Goal: Answer question/provide support: Share knowledge or assist other users

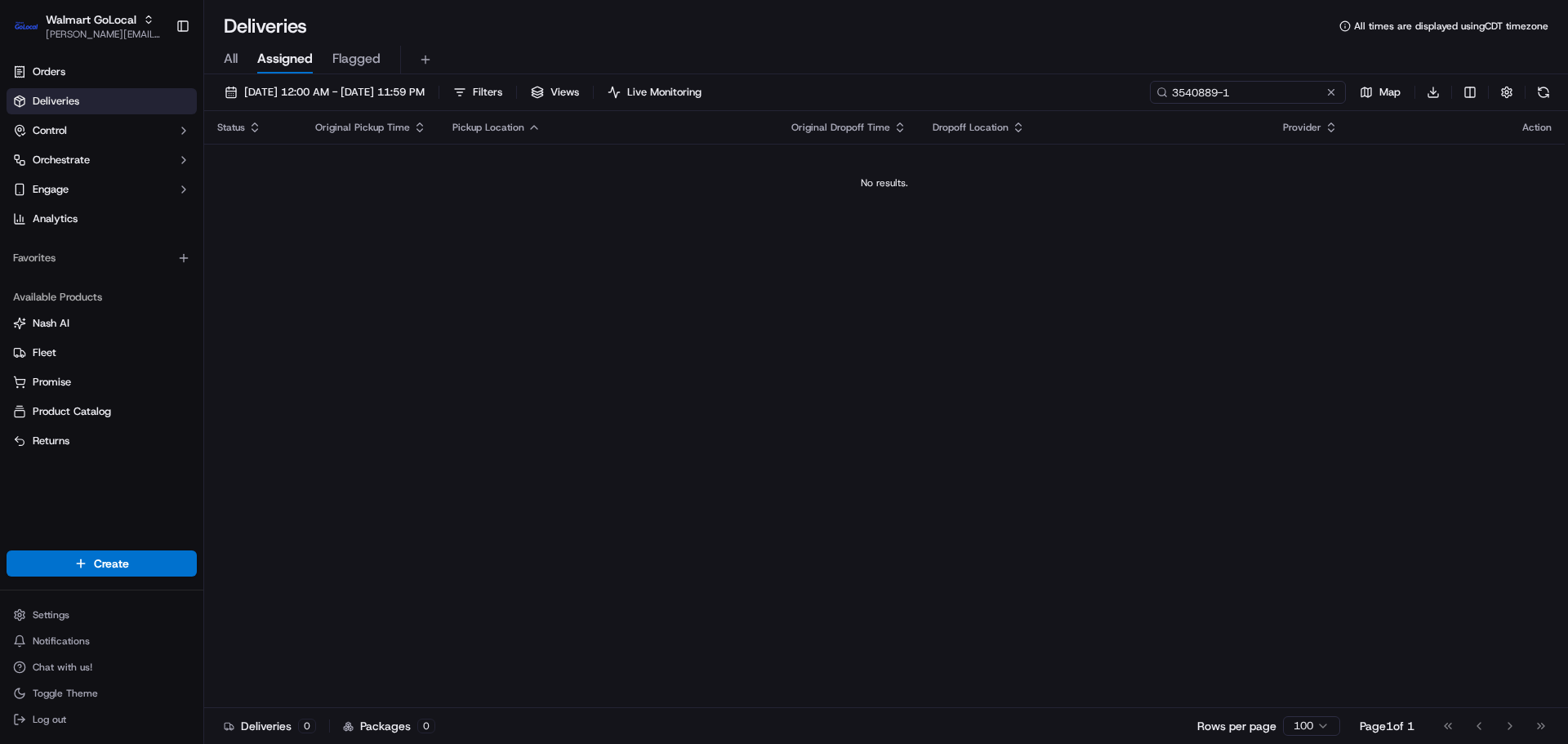
click at [1288, 92] on input "3540889-1" at bounding box center [1247, 92] width 196 height 23
paste input "1141-1"
type input "3541141-1"
click at [349, 87] on span "09/17/2025 12:00 AM - 09/17/2025 11:59 PM" at bounding box center [334, 92] width 180 height 15
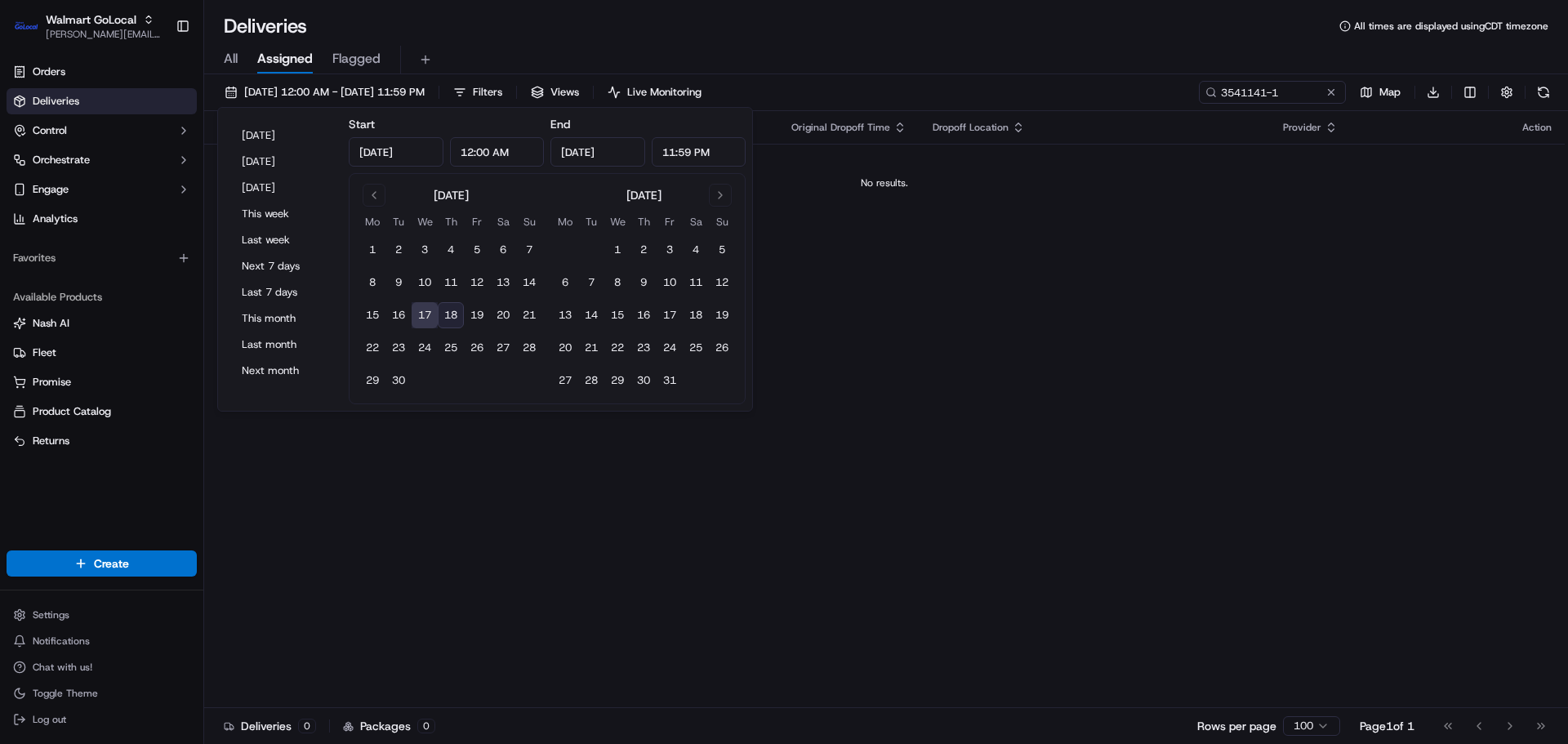
click at [453, 319] on button "18" at bounding box center [450, 315] width 26 height 26
type input "Sep 18, 2025"
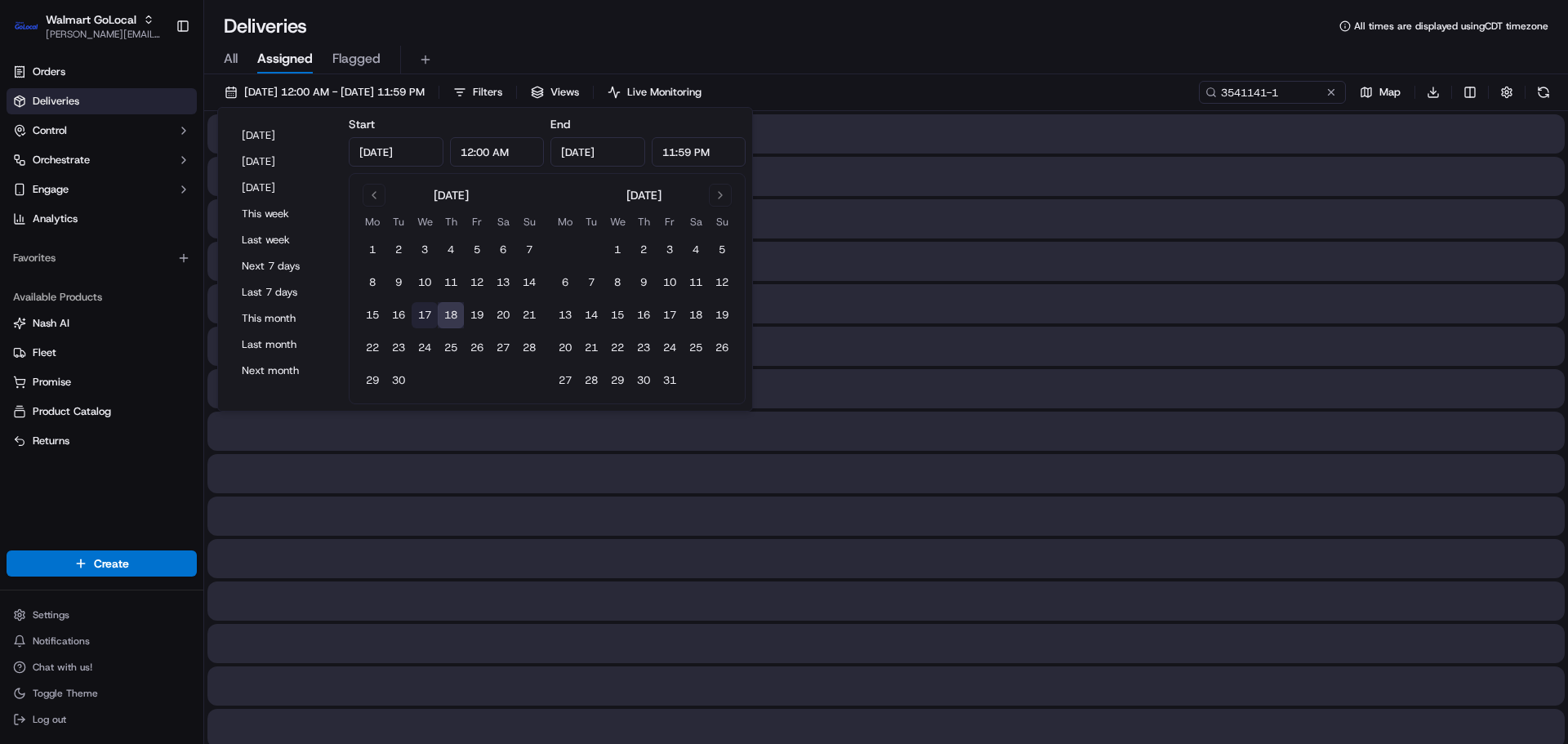
click at [430, 307] on button "17" at bounding box center [425, 315] width 26 height 26
type input "Sep 17, 2025"
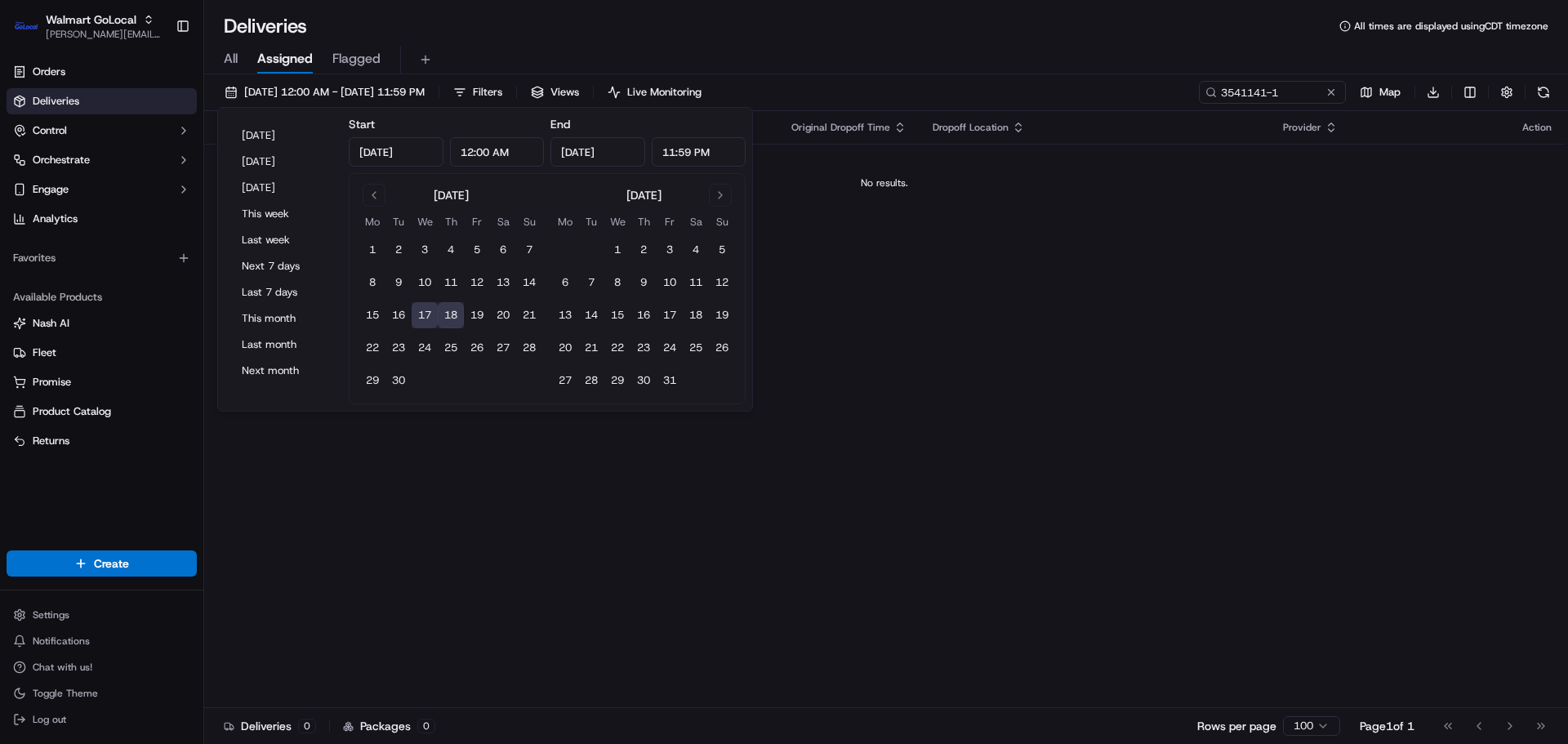
click at [425, 318] on button "17" at bounding box center [425, 315] width 26 height 26
type input "Sep 17, 2025"
click at [1082, 52] on div "All Assigned Flagged" at bounding box center [886, 59] width 1364 height 28
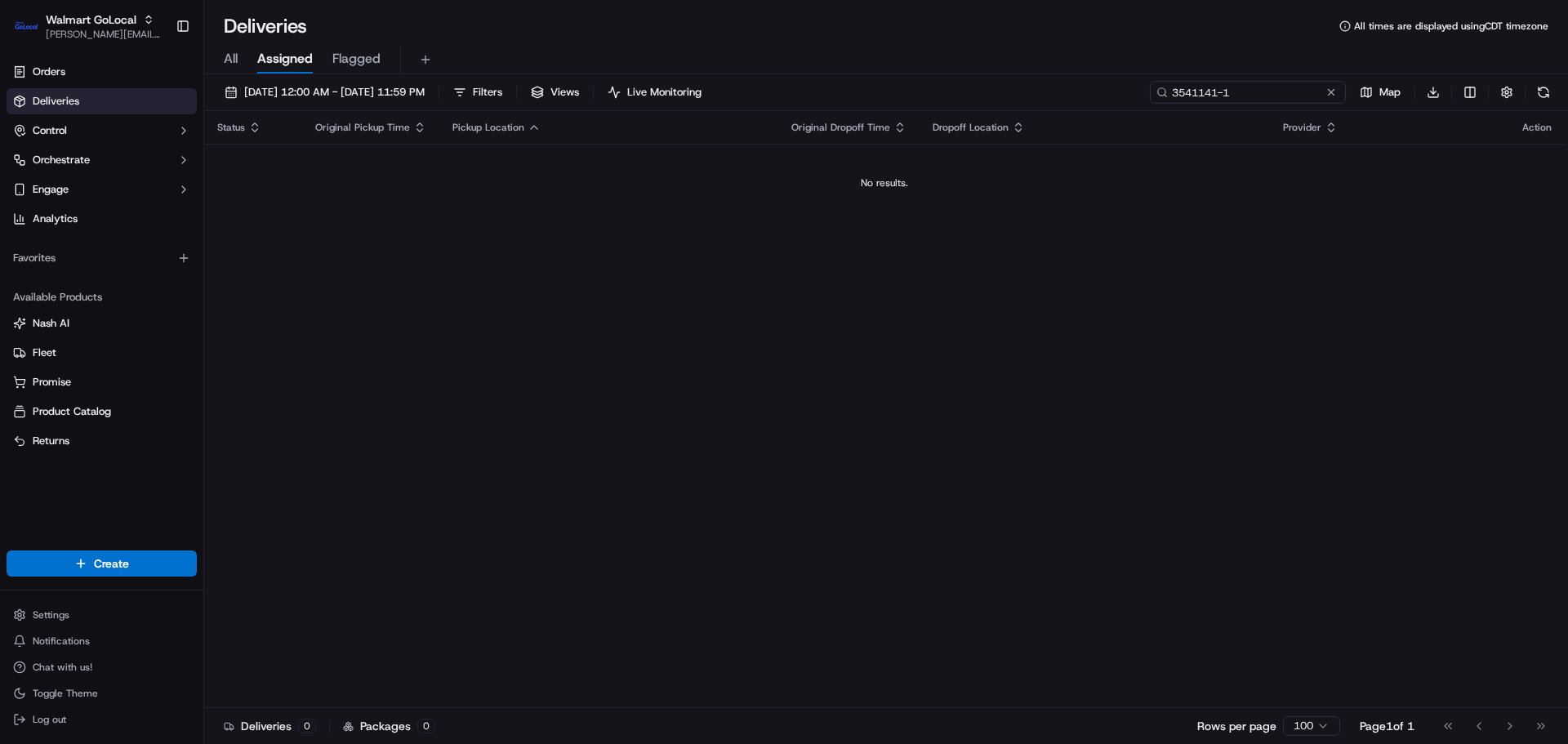
click at [1290, 97] on input "3541141-1" at bounding box center [1247, 92] width 196 height 23
click at [425, 90] on span "09/17/2025 12:00 AM - 09/17/2025 11:59 PM" at bounding box center [334, 92] width 180 height 15
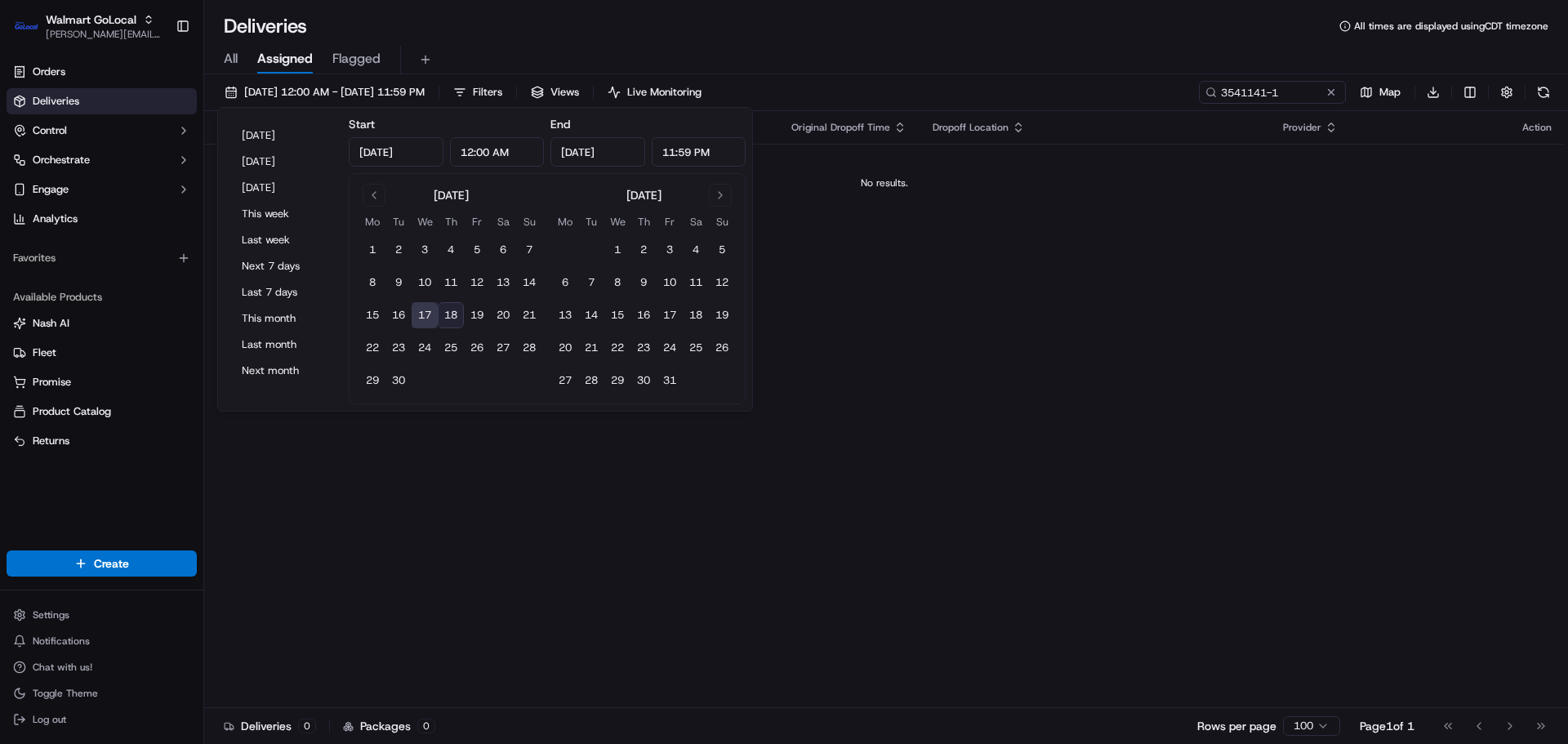
click at [450, 320] on button "18" at bounding box center [450, 315] width 26 height 26
type input "Sep 18, 2025"
click at [400, 504] on div "Status Original Pickup Time Pickup Location Original Dropoff Time Dropoff Locat…" at bounding box center [884, 409] width 1360 height 596
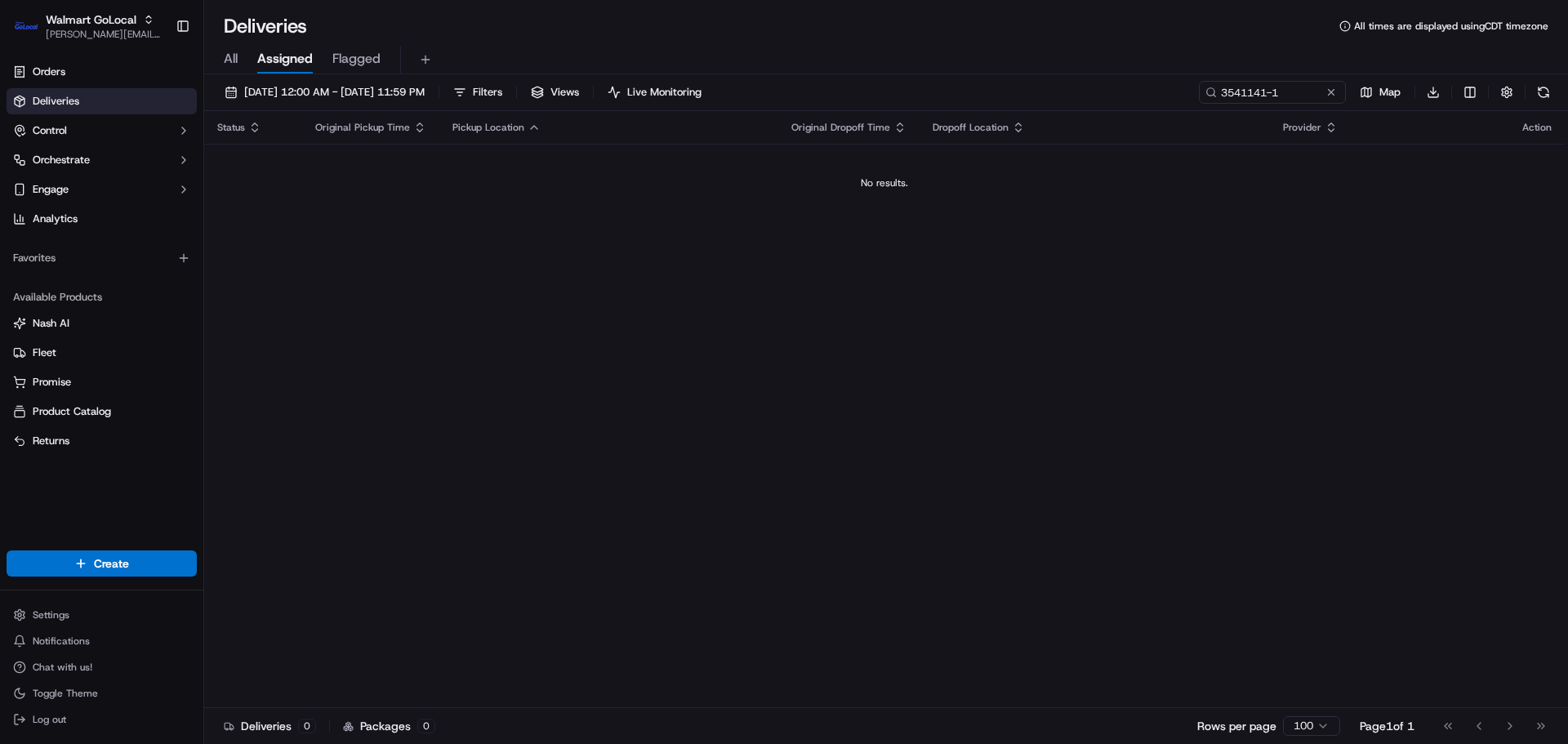
click at [83, 89] on link "Deliveries" at bounding box center [101, 101] width 190 height 26
click at [328, 90] on span "09/17/2025 12:00 AM - 09/18/2025 11:59 PM" at bounding box center [334, 92] width 180 height 15
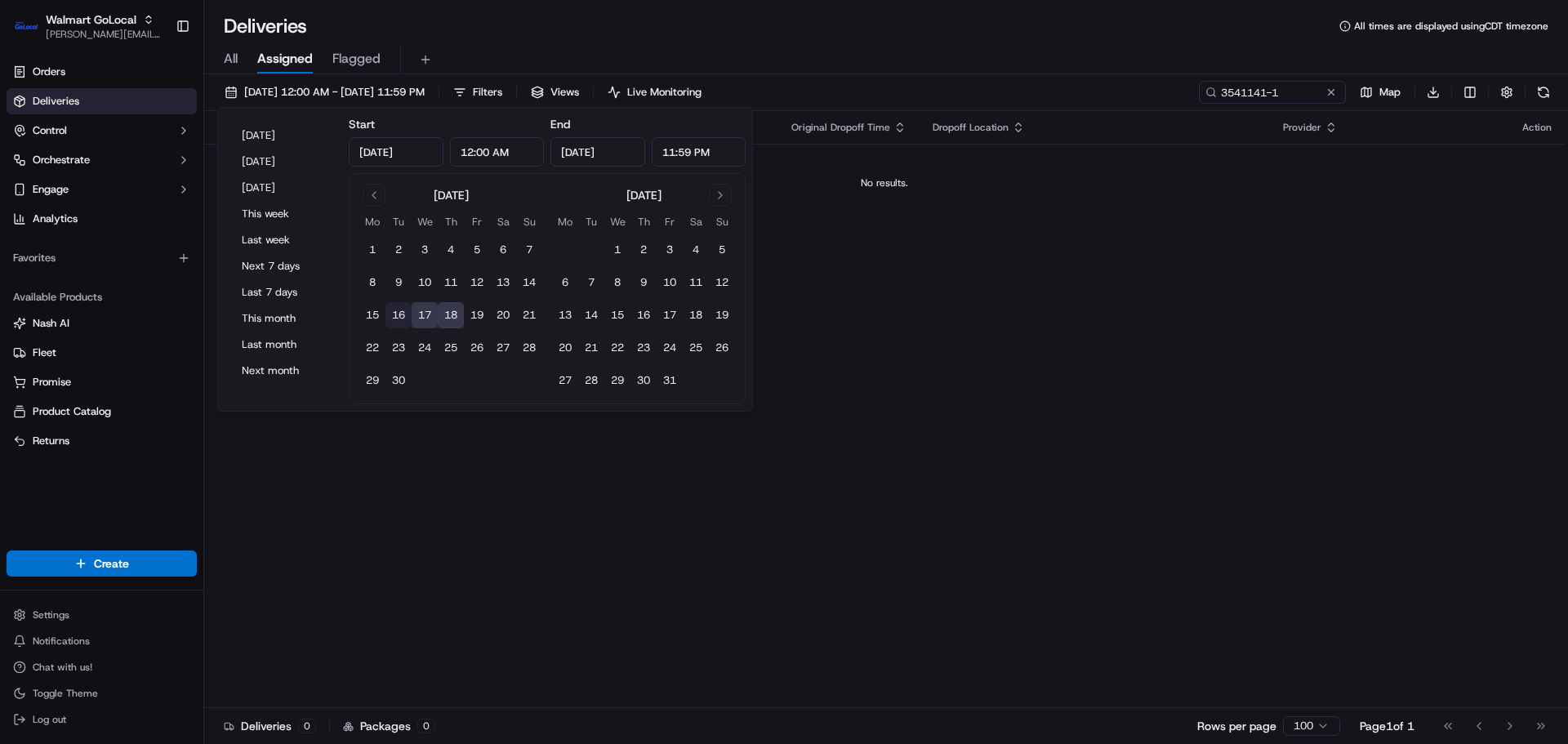
click at [398, 316] on button "16" at bounding box center [398, 315] width 26 height 26
type input "Sep 16, 2025"
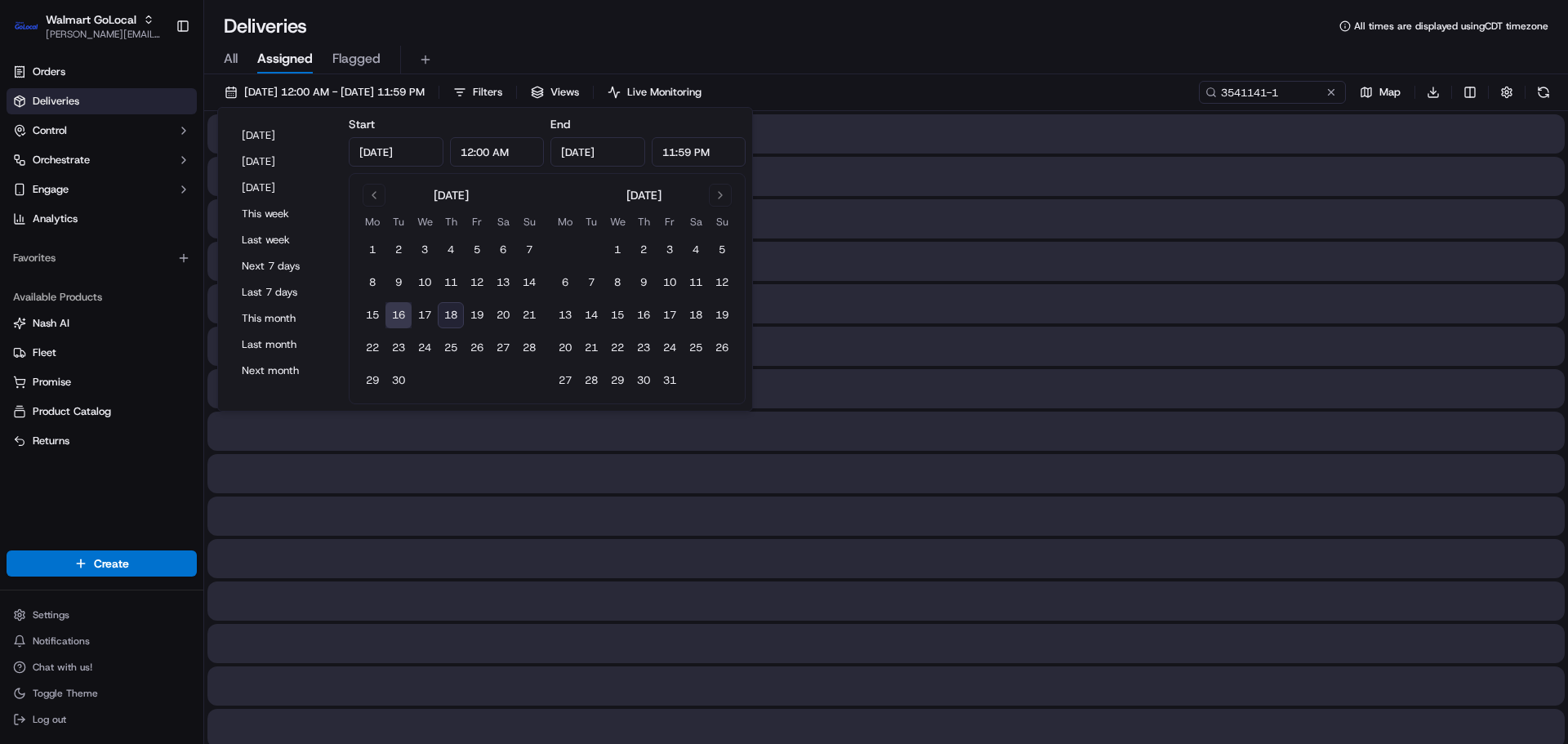
click at [453, 319] on button "18" at bounding box center [450, 315] width 26 height 26
type input "Sep 18, 2025"
click at [424, 310] on button "17" at bounding box center [425, 315] width 26 height 26
type input "Sep 17, 2025"
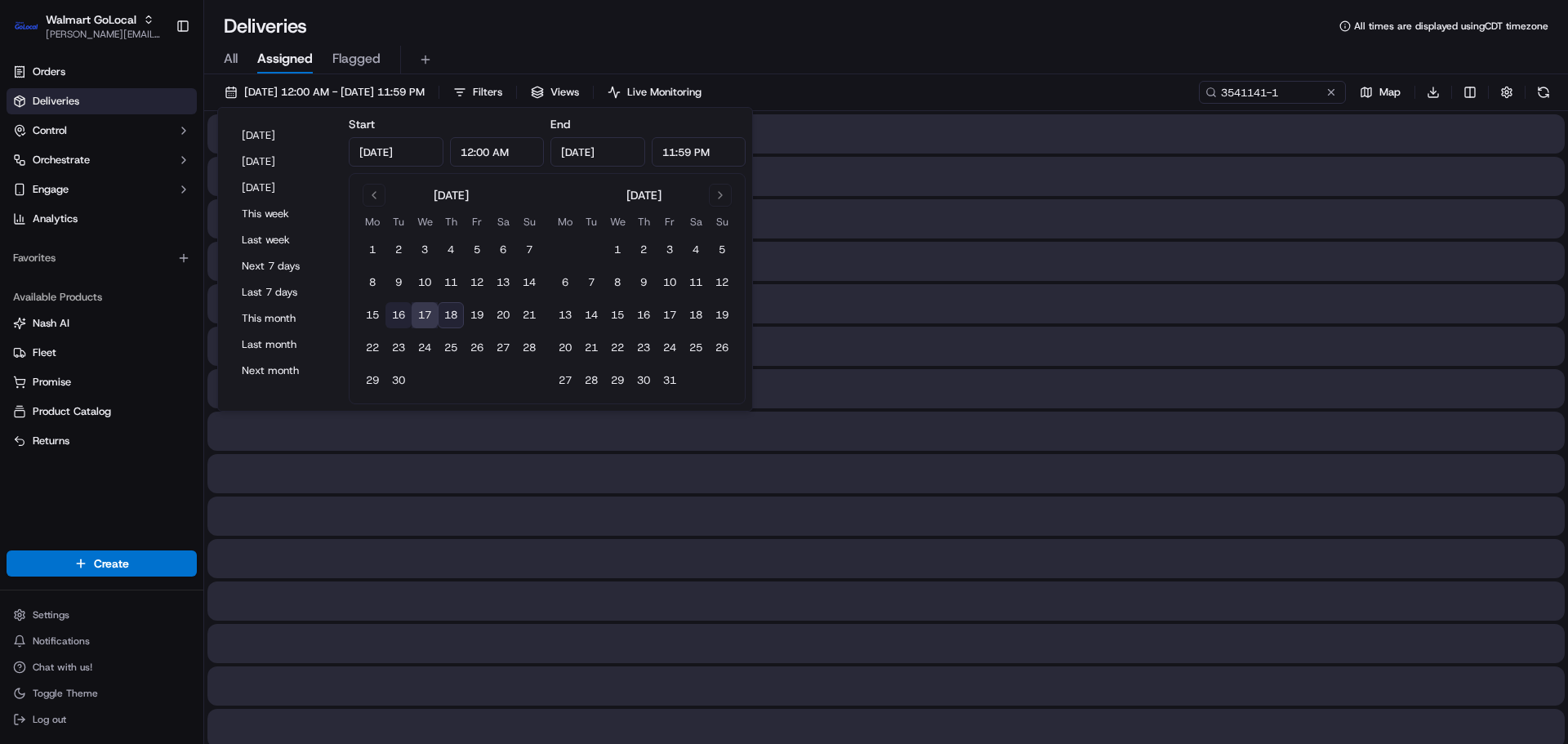
click at [397, 311] on button "16" at bounding box center [398, 315] width 26 height 26
click at [452, 311] on button "18" at bounding box center [450, 315] width 26 height 26
type input "Sep 18, 2025"
click at [728, 59] on div "All Assigned Flagged" at bounding box center [886, 59] width 1364 height 28
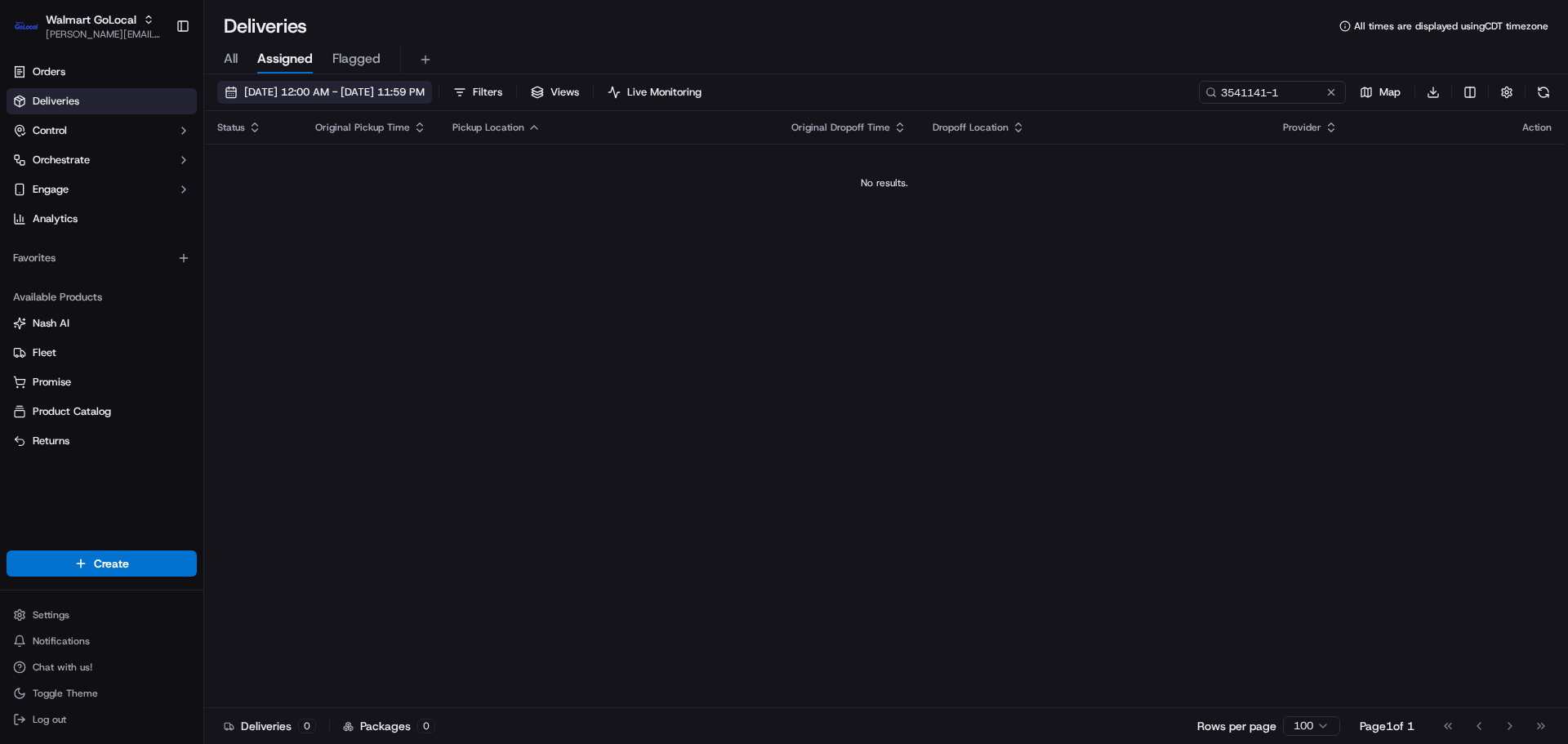
click at [303, 90] on span "09/18/2025 12:00 AM - 09/18/2025 11:59 PM" at bounding box center [334, 92] width 180 height 15
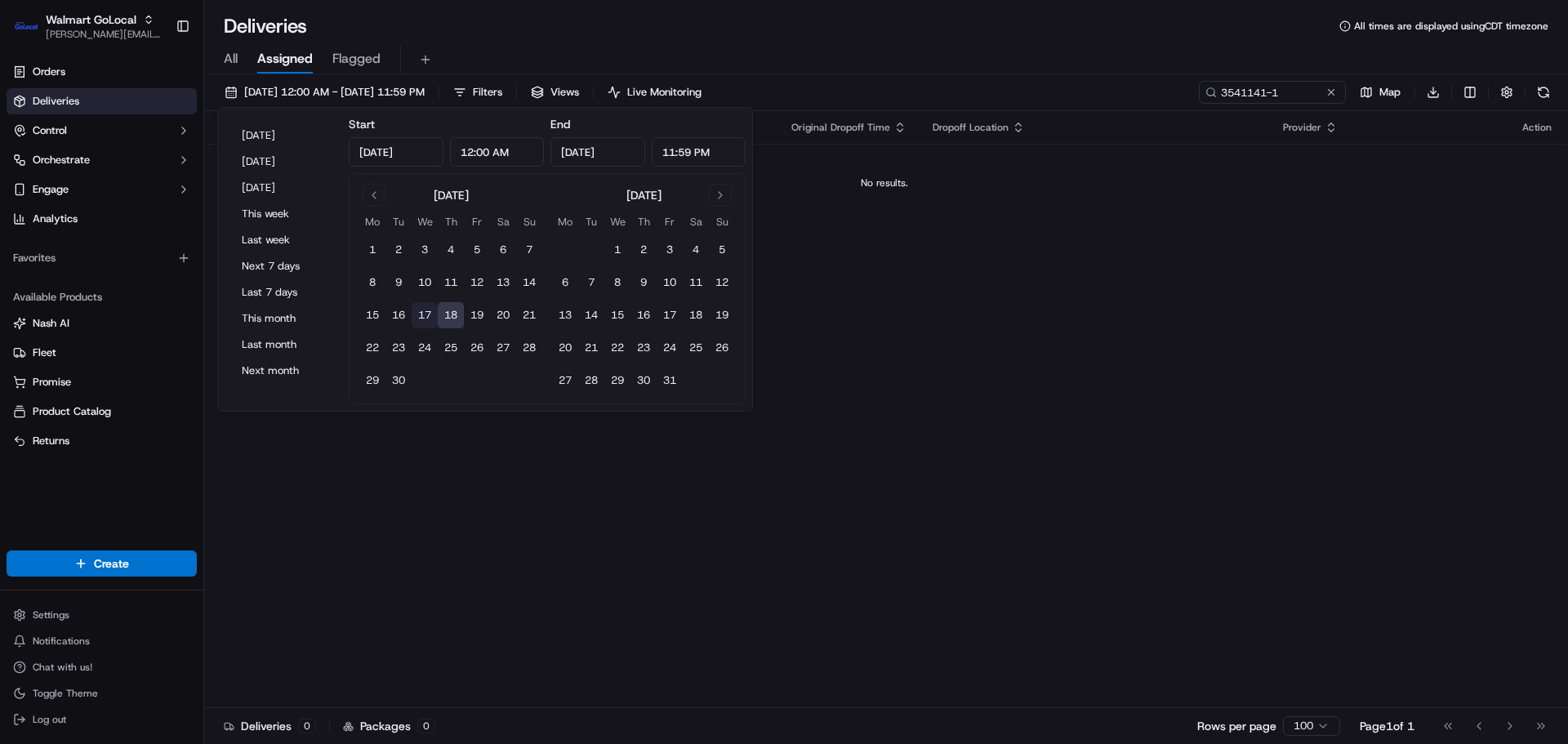
click at [431, 304] on button "17" at bounding box center [425, 315] width 26 height 26
type input "Sep 17, 2025"
click at [909, 44] on div "All Assigned Flagged" at bounding box center [886, 56] width 1364 height 36
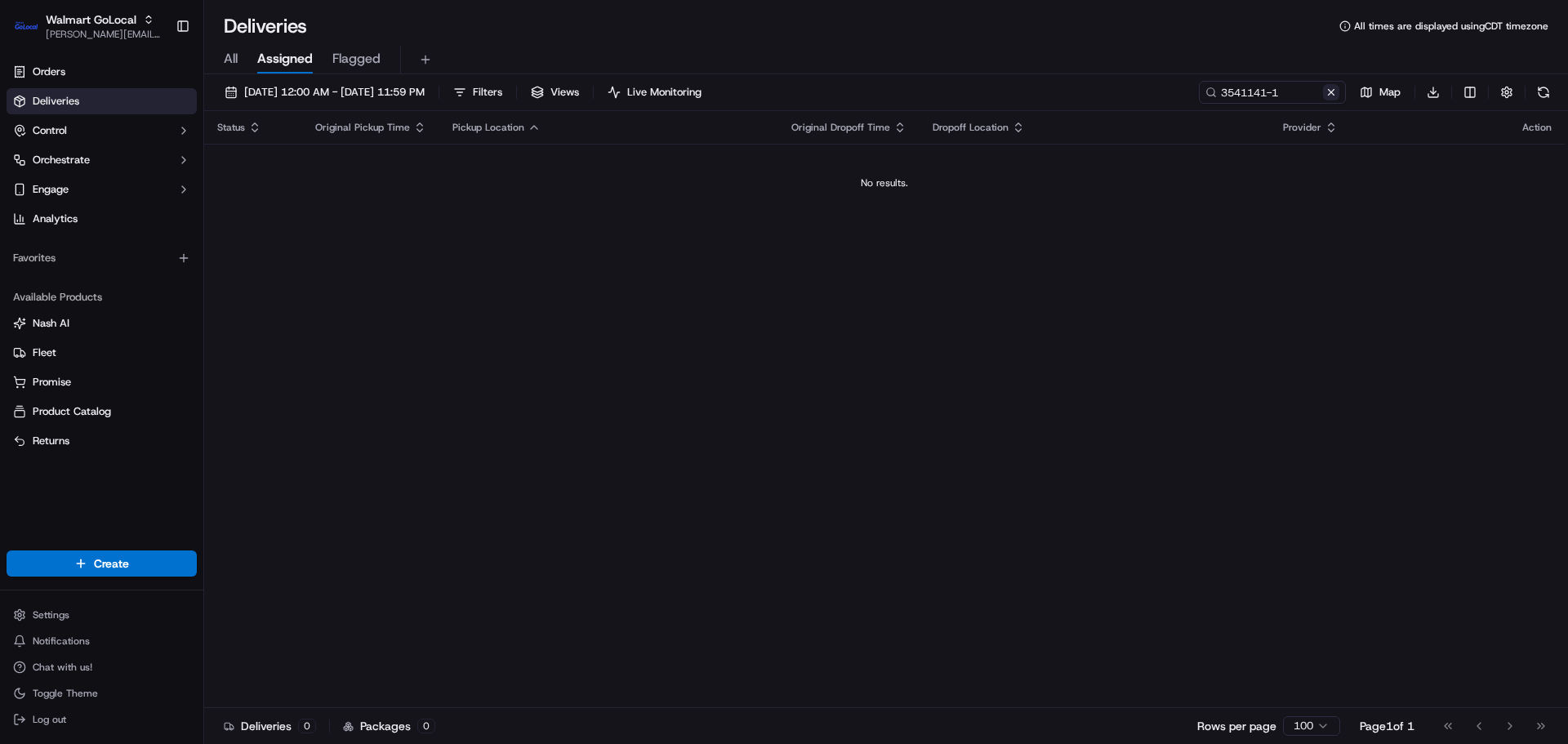
click at [1330, 93] on button at bounding box center [1331, 92] width 16 height 16
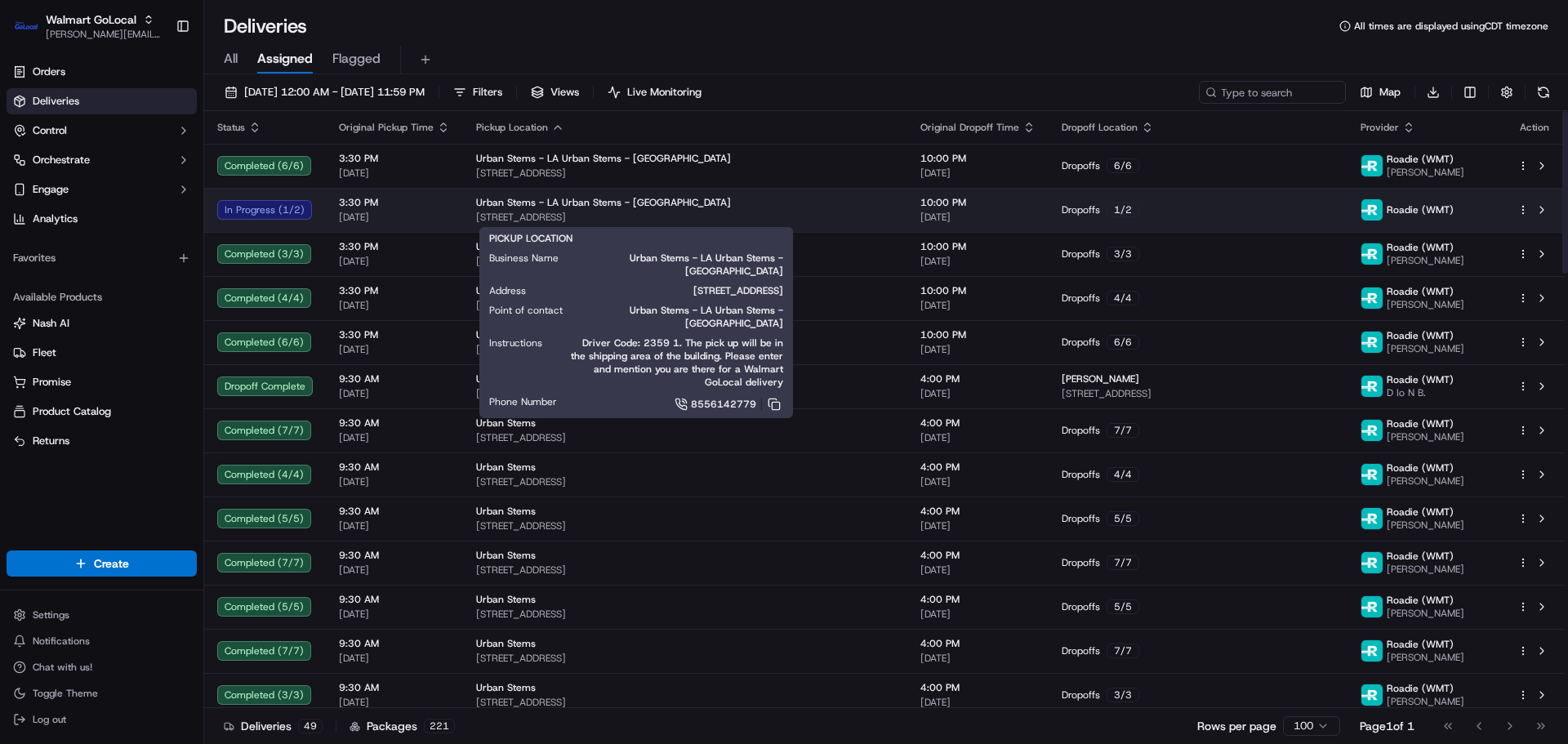
click at [568, 207] on span "Urban Stems - LA Urban Stems - LA" at bounding box center [604, 202] width 255 height 13
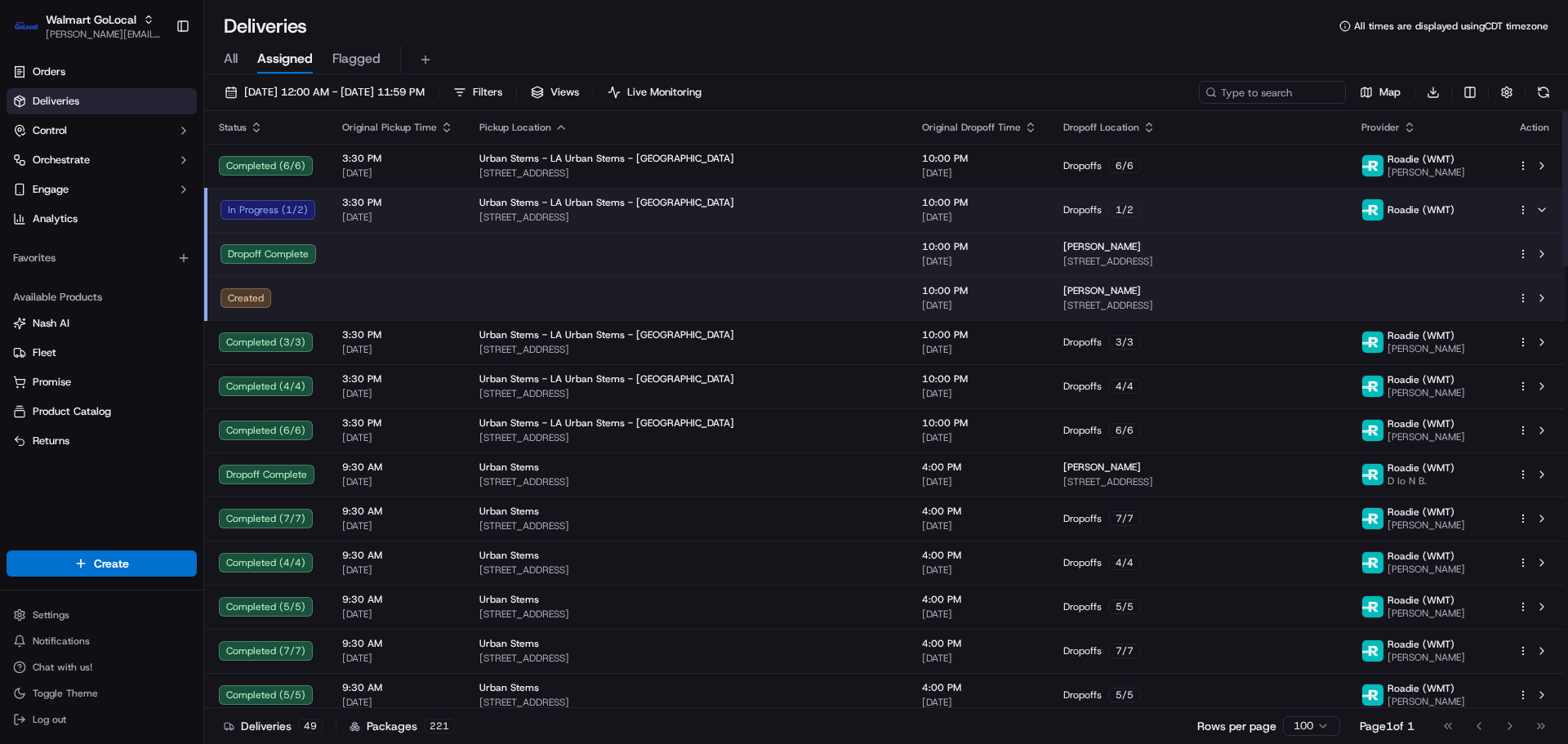
click at [444, 301] on td at bounding box center [397, 298] width 138 height 44
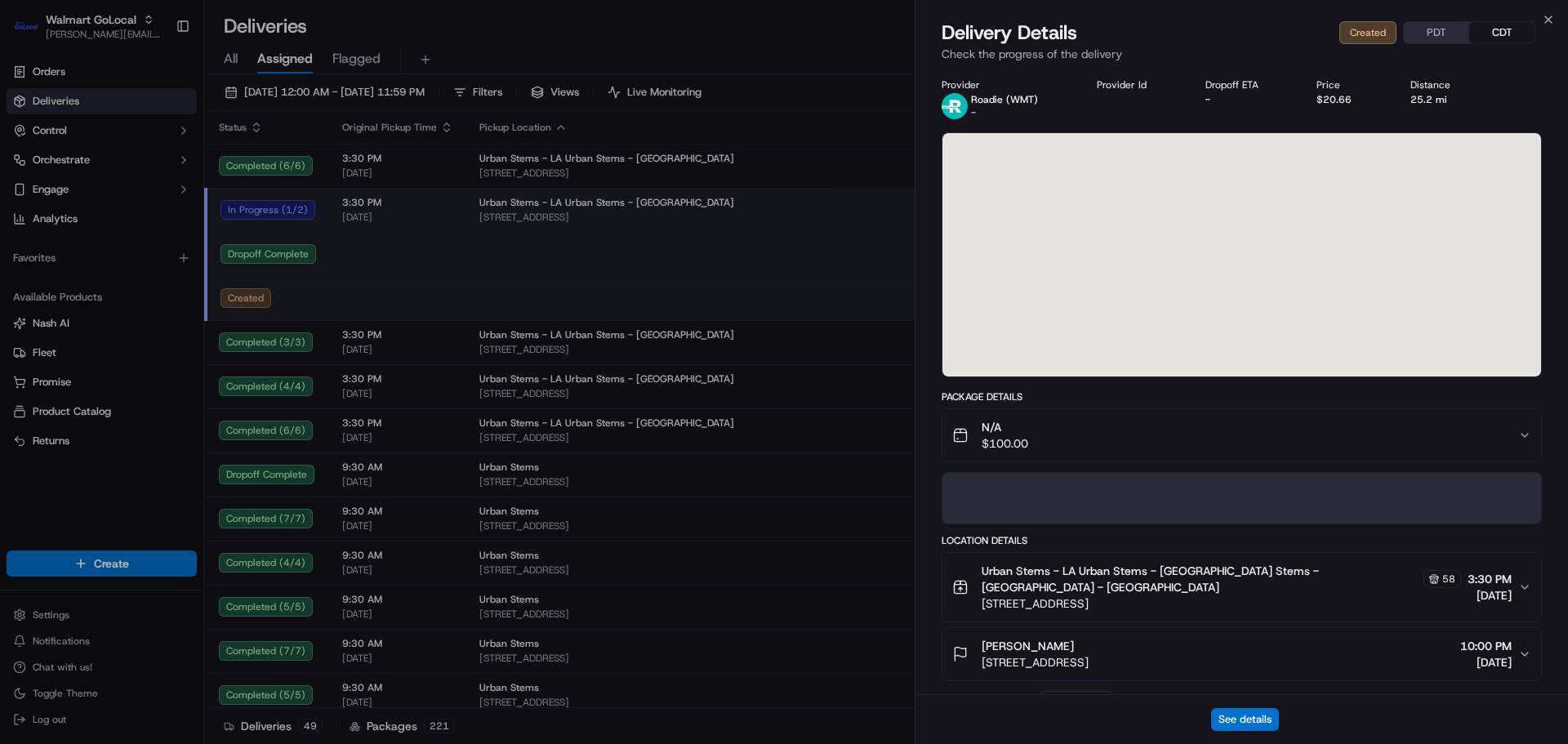
click at [1057, 431] on div "N/A $100.00" at bounding box center [1235, 435] width 566 height 33
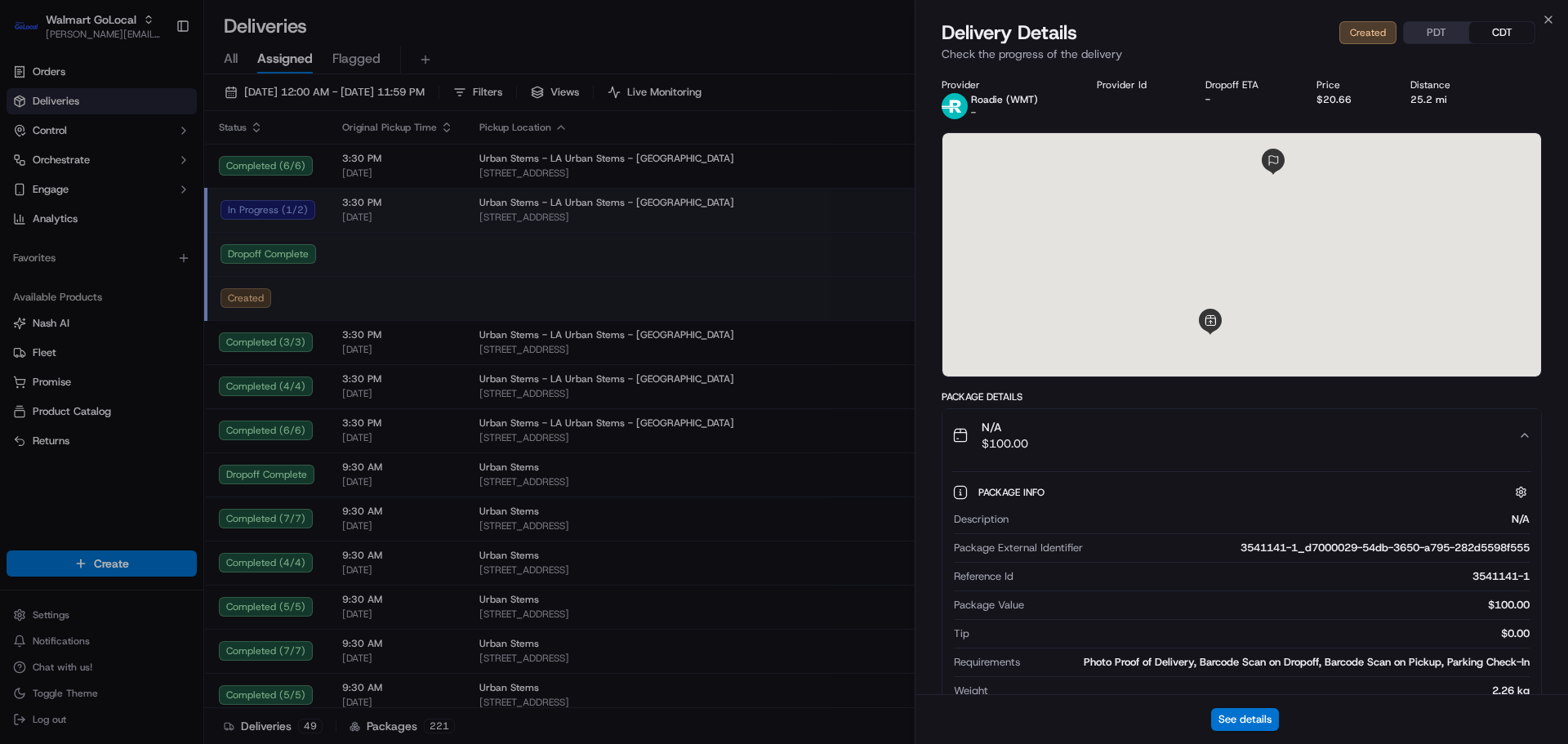
click at [1115, 440] on div "N/A $100.00" at bounding box center [1235, 435] width 566 height 33
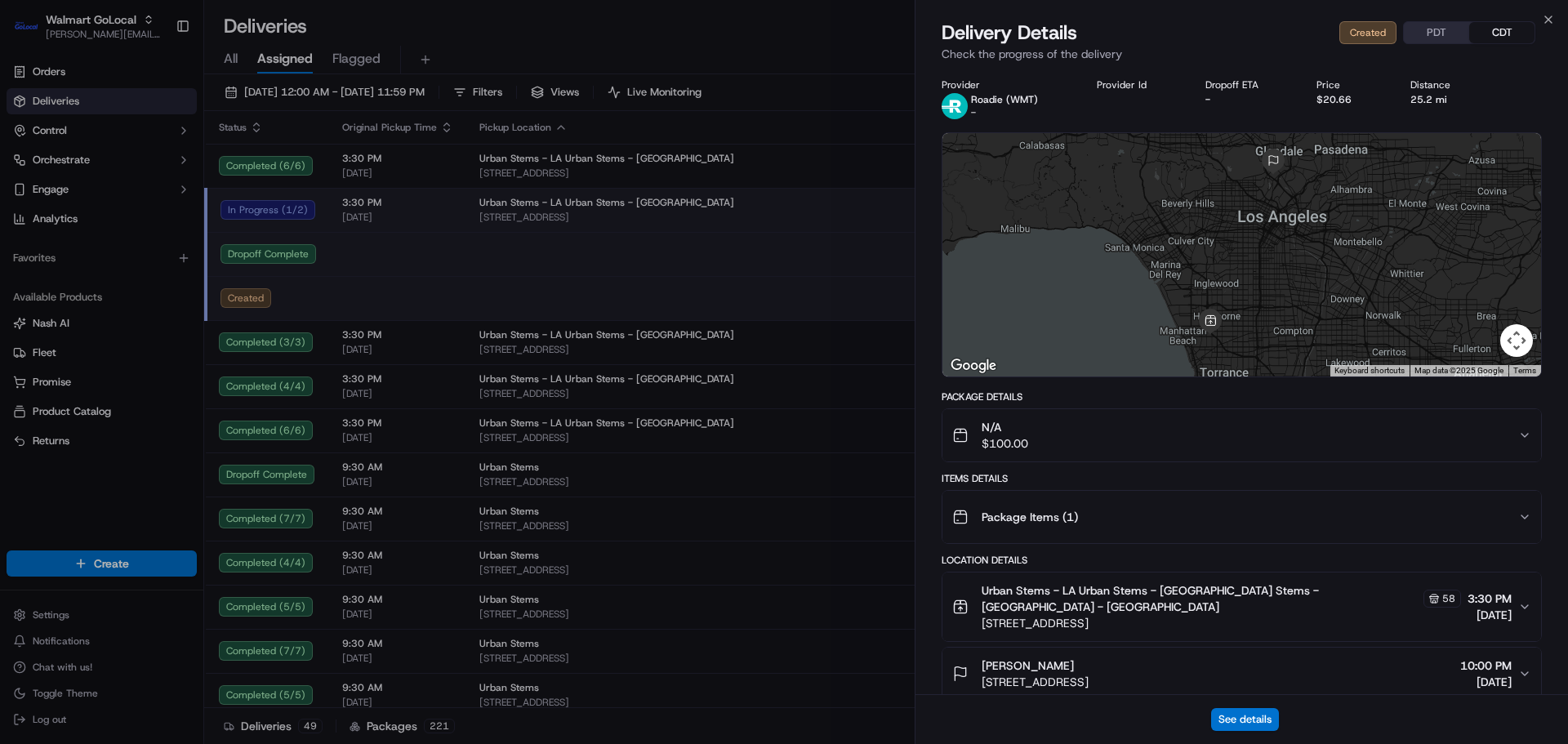
click at [1115, 440] on div "N/A $100.00" at bounding box center [1235, 435] width 566 height 33
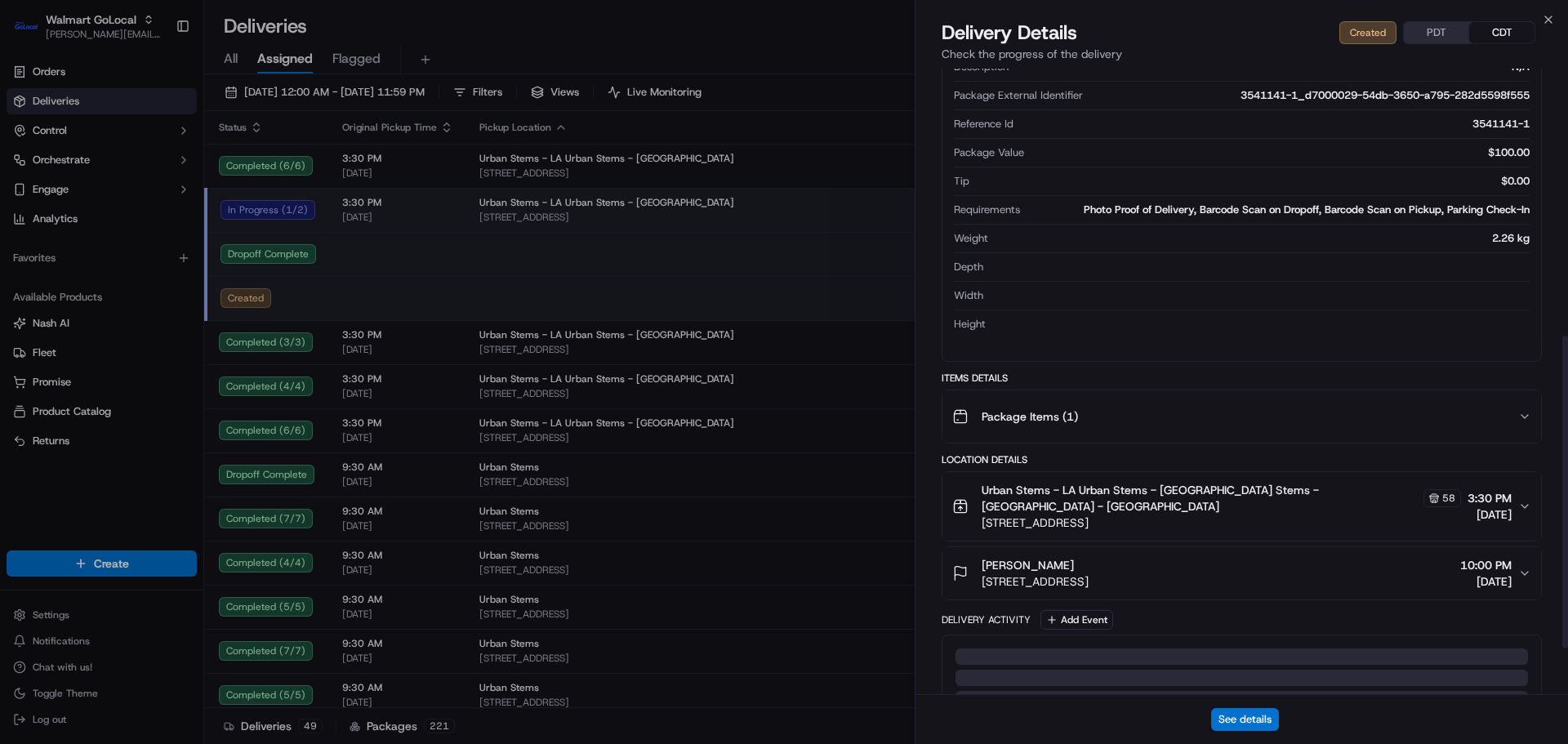
scroll to position [571, 0]
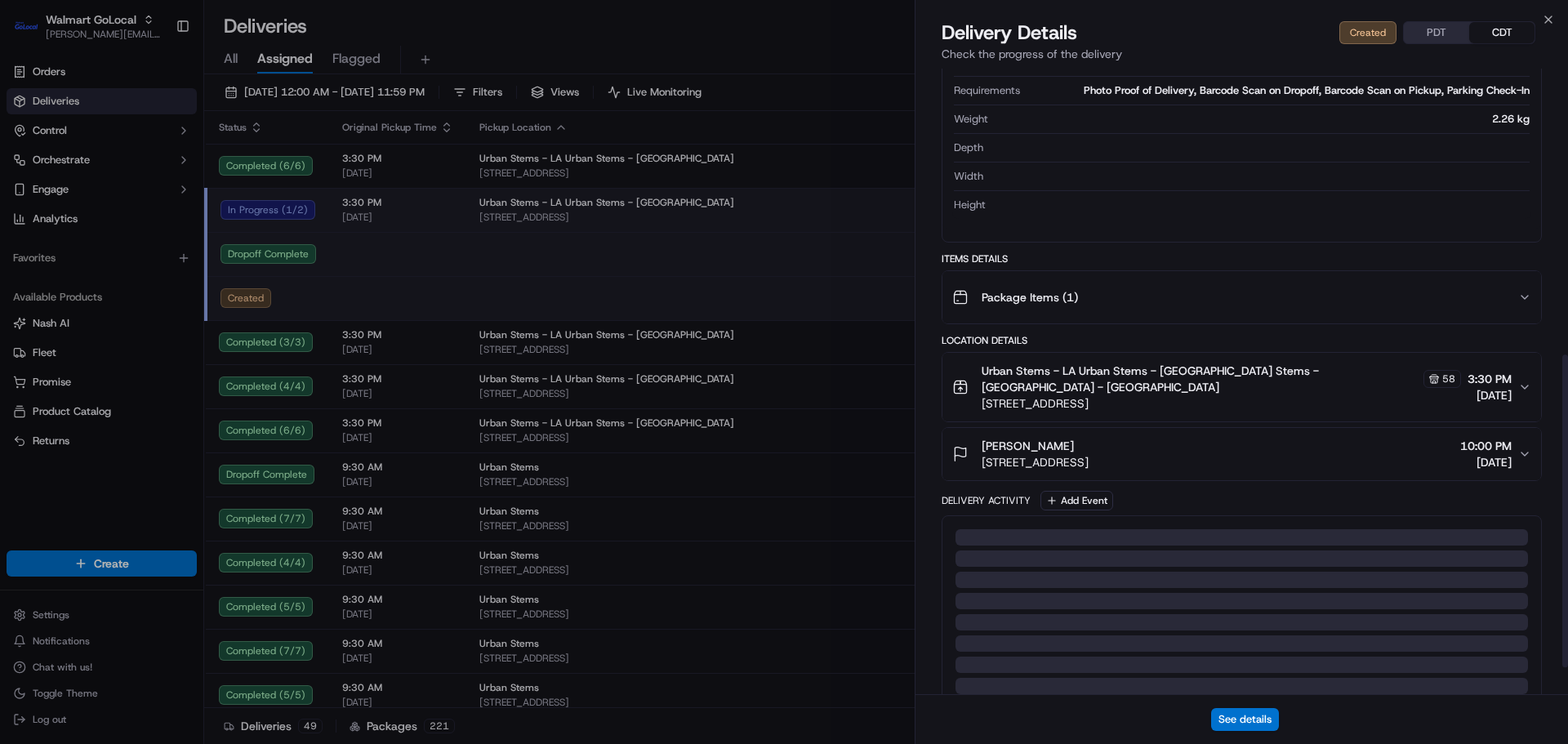
click at [1089, 454] on span "3245 Glenhurst Ave, Los Angeles, CA, 90039, US" at bounding box center [1034, 462] width 107 height 16
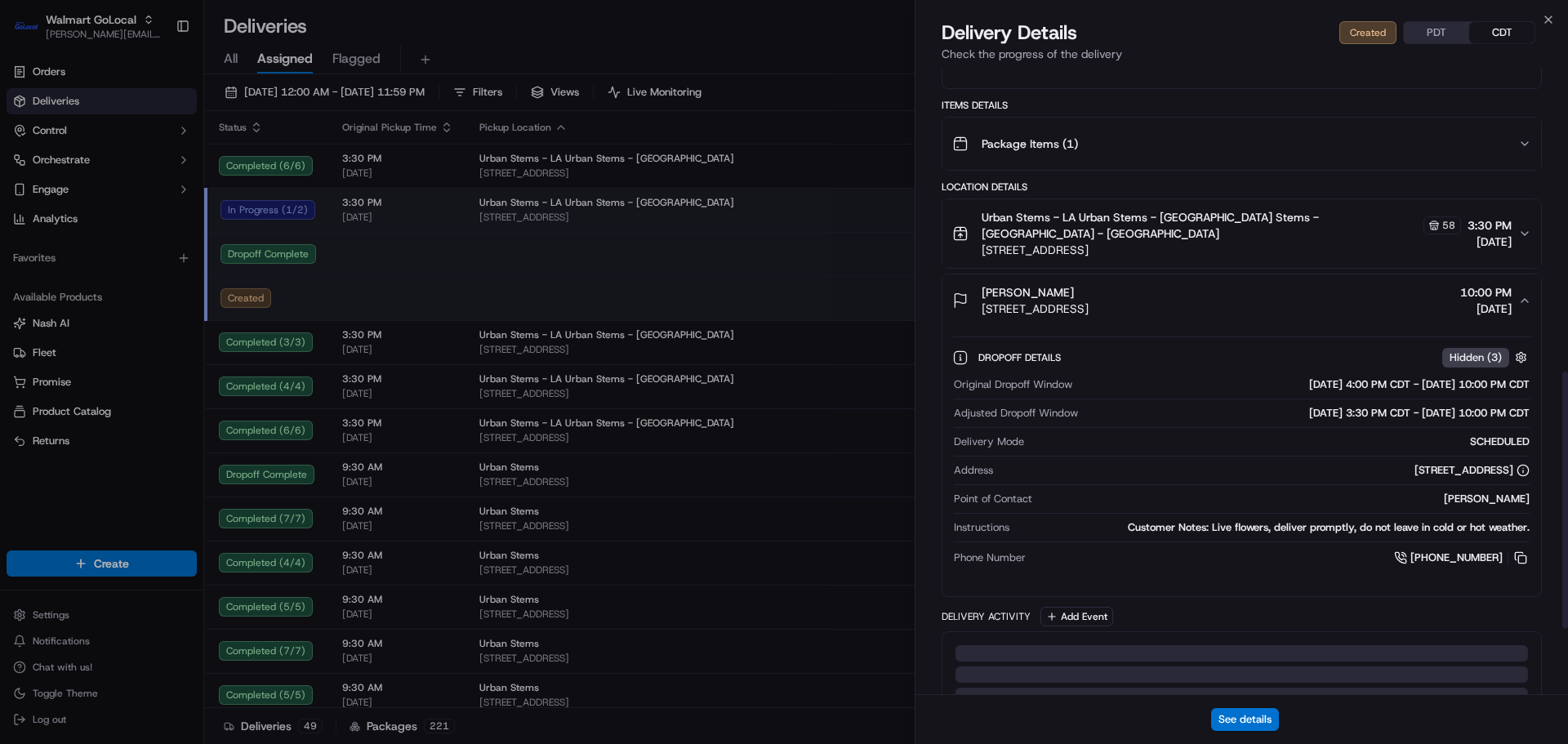
scroll to position [735, 0]
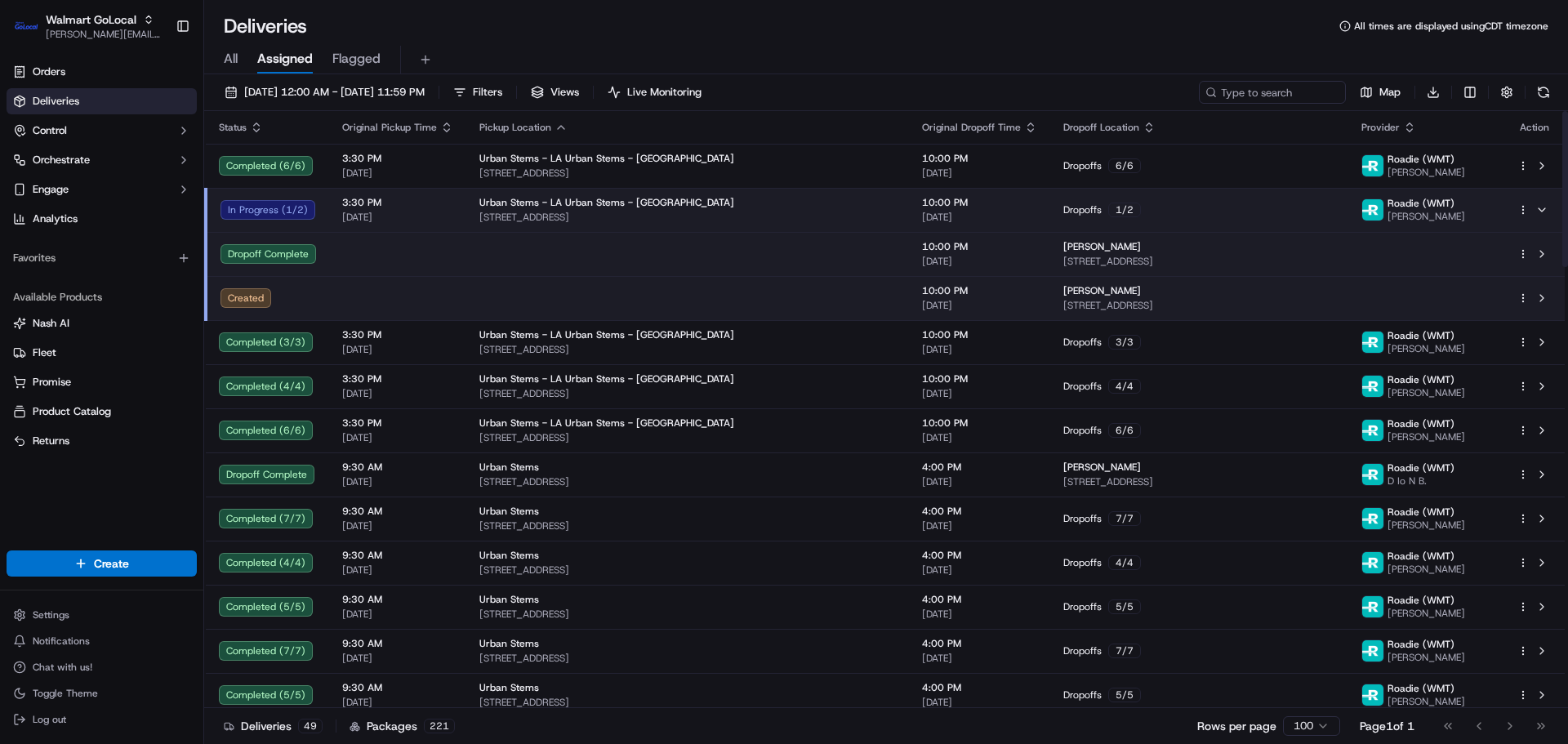
click at [254, 303] on div "Created" at bounding box center [268, 298] width 96 height 20
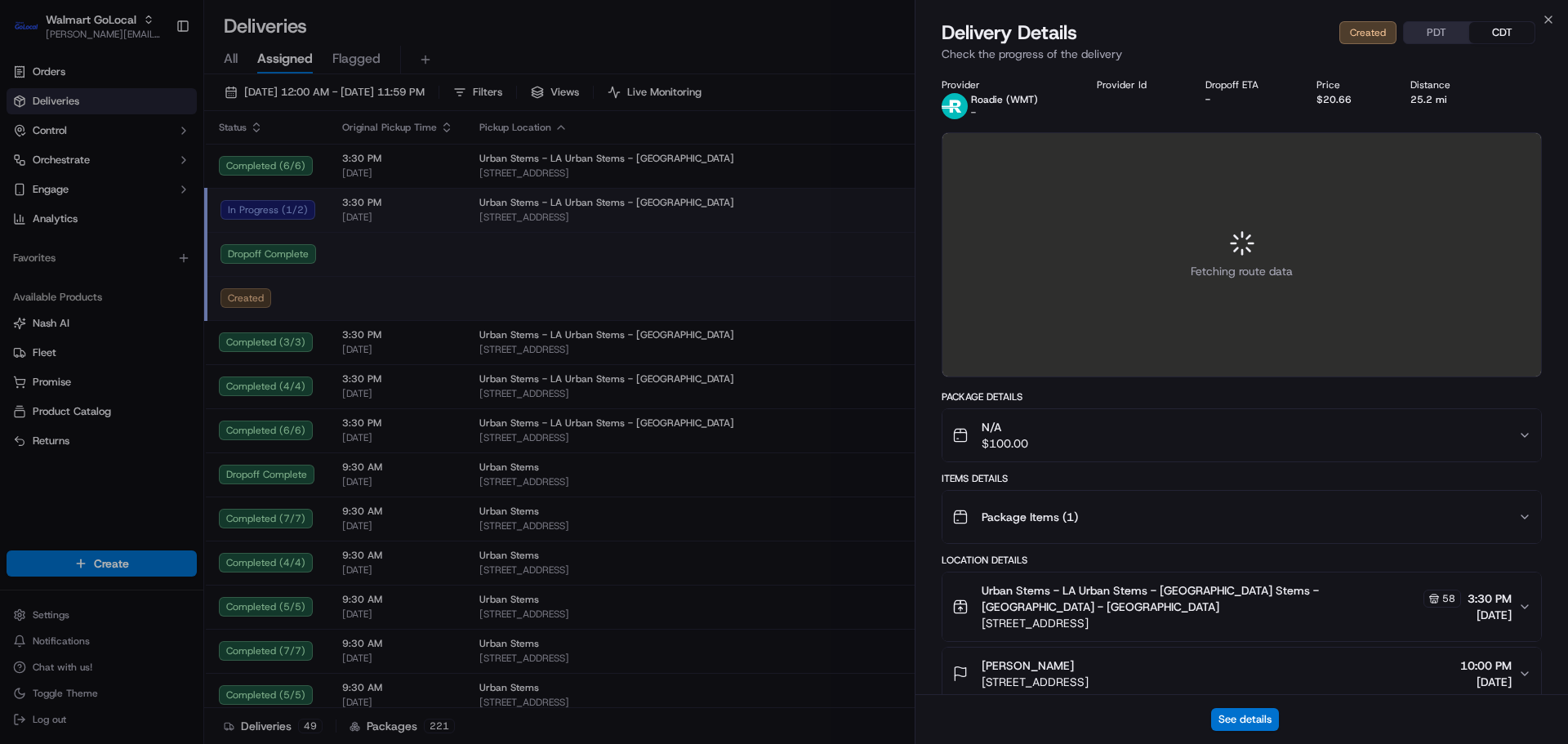
click at [1143, 438] on div "N/A $100.00" at bounding box center [1235, 435] width 566 height 33
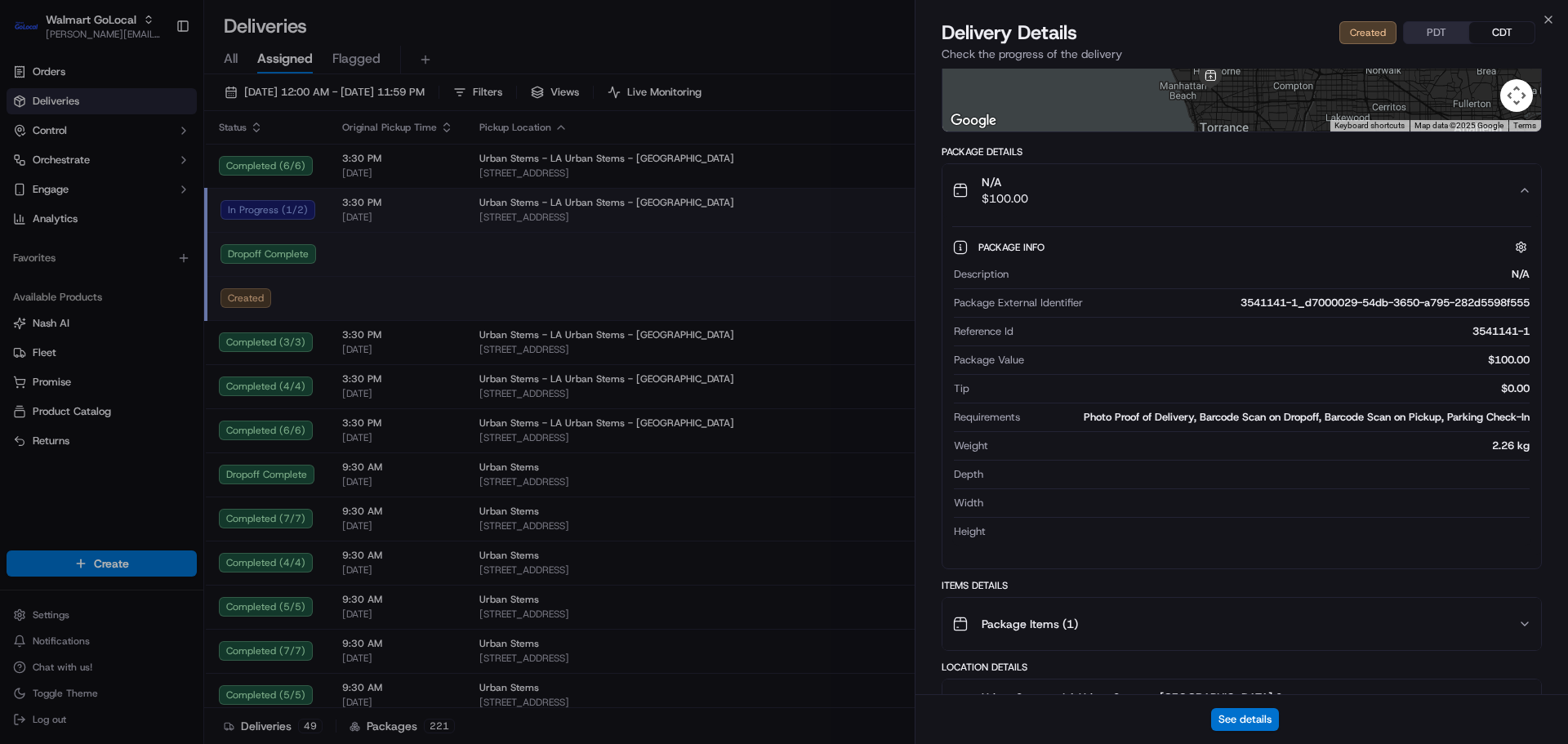
scroll to position [408, 0]
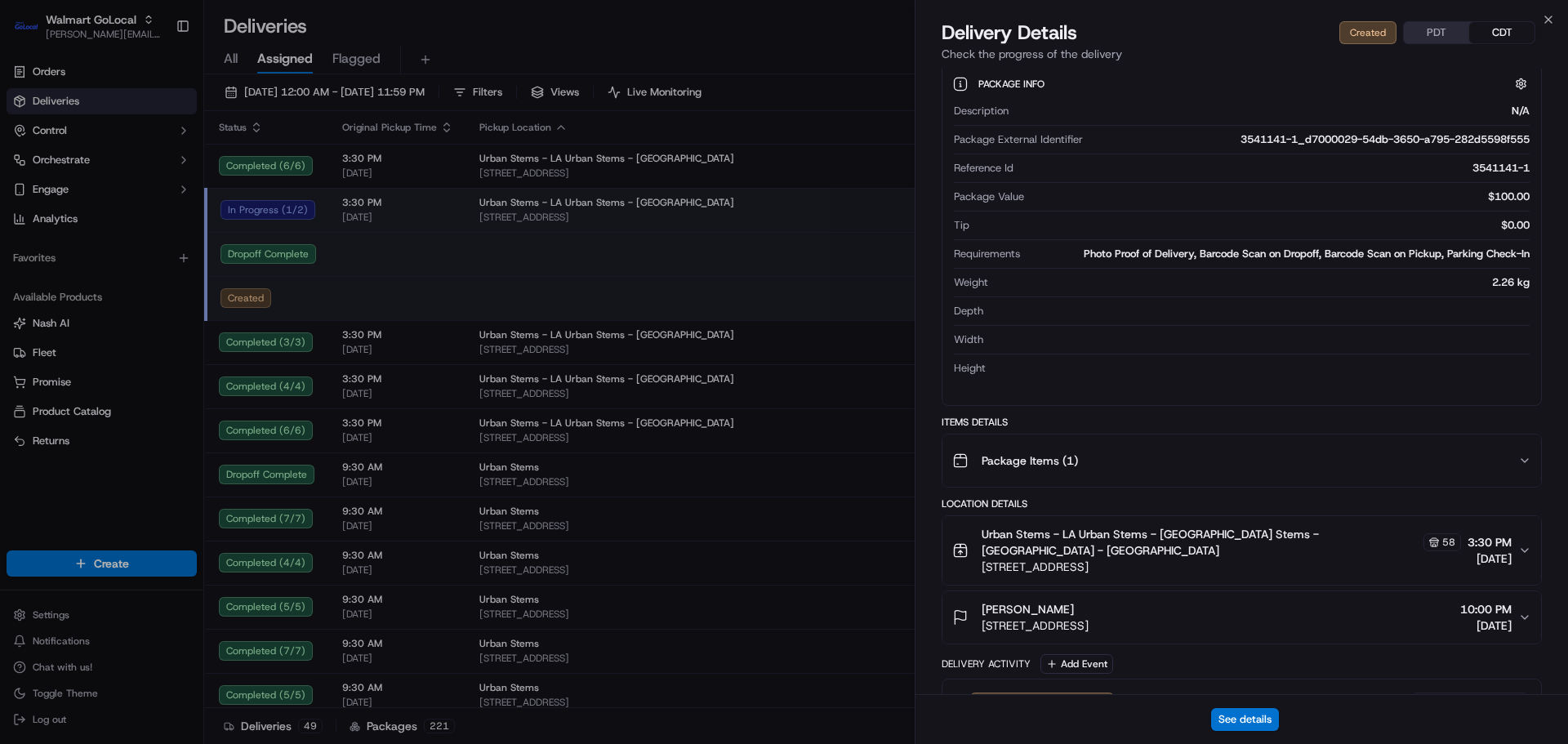
click at [1089, 617] on span "3245 Glenhurst Ave, Los Angeles, CA, 90039, US" at bounding box center [1034, 626] width 107 height 16
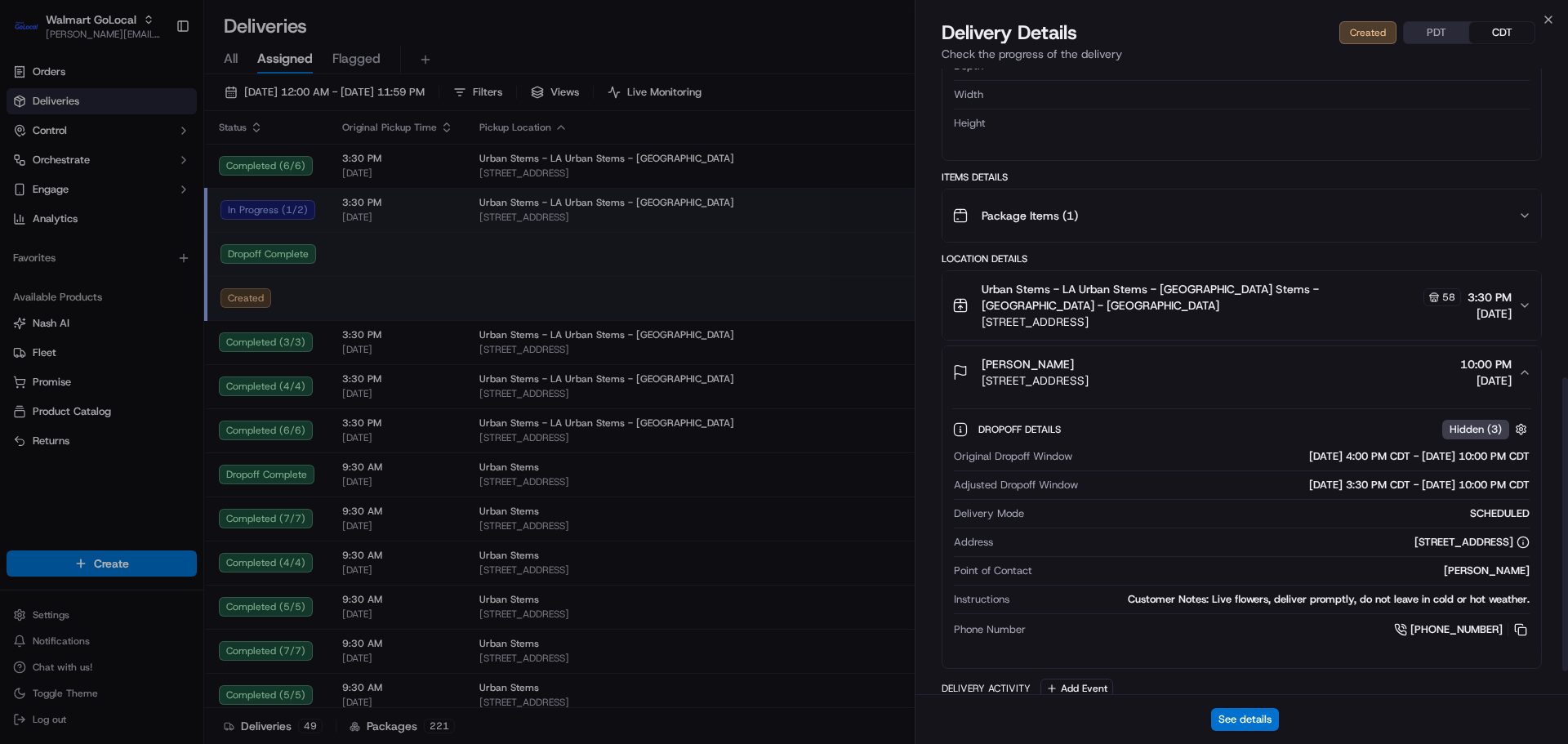
scroll to position [705, 0]
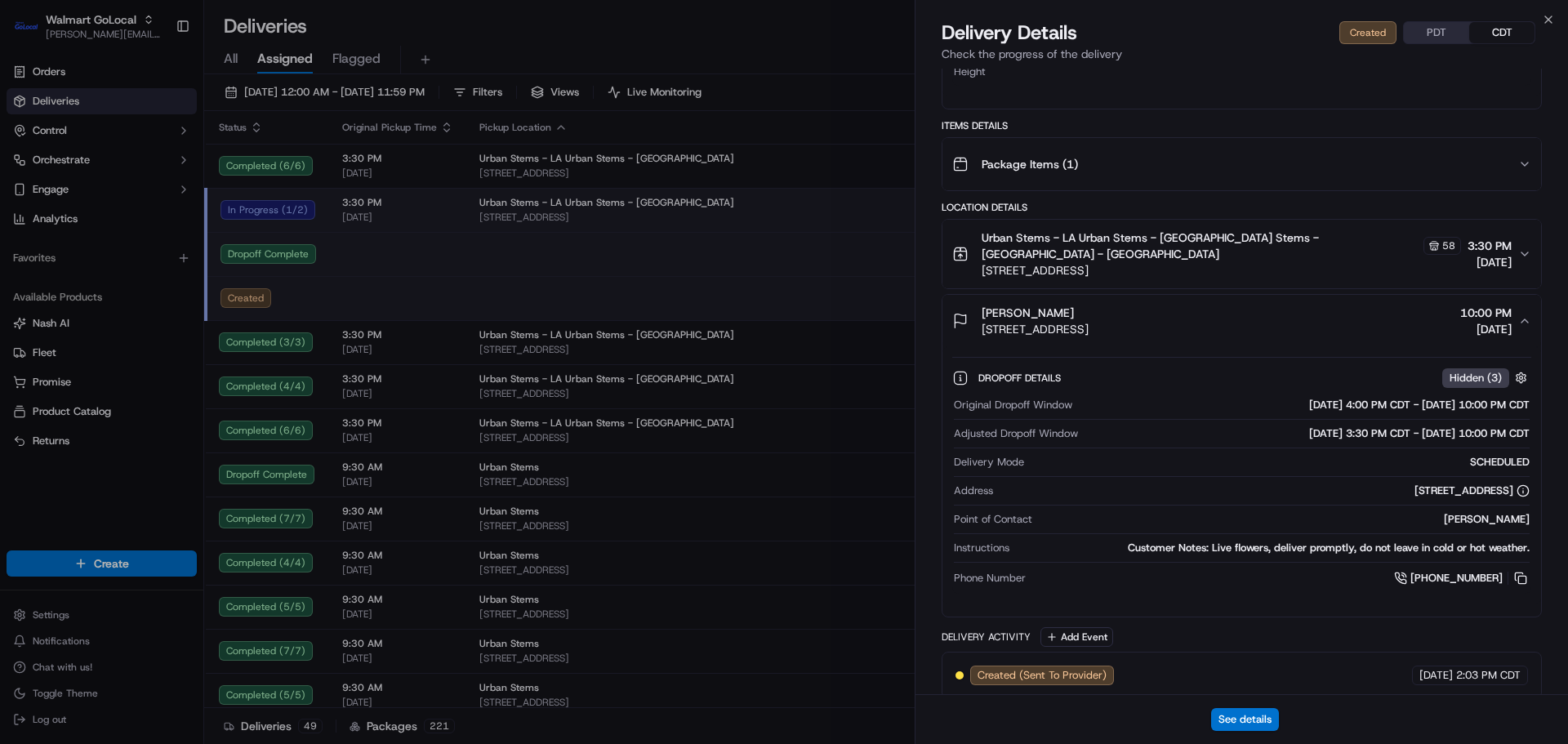
click at [994, 668] on span "Created (Sent To Provider)" at bounding box center [1042, 675] width 129 height 15
click at [1014, 668] on span "Created (Sent To Provider)" at bounding box center [1042, 675] width 129 height 15
click at [1224, 717] on button "See details" at bounding box center [1245, 719] width 67 height 23
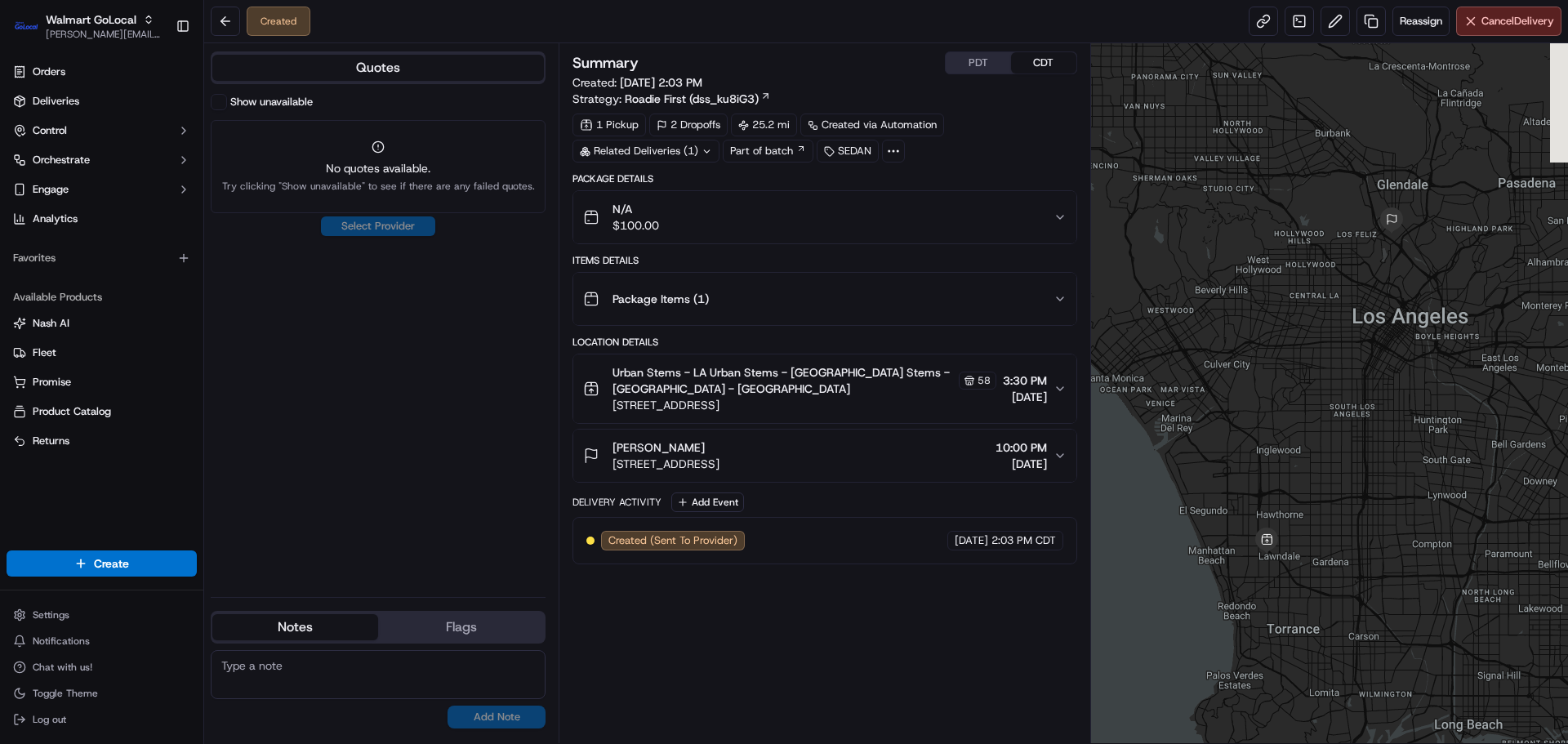
click at [655, 540] on span "Created (Sent To Provider)" at bounding box center [673, 540] width 129 height 15
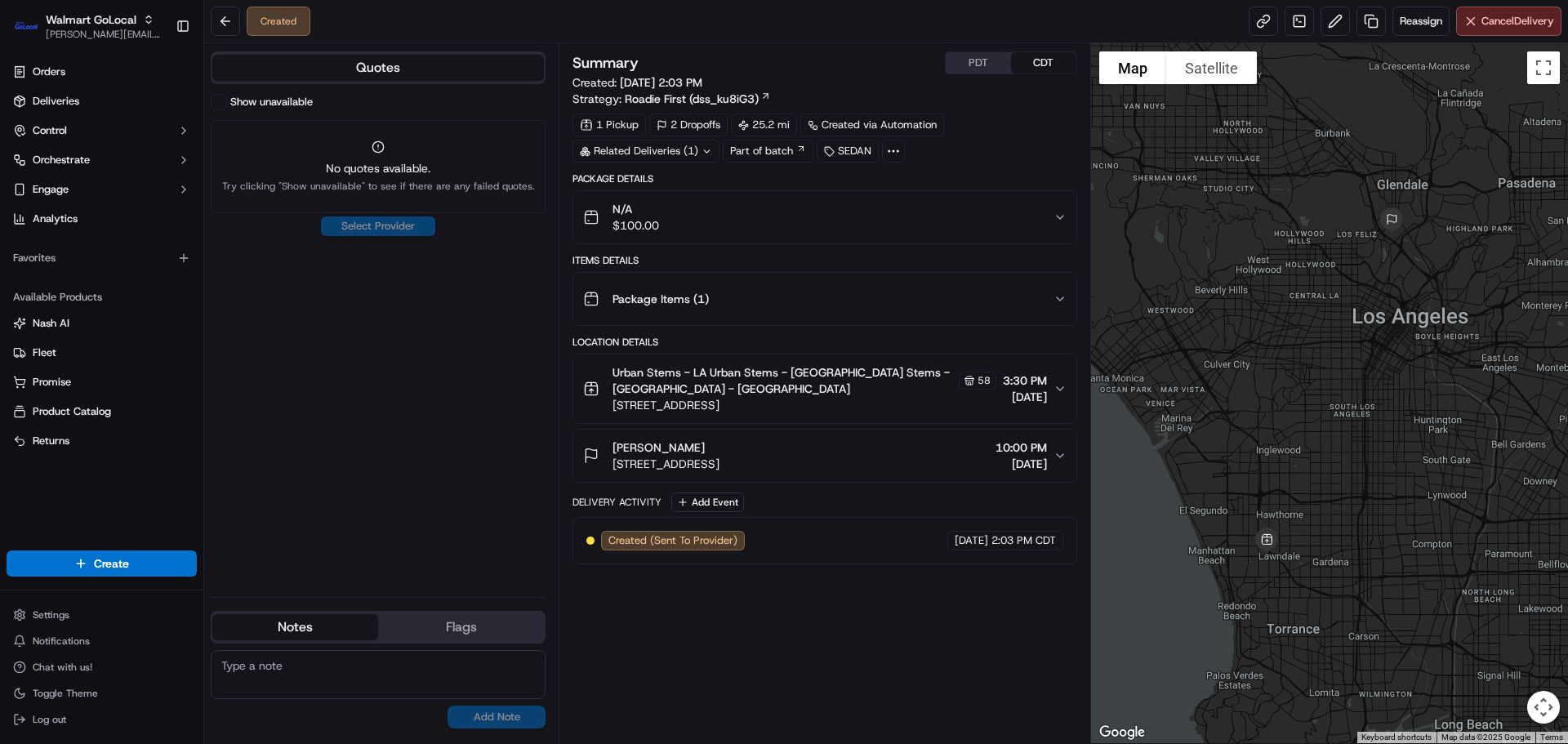
click at [733, 537] on span "Created (Sent To Provider)" at bounding box center [673, 540] width 129 height 15
click at [821, 538] on div "Created (Sent To Provider) Roadie (WMT) 09/17/2025 2:03 PM CDT" at bounding box center [825, 541] width 477 height 20
click at [804, 603] on div "Summary PDT CDT Created: 09/17/2025 2:03 PM Strategy: Roadie First (dss_ku8iG3)…" at bounding box center [824, 392] width 504 height 683
click at [532, 454] on div "Show unavailable No quotes available. Try clicking "Show unavailable" to see if…" at bounding box center [378, 339] width 335 height 490
click at [218, 15] on button at bounding box center [225, 21] width 29 height 29
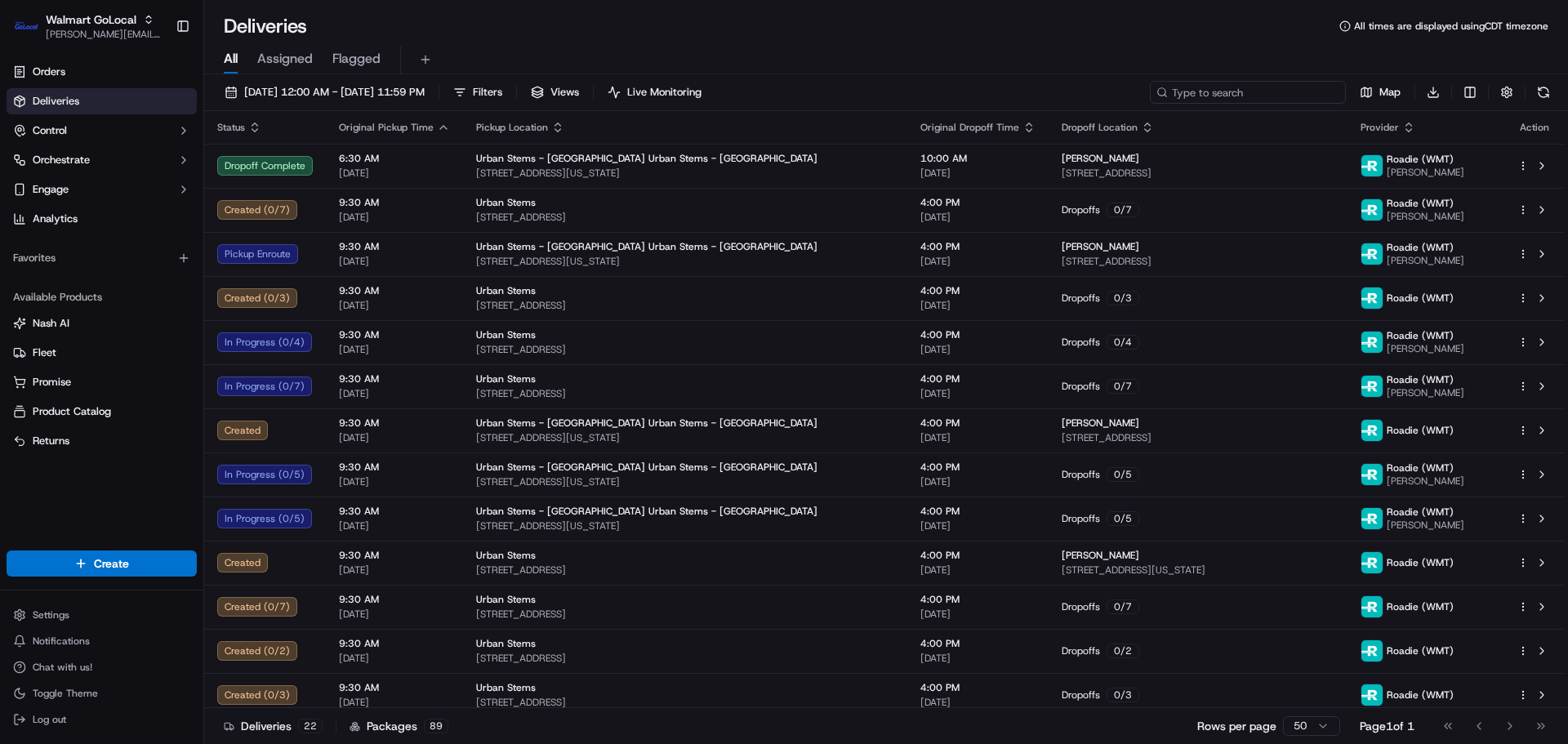
click at [1255, 91] on input at bounding box center [1247, 92] width 196 height 23
paste input "Auto Repost for Expirations"
type input "Auto Repost for Expirations"
click at [1255, 95] on input at bounding box center [1247, 92] width 196 height 23
paste input "3541141-1"
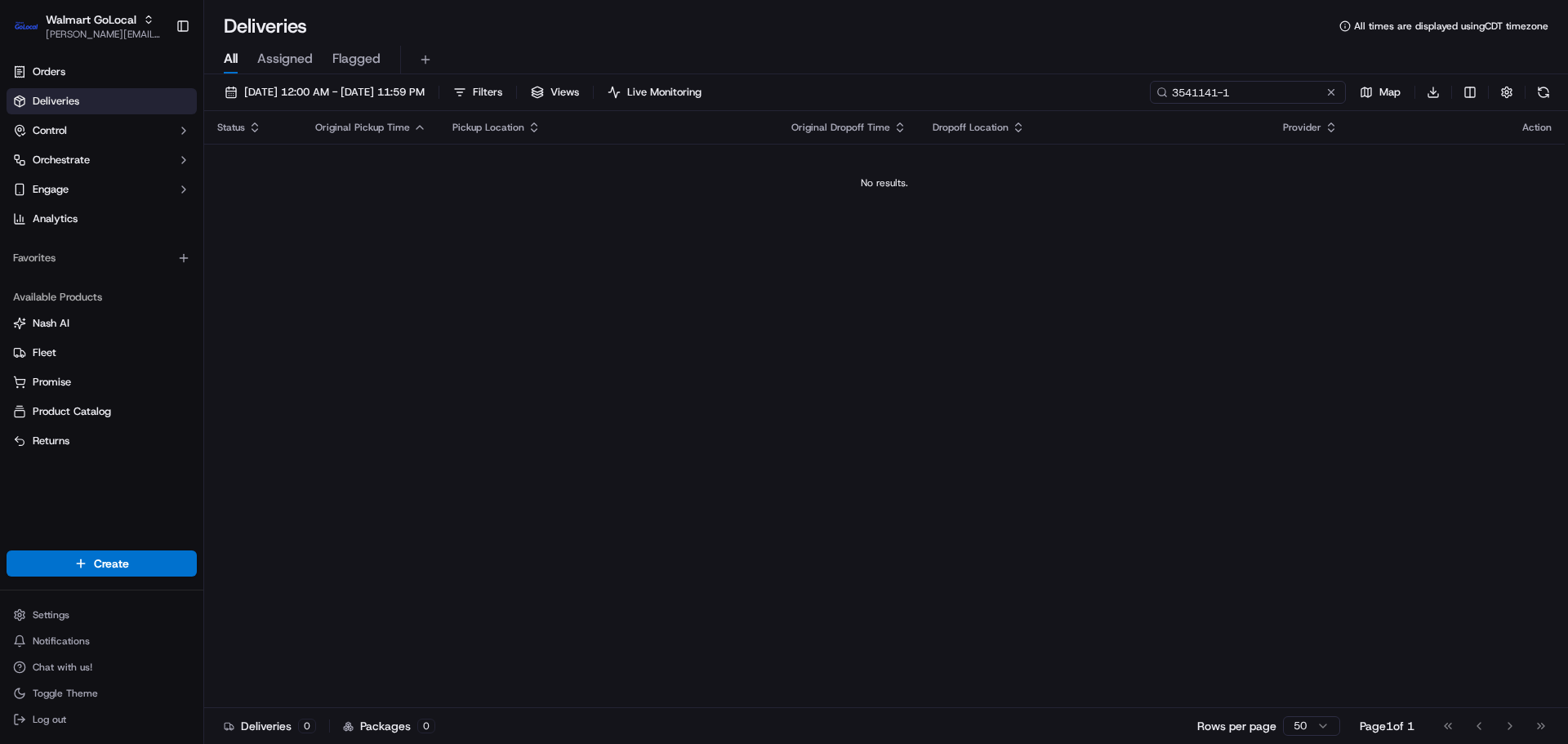
type input "3541141-1"
click at [321, 98] on span "09/18/2025 12:00 AM - 09/18/2025 11:59 PM" at bounding box center [334, 92] width 180 height 15
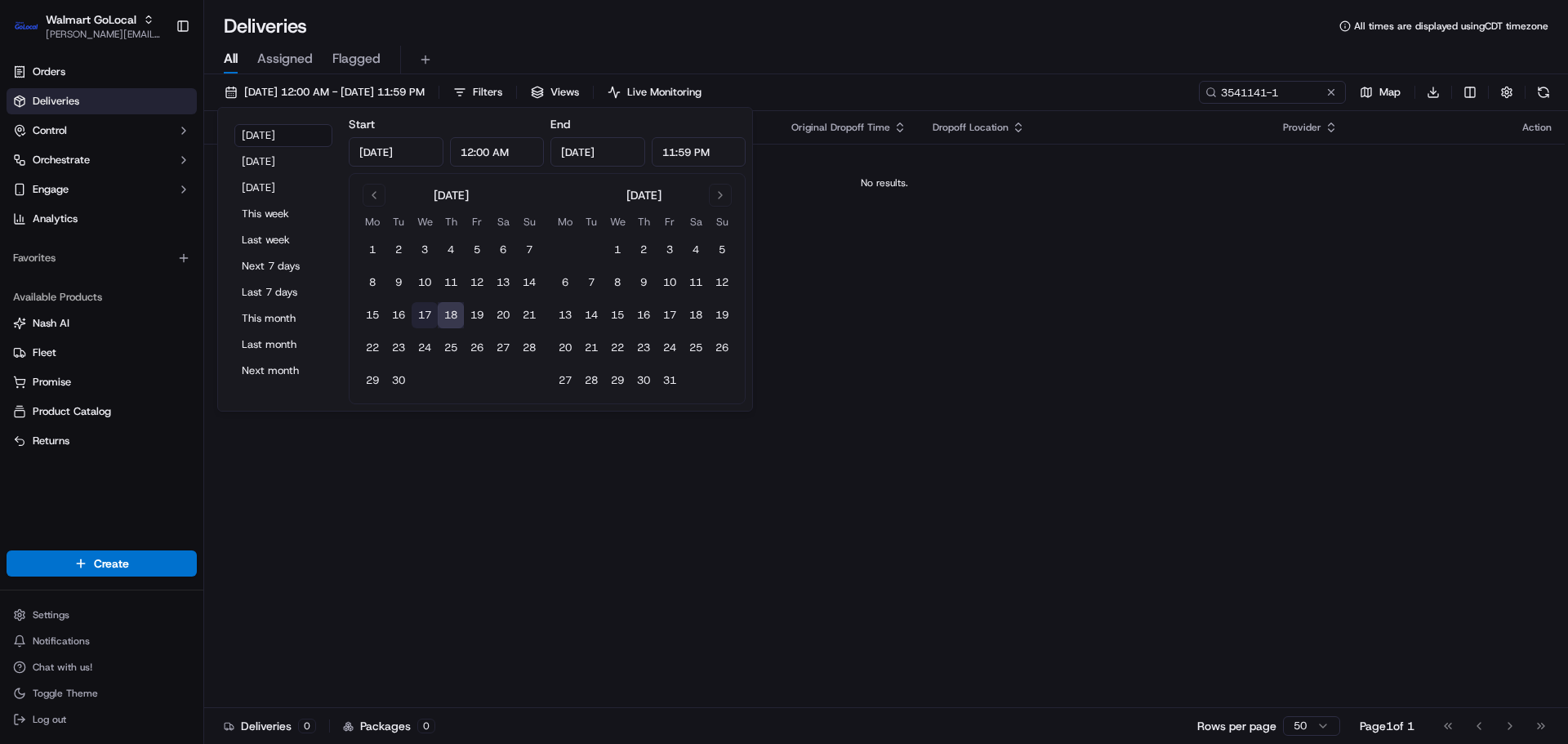
click at [420, 311] on button "17" at bounding box center [425, 315] width 26 height 26
type input "Sep 17, 2025"
click at [1327, 87] on button at bounding box center [1331, 92] width 16 height 16
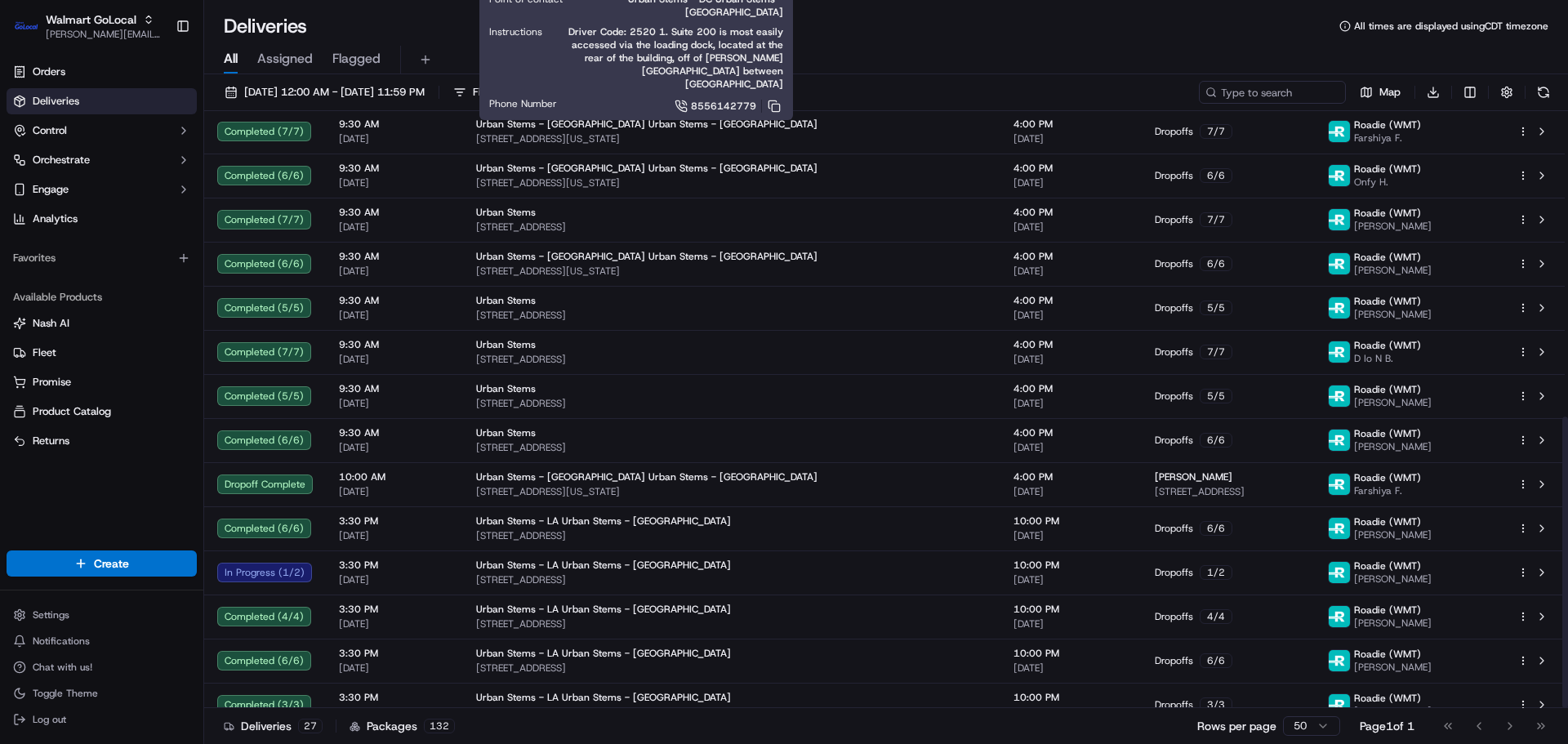
scroll to position [627, 0]
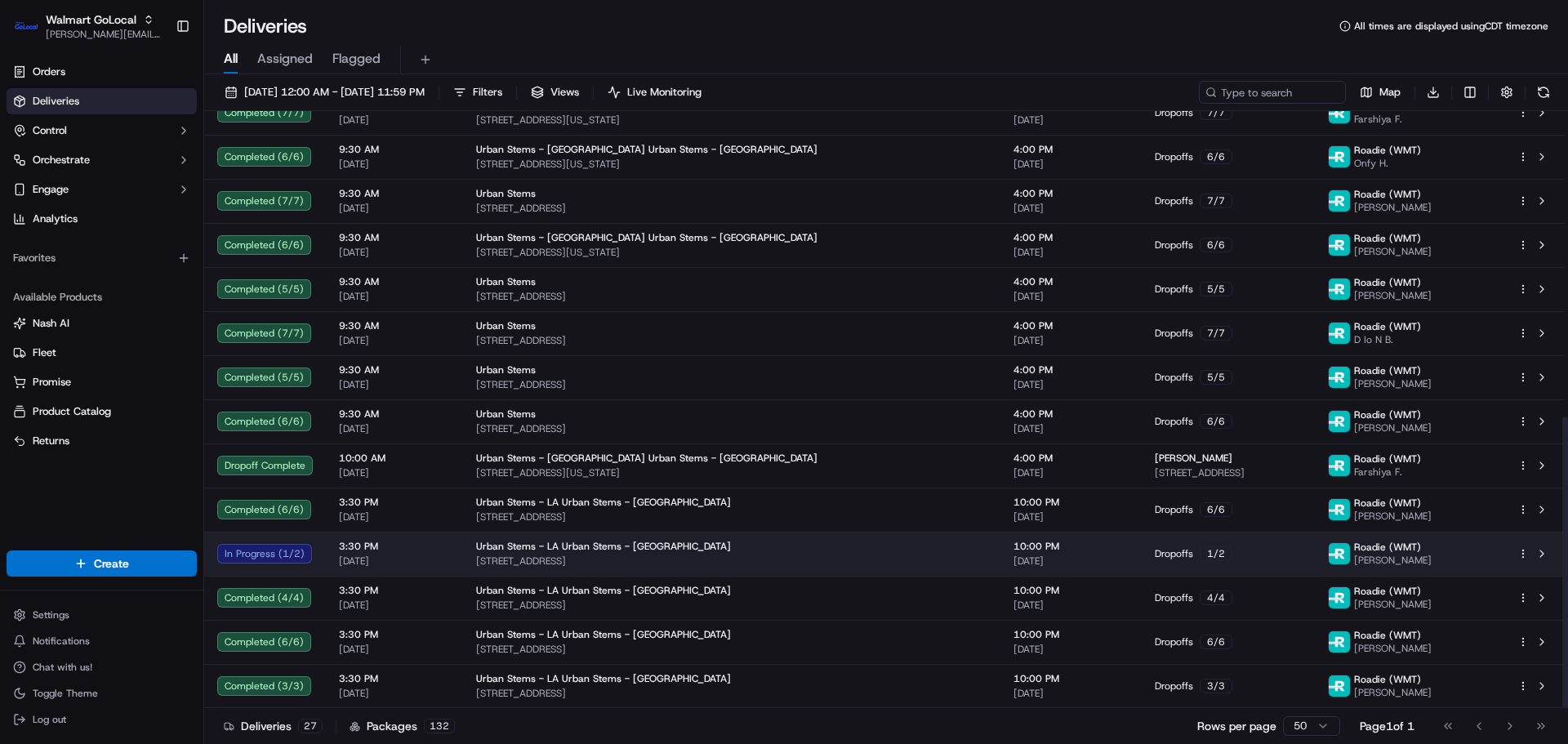
click at [256, 557] on div "In Progress ( 1 / 2 )" at bounding box center [264, 554] width 96 height 20
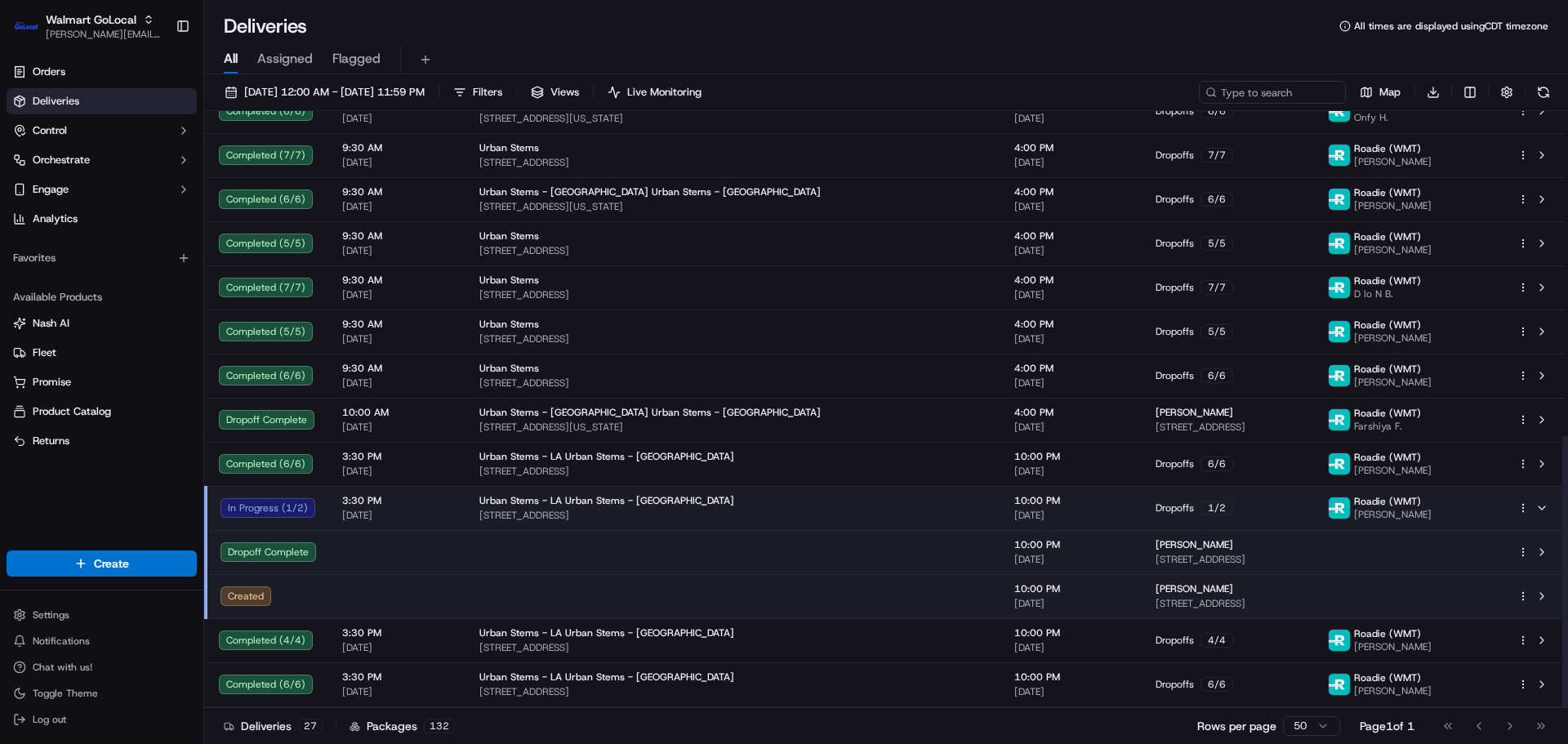
scroll to position [714, 0]
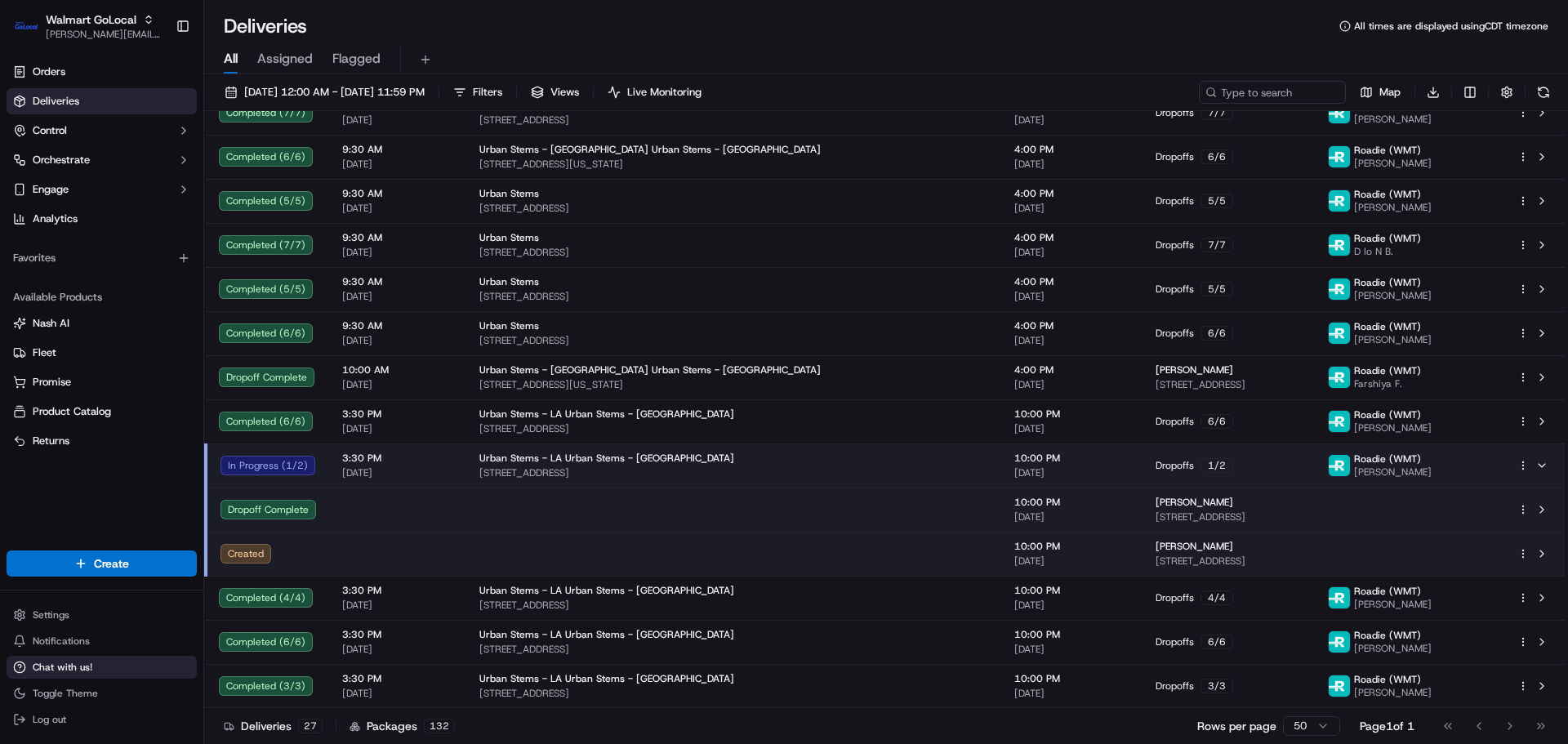
click at [47, 657] on button "Chat with us!" at bounding box center [101, 667] width 190 height 23
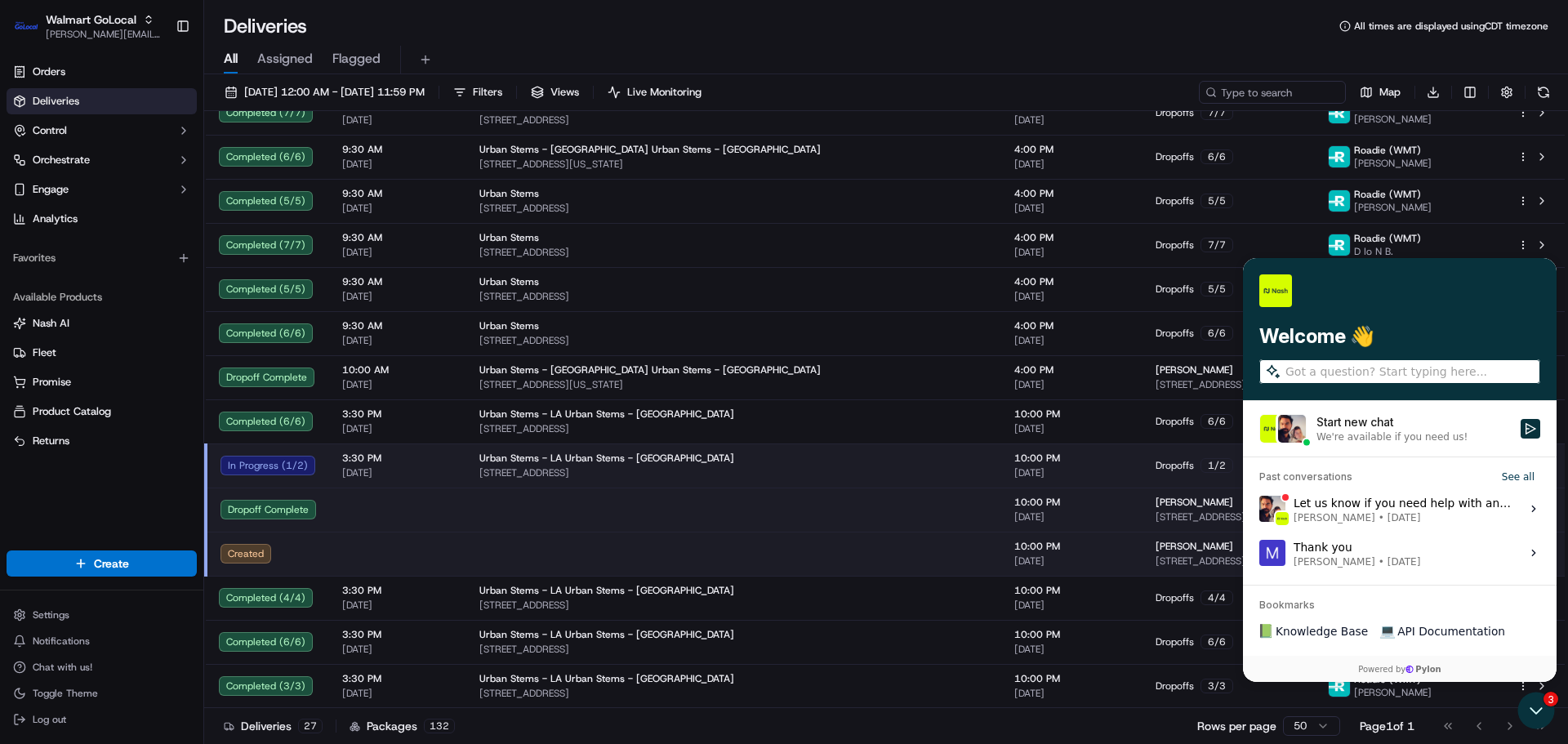
click at [1461, 516] on span "Masood Aslam • Sep 17" at bounding box center [1402, 517] width 217 height 13
click at [1259, 509] on button "View issue" at bounding box center [1258, 508] width 1 height 1
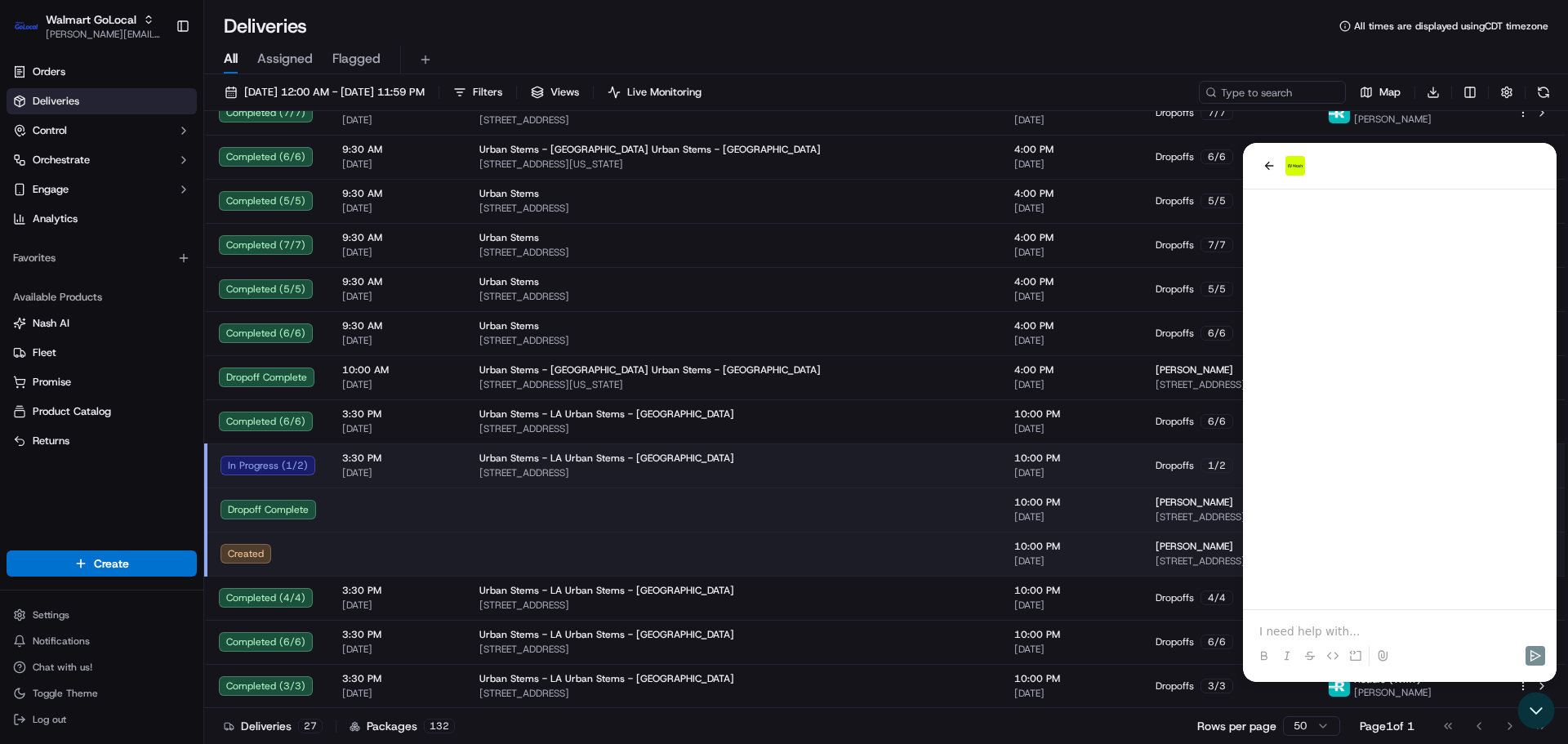
scroll to position [344, 0]
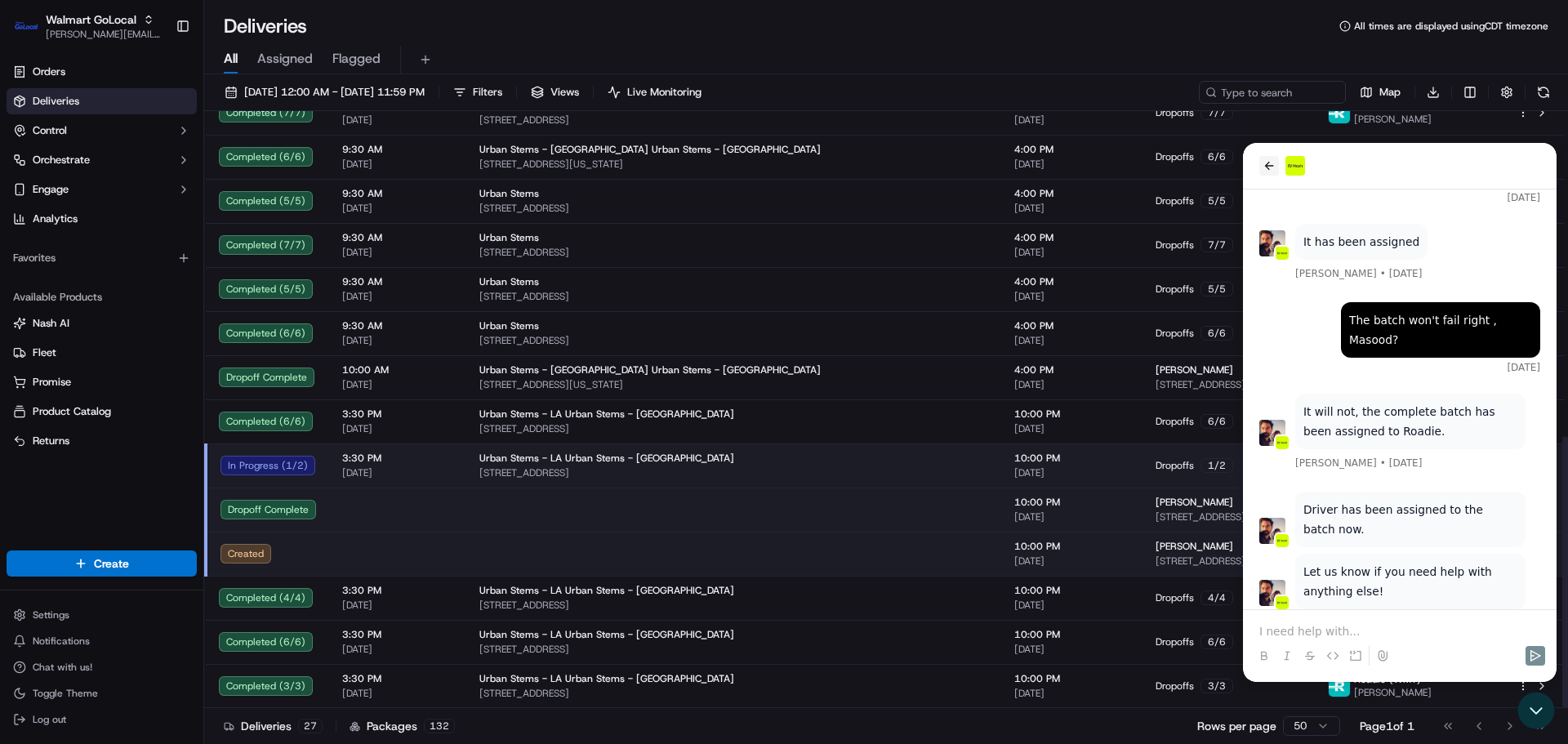
drag, startPoint x: 1270, startPoint y: 168, endPoint x: 2482, endPoint y: 450, distance: 1244.4
click at [1270, 168] on icon "back" at bounding box center [1269, 166] width 13 height 13
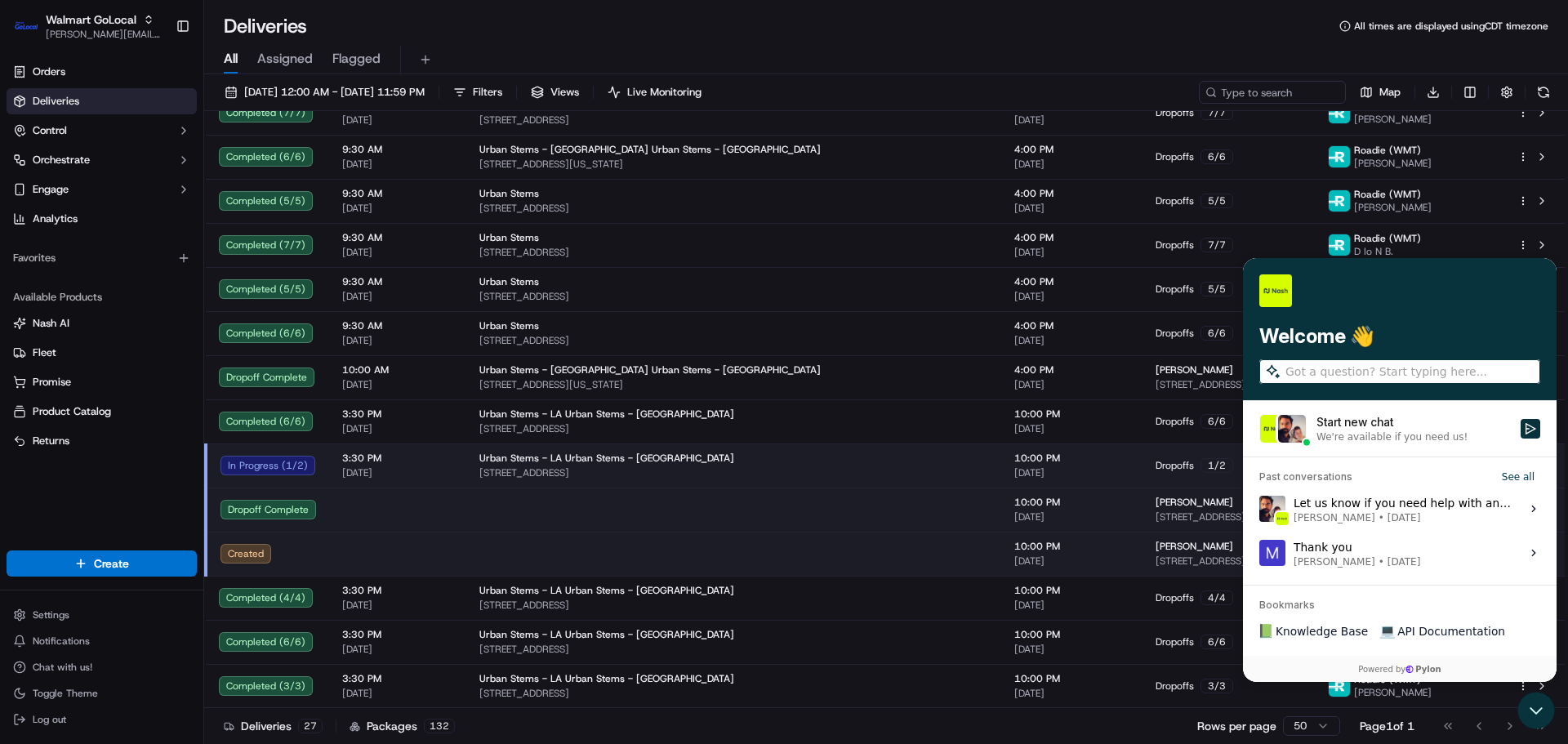
click at [1525, 416] on label "Start new chat We're available if you need us!" at bounding box center [1399, 428] width 313 height 56
click at [1525, 419] on button "Start new chat We're available if you need us!" at bounding box center [1531, 429] width 20 height 20
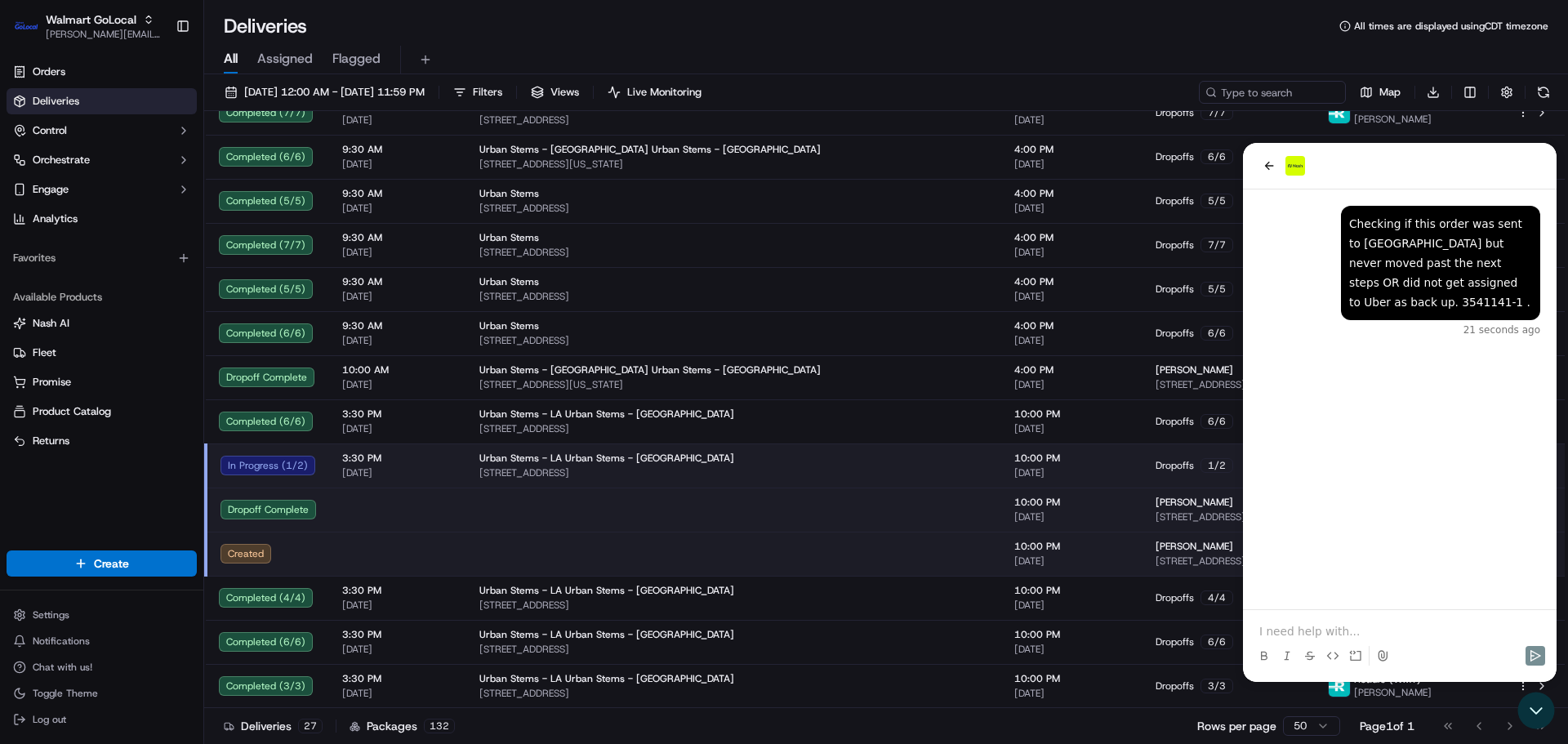
click at [1317, 629] on p at bounding box center [1399, 631] width 281 height 16
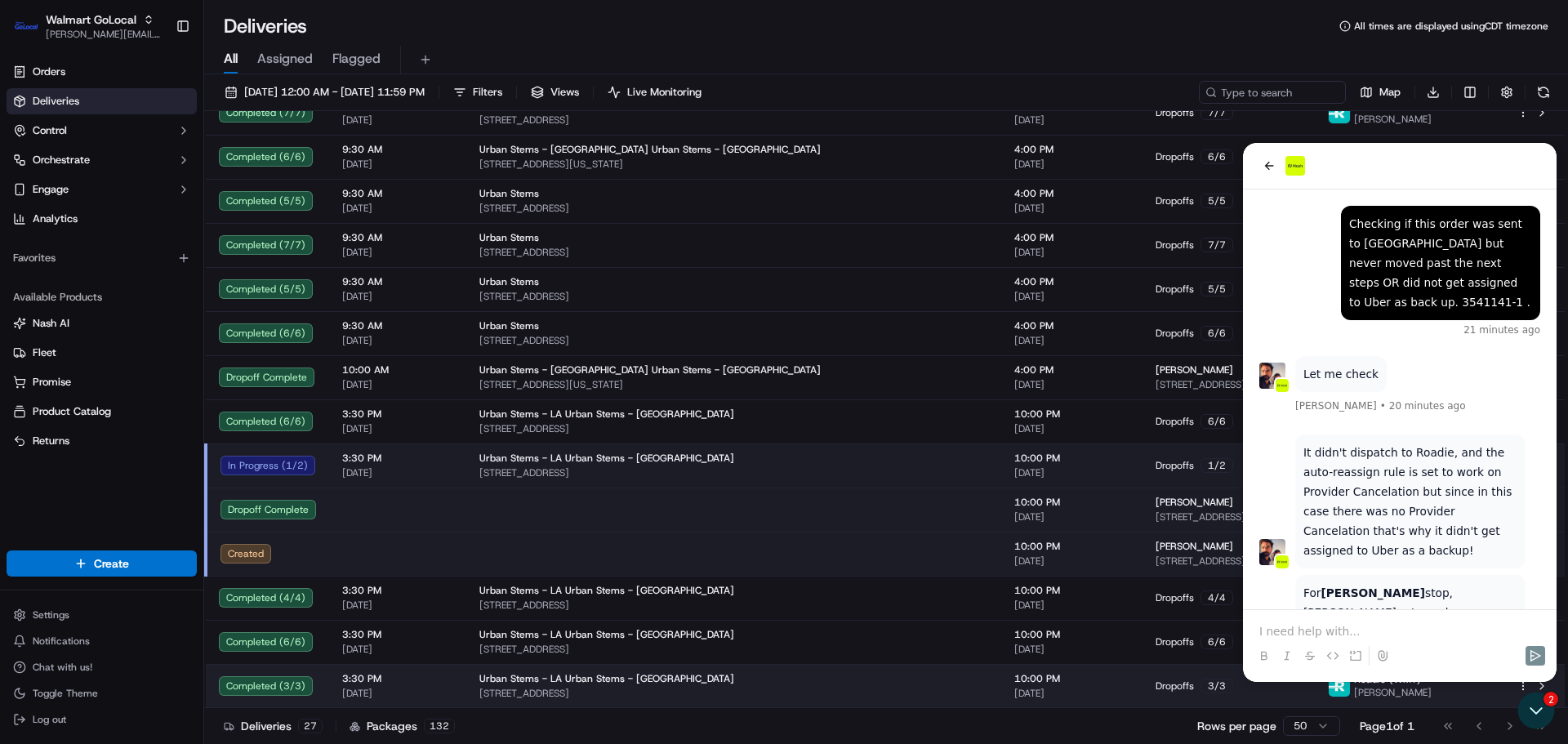
scroll to position [60, 0]
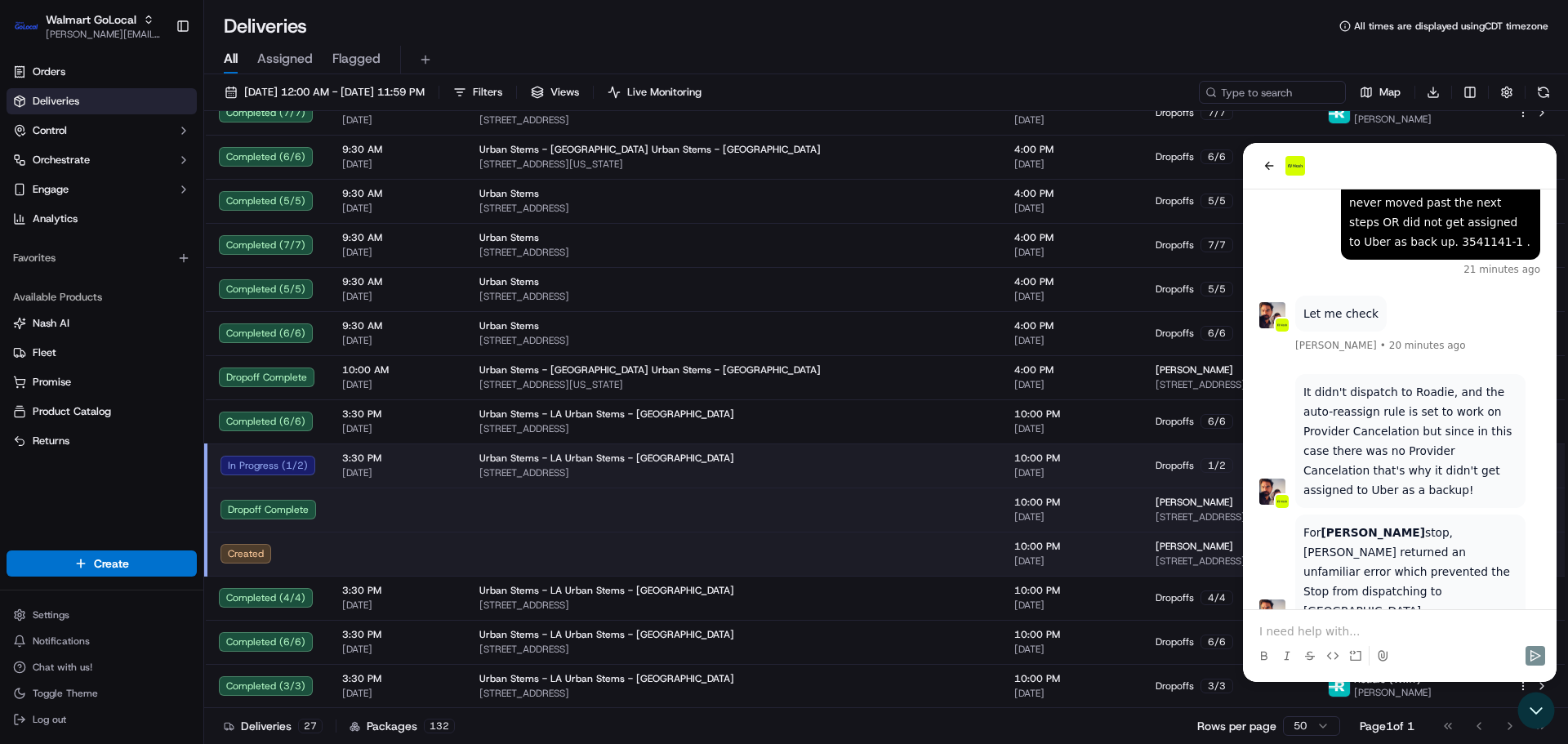
click at [1344, 387] on p "It didn't dispatch to Roadie, and the auto-reassign rule is set to work on Prov…" at bounding box center [1410, 440] width 214 height 117
click at [1344, 628] on div at bounding box center [1399, 641] width 301 height 62
click at [1344, 628] on p at bounding box center [1399, 631] width 281 height 16
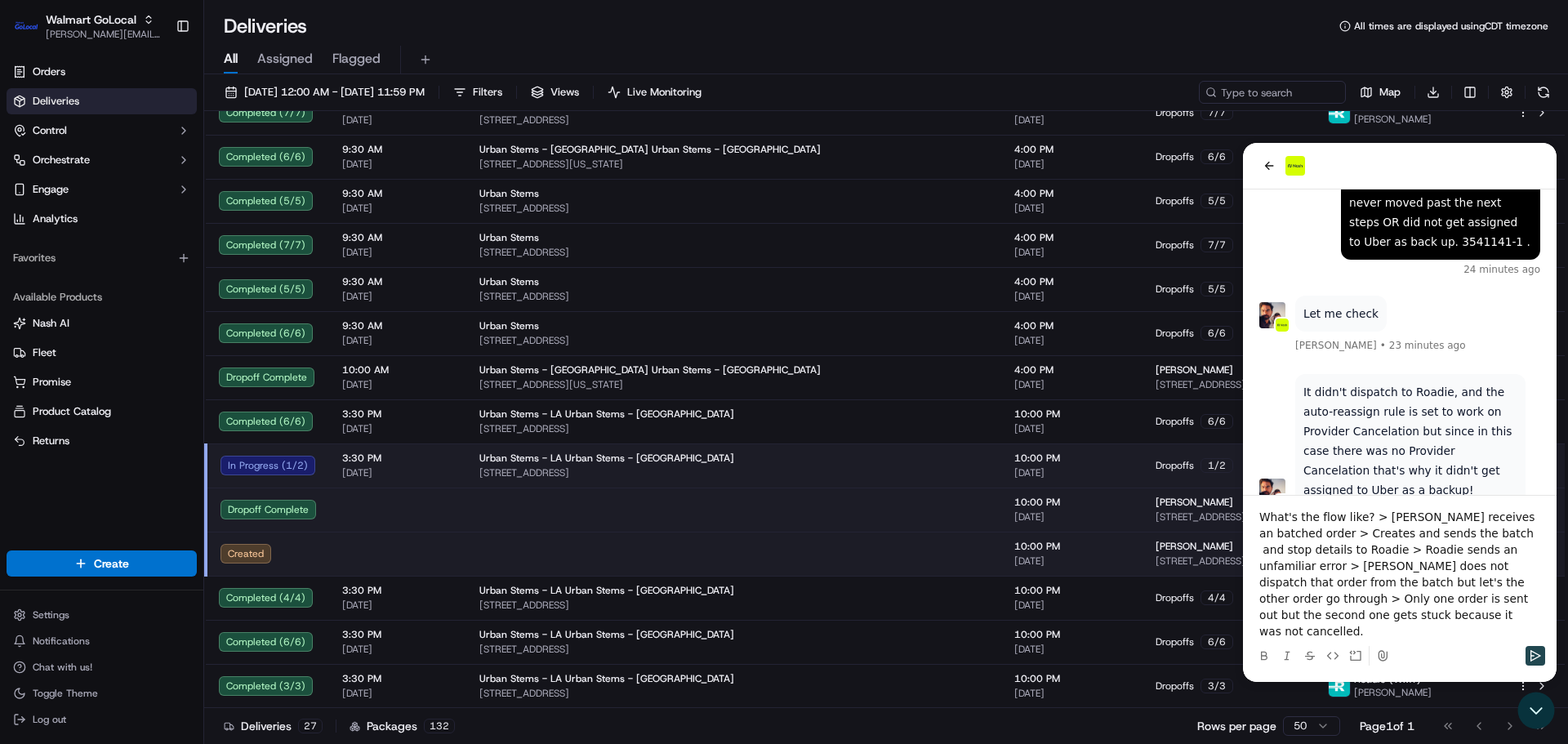
click at [1533, 660] on icon "Send" at bounding box center [1535, 656] width 13 height 13
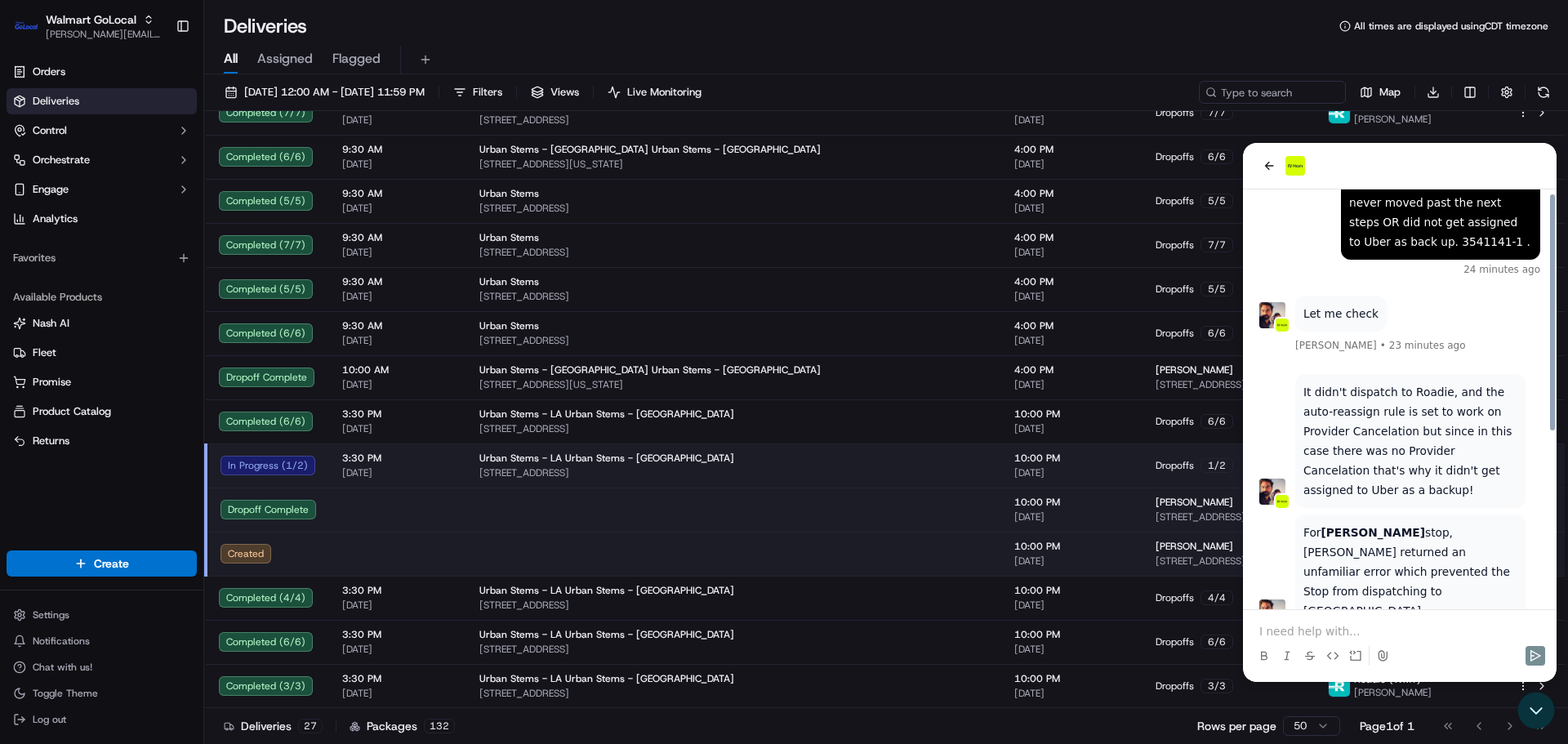
scroll to position [309, 0]
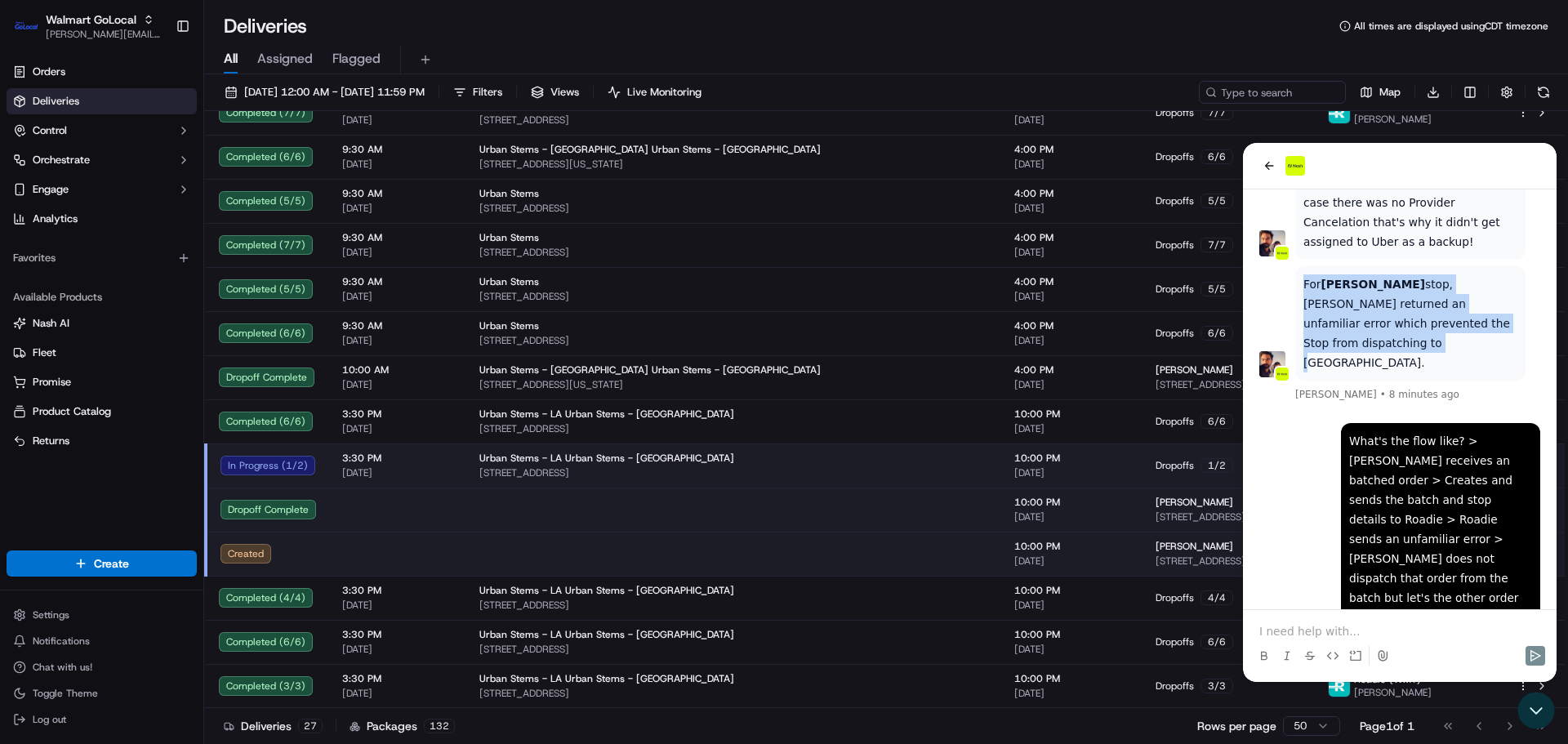
drag, startPoint x: 1372, startPoint y: 295, endPoint x: 1302, endPoint y: 249, distance: 83.8
click at [1302, 266] on div "For Jennifer Wagner's stop, Roadie returned an unfamiliar error which prevented…" at bounding box center [1410, 322] width 231 height 114
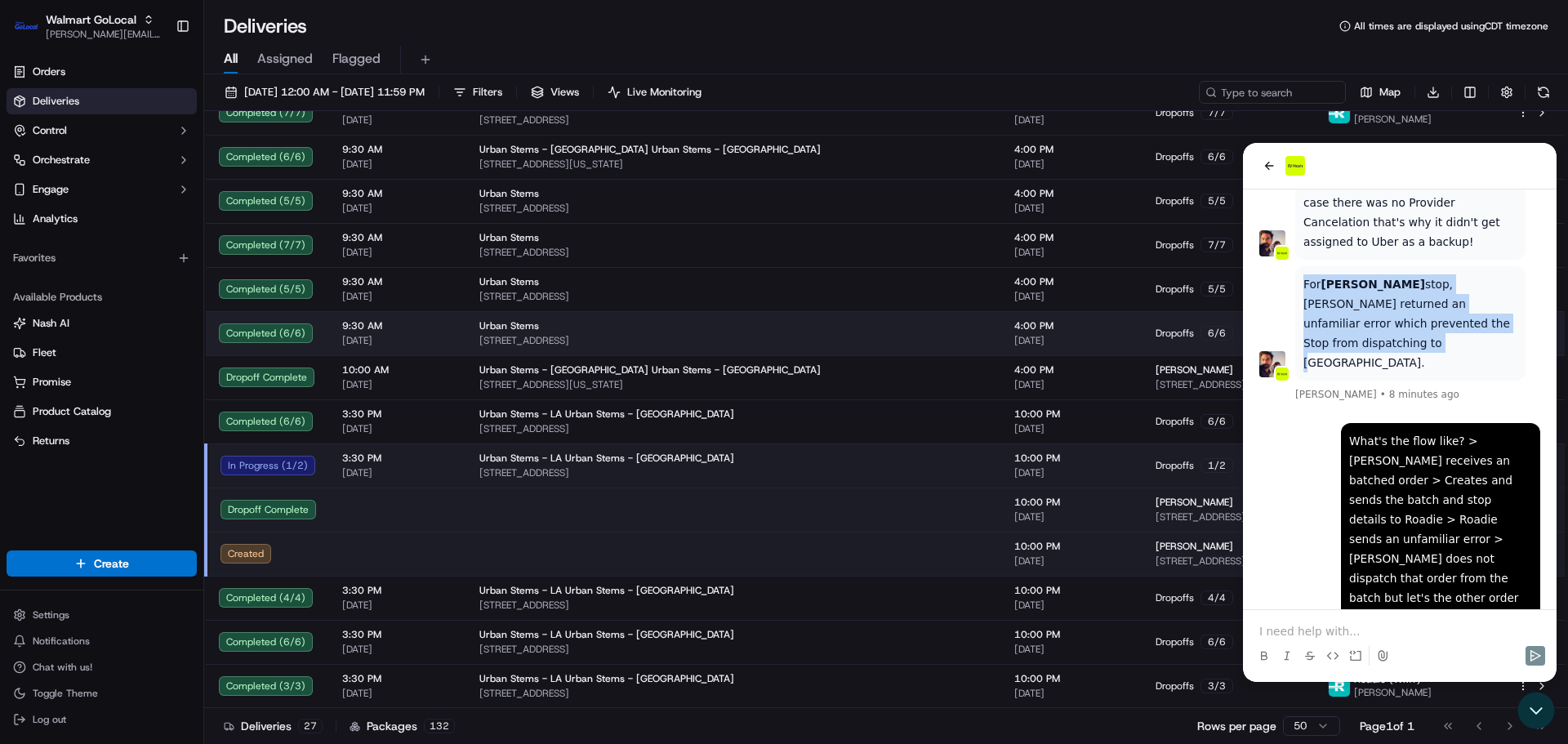
copy p "For Jennifer Wagner's stop, Roadie returned an unfamiliar error which prevented…"
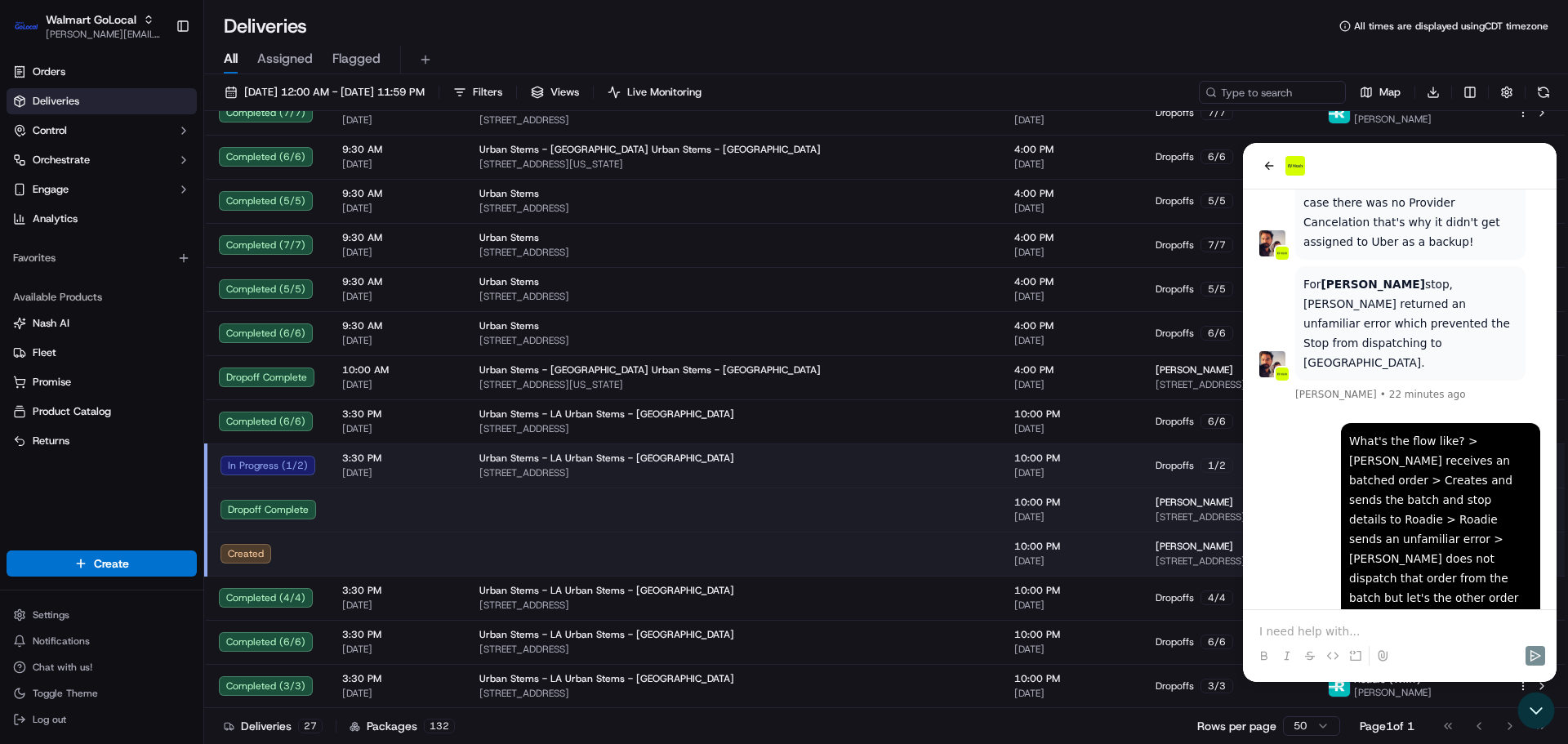
click at [1319, 480] on div "What's the flow like? > Nash receives an batched order > Creates and sends the …" at bounding box center [1399, 566] width 281 height 288
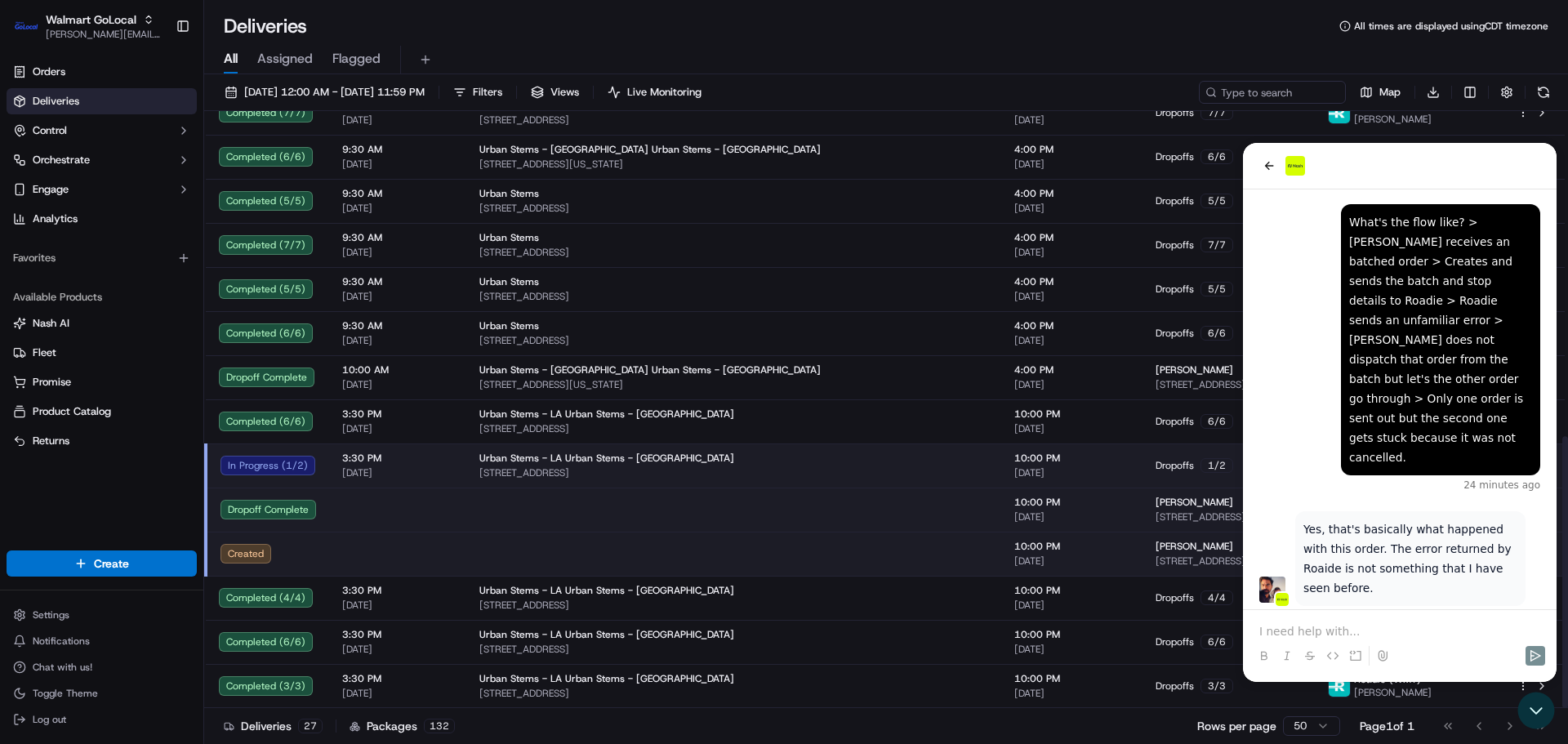
click at [1297, 642] on div at bounding box center [1399, 656] width 301 height 33
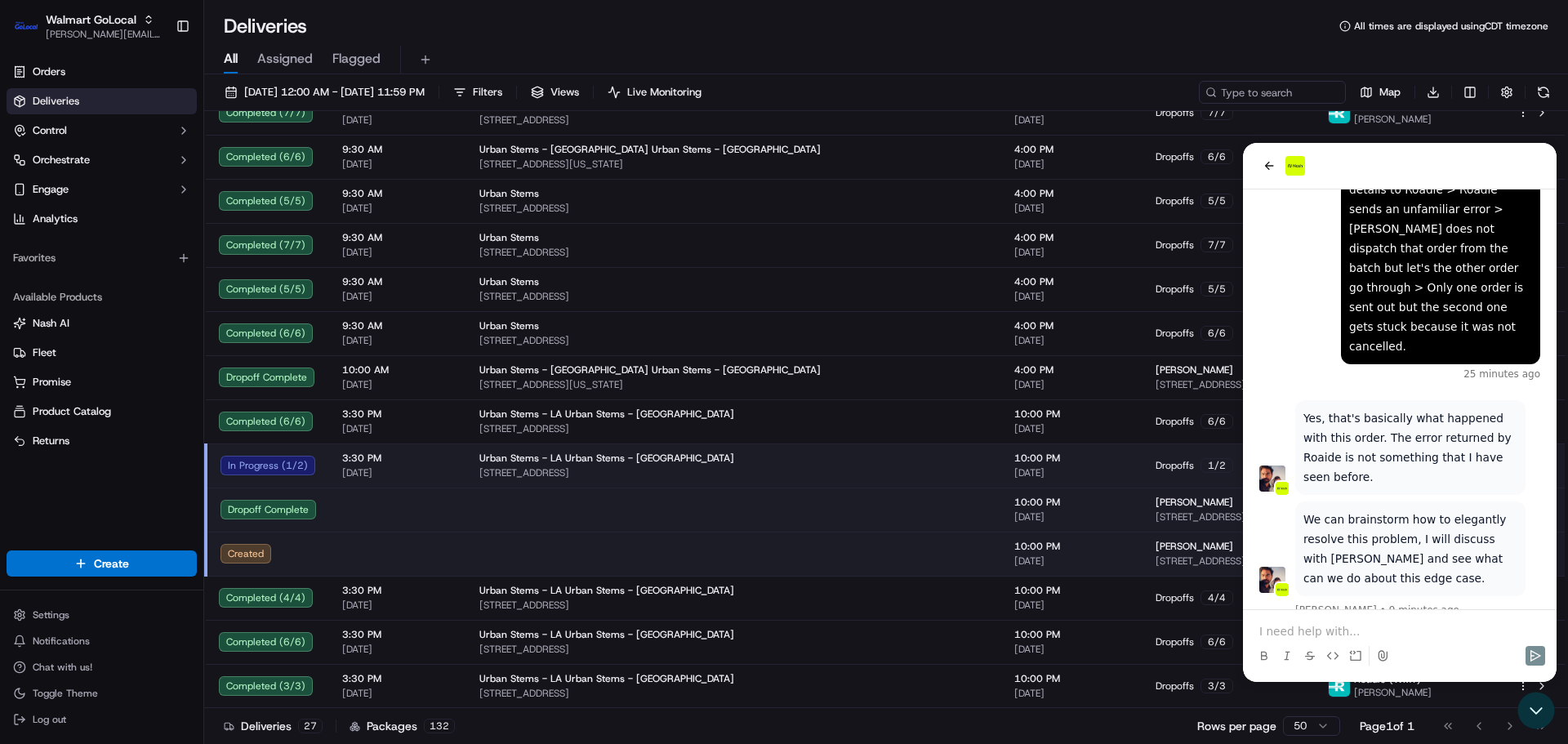
scroll to position [618, 0]
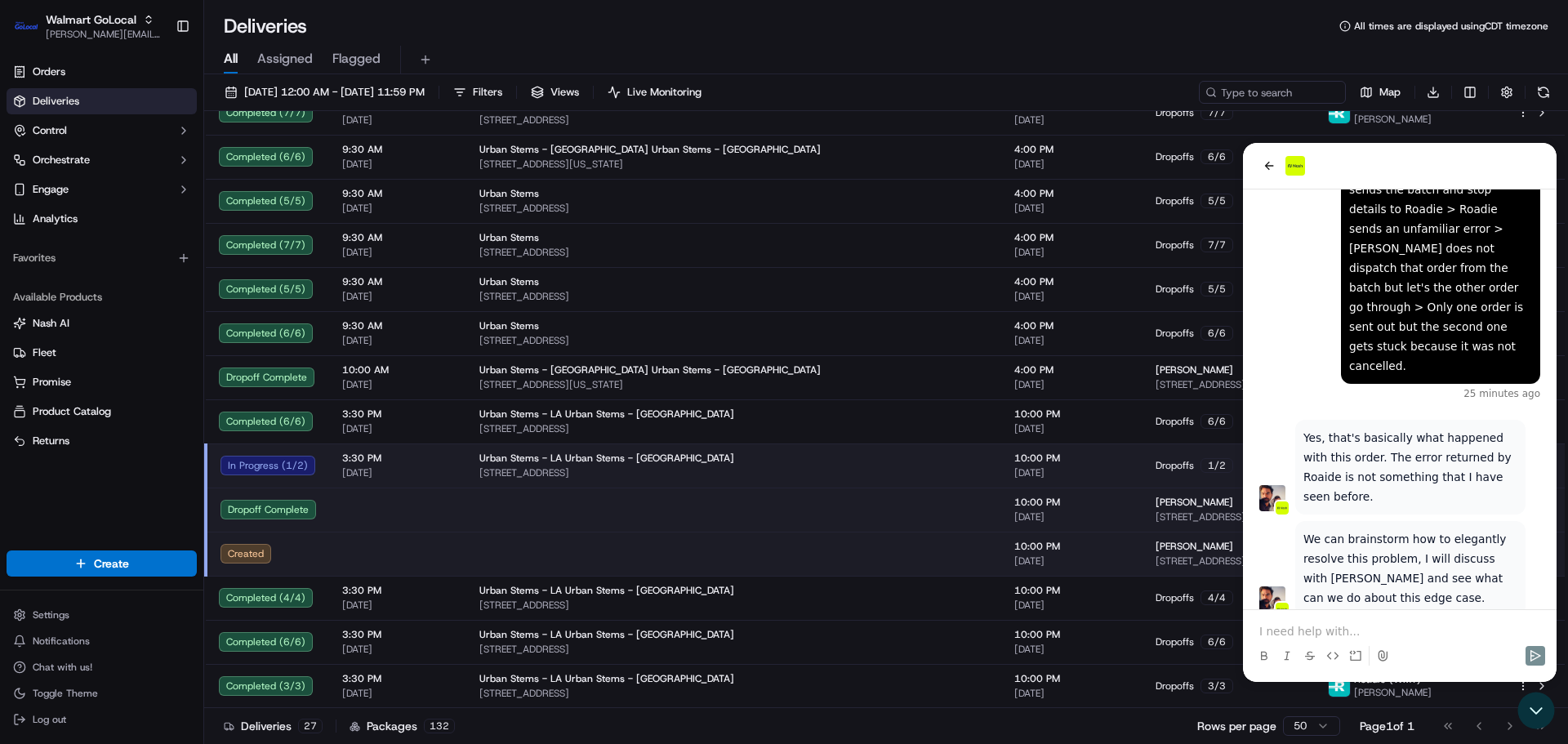
click at [40, 499] on div "Orders Deliveries Control Orchestrate Engage Analytics Favorites Available Prod…" at bounding box center [101, 294] width 203 height 484
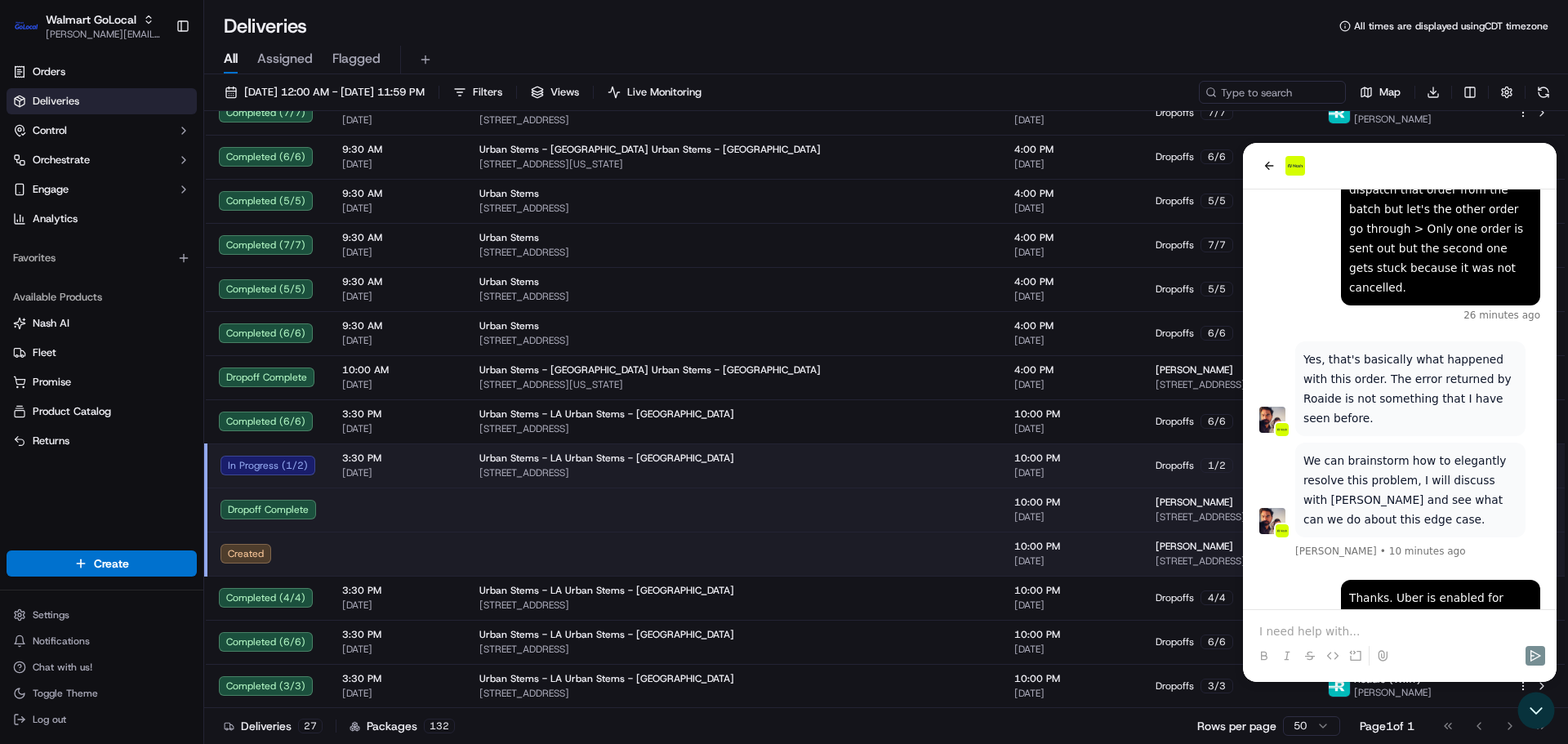
click at [1303, 628] on p at bounding box center [1399, 631] width 281 height 16
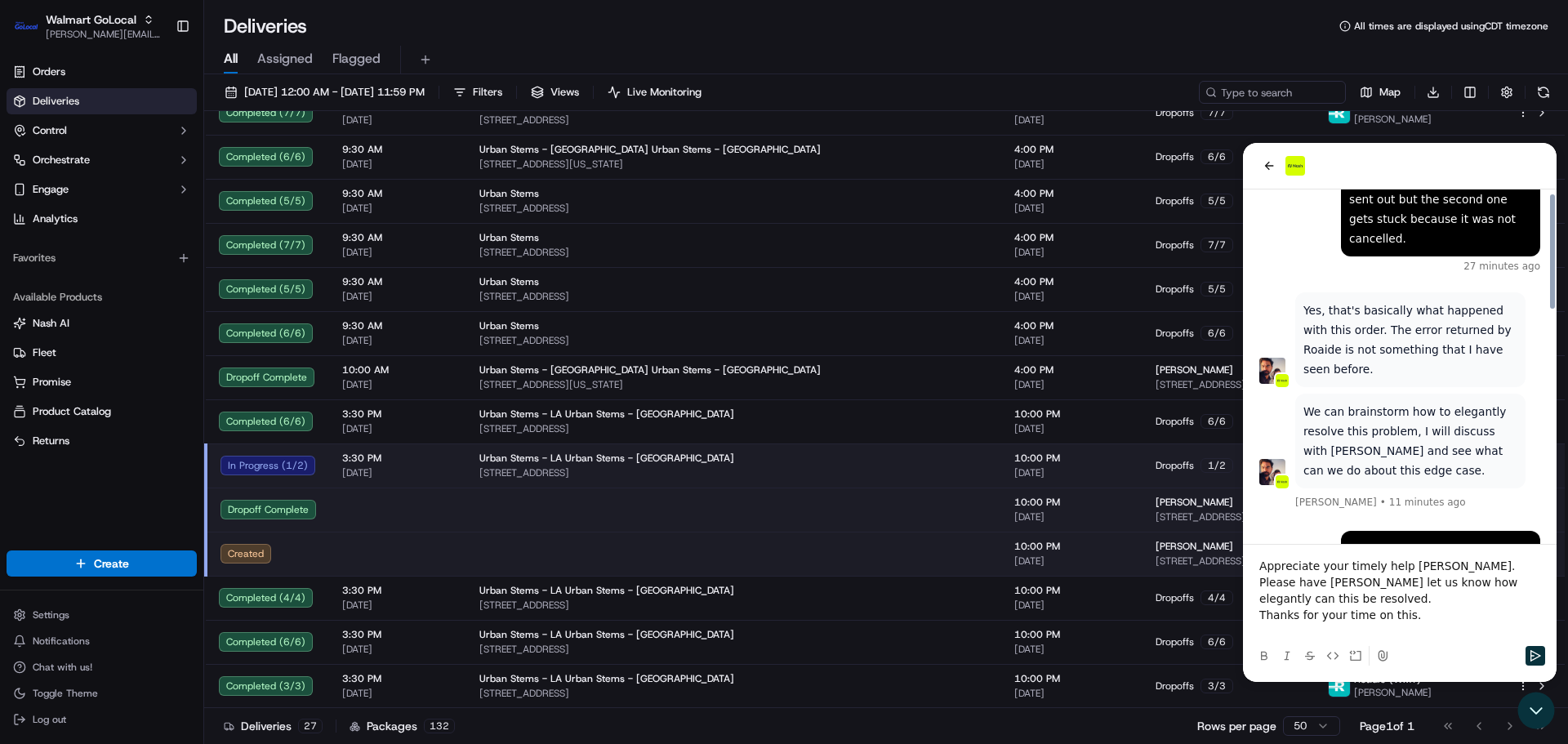
scroll to position [834, 0]
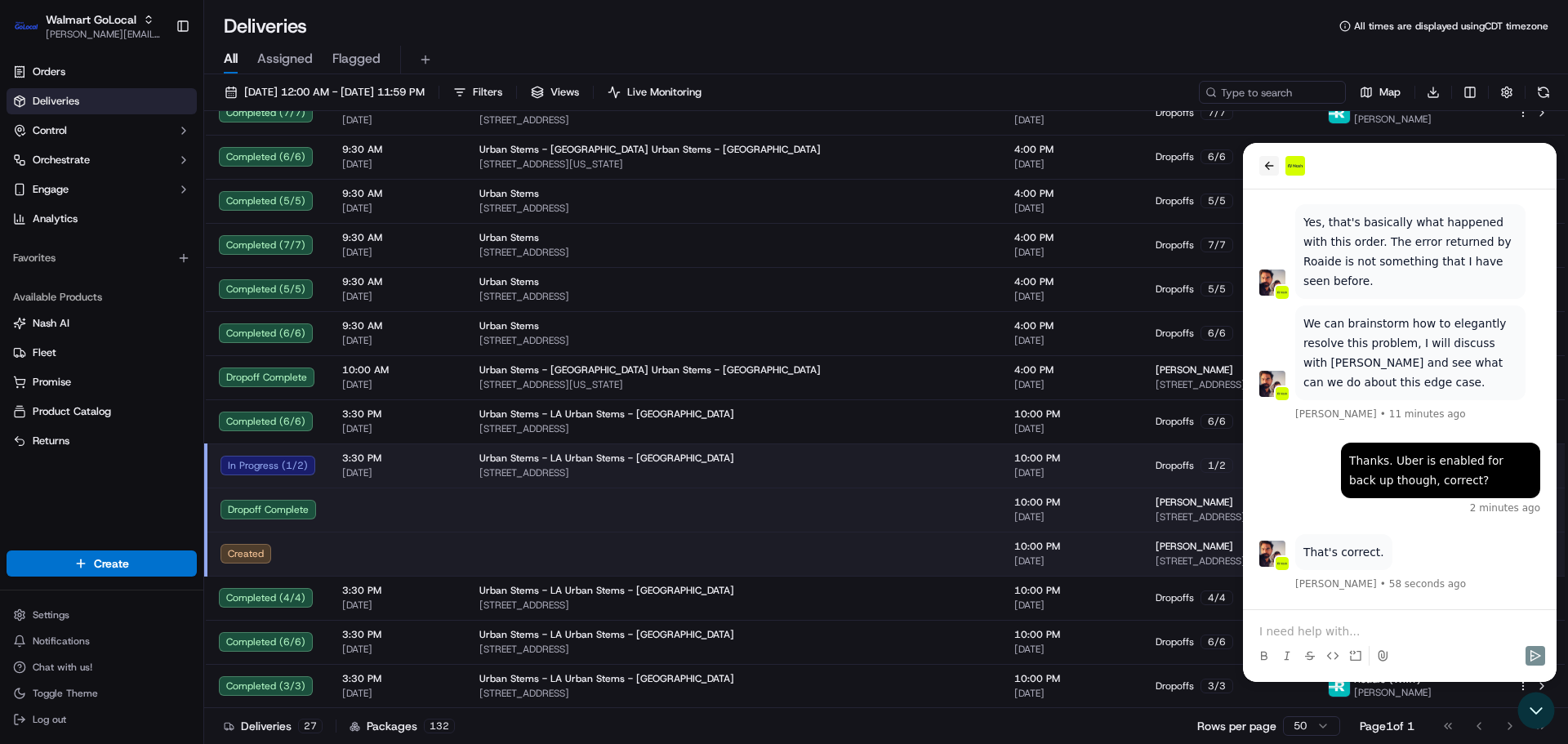
click at [1265, 168] on icon "back" at bounding box center [1269, 166] width 13 height 13
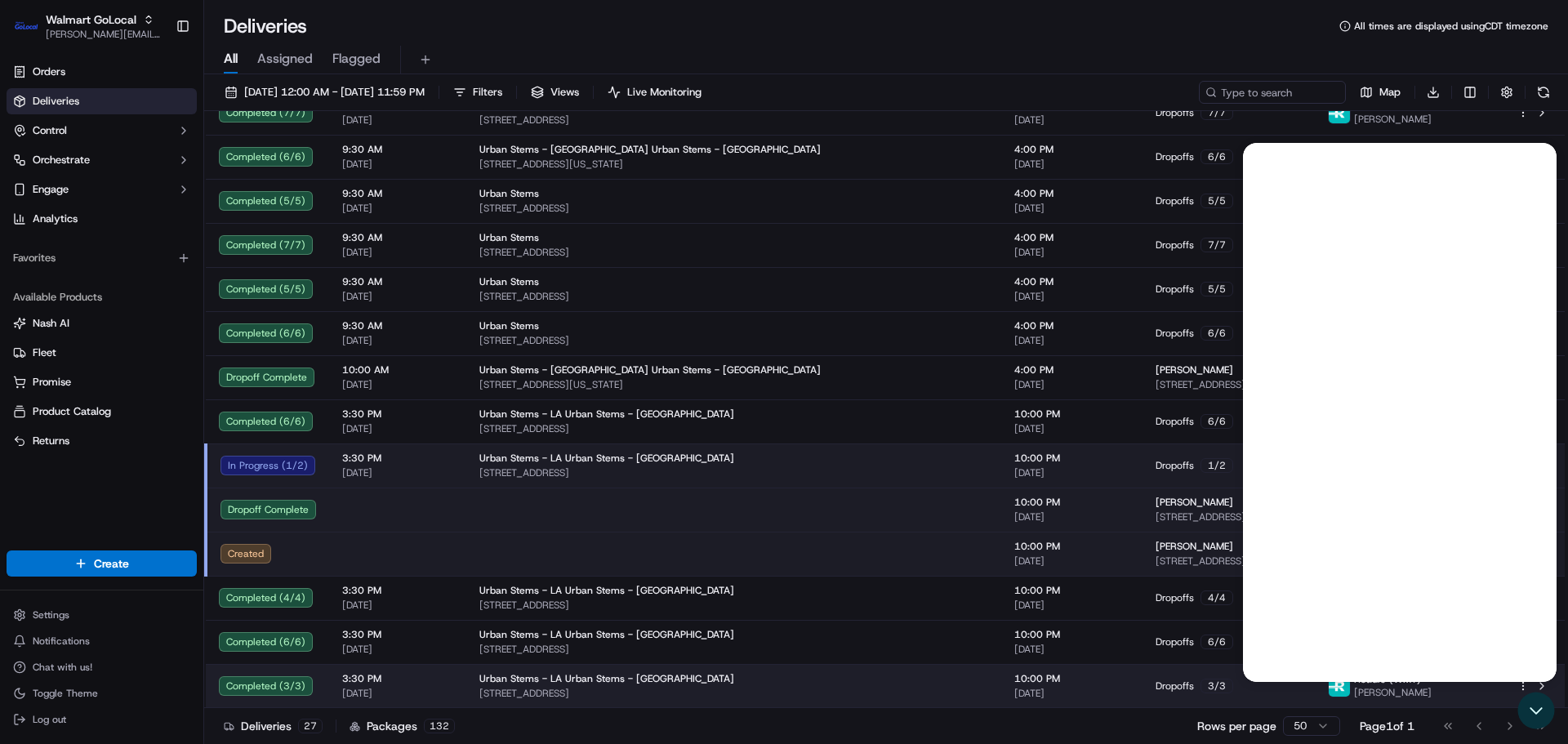
scroll to position [782, 0]
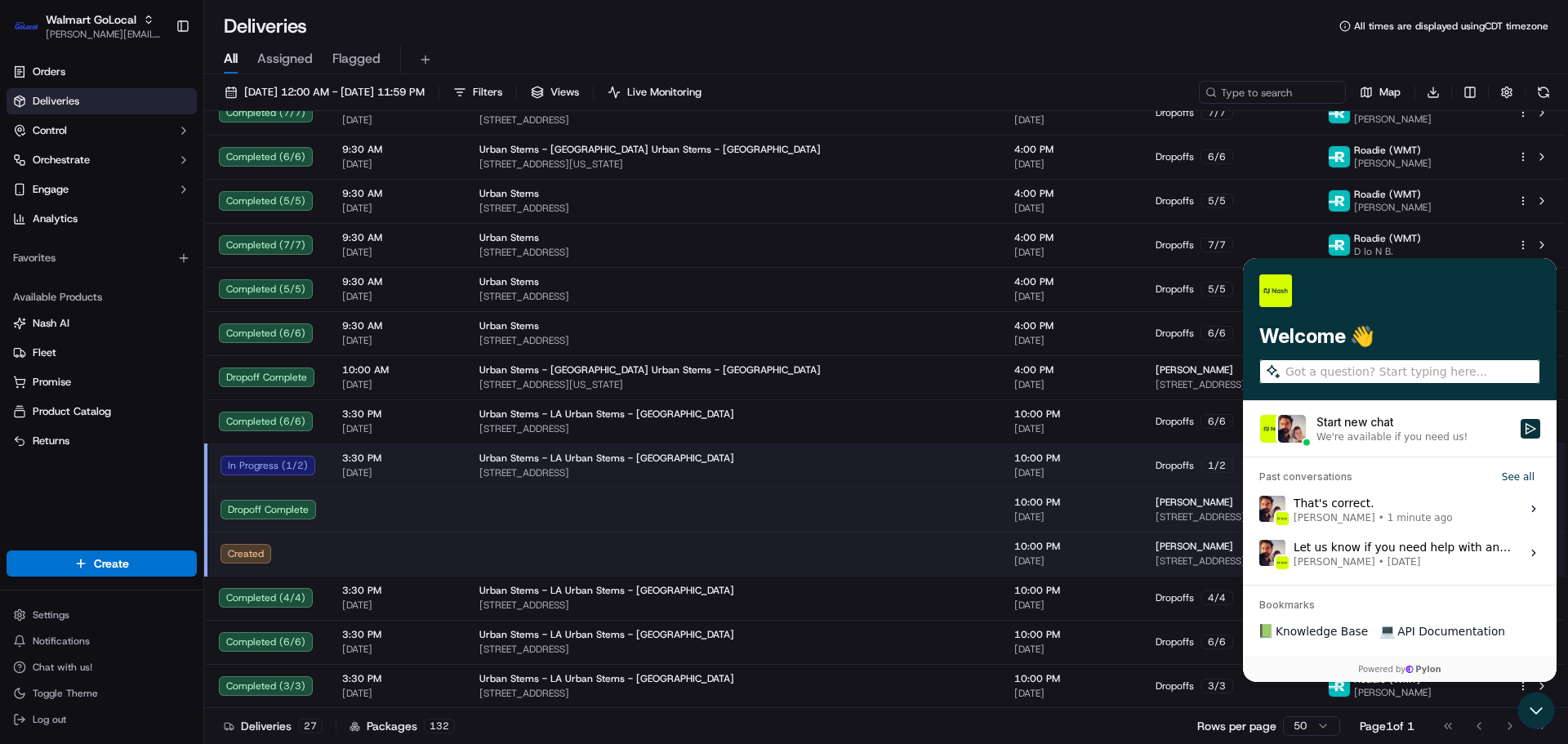
click at [1388, 515] on span "1 minute ago" at bounding box center [1420, 517] width 66 height 13
click at [1259, 509] on button "View issue" at bounding box center [1258, 508] width 1 height 1
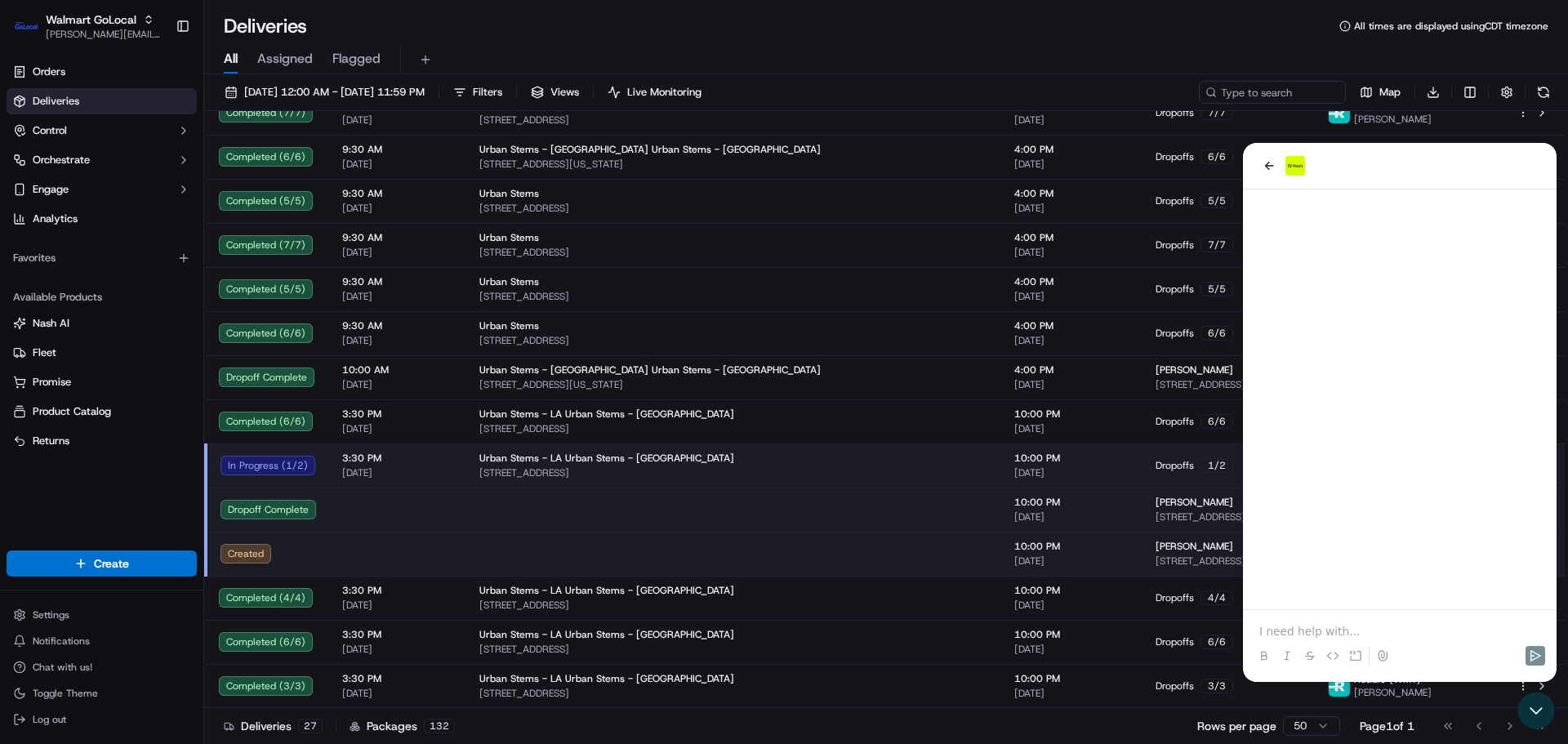
scroll to position [697, 0]
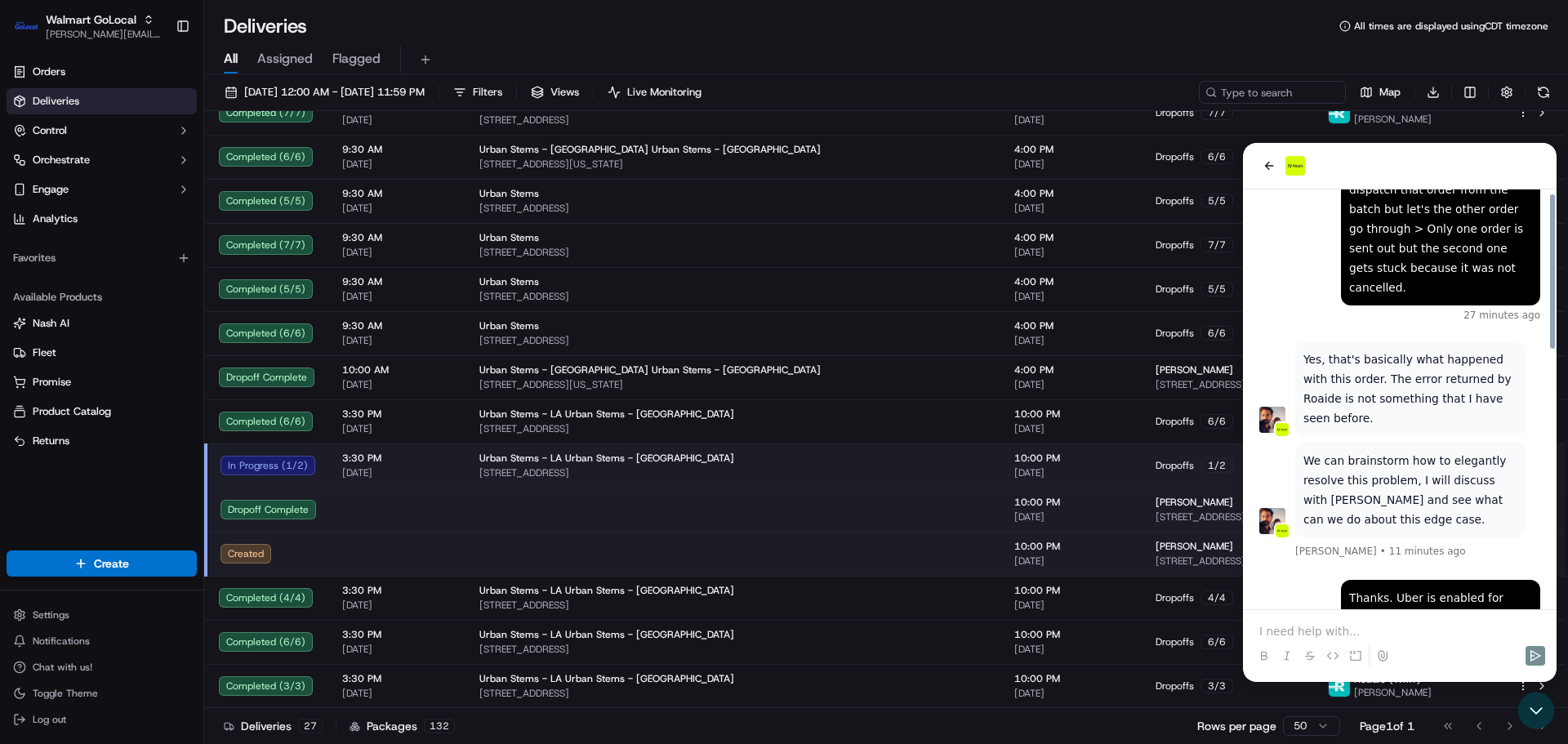
click at [1327, 623] on p at bounding box center [1399, 631] width 281 height 16
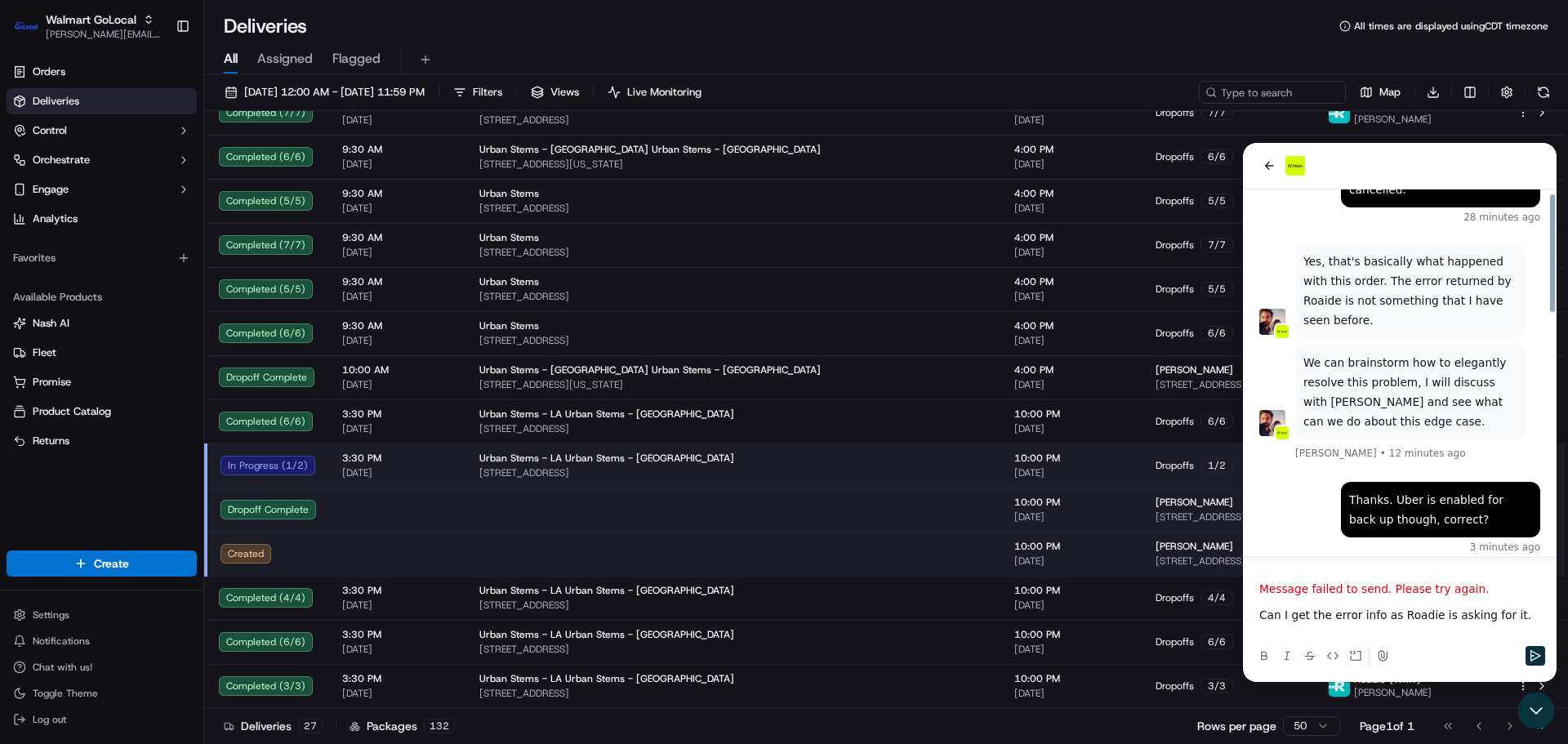
scroll to position [749, 0]
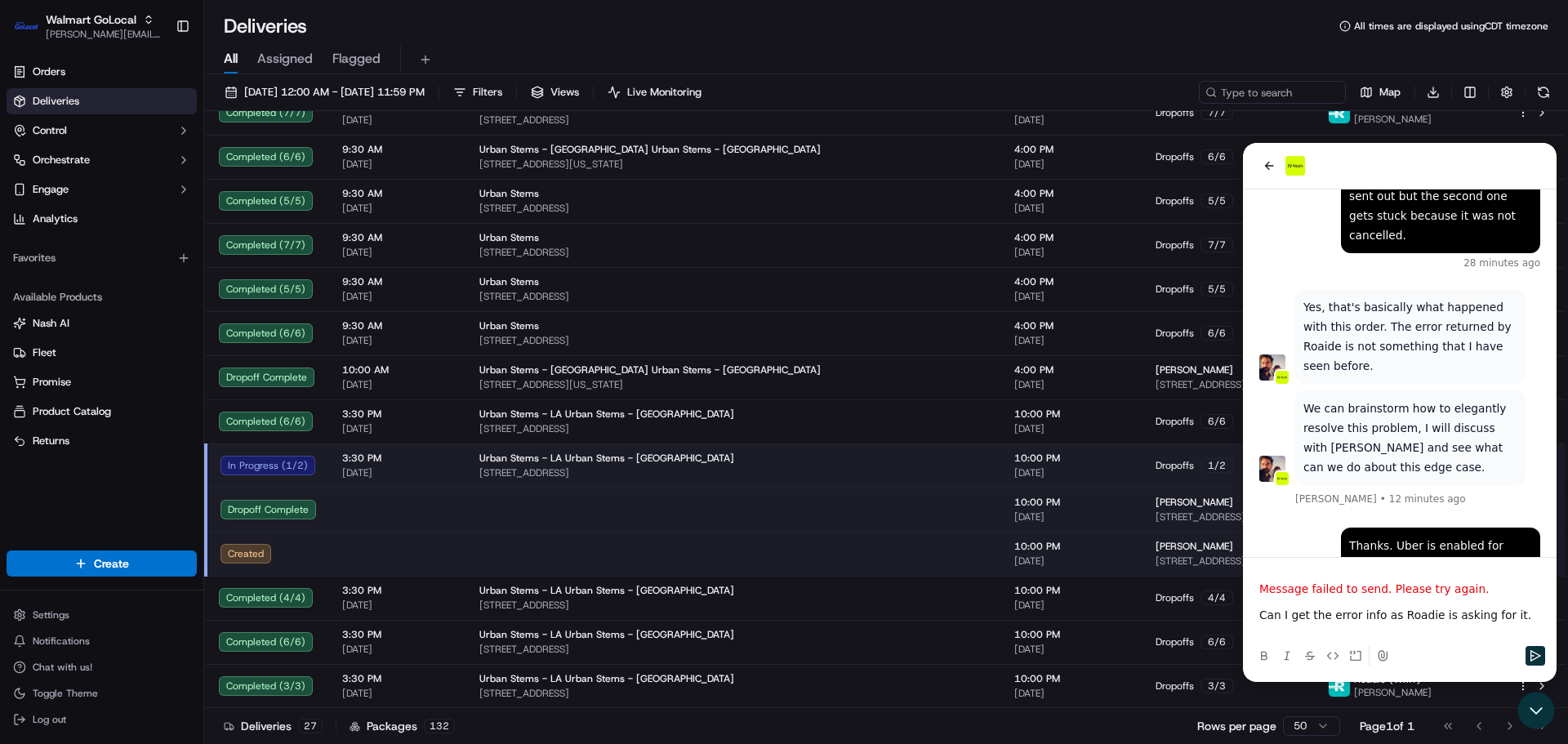
click at [1384, 602] on div "Message failed to send. Please try again." at bounding box center [1399, 588] width 301 height 36
click at [1384, 612] on p "Can I get the error info as Roadie is asking for it." at bounding box center [1399, 615] width 281 height 16
click at [1508, 612] on p "Can I get the error info as Roadie is asking for it." at bounding box center [1399, 615] width 281 height 16
click at [1535, 647] on button "Send" at bounding box center [1535, 656] width 20 height 20
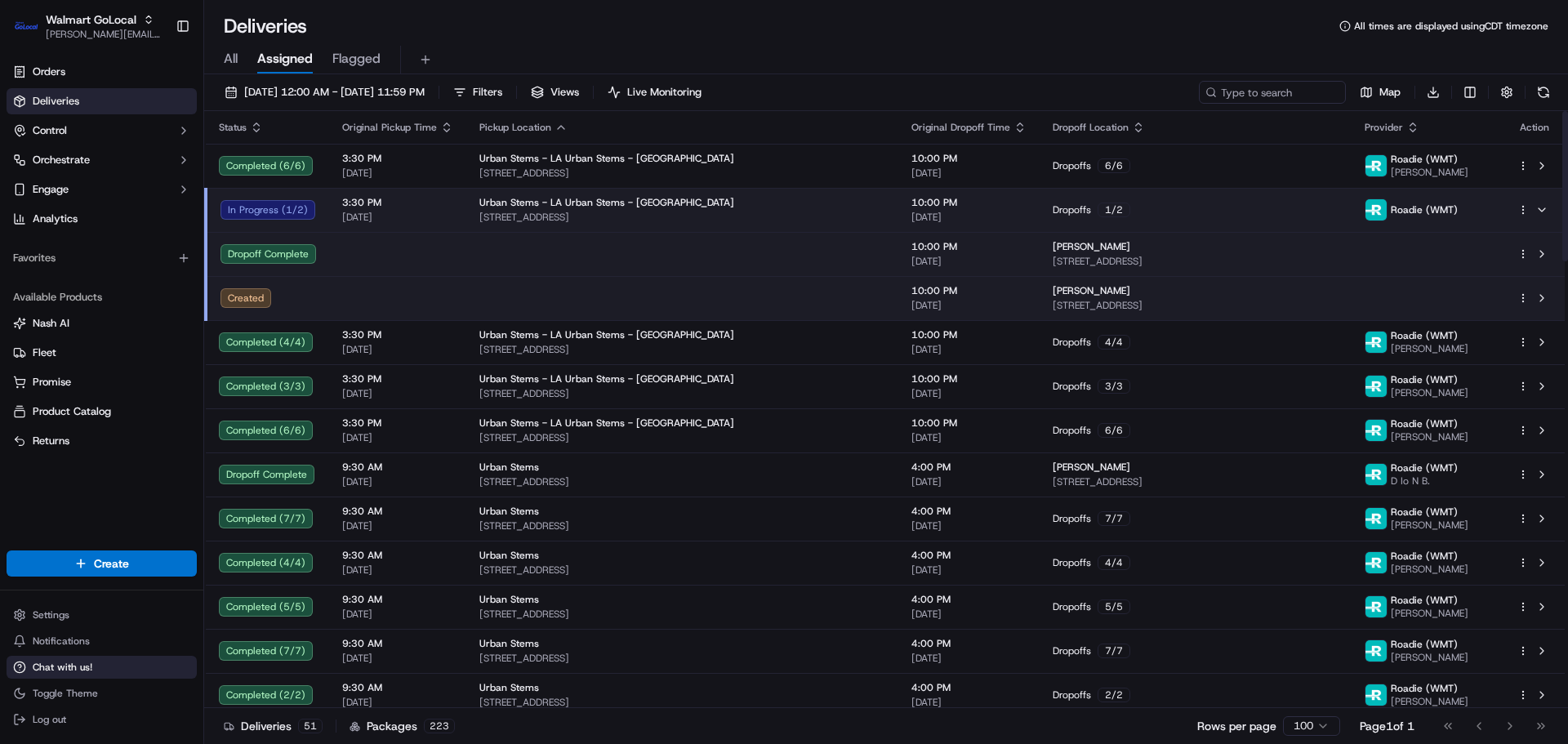
click at [64, 657] on button "Chat with us!" at bounding box center [101, 667] width 190 height 23
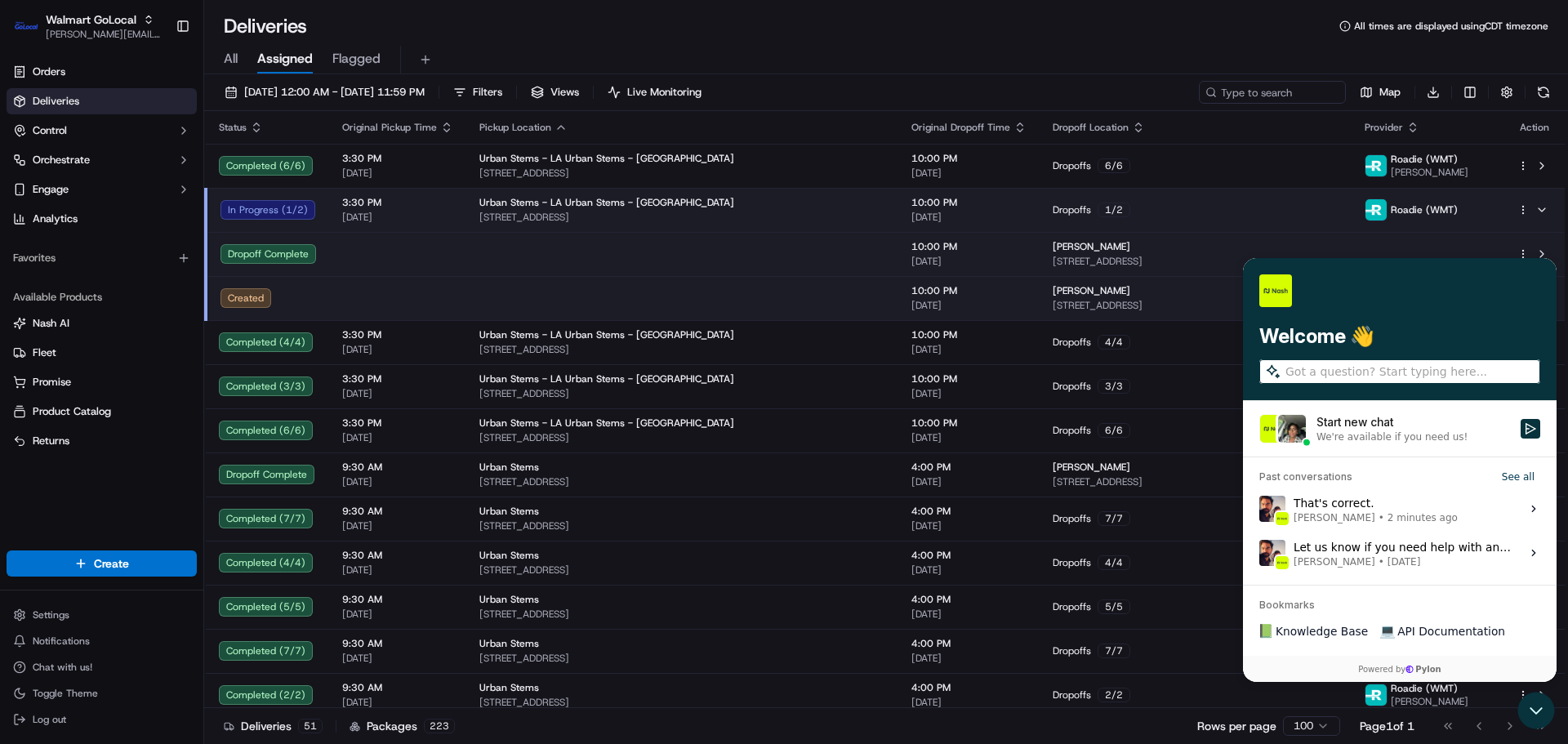
click at [1459, 523] on label "That's correct. Masood Aslam • 2 minutes ago View issue" at bounding box center [1399, 508] width 294 height 44
click at [1259, 509] on button "View issue" at bounding box center [1258, 508] width 1 height 1
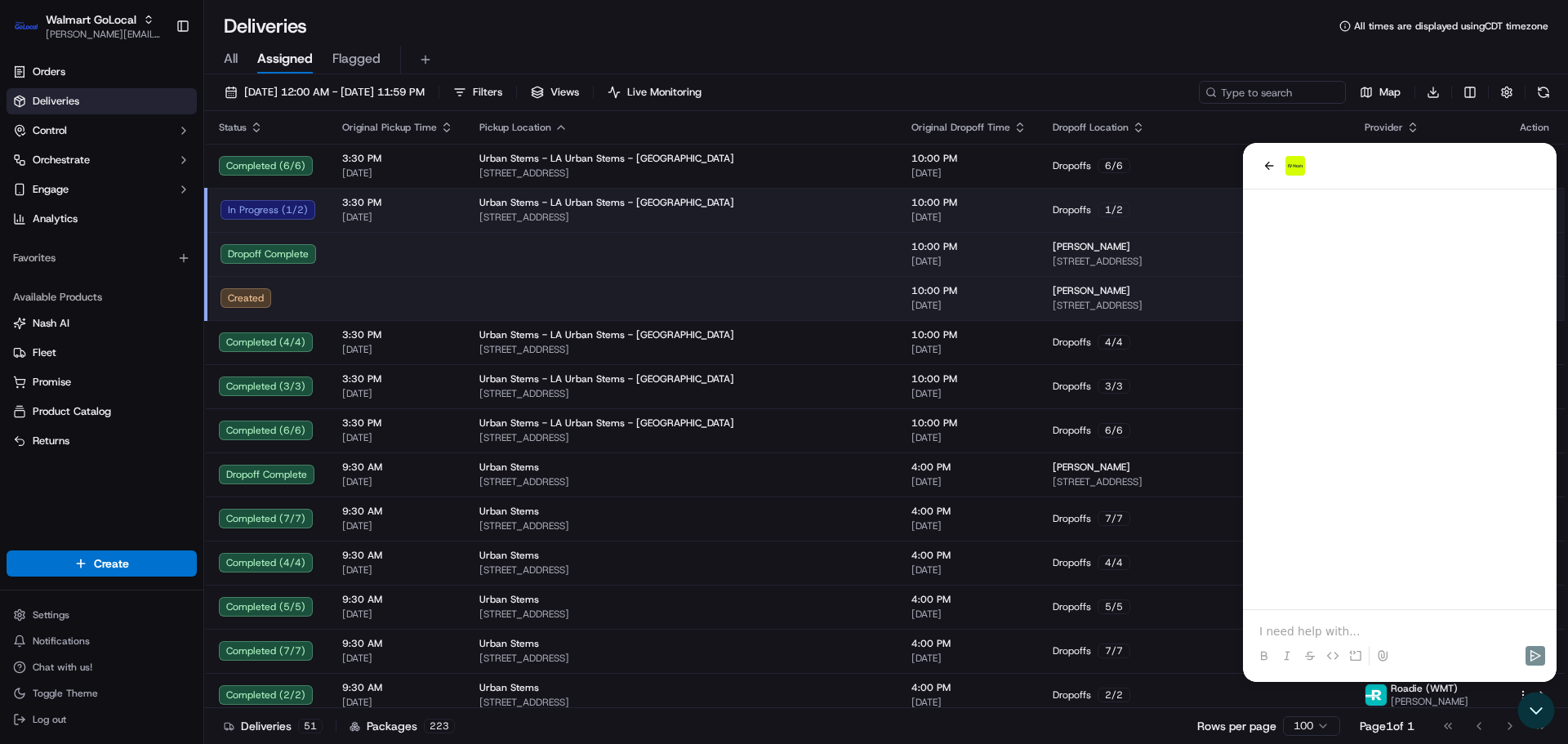
scroll to position [697, 0]
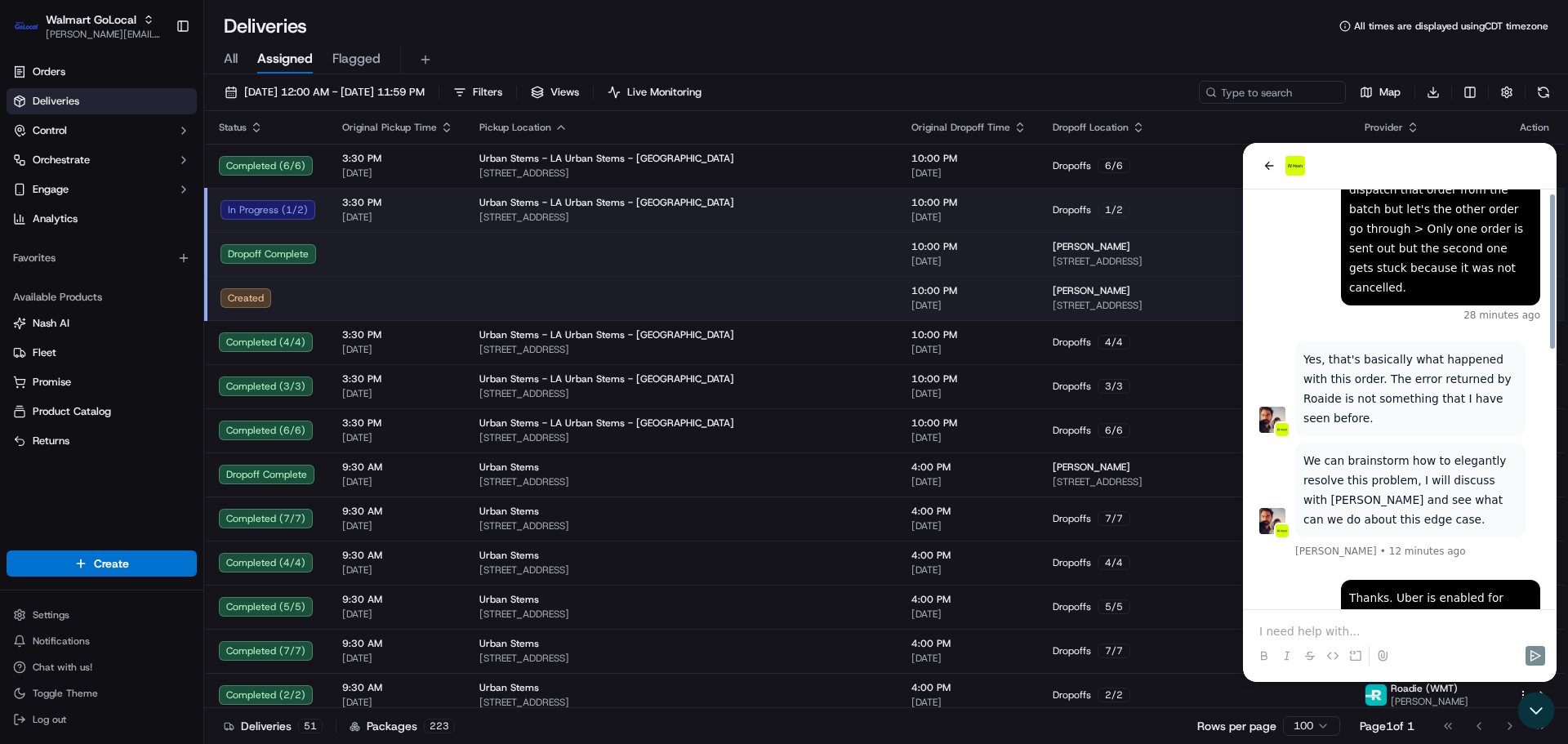
click at [1385, 633] on p at bounding box center [1399, 631] width 281 height 16
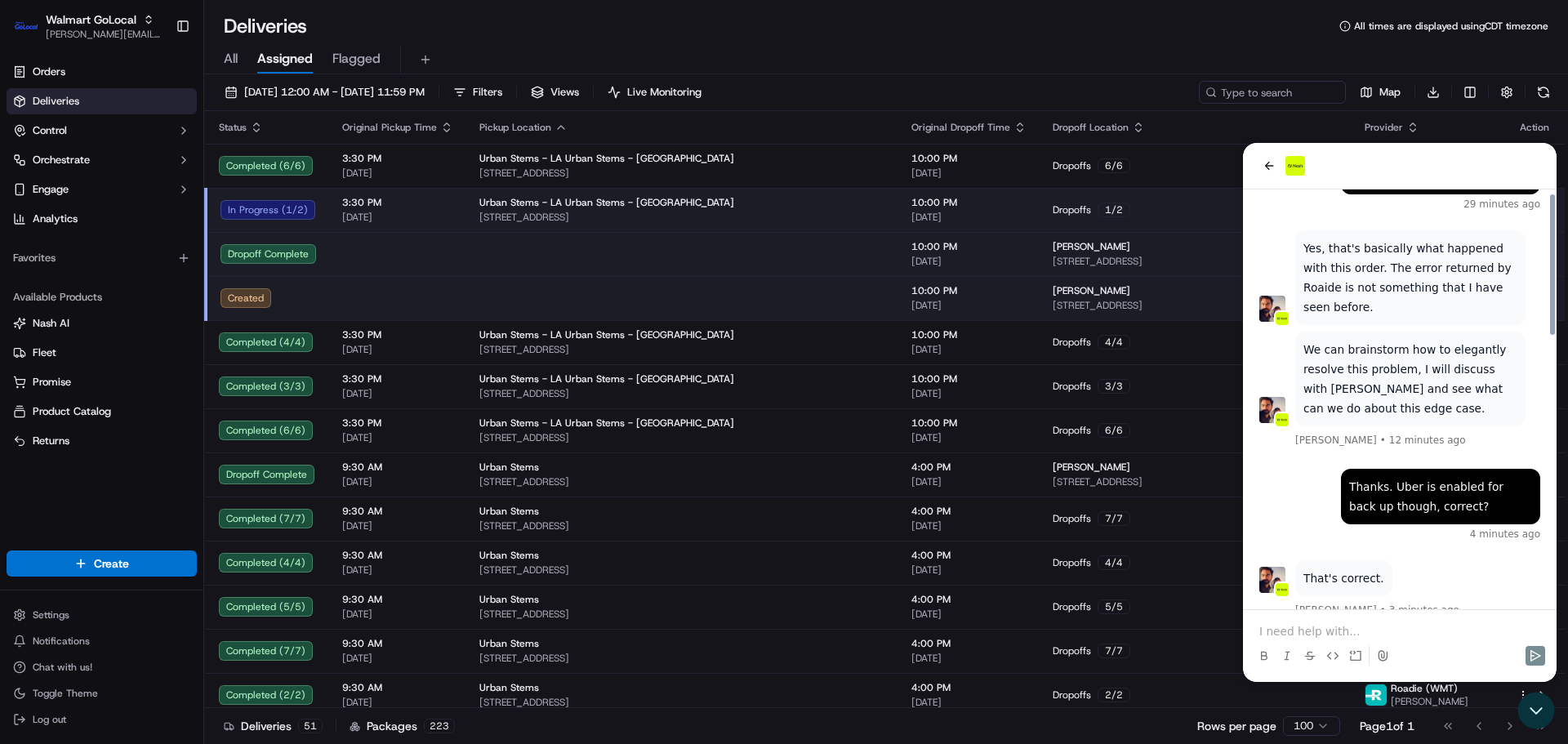
scroll to position [749, 0]
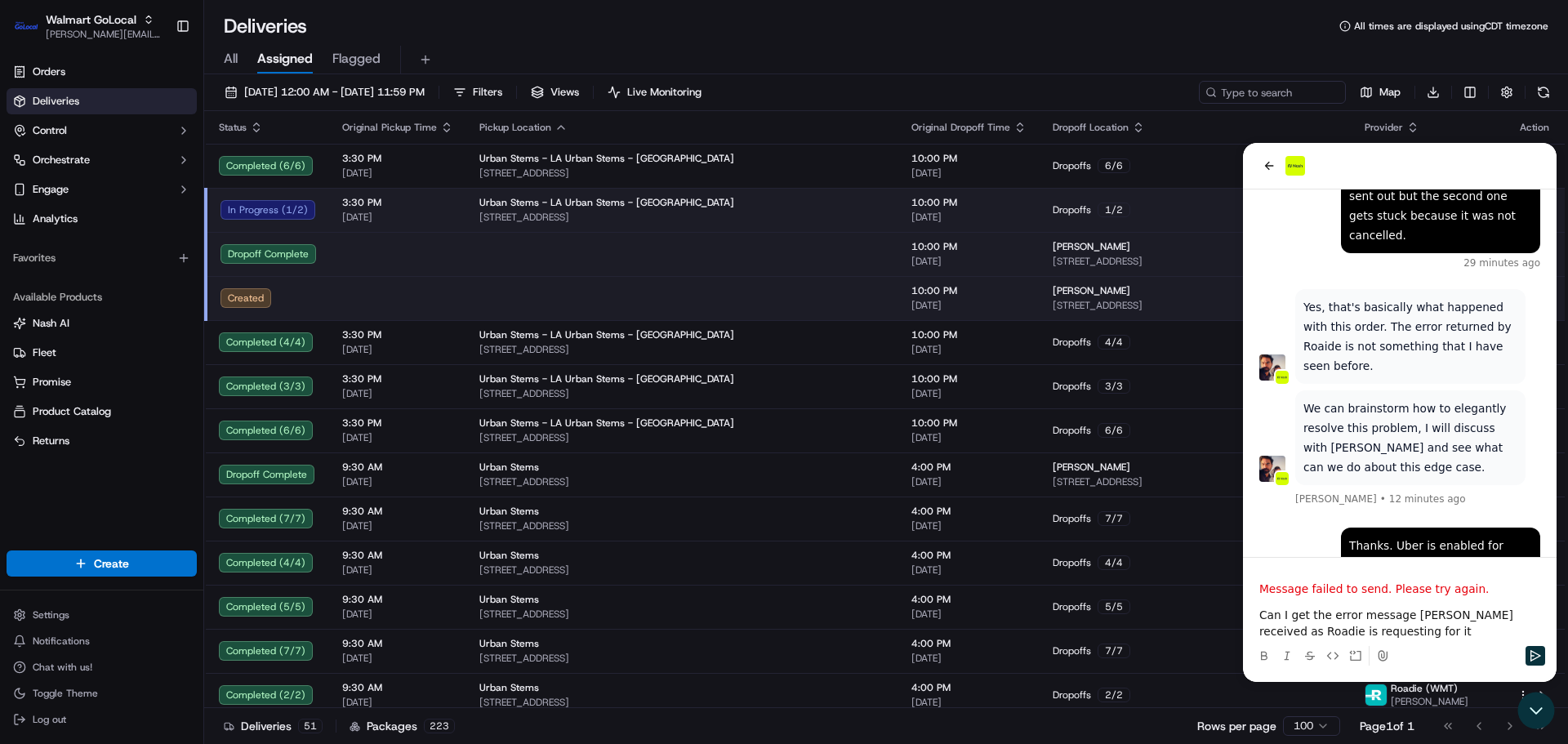
click at [1467, 569] on div "Message failed to send. Please try again. Can I get the error message Nash rece…" at bounding box center [1399, 614] width 301 height 114
click at [1524, 655] on div at bounding box center [1399, 656] width 301 height 33
click at [1538, 657] on icon "Send" at bounding box center [1536, 655] width 11 height 12
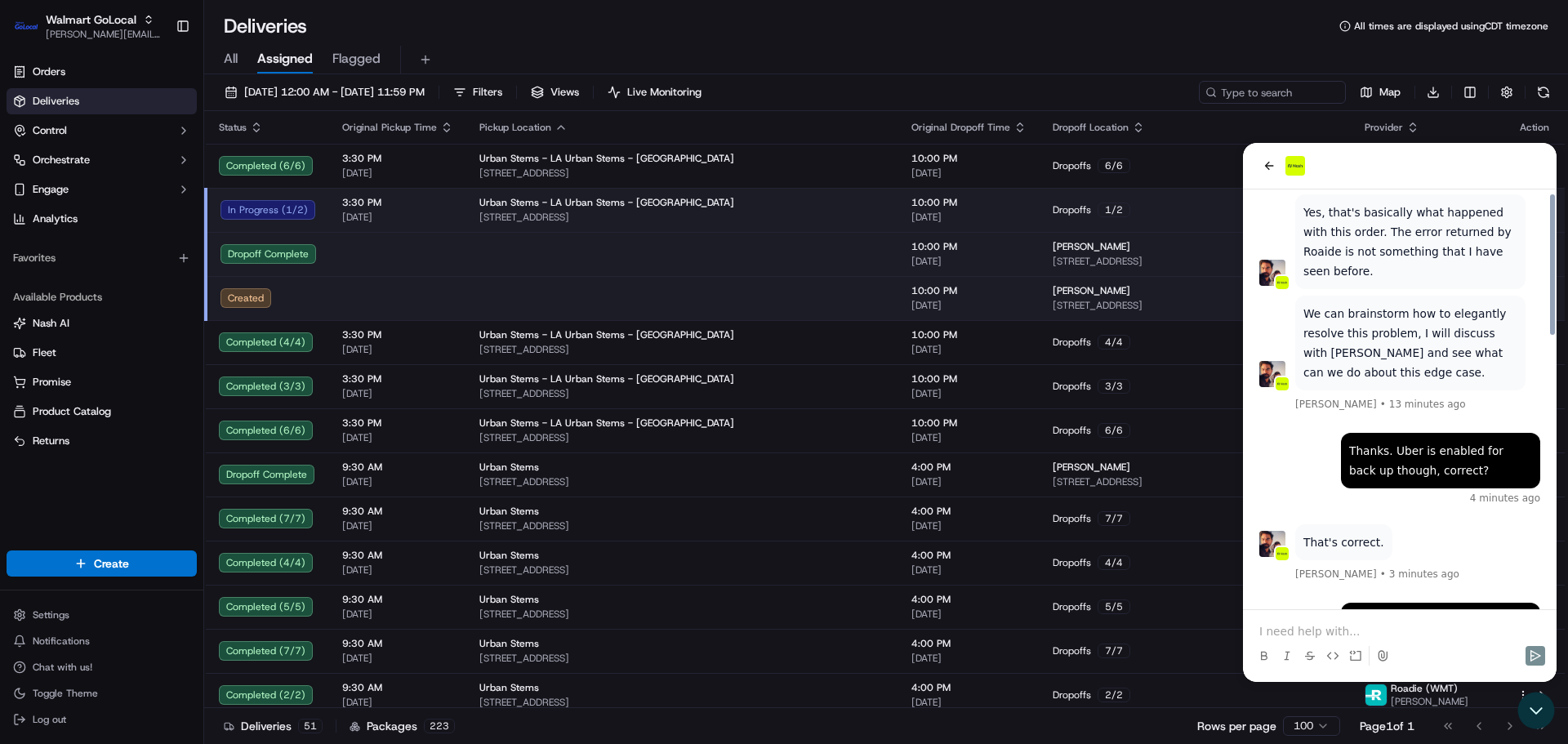
scroll to position [808, 0]
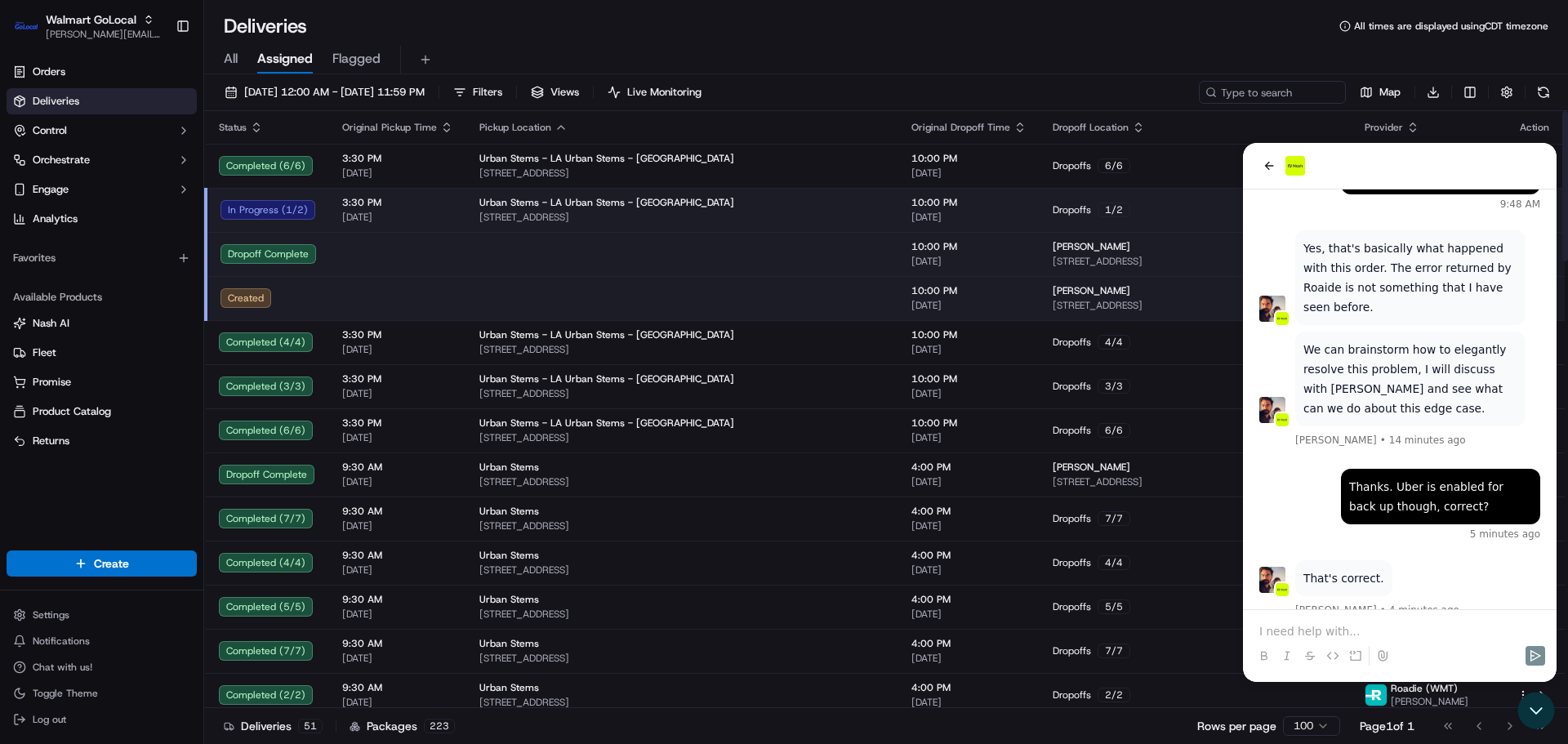
drag, startPoint x: 797, startPoint y: 44, endPoint x: 682, endPoint y: 44, distance: 115.0
click at [796, 44] on div "All Assigned Flagged" at bounding box center [886, 56] width 1364 height 36
click at [312, 90] on span "09/17/2025 12:00 AM - 09/18/2025 11:59 PM" at bounding box center [334, 92] width 180 height 15
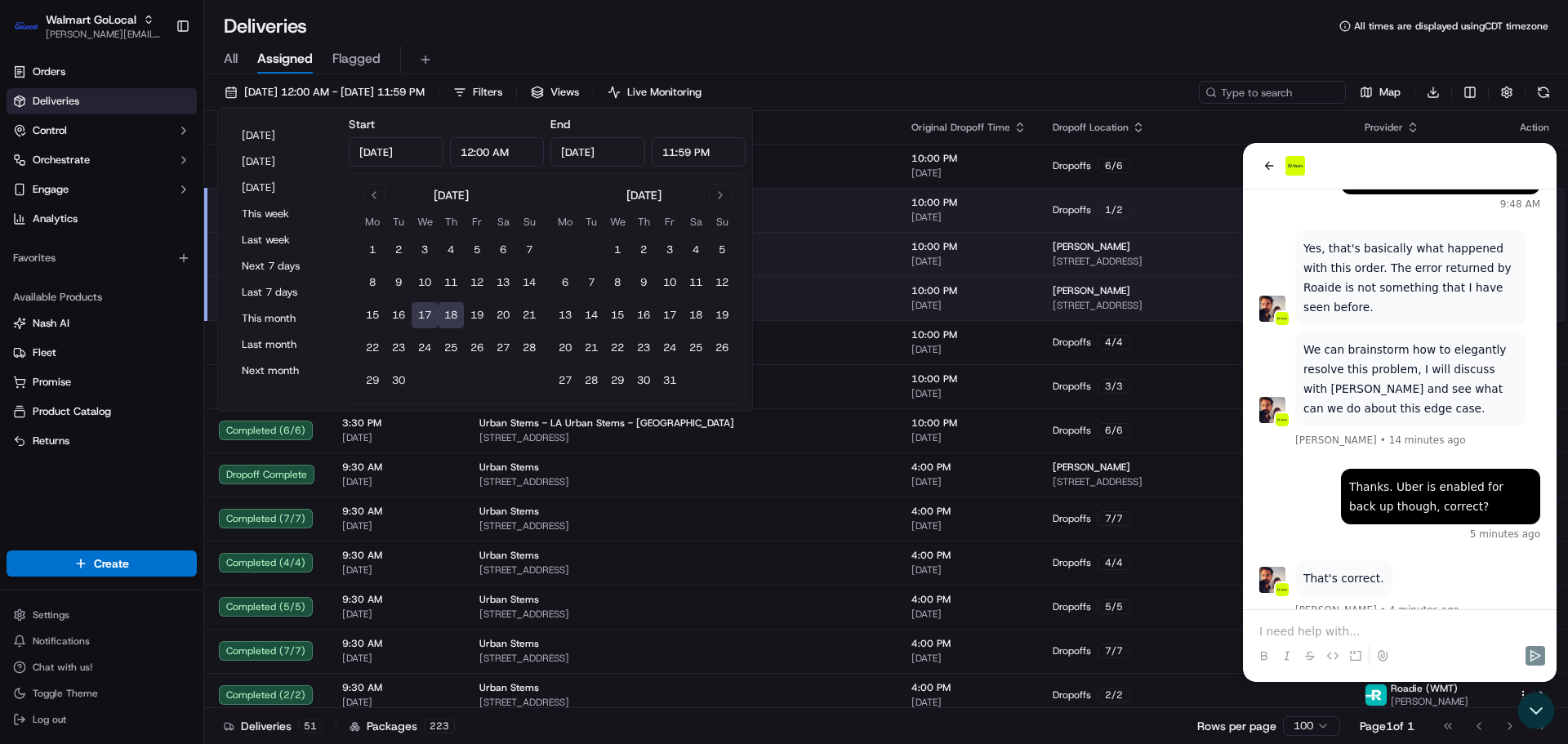
click at [455, 319] on button "18" at bounding box center [450, 315] width 26 height 26
type input "Sep 18, 2025"
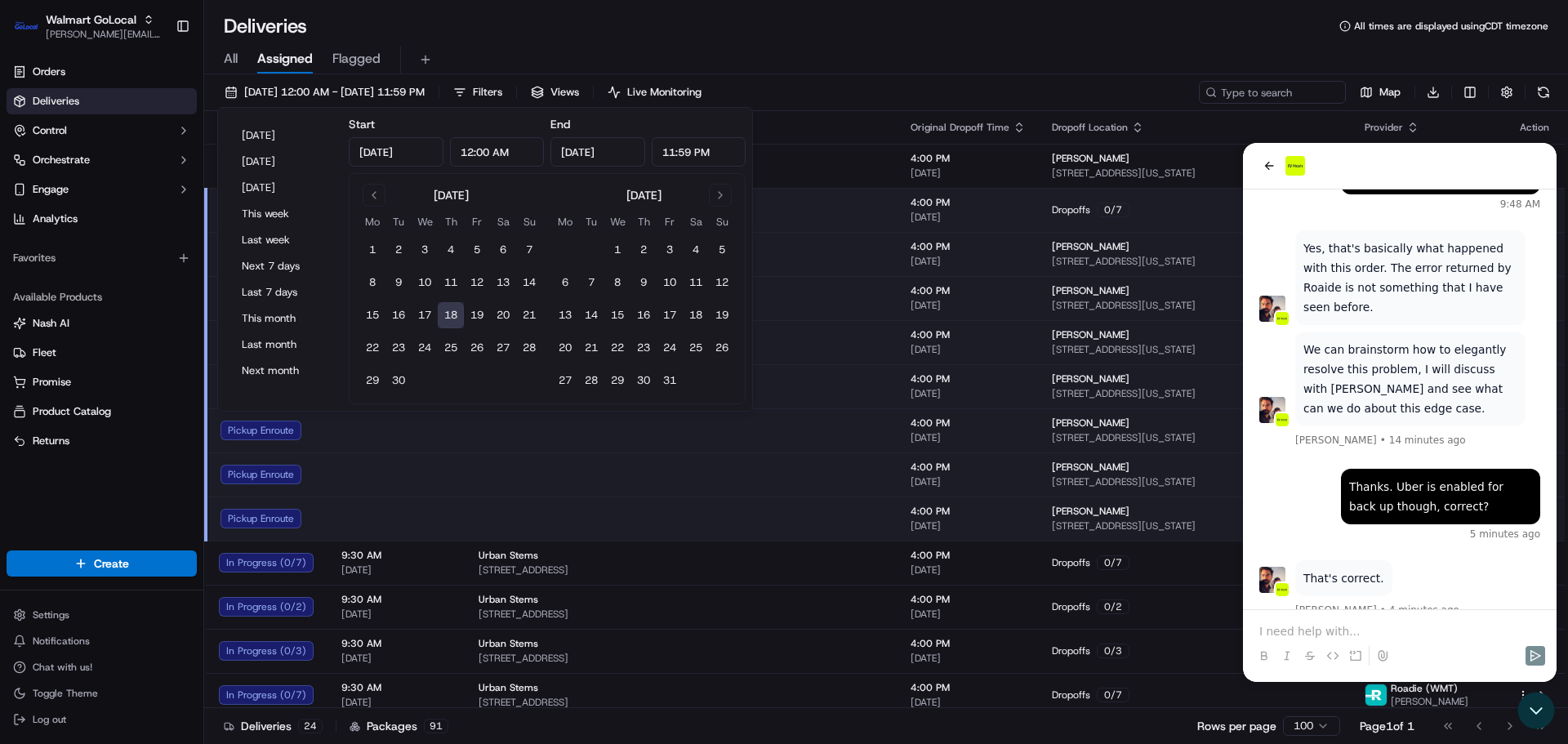
click at [1052, 56] on div "All Assigned Flagged" at bounding box center [886, 59] width 1364 height 28
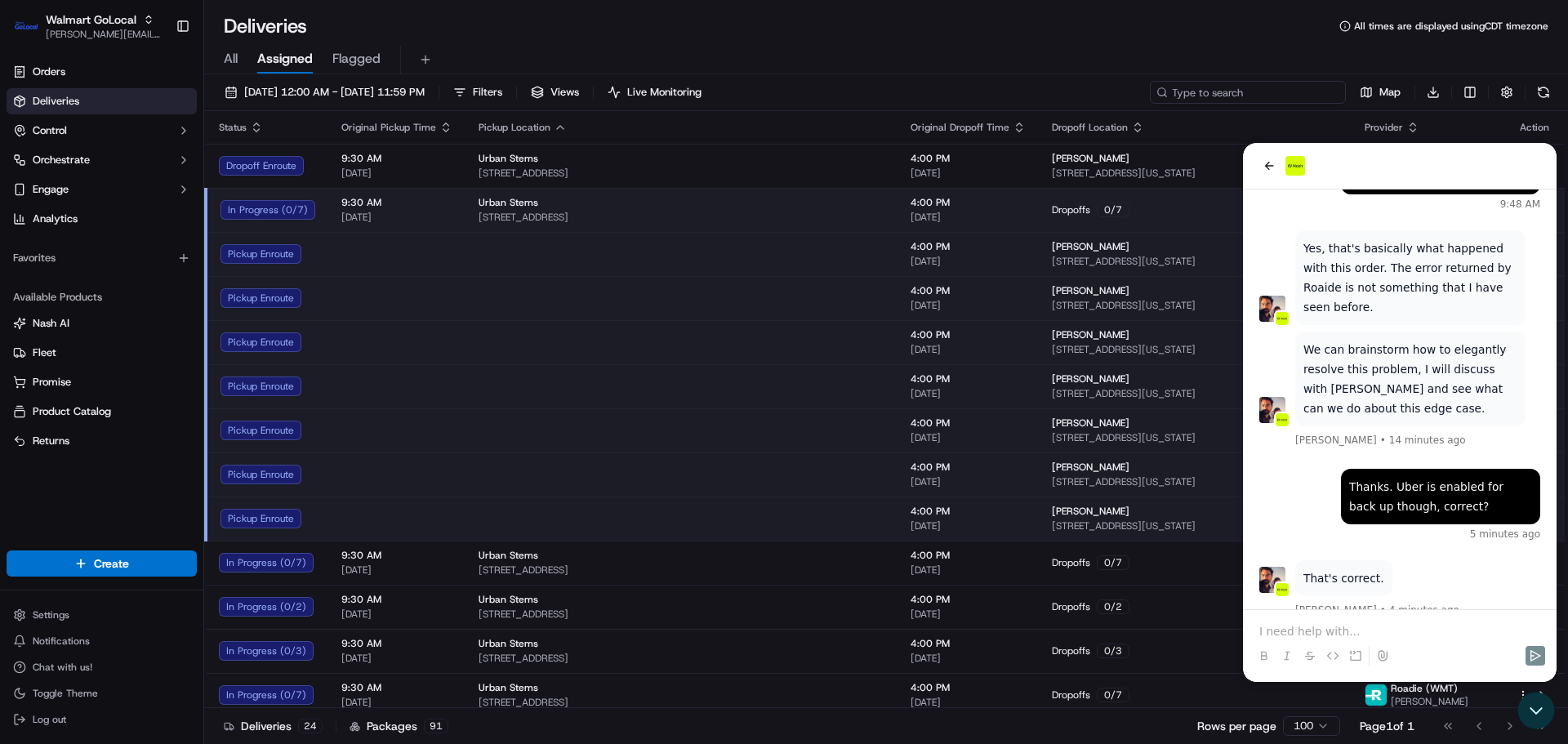
click at [1250, 94] on input at bounding box center [1247, 92] width 196 height 23
paste input "3542399-1"
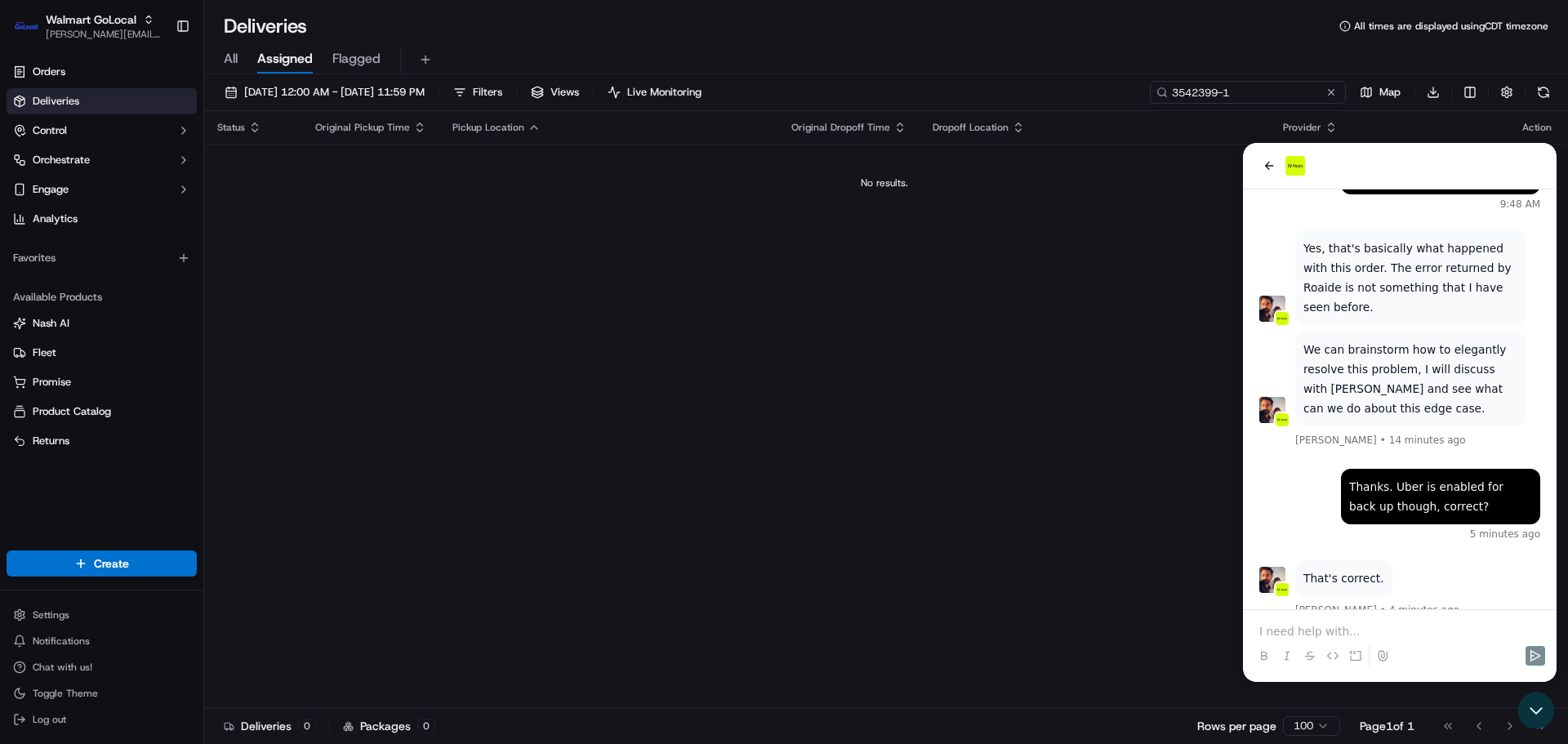
type input "3542399-1"
click at [360, 90] on span "09/18/2025 12:00 AM - 09/18/2025 11:59 PM" at bounding box center [334, 92] width 180 height 15
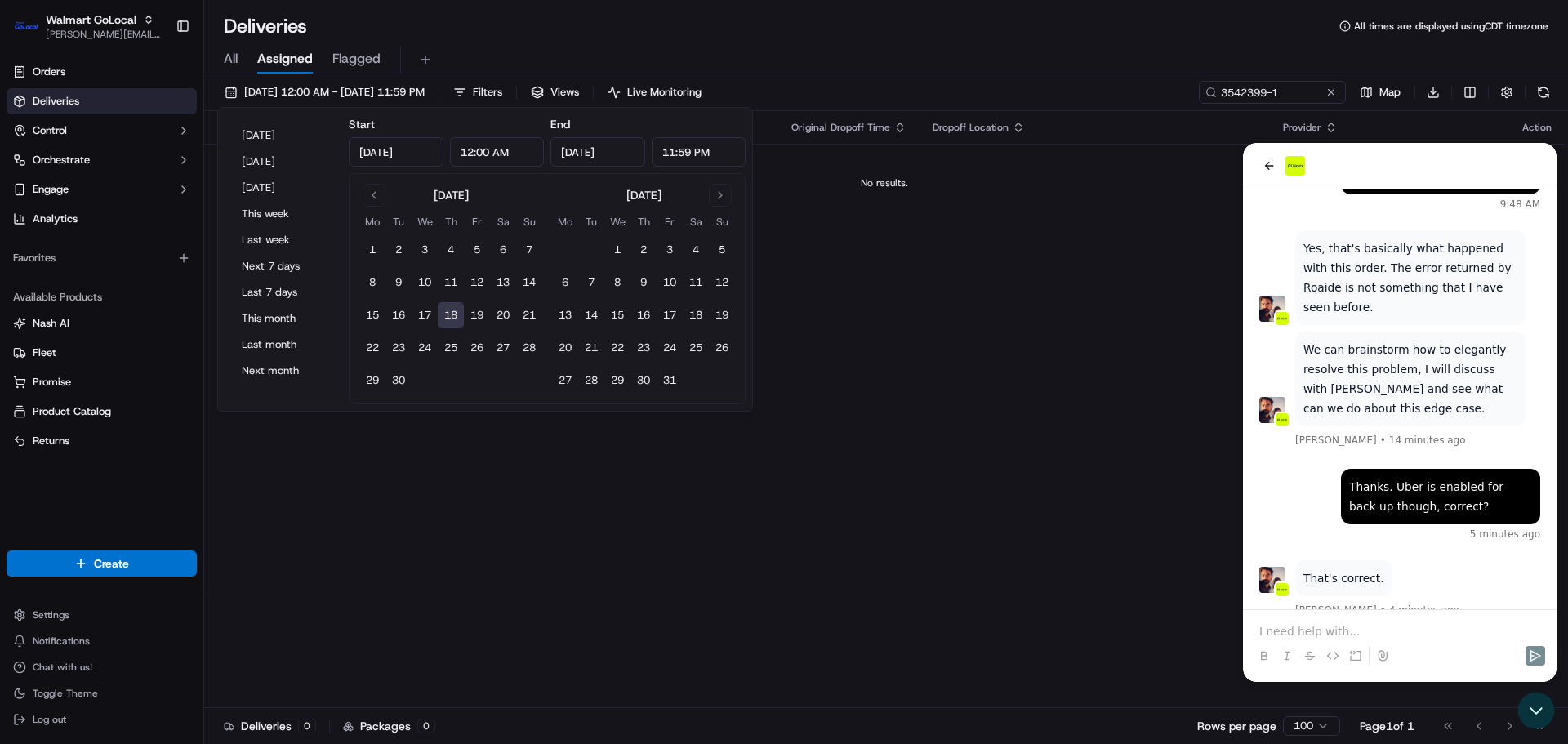
click at [446, 311] on button "18" at bounding box center [450, 315] width 26 height 26
click at [1296, 634] on p at bounding box center [1399, 631] width 281 height 16
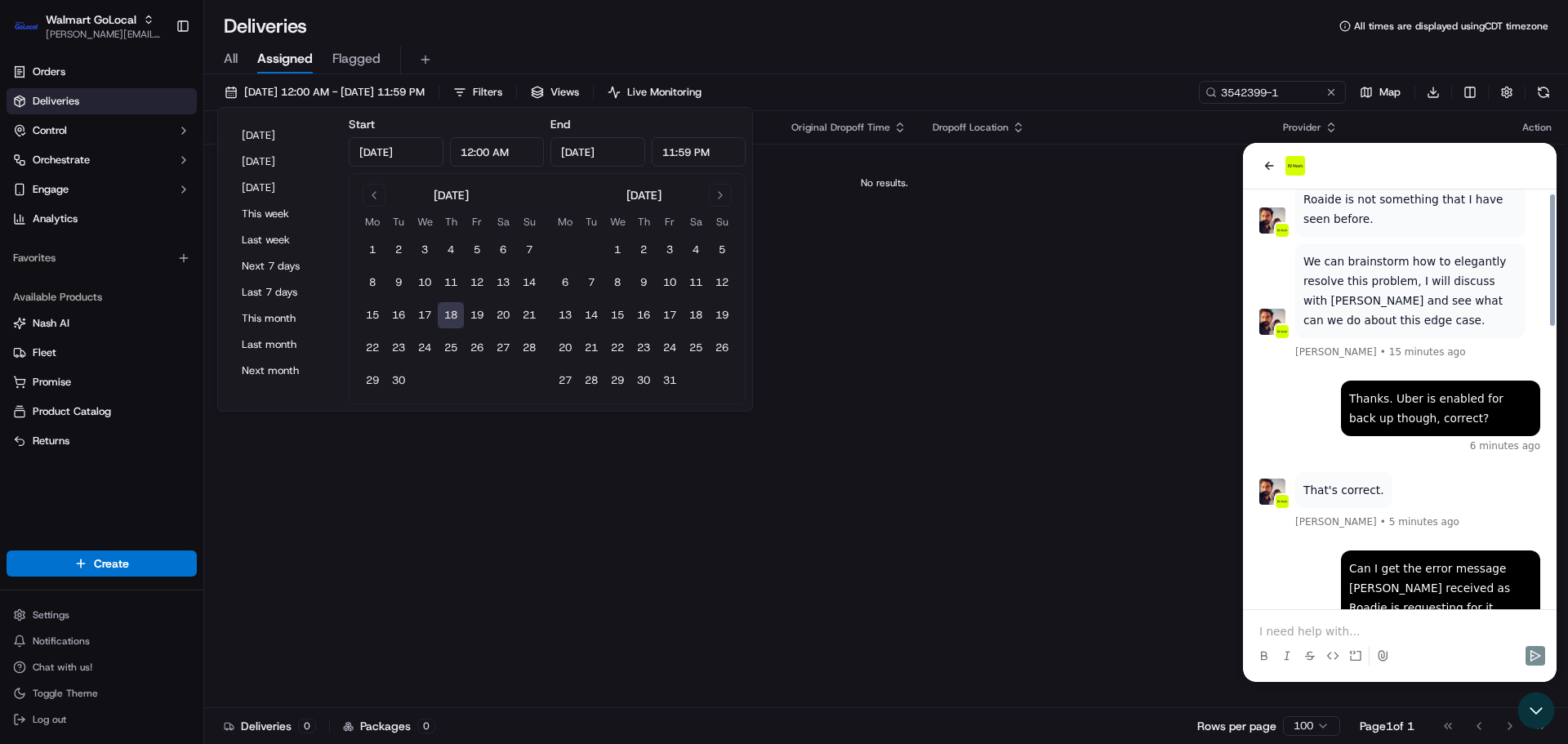
scroll to position [890, 0]
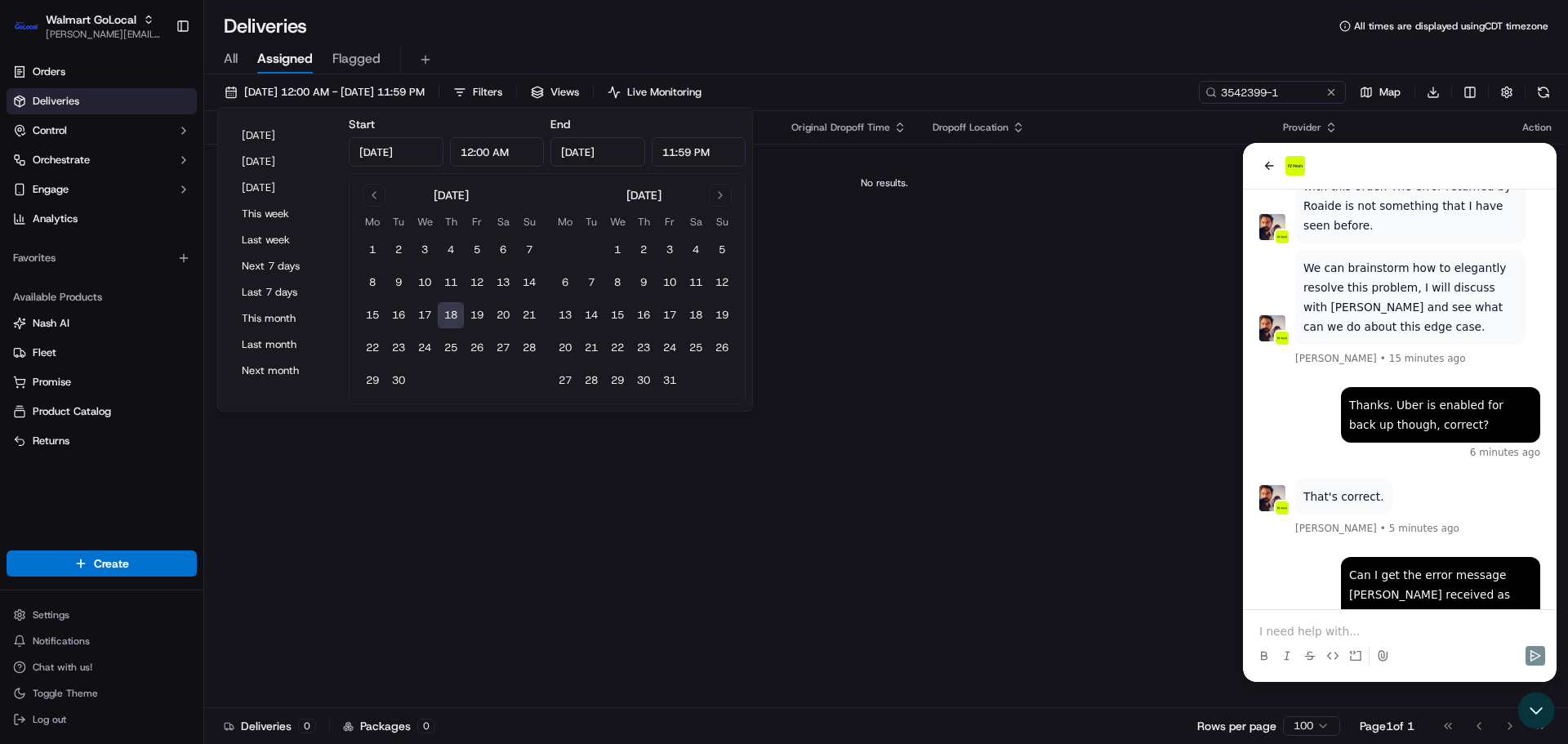
click at [425, 507] on div "Status Original Pickup Time Pickup Location Original Dropoff Time Dropoff Locat…" at bounding box center [884, 409] width 1360 height 596
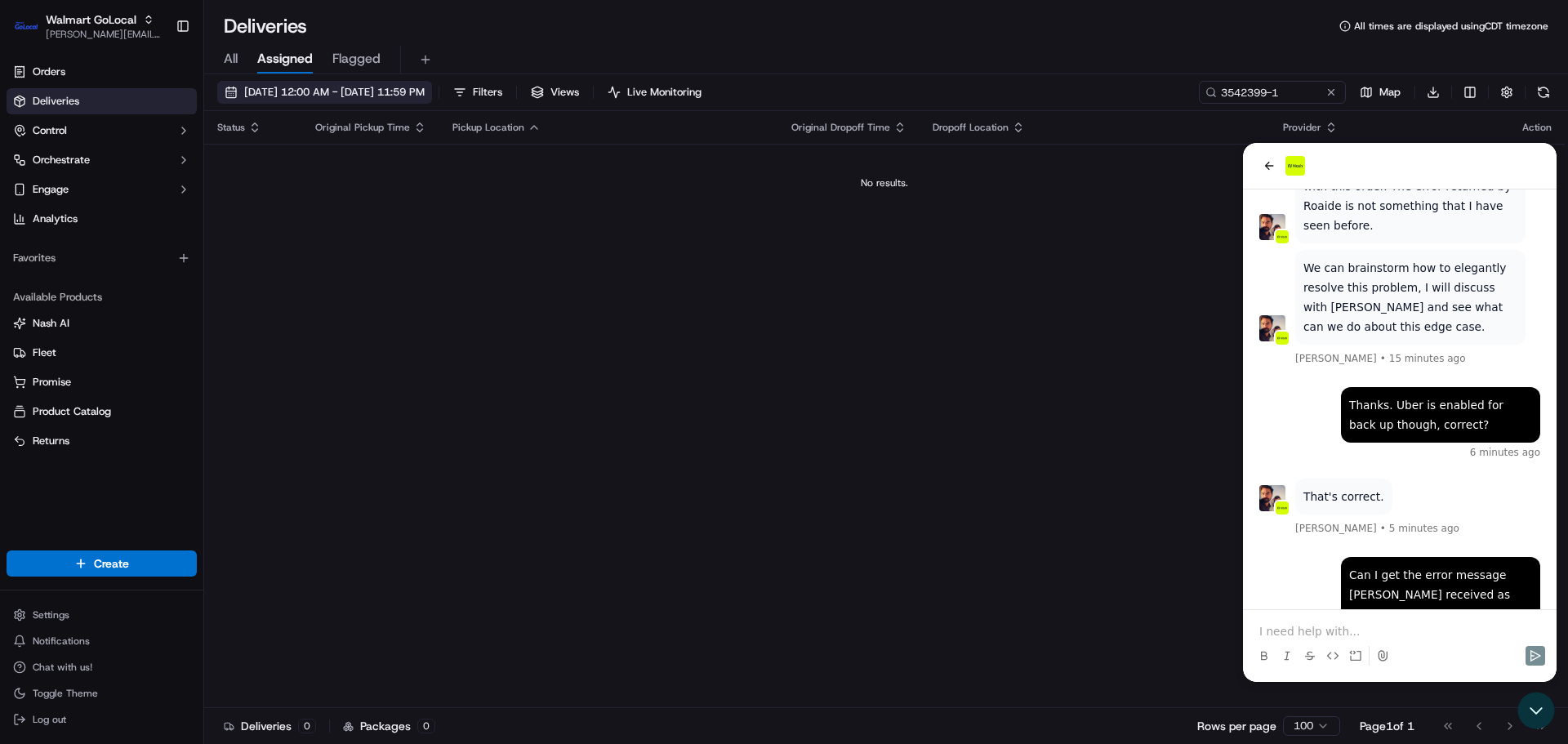
click at [323, 86] on span "09/18/2025 12:00 AM - 09/18/2025 11:59 PM" at bounding box center [334, 92] width 180 height 15
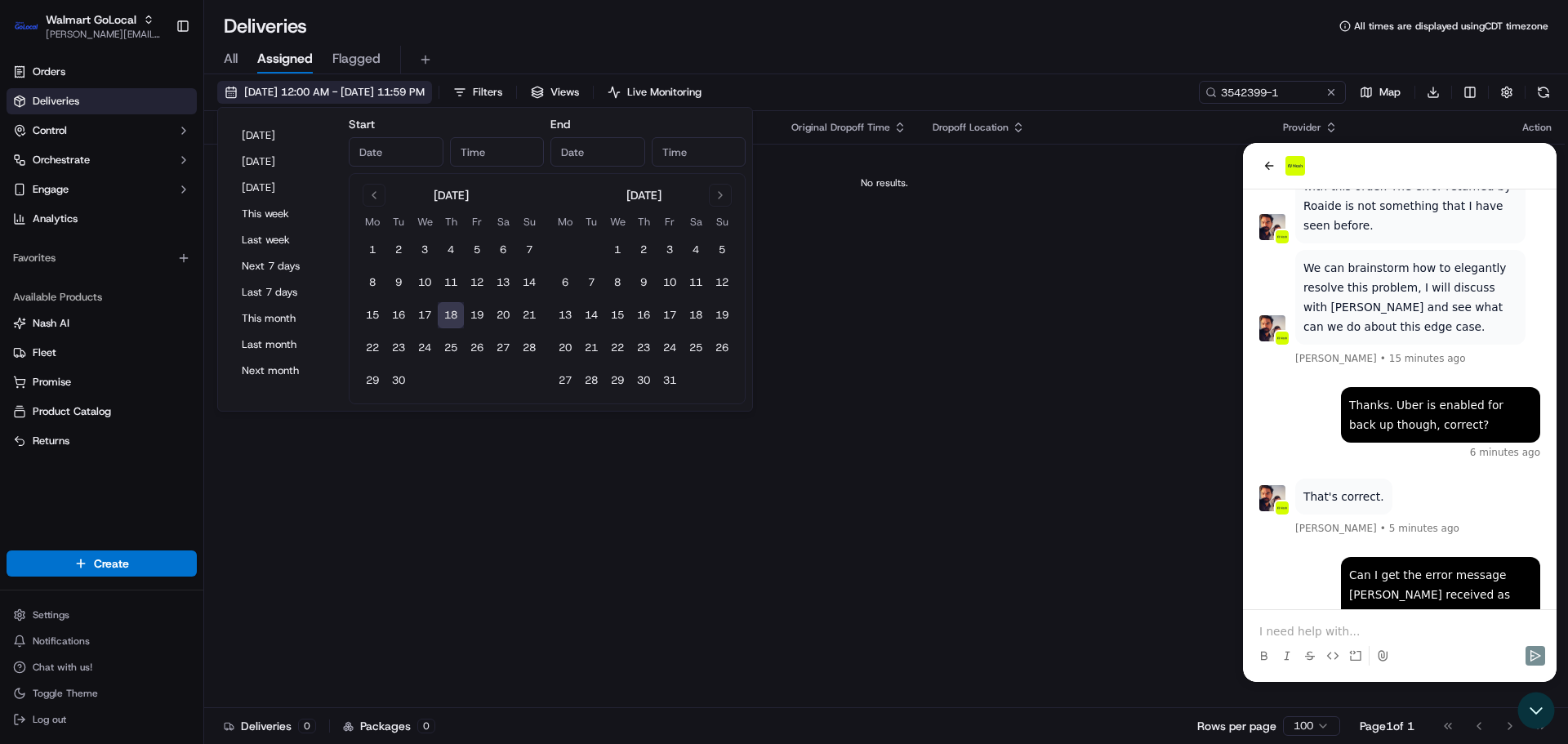
type input "Sep 18, 2025"
type input "12:00 AM"
type input "Sep 18, 2025"
type input "11:59 PM"
click at [451, 313] on button "18" at bounding box center [450, 315] width 26 height 26
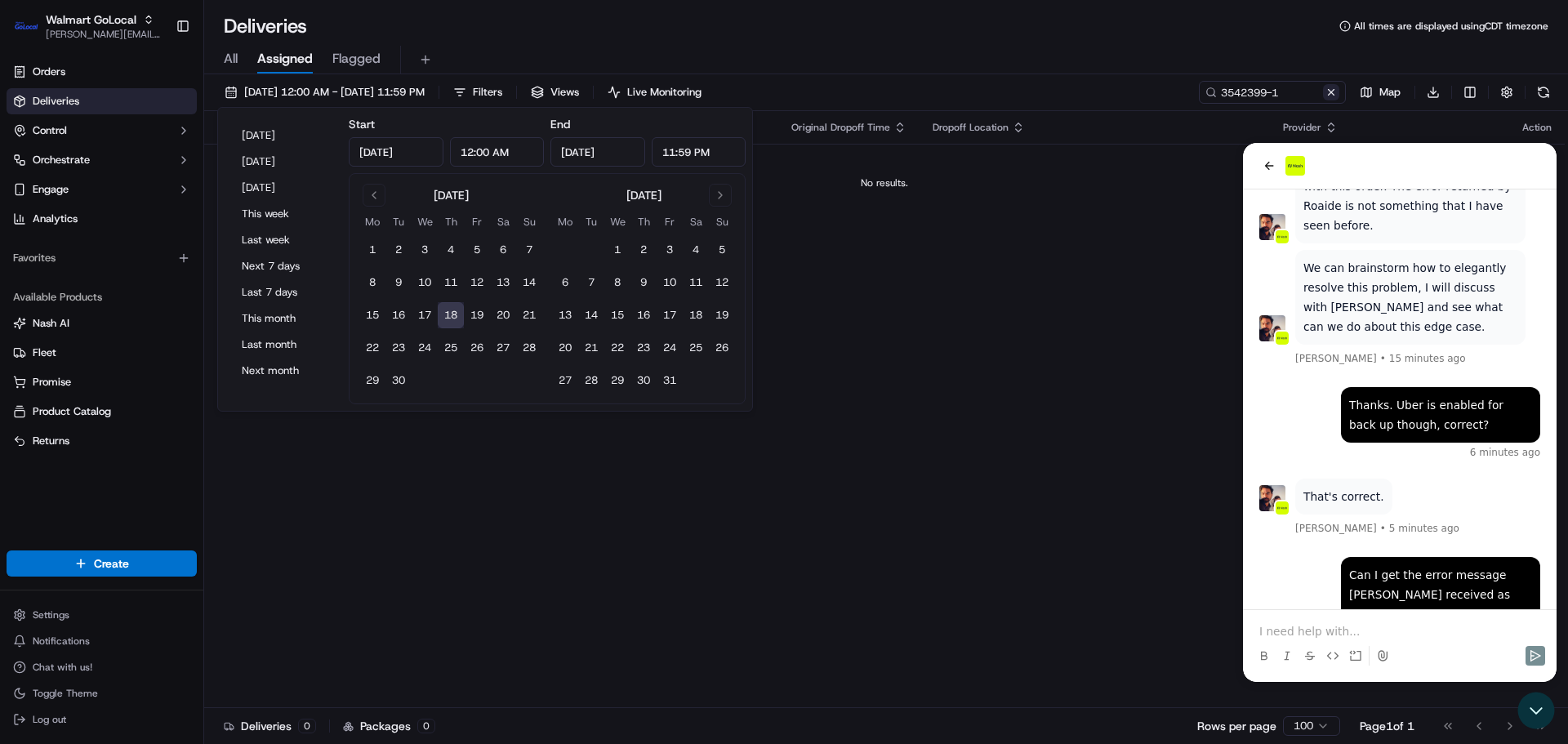
click at [1335, 90] on button at bounding box center [1331, 92] width 16 height 16
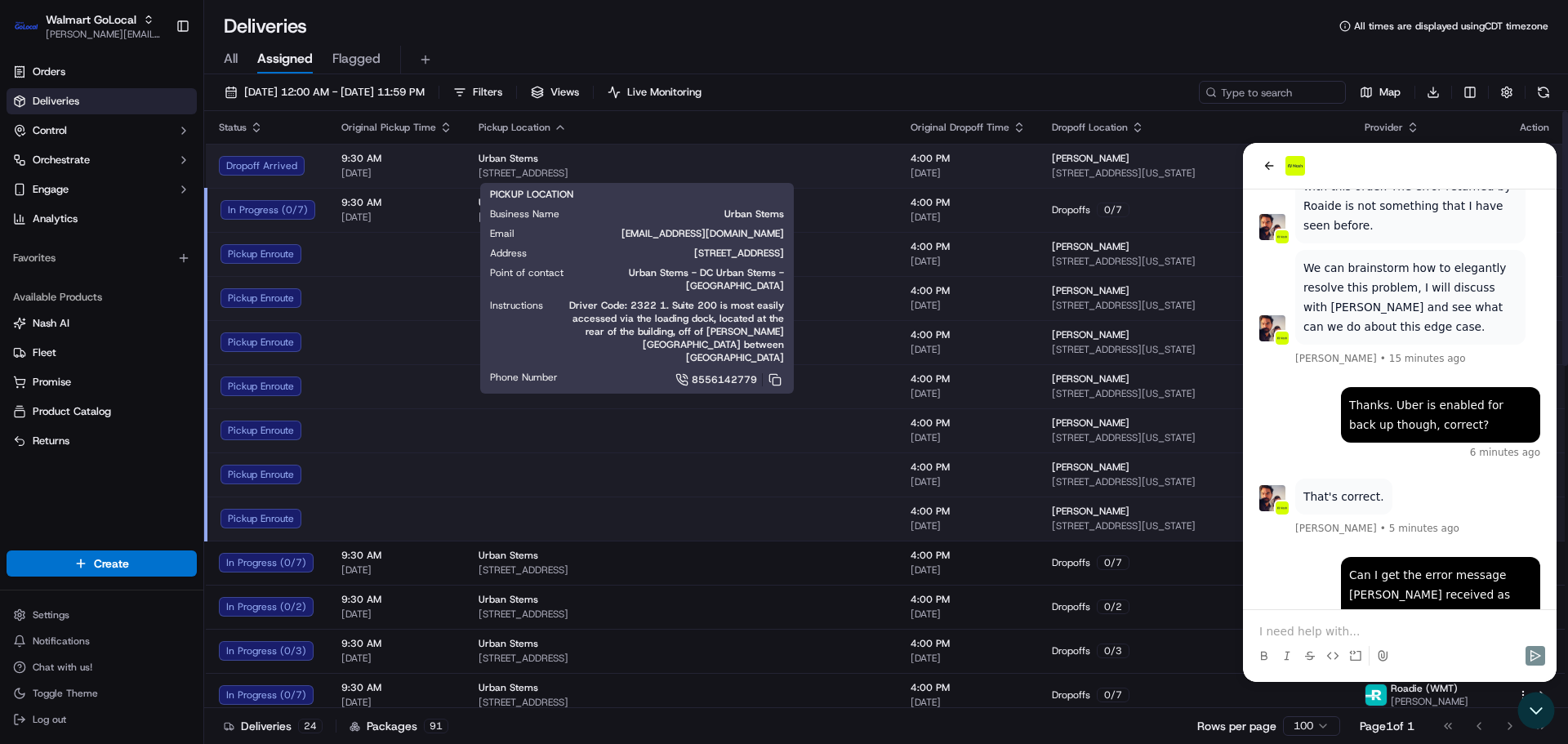
click at [622, 165] on div "Urban Stems 3411 Pennsy Dr, Greater Landover, MD, 20785, US" at bounding box center [681, 166] width 405 height 27
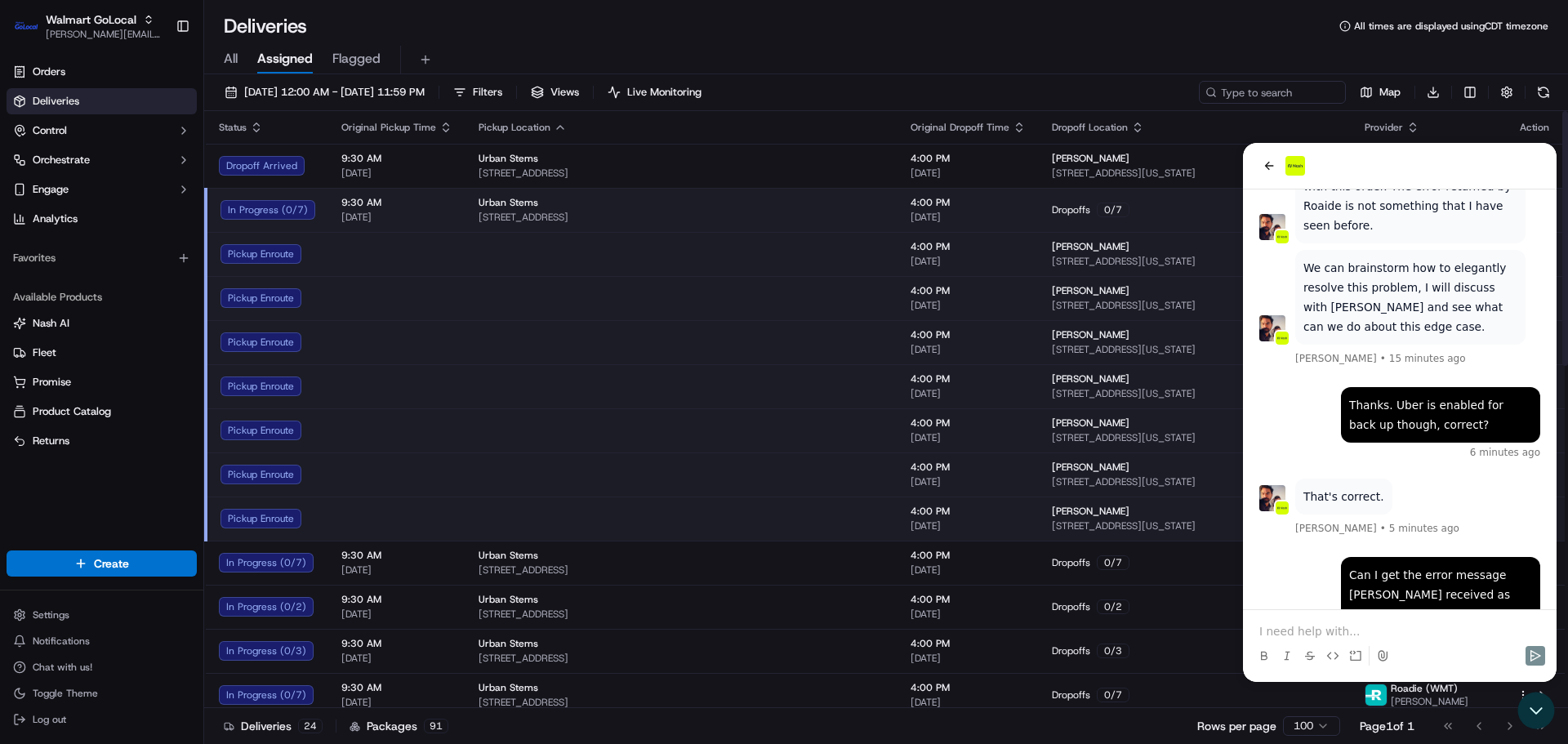
click at [786, 57] on div "All Assigned Flagged" at bounding box center [886, 59] width 1364 height 28
click at [393, 92] on span "09/18/2025 12:00 AM - 09/18/2025 11:59 PM" at bounding box center [334, 92] width 180 height 15
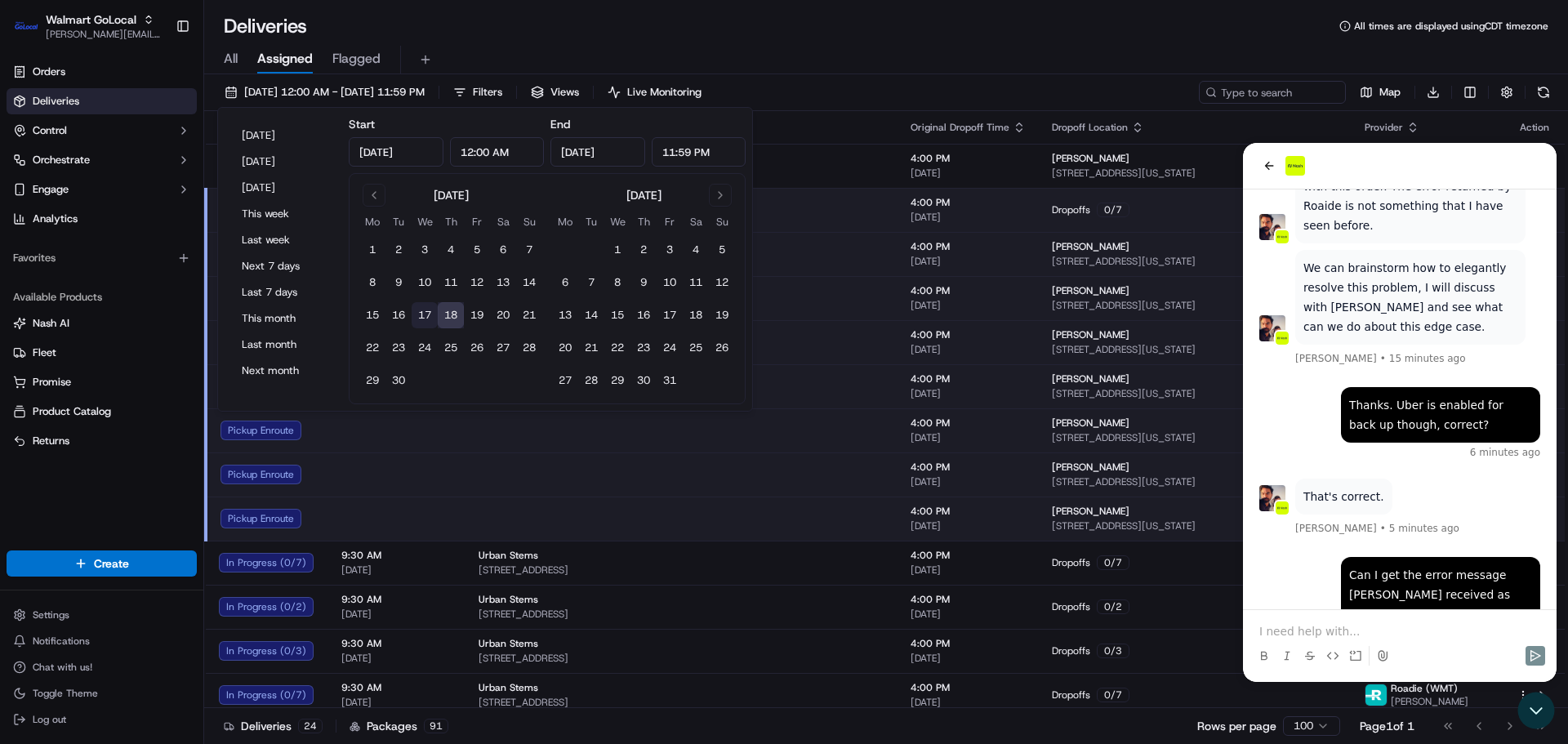
click at [425, 321] on button "17" at bounding box center [425, 315] width 26 height 26
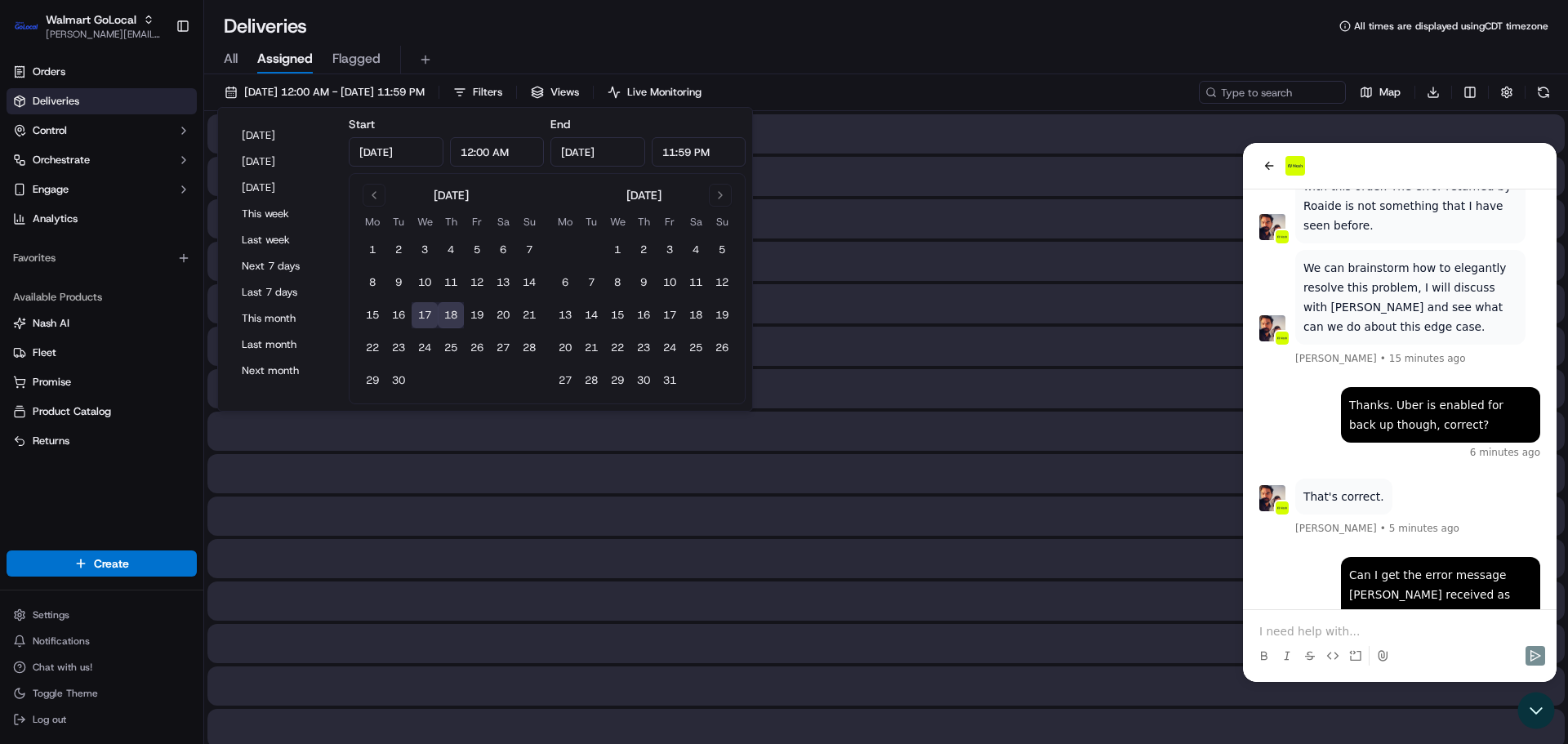
click at [453, 319] on button "18" at bounding box center [450, 315] width 26 height 26
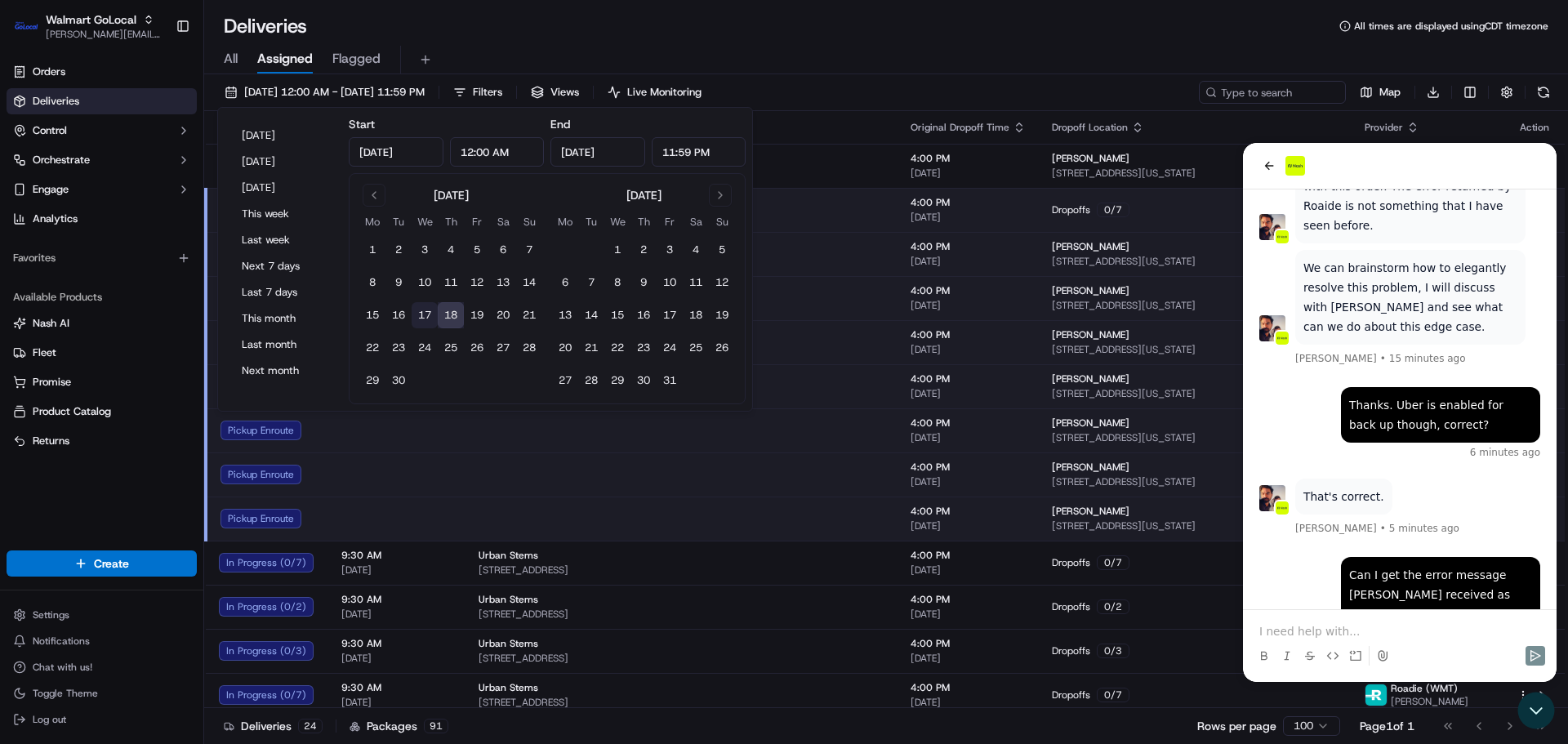
click at [432, 312] on button "17" at bounding box center [425, 315] width 26 height 26
type input "Sep 17, 2025"
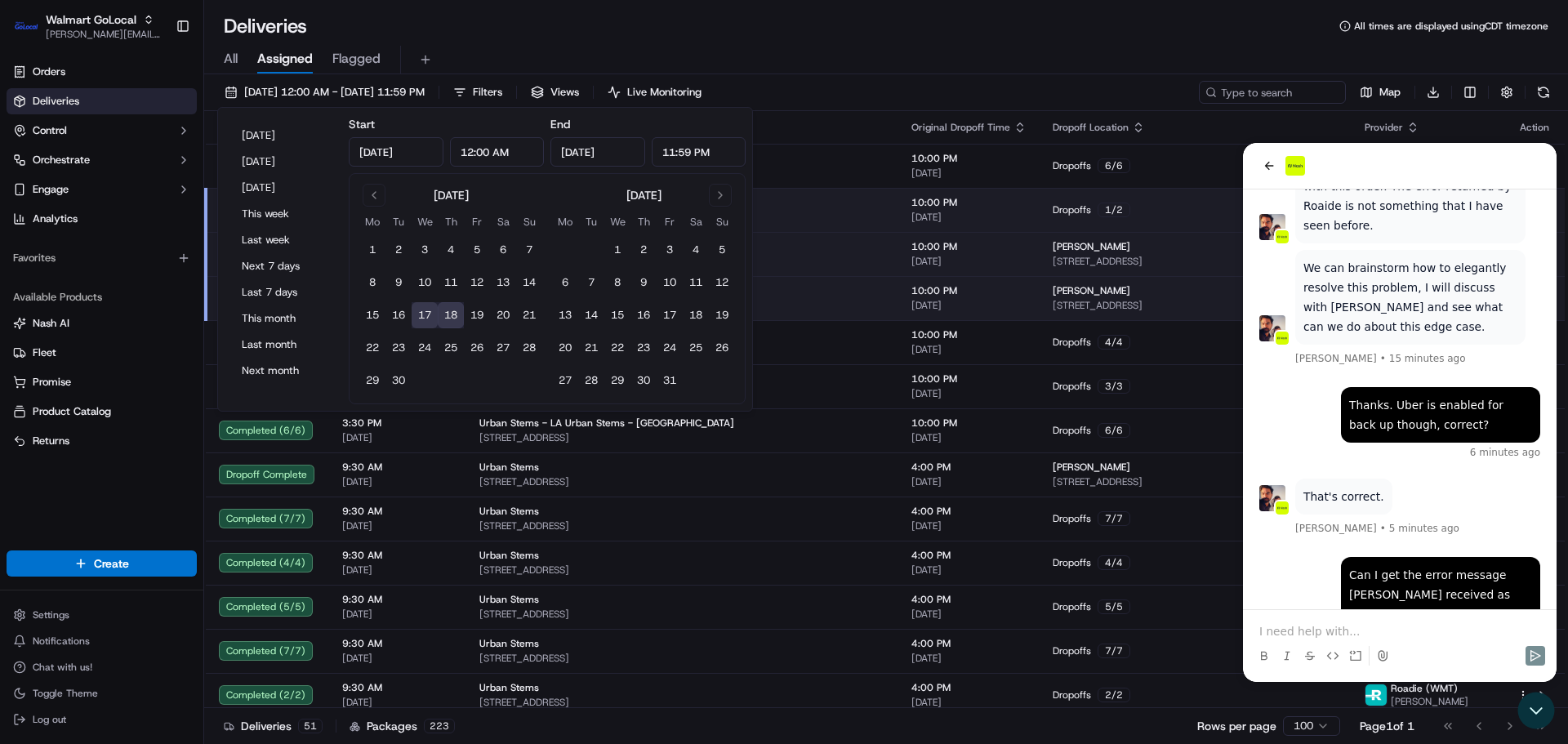
click at [621, 30] on div "Deliveries All times are displayed using CDT timezone" at bounding box center [886, 25] width 1364 height 26
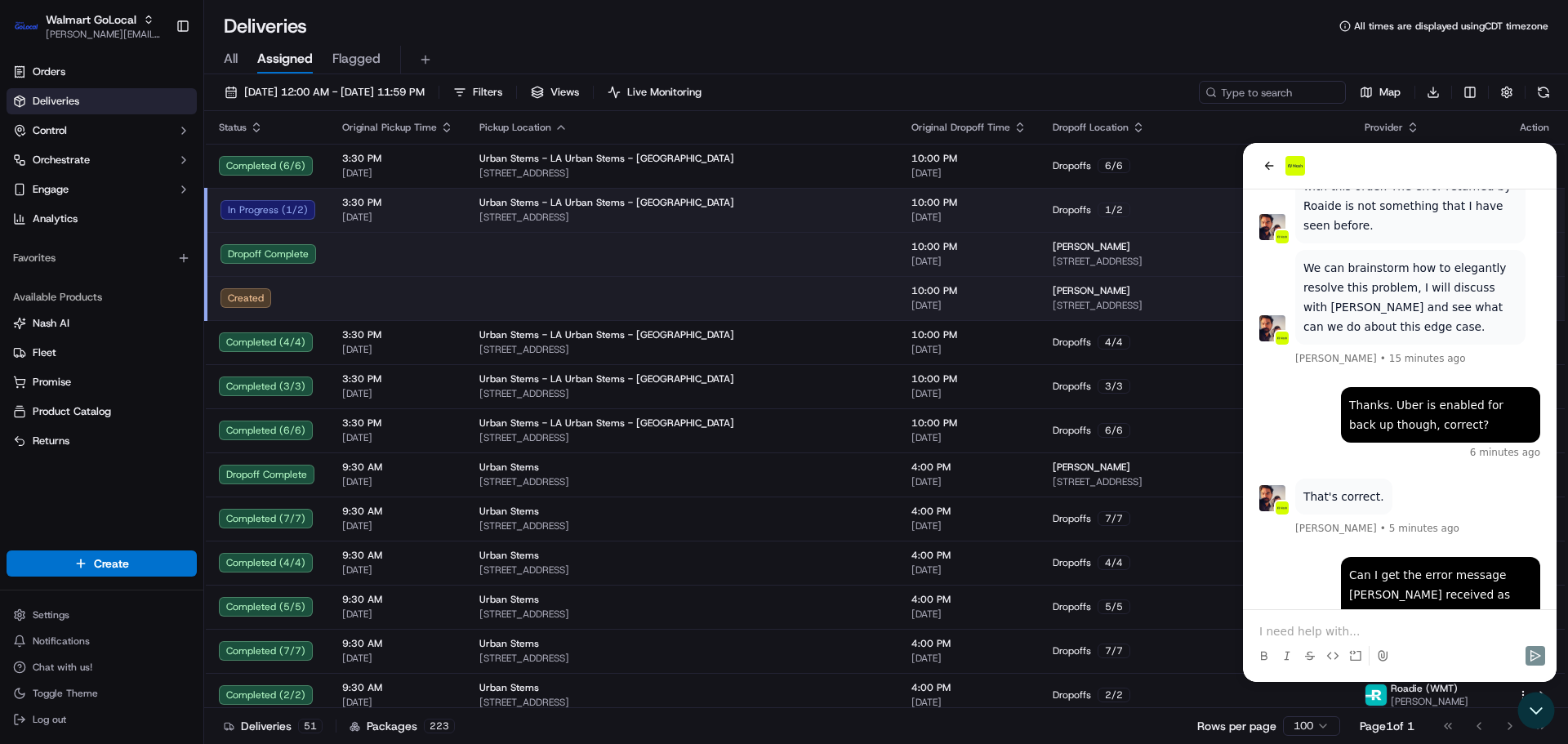
click at [1244, 76] on div "09/17/2025 12:00 AM - 09/18/2025 11:59 PM Filters Views Live Monitoring Map Dow…" at bounding box center [886, 411] width 1364 height 673
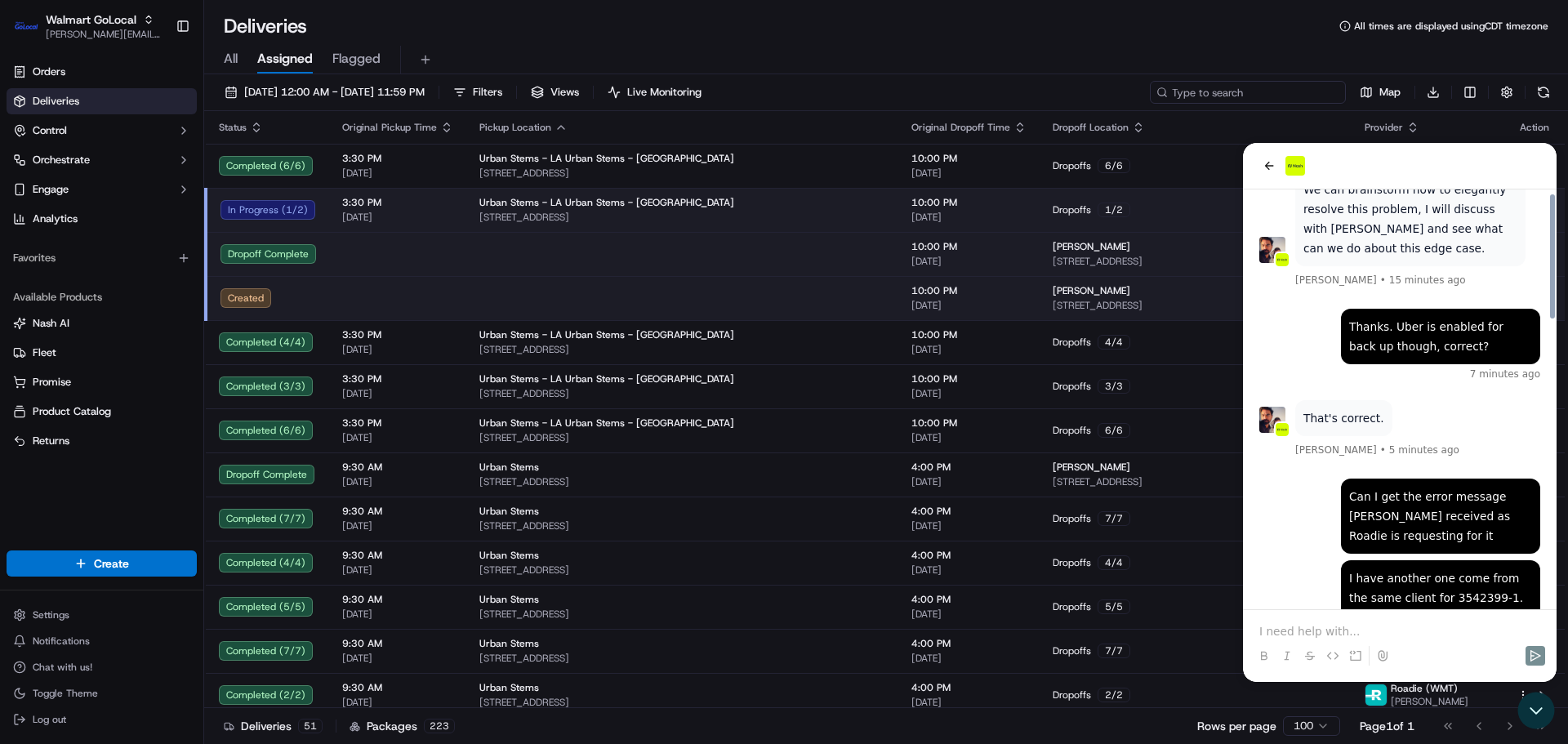
click at [1258, 91] on input at bounding box center [1247, 92] width 196 height 23
paste input "3542399-1"
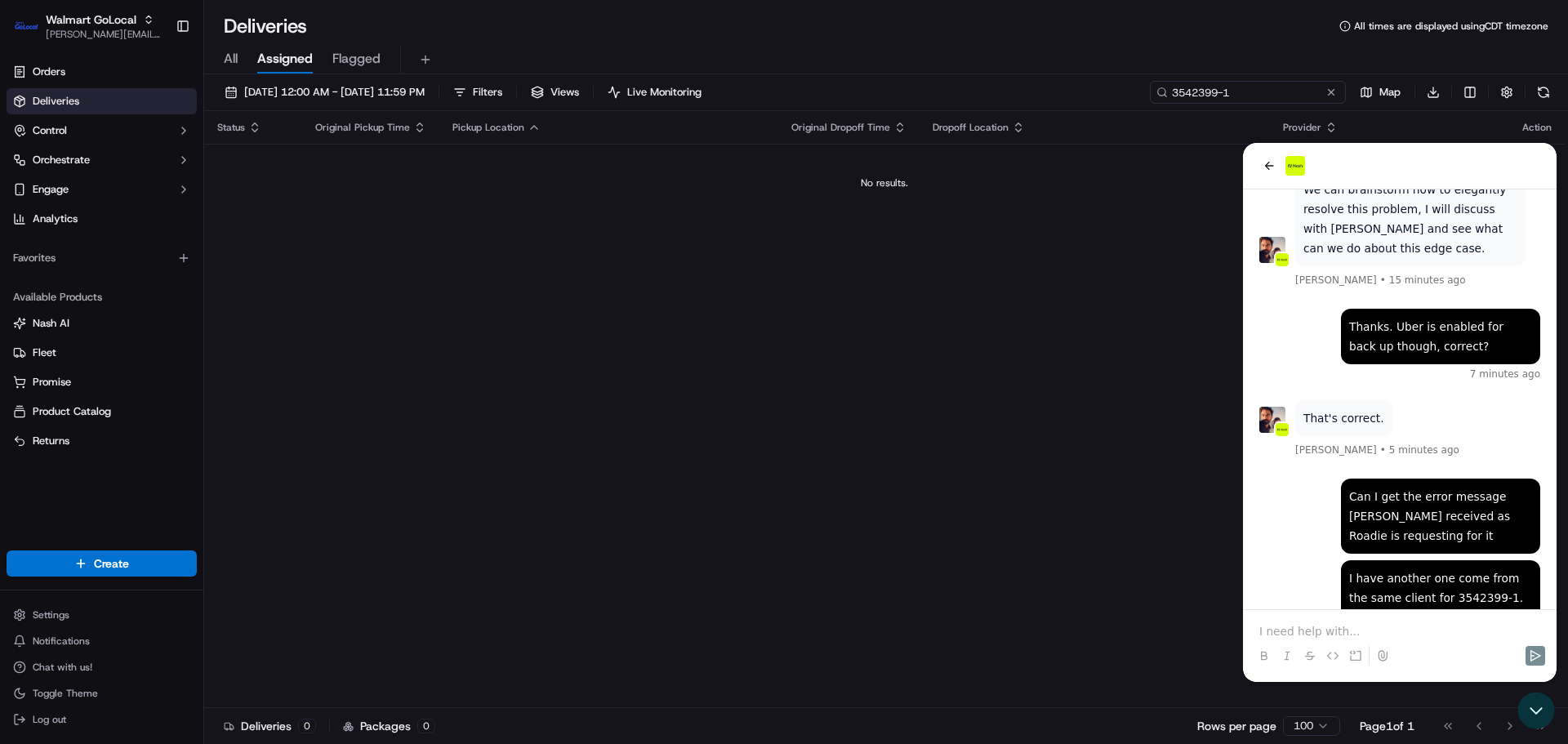
type input "3542399-1"
click at [1317, 637] on p at bounding box center [1399, 631] width 281 height 16
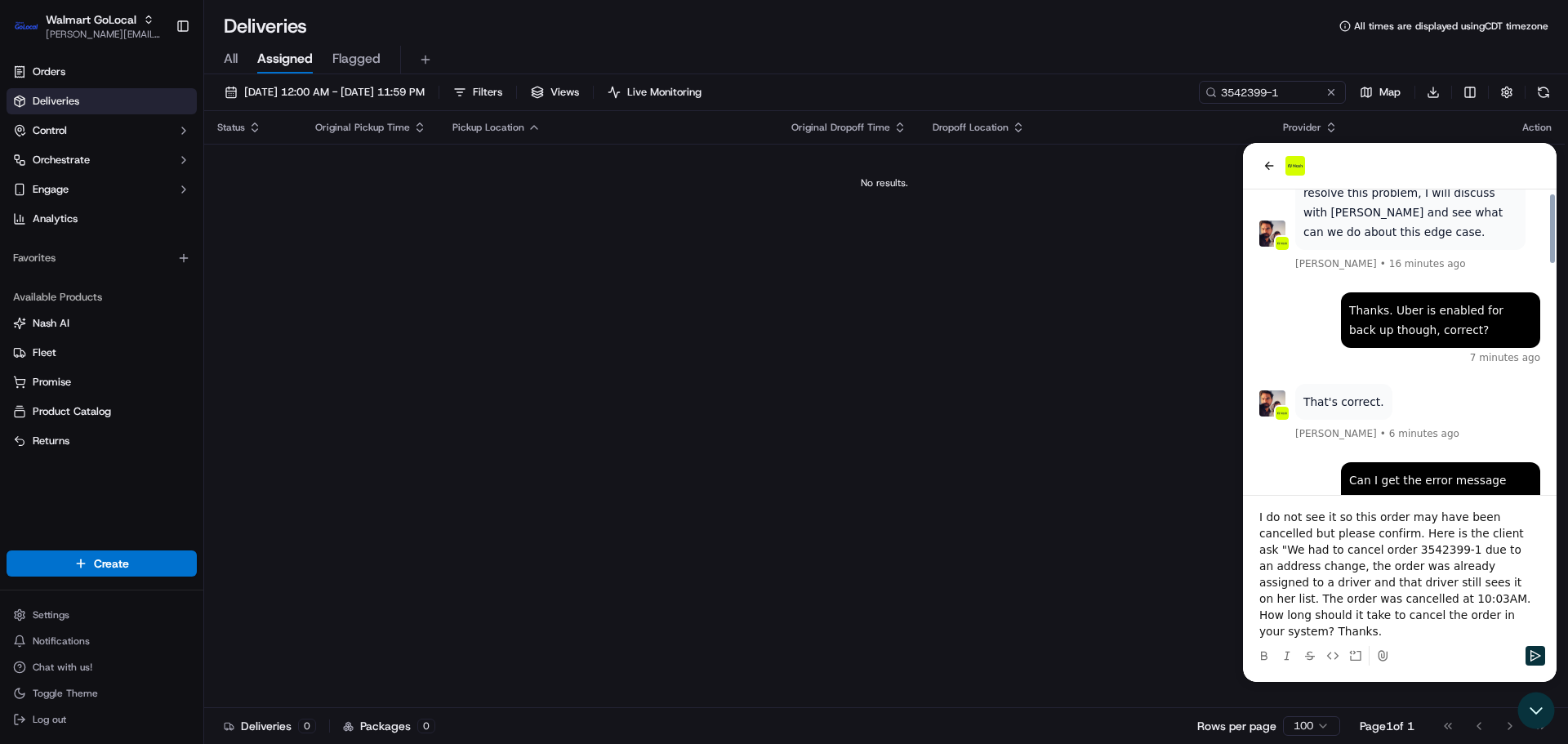
scroll to position [1066, 0]
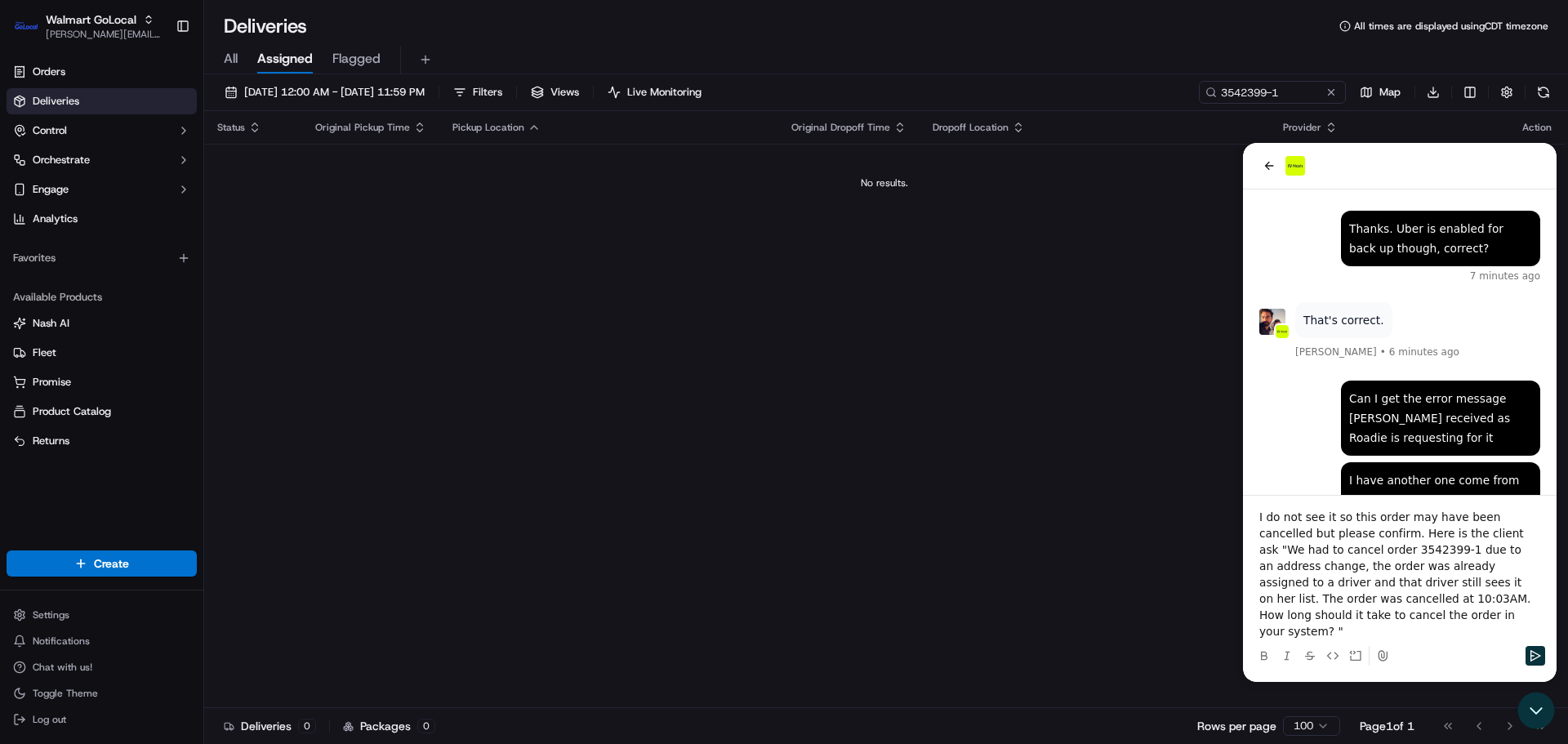
click at [1350, 548] on p "I do not see it so this order may have been cancelled but please confirm. Here …" at bounding box center [1399, 573] width 281 height 130
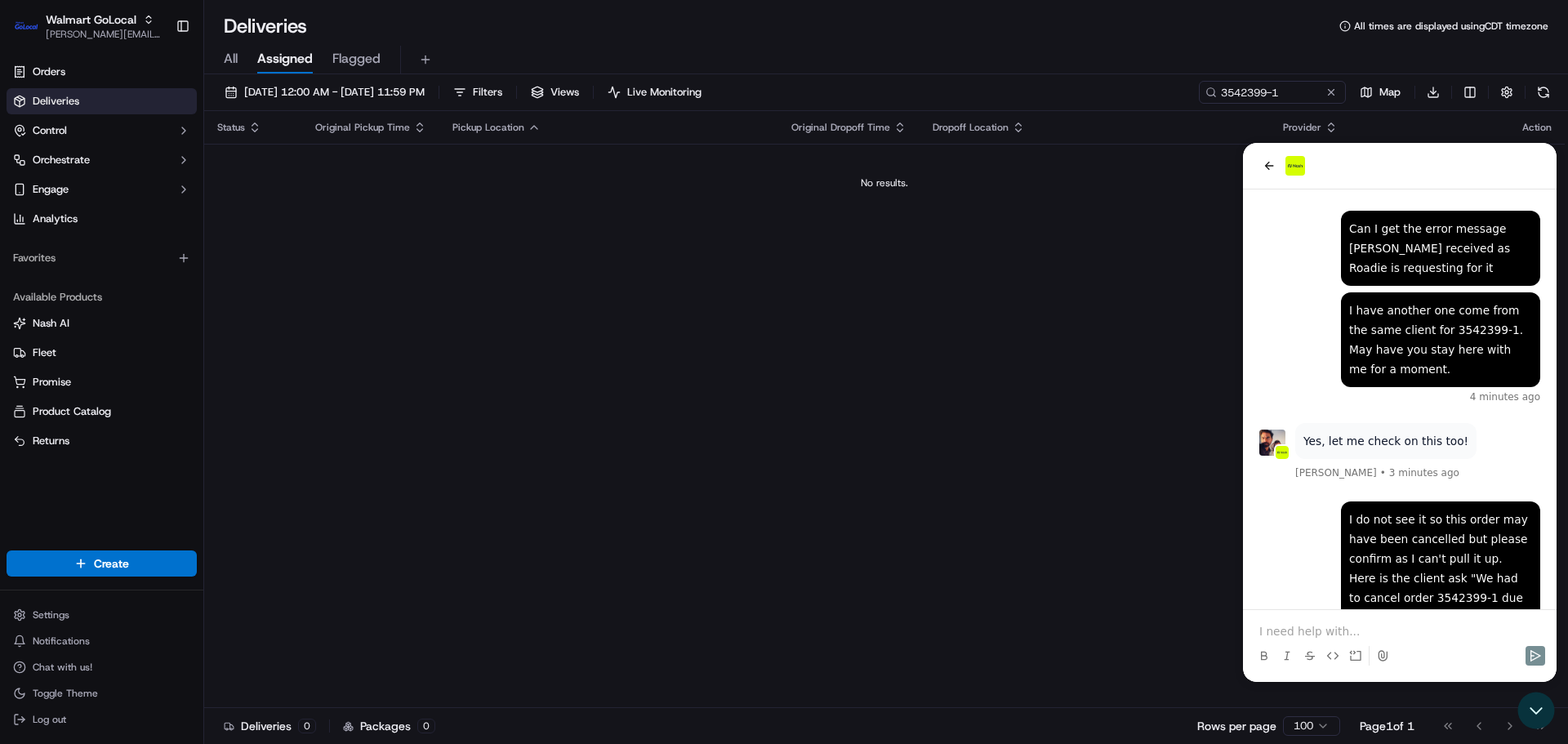
scroll to position [1334, 0]
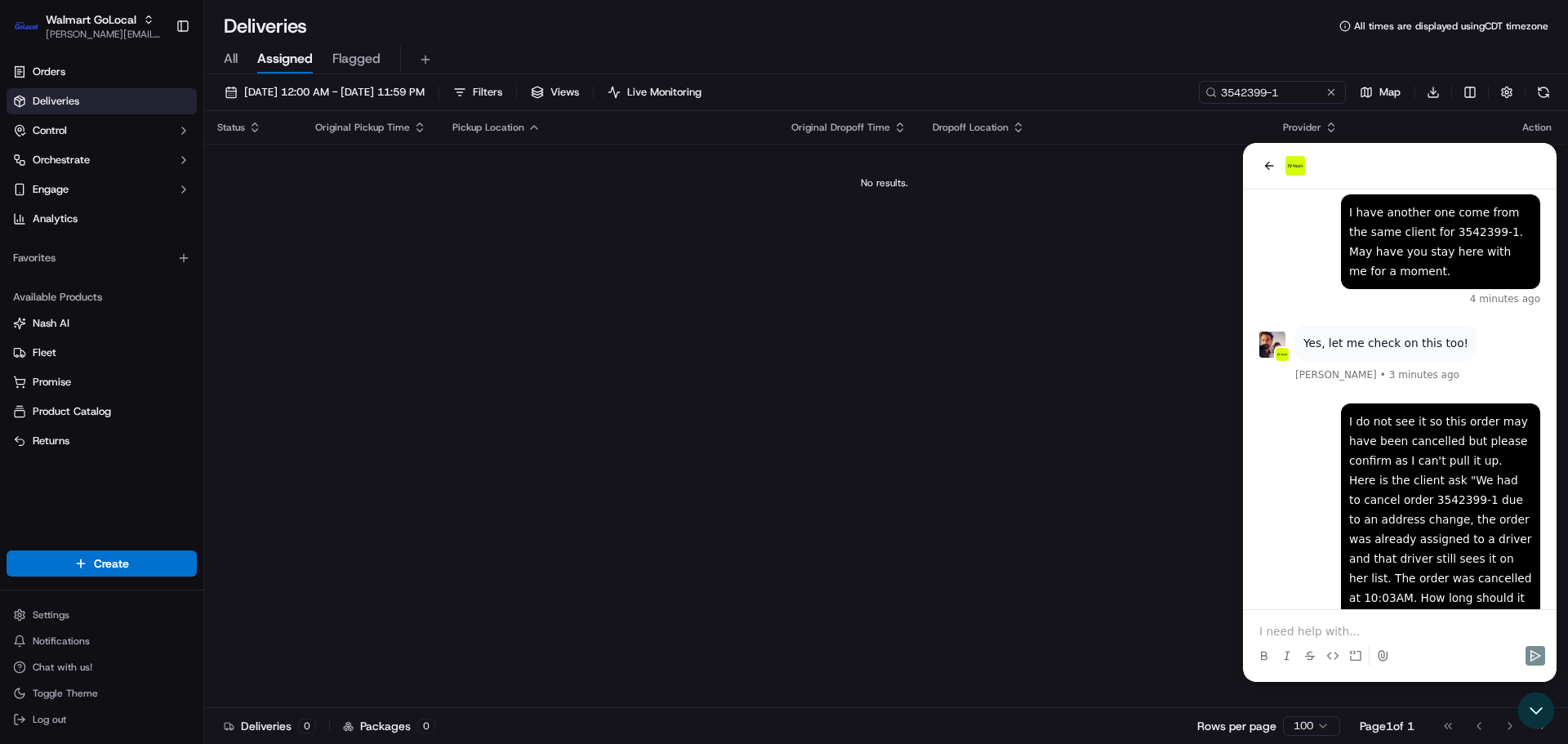
drag, startPoint x: 1311, startPoint y: 633, endPoint x: 2012, endPoint y: 627, distance: 701.0
click at [1311, 633] on p at bounding box center [1399, 631] width 281 height 16
click at [1346, 627] on p at bounding box center [1399, 631] width 281 height 16
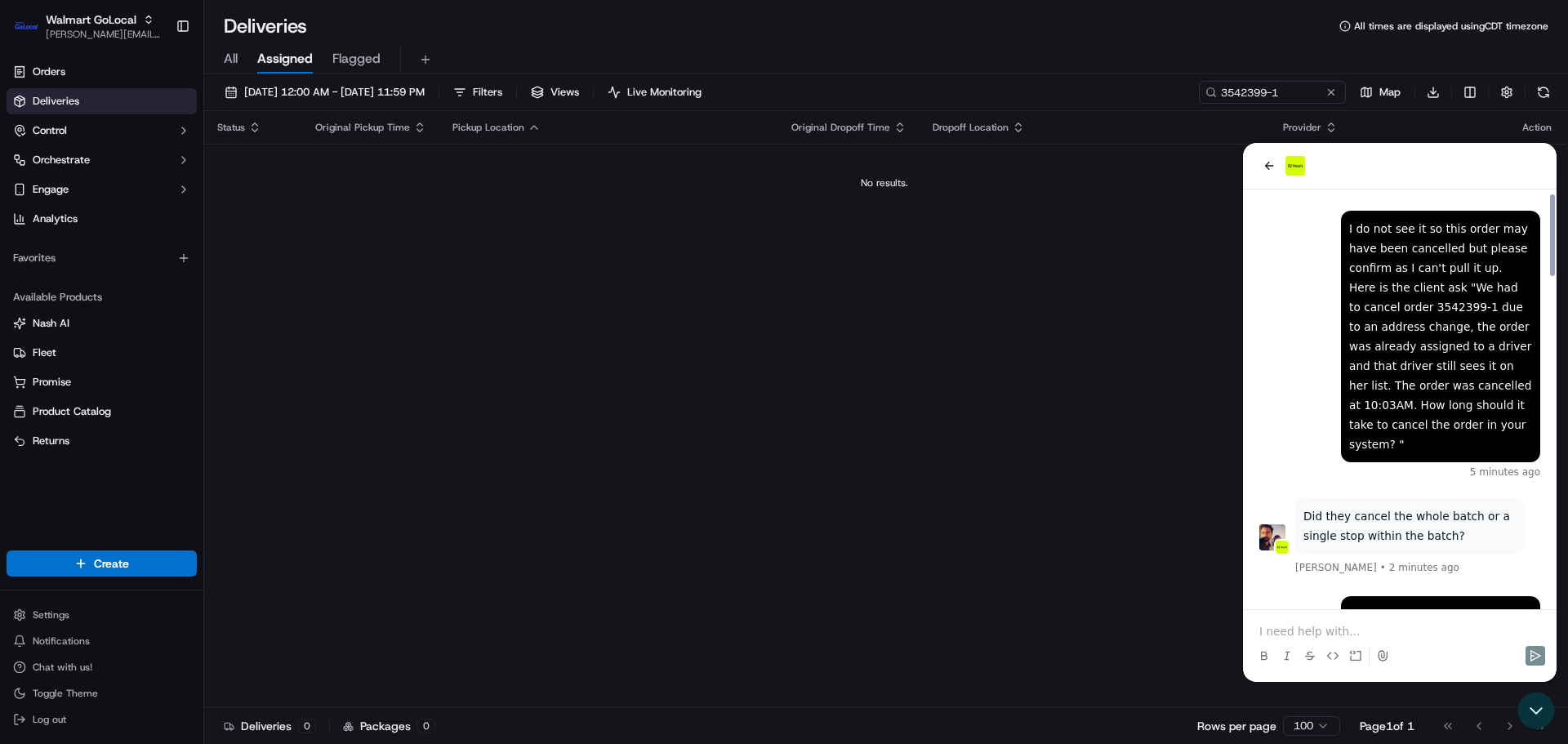
scroll to position [1683, 0]
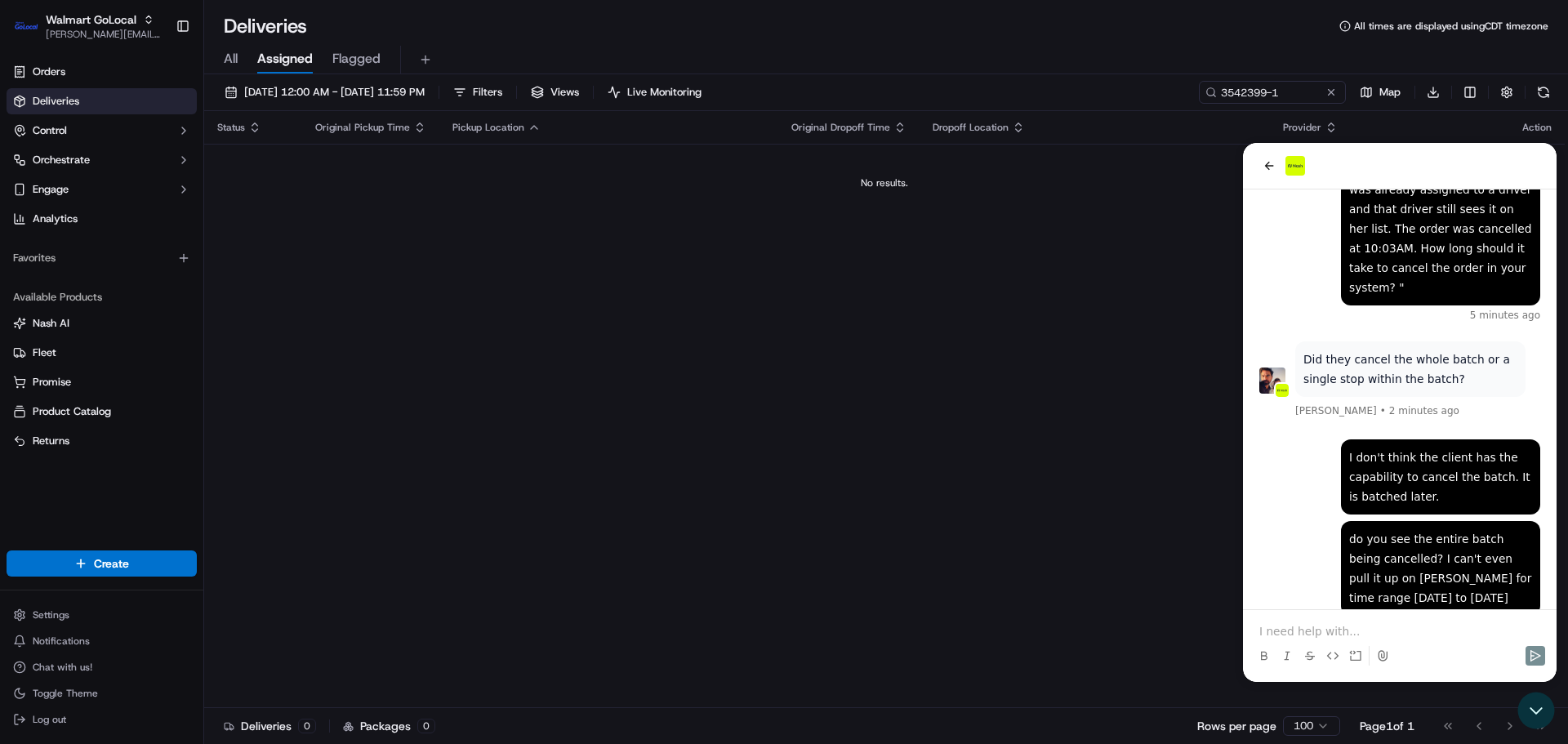
click at [1336, 721] on link "https://portal.usenash.com/active/job_bbJFjL3CFTj4ygKCQ7m5NB" at bounding box center [1366, 728] width 125 height 13
click at [1314, 626] on p at bounding box center [1399, 631] width 281 height 16
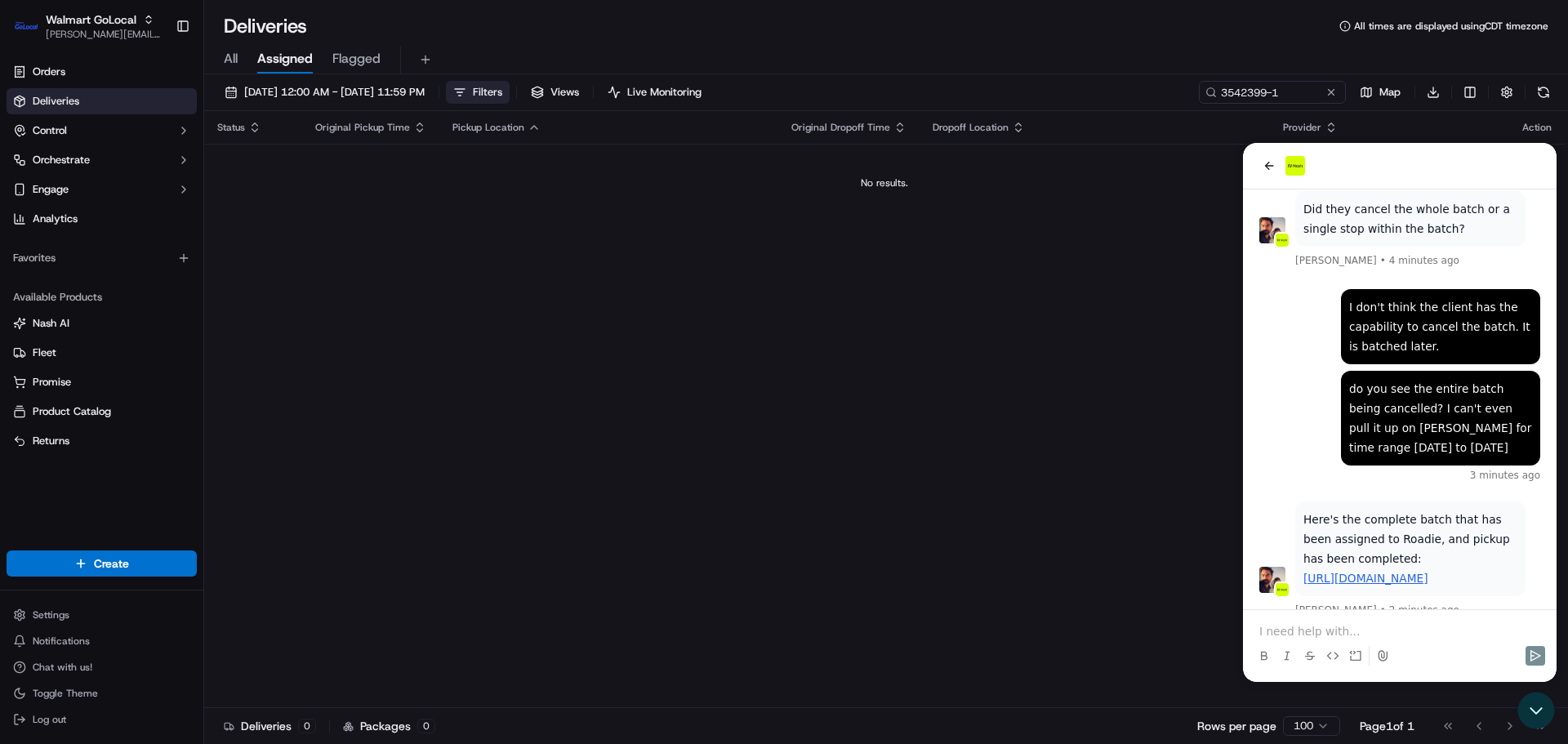
click at [509, 91] on button "Filters" at bounding box center [477, 92] width 64 height 23
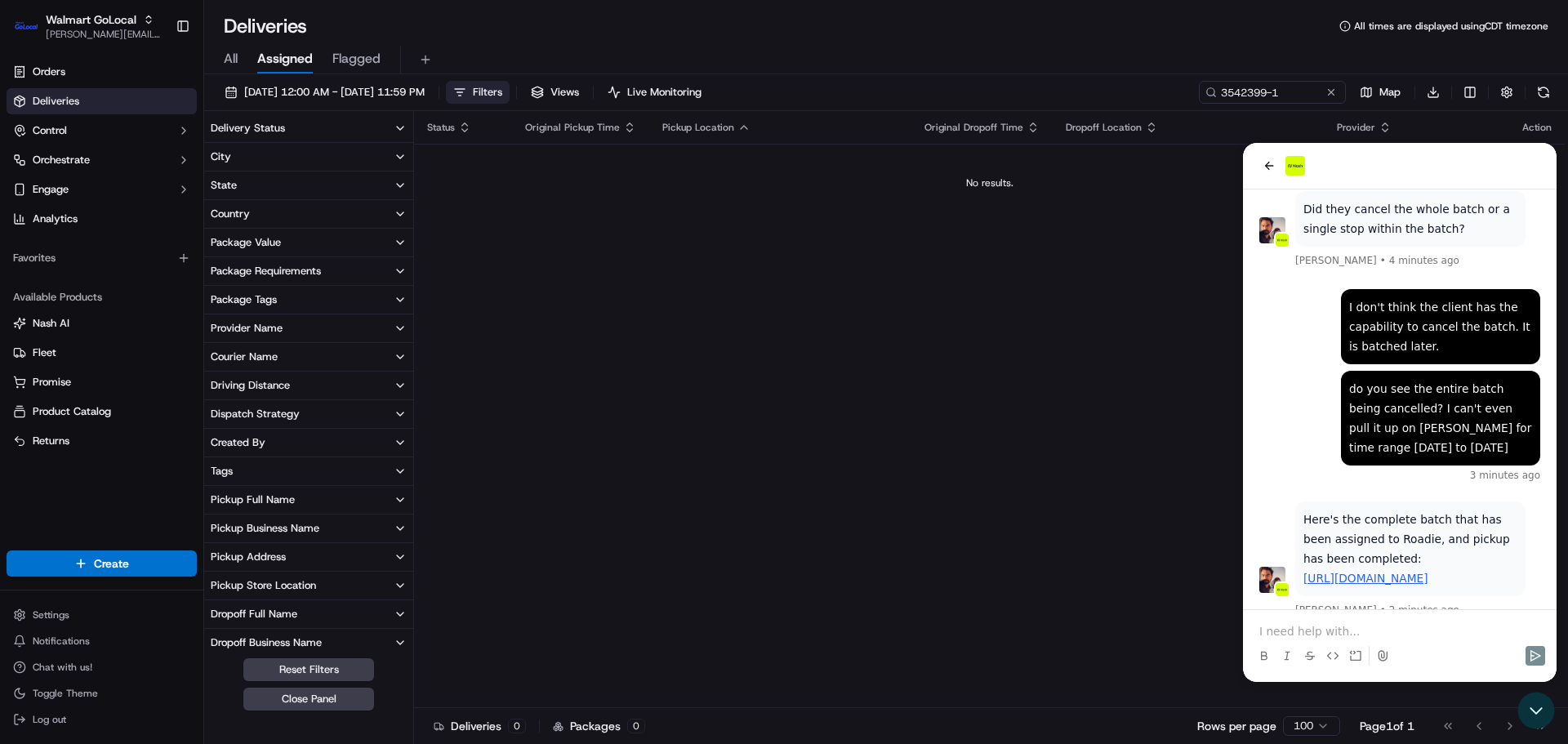
click at [230, 210] on div "Country" at bounding box center [230, 214] width 39 height 15
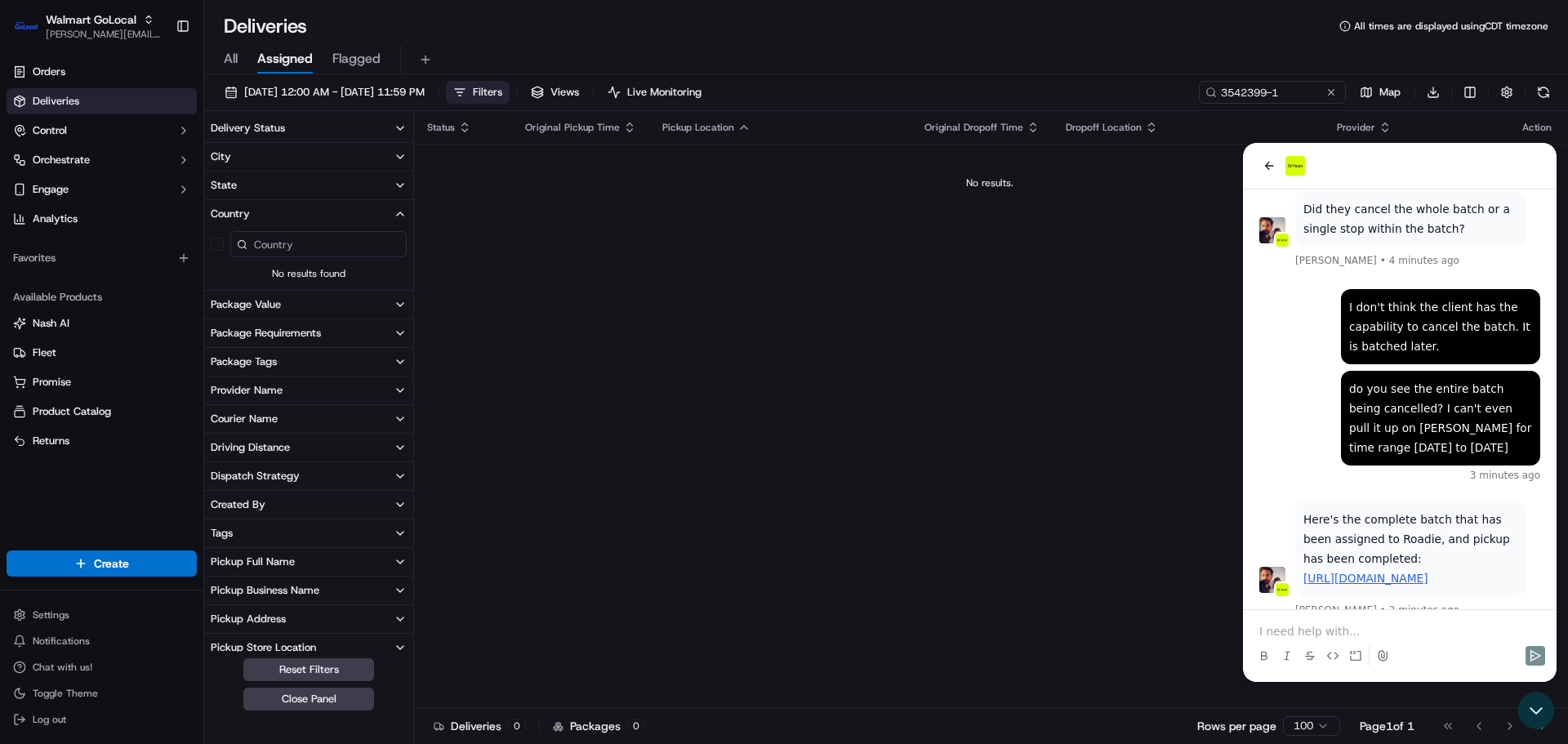
click at [246, 189] on button "State" at bounding box center [308, 185] width 209 height 27
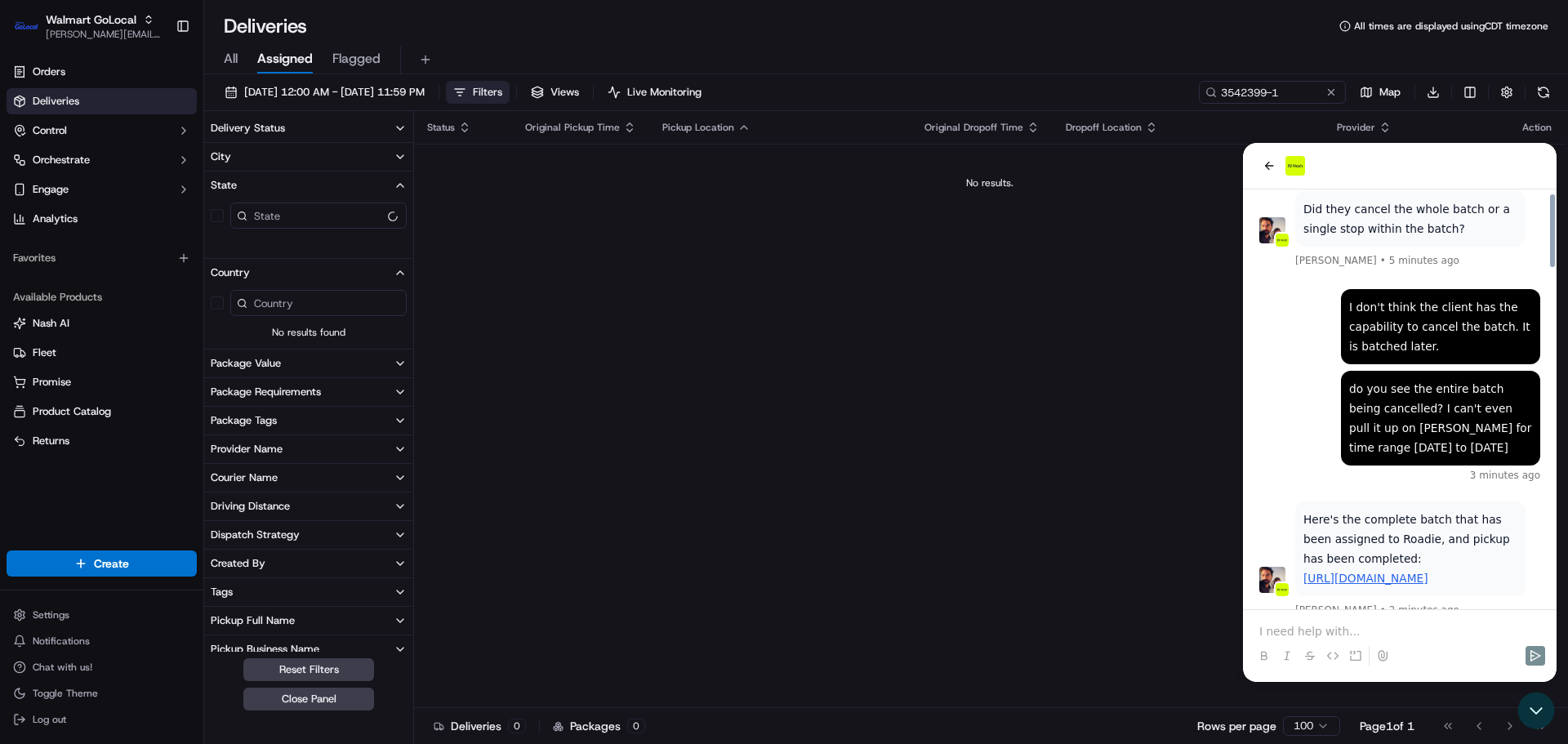
scroll to position [1951, 0]
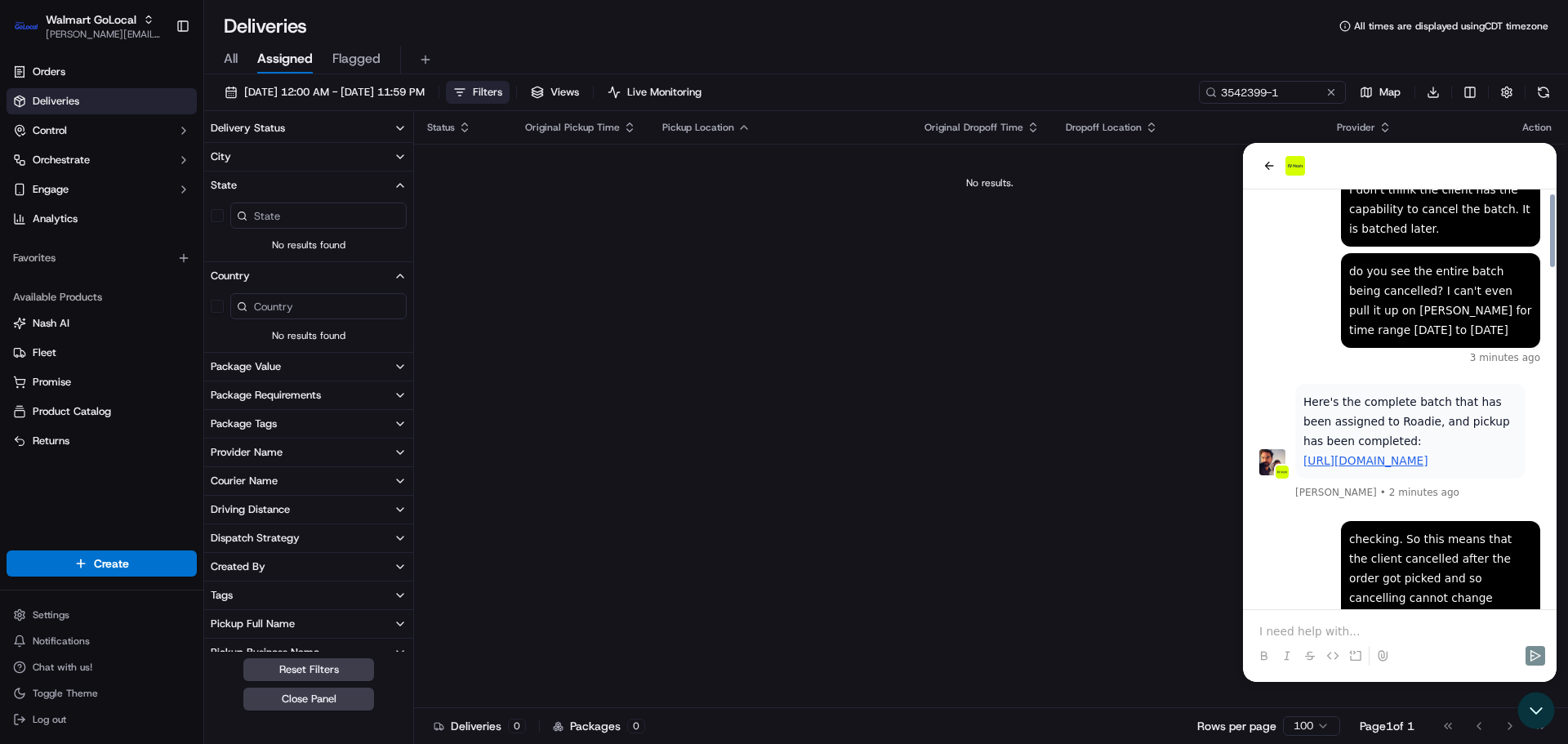
click at [256, 168] on button "City" at bounding box center [308, 157] width 209 height 27
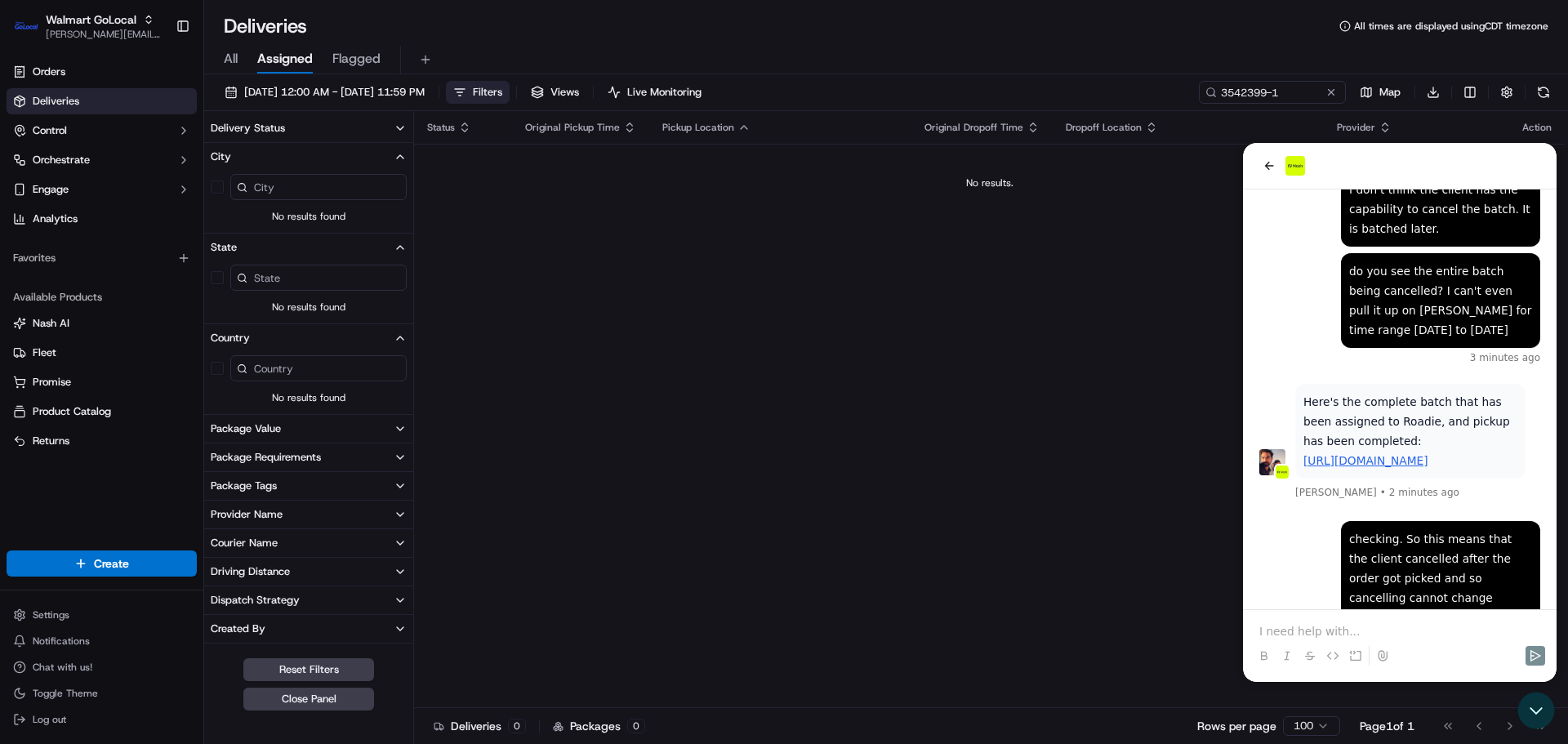
click at [265, 432] on div "Package Value" at bounding box center [245, 429] width 70 height 15
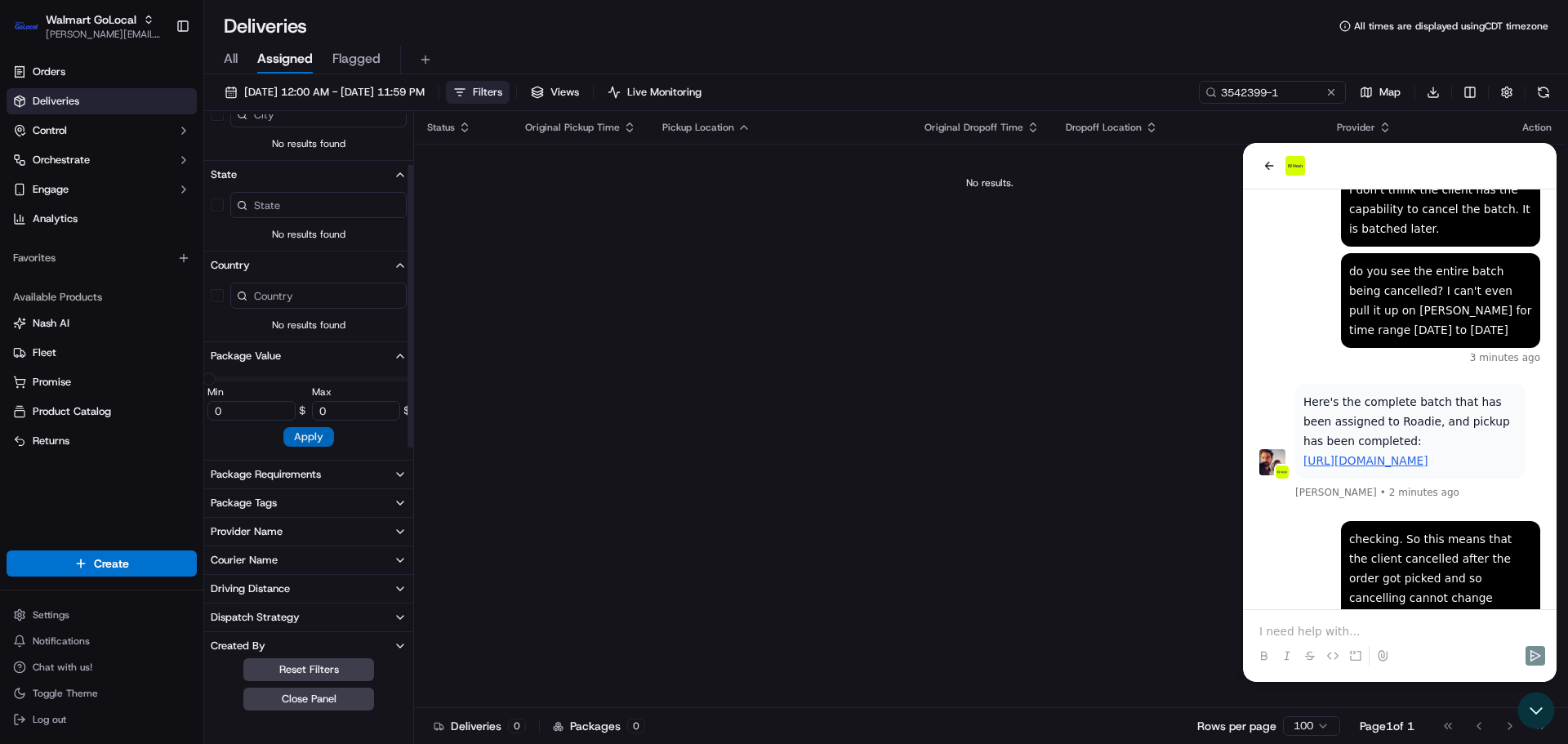
scroll to position [163, 0]
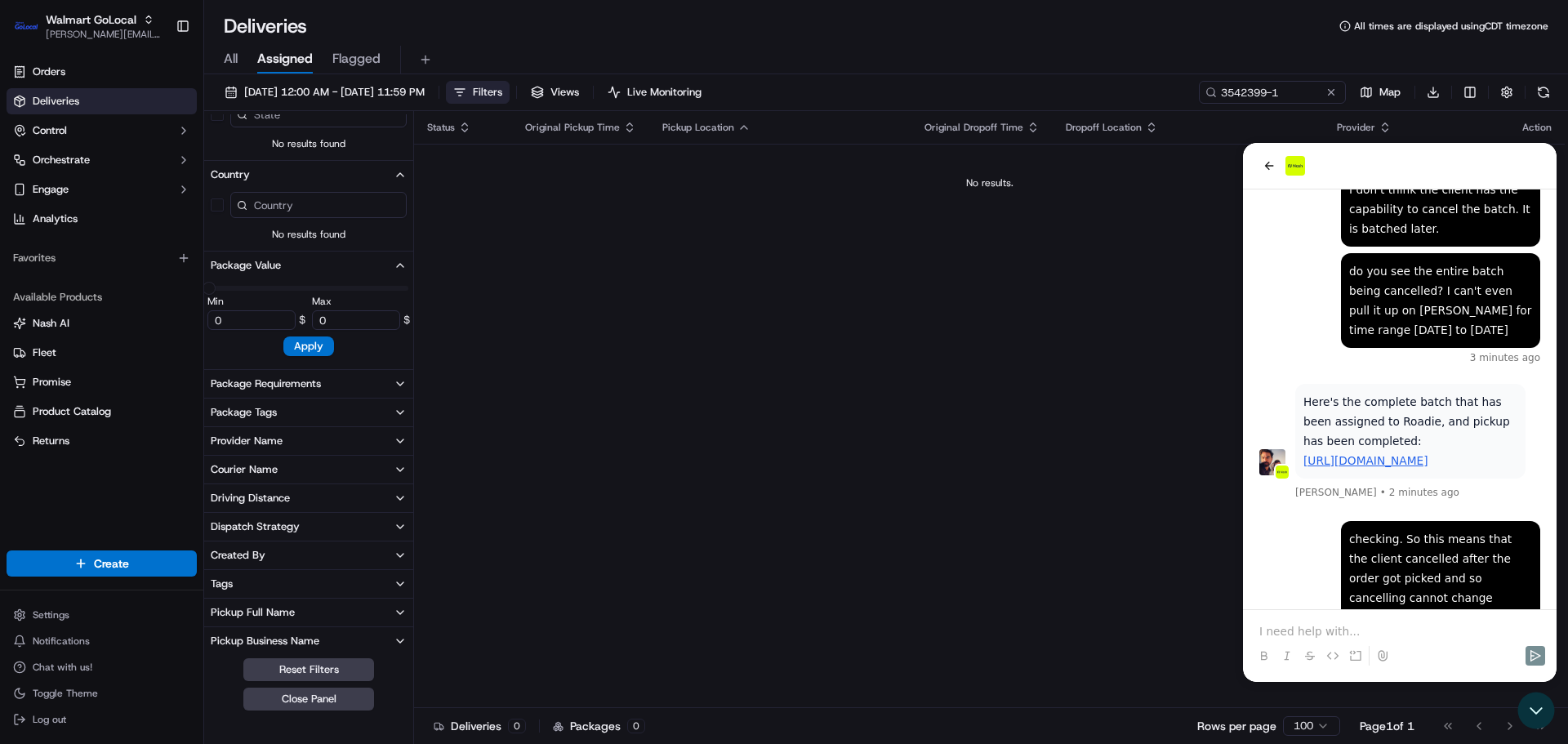
click at [294, 455] on button "Courier Name" at bounding box center [308, 469] width 209 height 27
click at [297, 433] on button "Provider Name" at bounding box center [308, 441] width 209 height 27
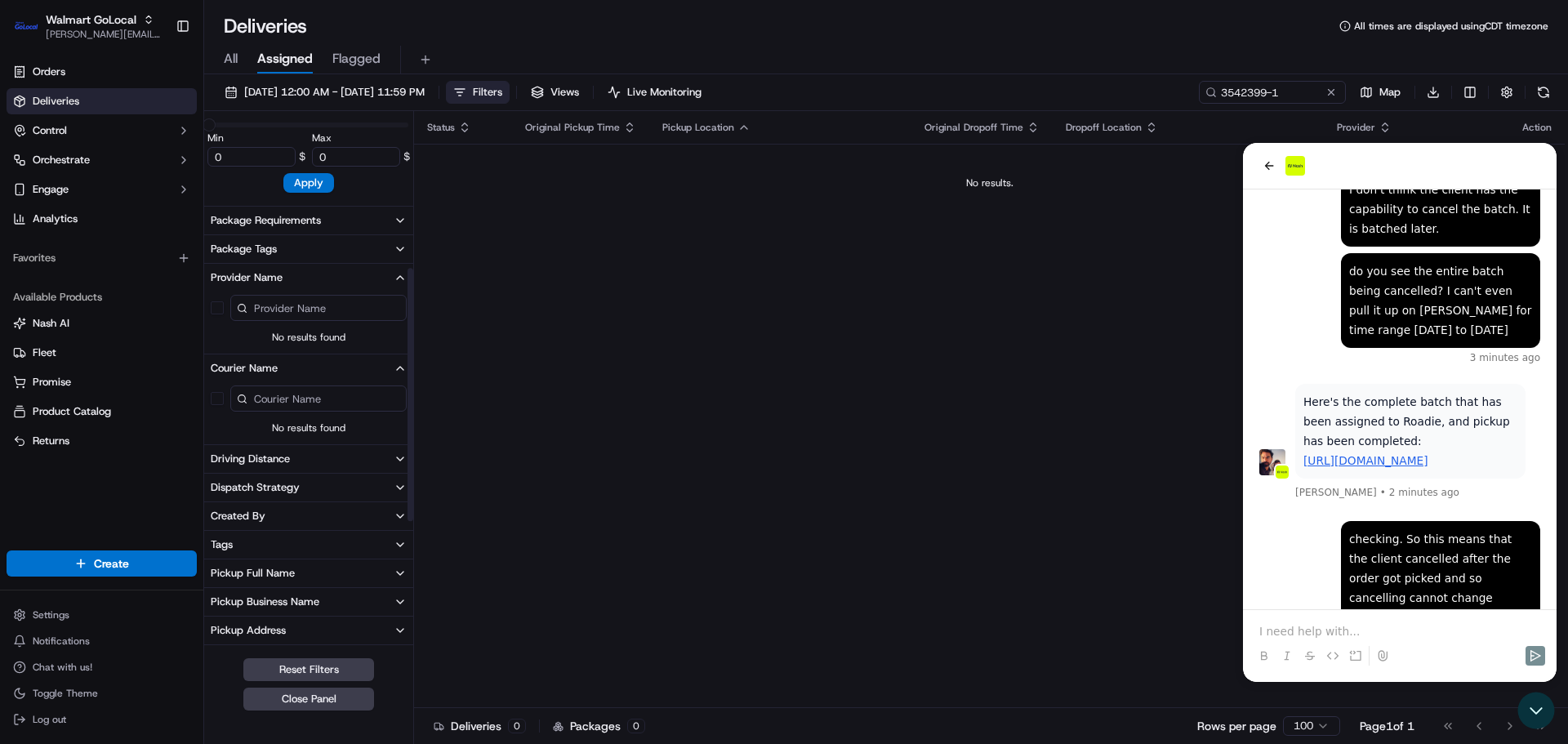
click at [264, 456] on div "Driving Distance" at bounding box center [250, 459] width 79 height 15
click at [722, 464] on div "Status Original Pickup Time Pickup Location Original Dropoff Time Dropoff Locat…" at bounding box center [989, 409] width 1151 height 596
click at [612, 464] on div "Status Original Pickup Time Pickup Location Original Dropoff Time Dropoff Locat…" at bounding box center [989, 409] width 1151 height 596
click at [502, 85] on span "Filters" at bounding box center [487, 92] width 29 height 15
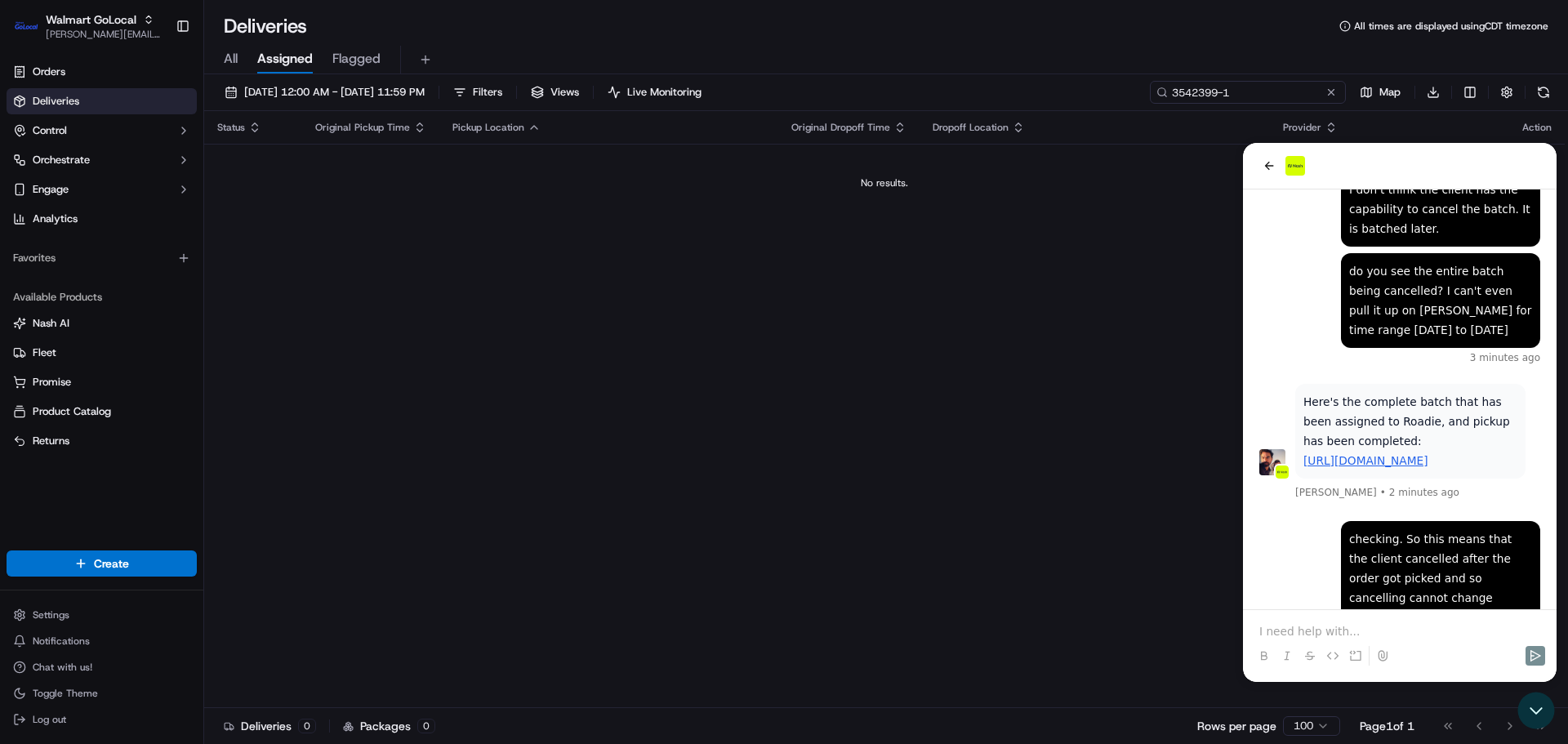
click at [1268, 91] on input "3542399-1" at bounding box center [1247, 92] width 196 height 23
click at [1286, 92] on input "3542399-1" at bounding box center [1247, 92] width 196 height 23
click at [1356, 628] on p at bounding box center [1399, 631] width 281 height 16
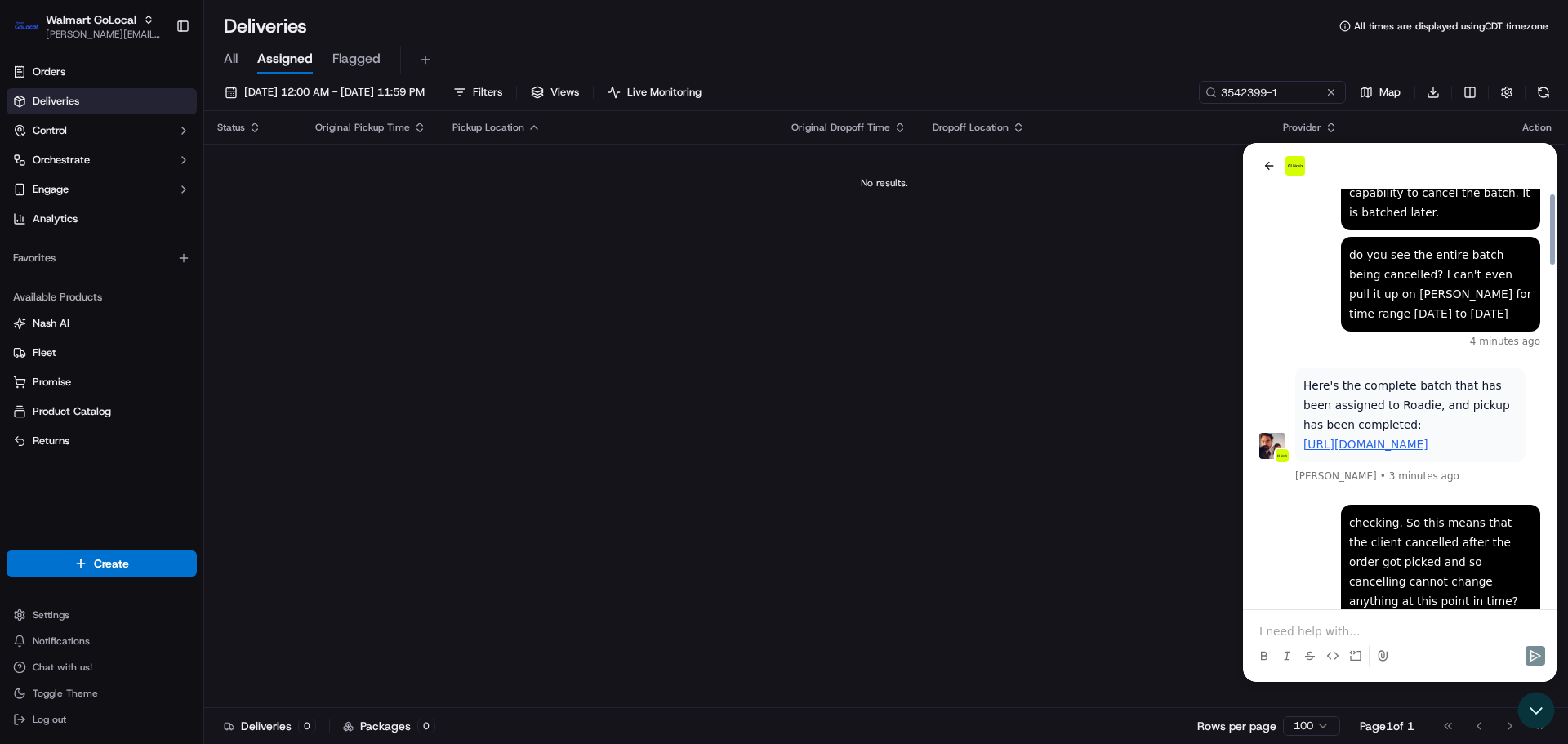
scroll to position [2043, 0]
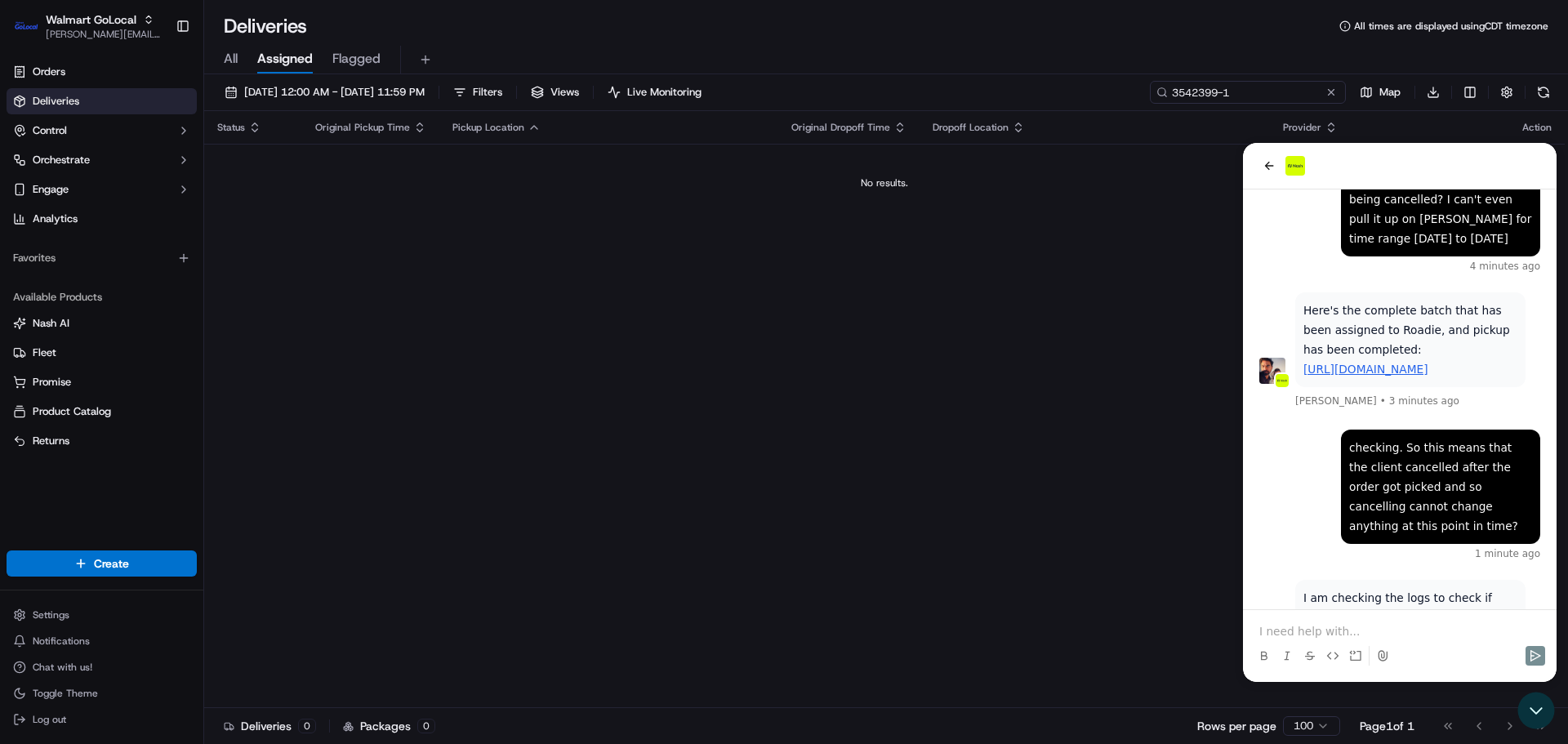
click at [1244, 100] on input "3542399-1" at bounding box center [1247, 92] width 196 height 23
click at [1331, 90] on button at bounding box center [1331, 92] width 16 height 16
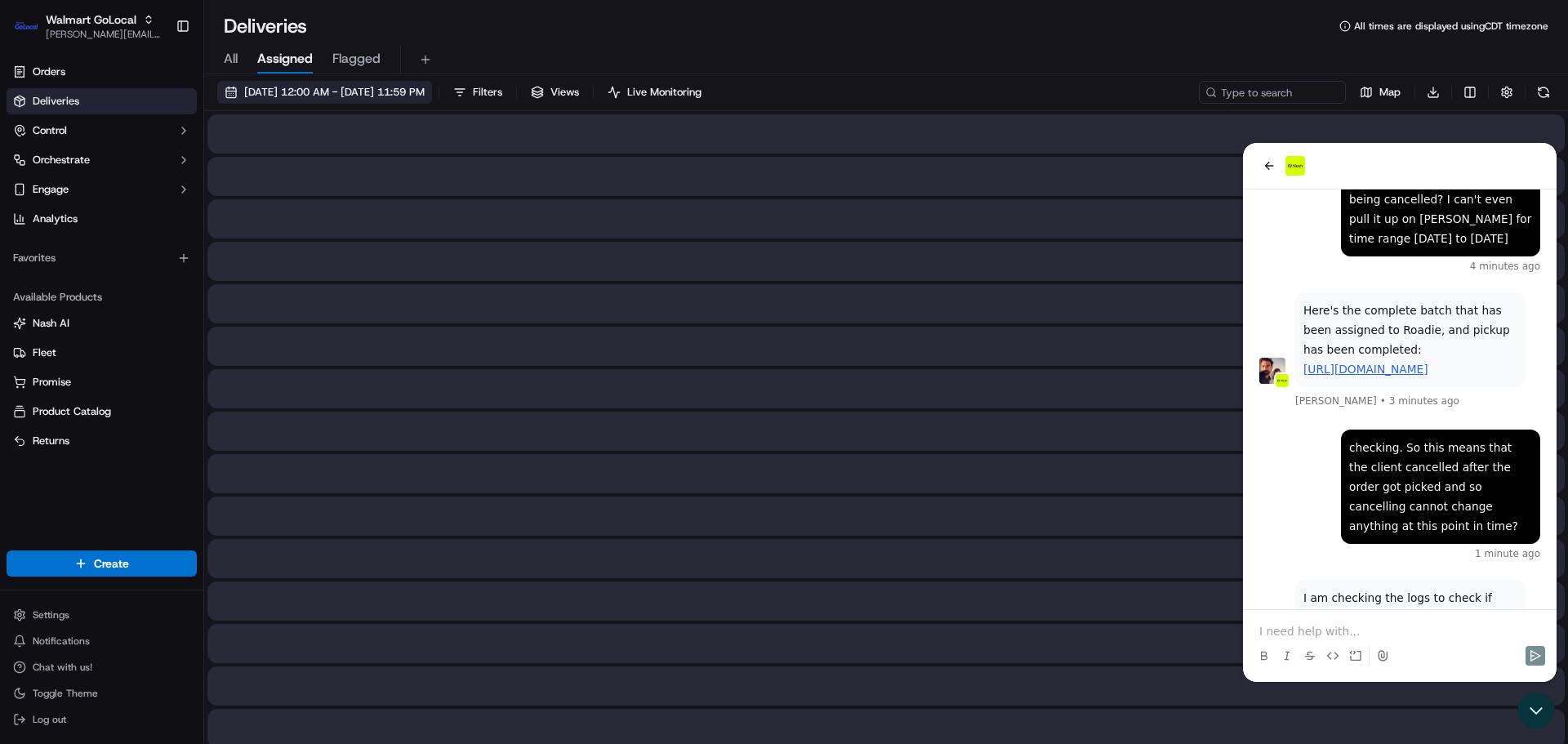
click at [359, 87] on span "09/17/2025 12:00 AM - 09/18/2025 11:59 PM" at bounding box center [334, 92] width 180 height 15
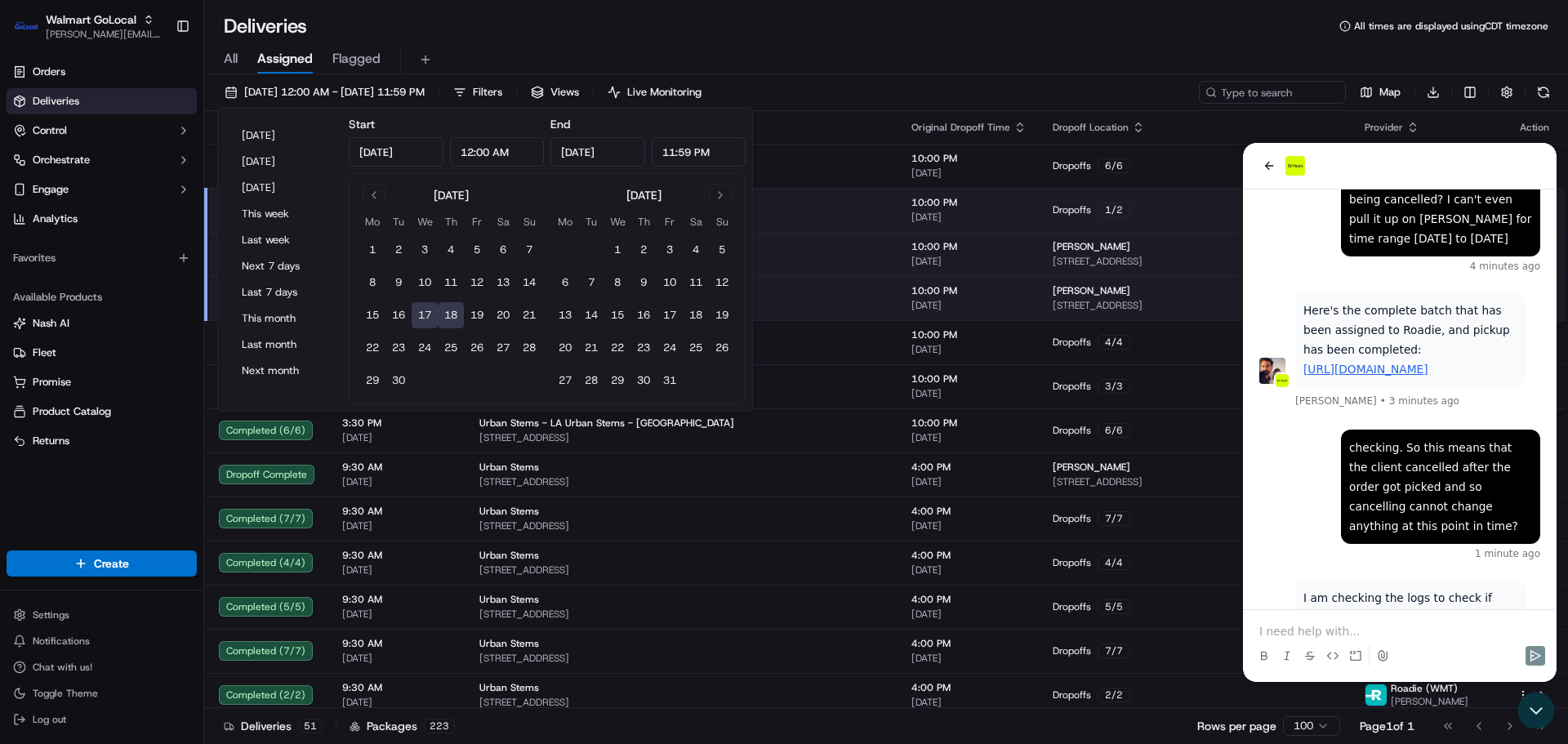
click at [457, 312] on button "18" at bounding box center [450, 315] width 26 height 26
type input "Sep 18, 2025"
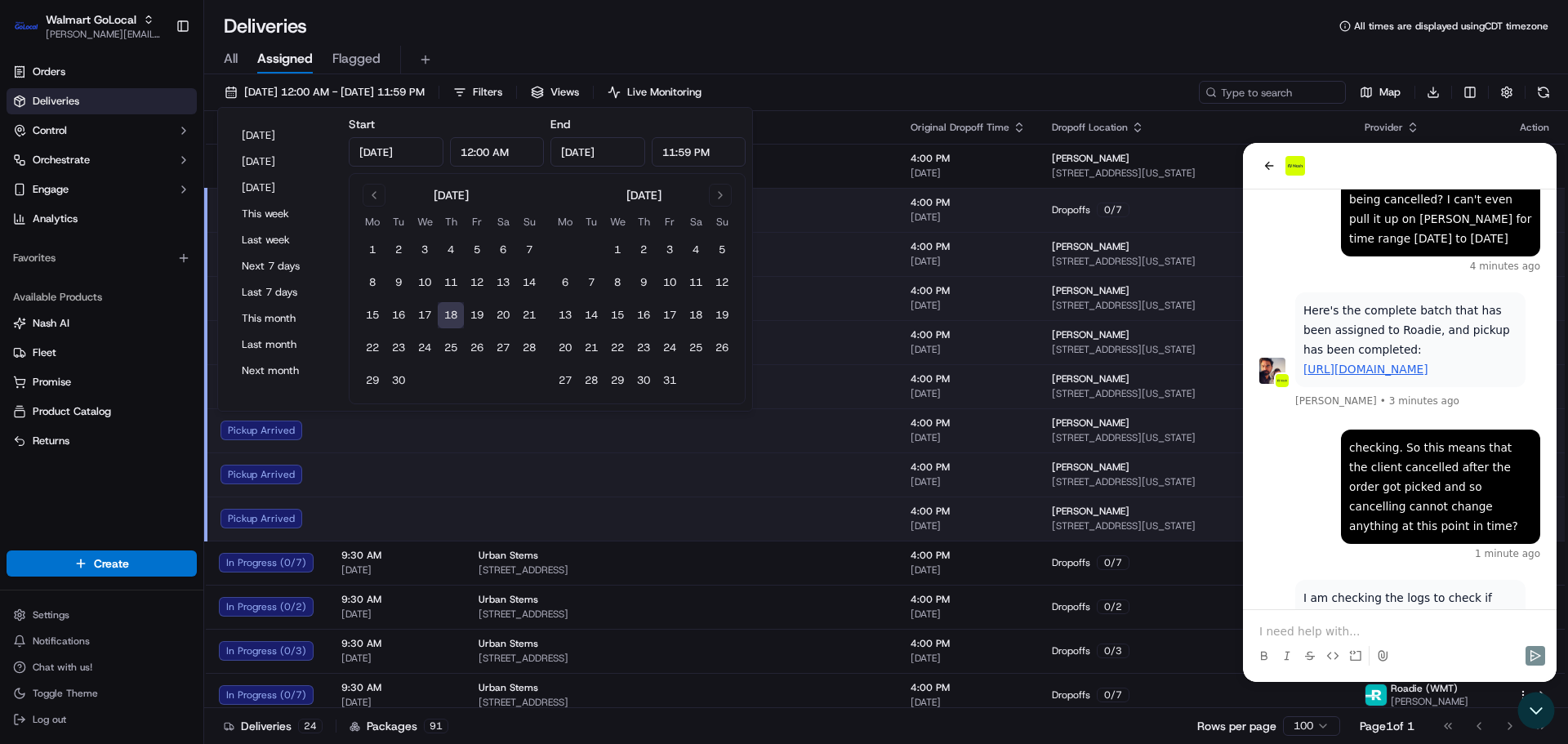
click at [767, 43] on div "All Assigned Flagged" at bounding box center [886, 56] width 1364 height 36
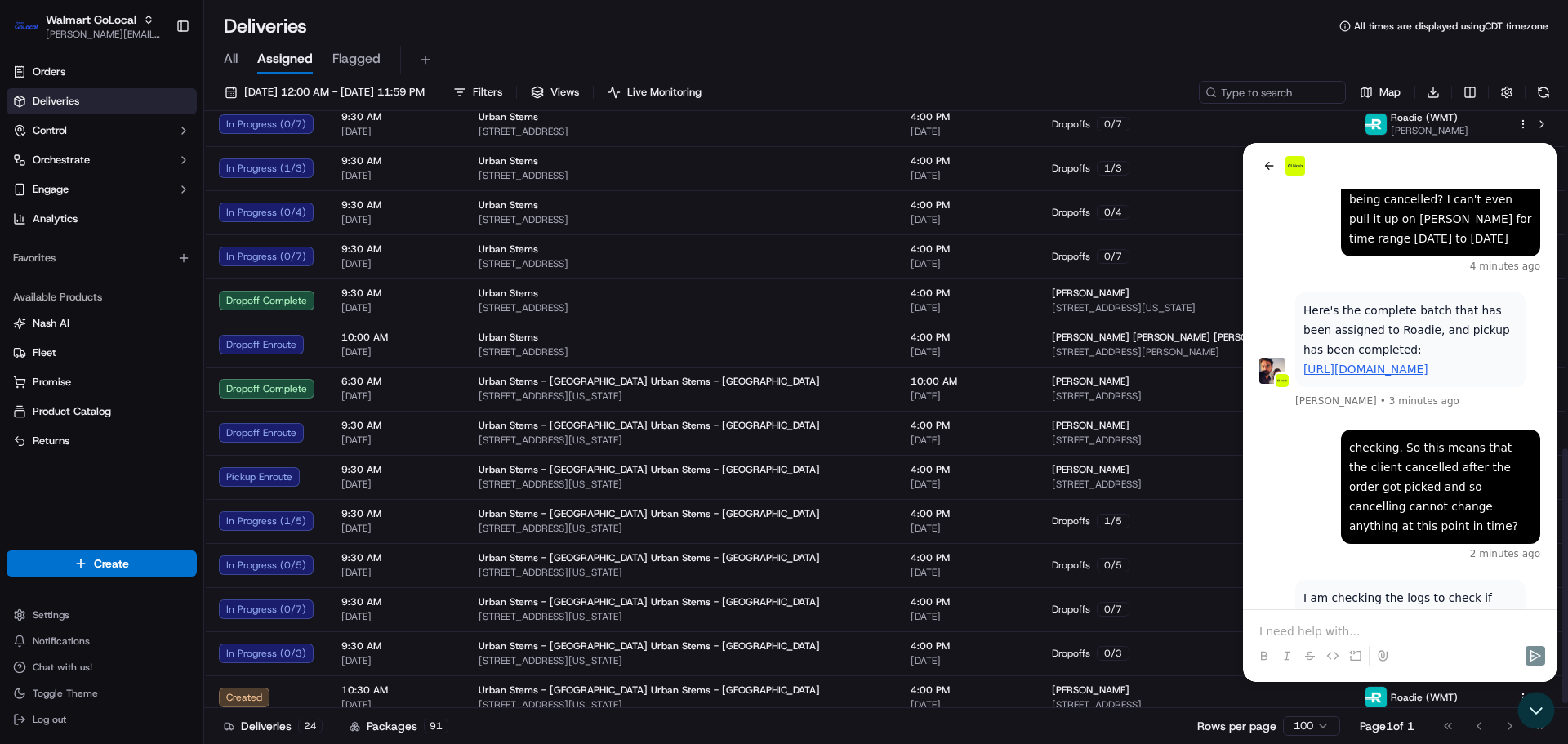
scroll to position [802, 0]
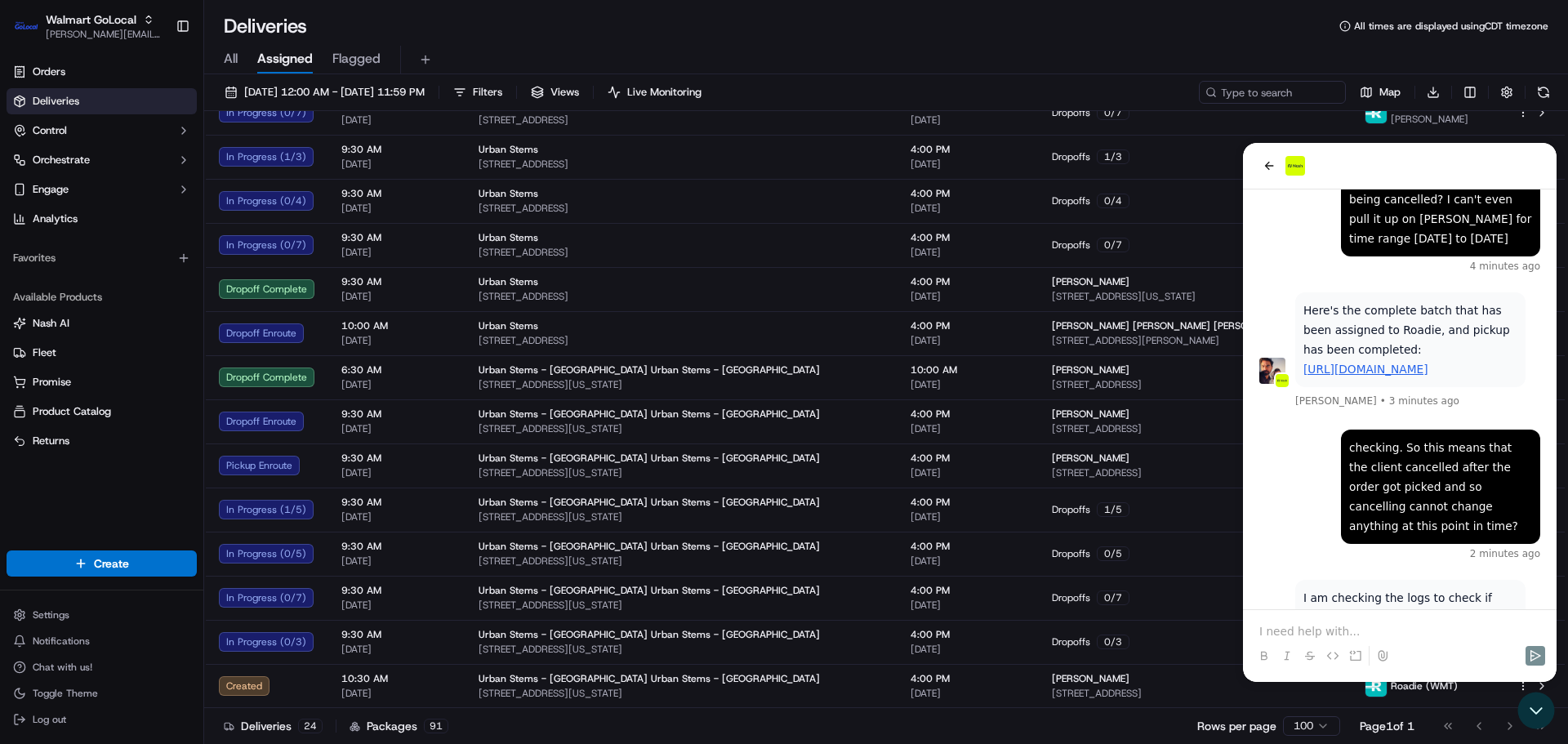
click at [917, 51] on div "All Assigned Flagged" at bounding box center [886, 59] width 1364 height 28
click at [1290, 93] on input at bounding box center [1247, 92] width 196 height 23
paste input "We had to cancel order 3542399-1 due to an address change, the order was alread…"
type input "We had to cancel order 3542399-1 due to an address change, the order was alread…"
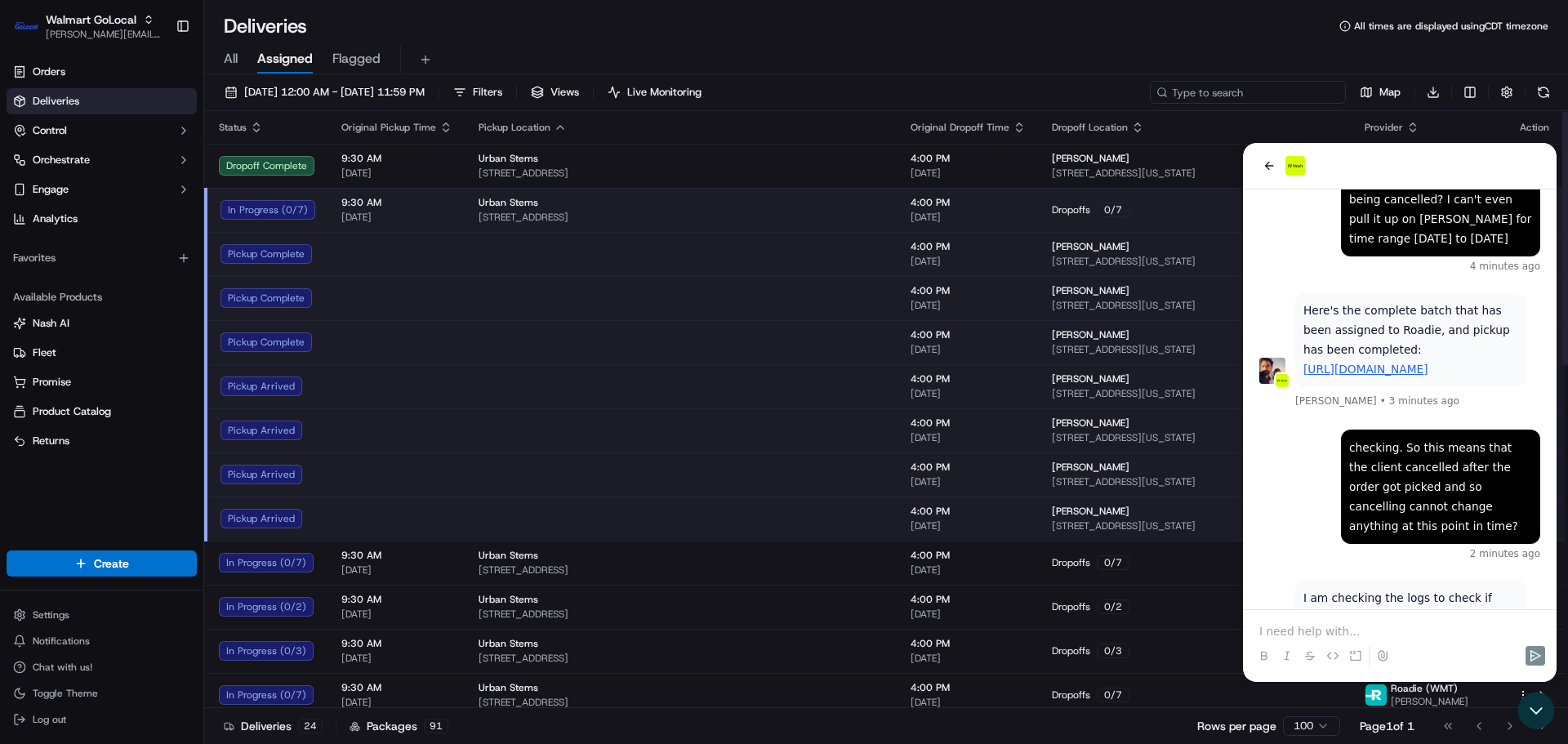
click at [1255, 98] on input at bounding box center [1247, 92] width 196 height 23
paste input "3542399-1"
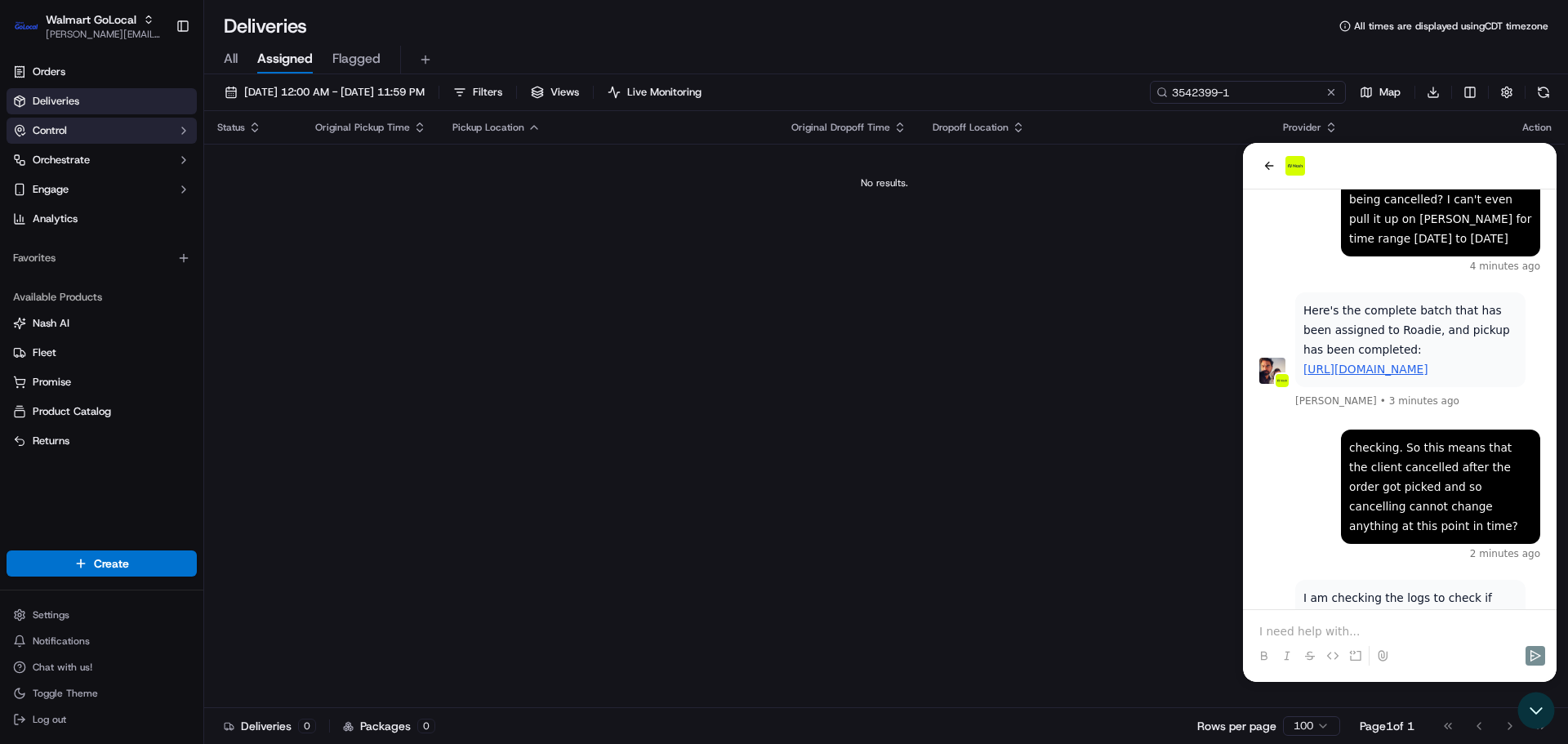
type input "3542399-1"
click at [114, 118] on button "Control" at bounding box center [101, 130] width 190 height 26
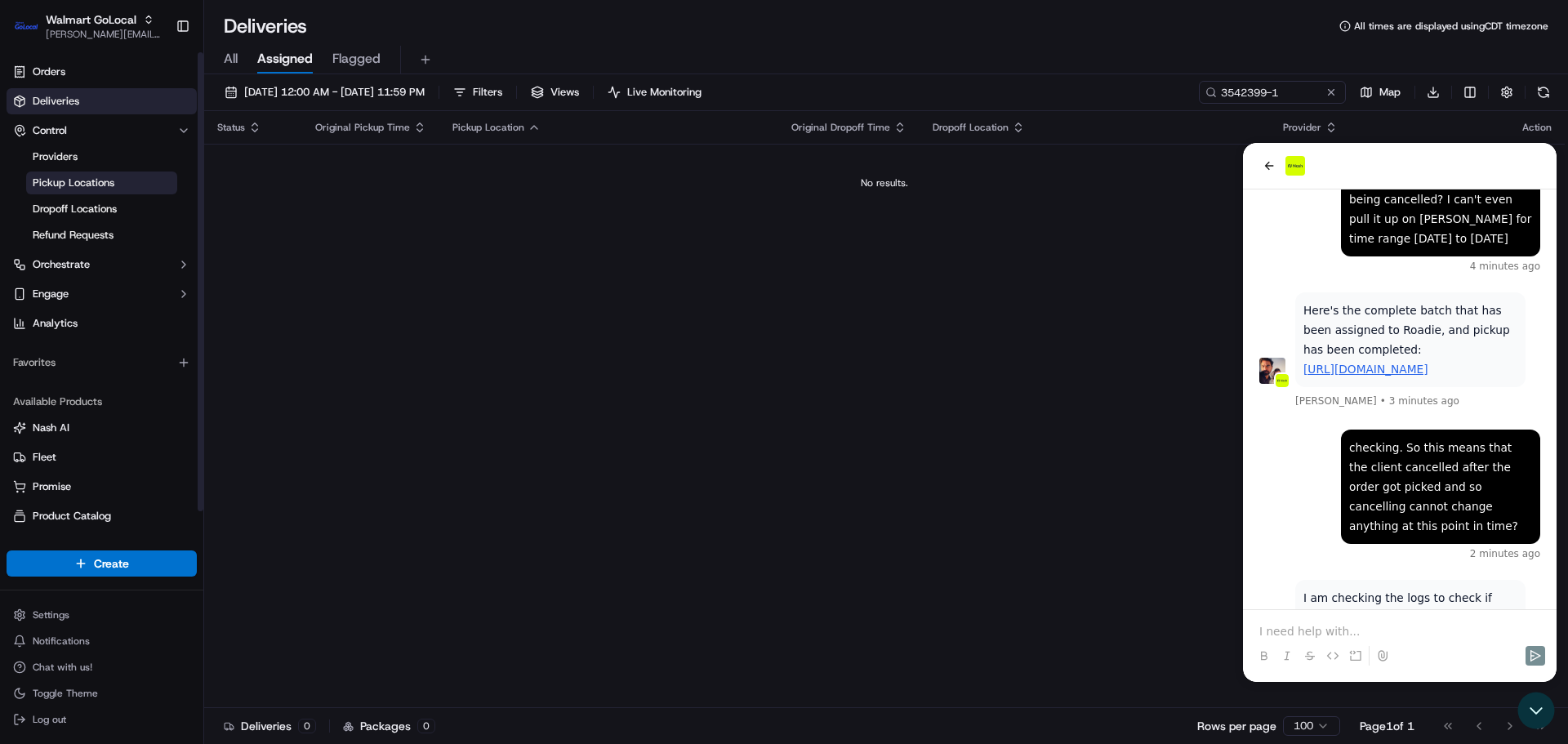
click at [67, 185] on span "Pickup Locations" at bounding box center [74, 183] width 82 height 15
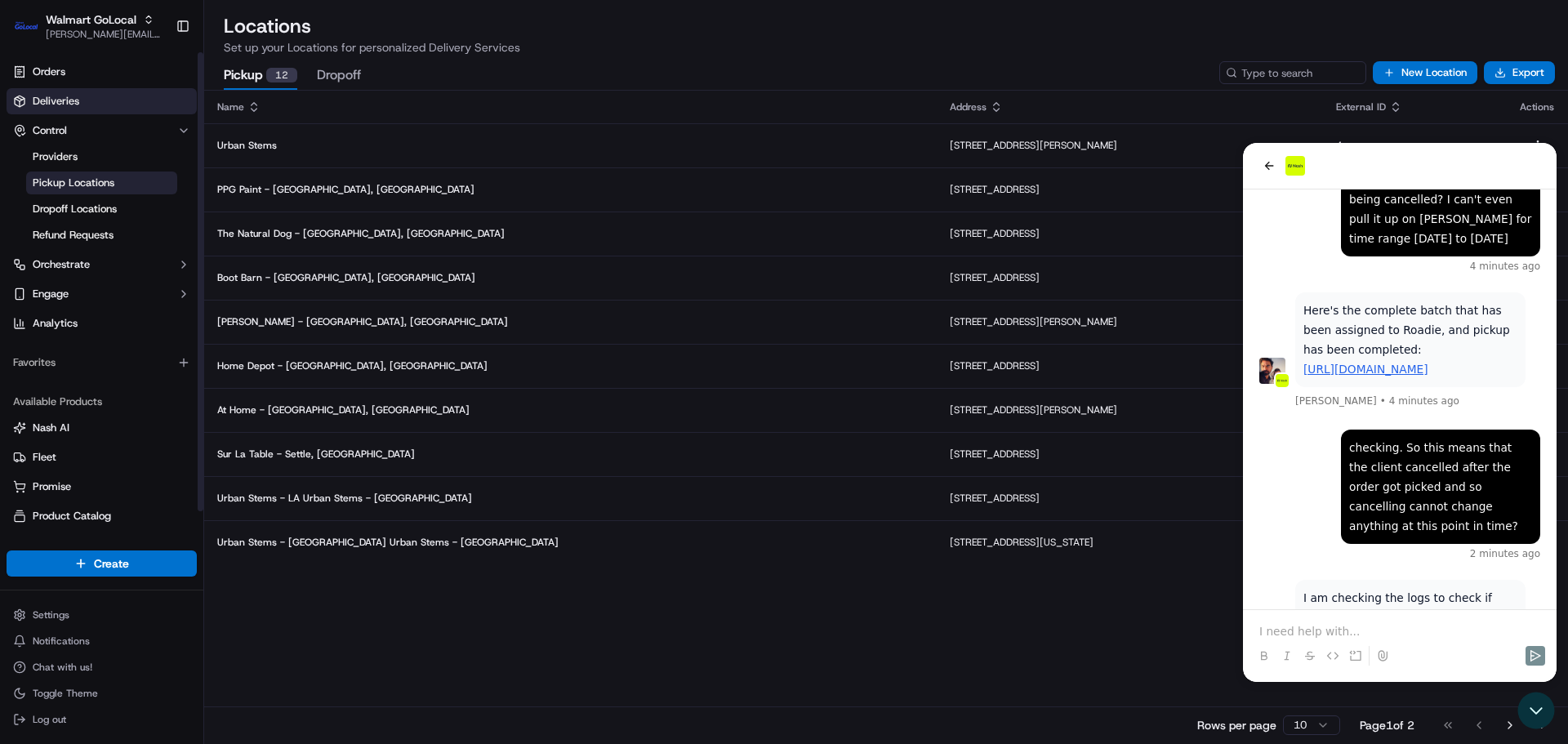
click at [54, 97] on span "Deliveries" at bounding box center [56, 101] width 46 height 15
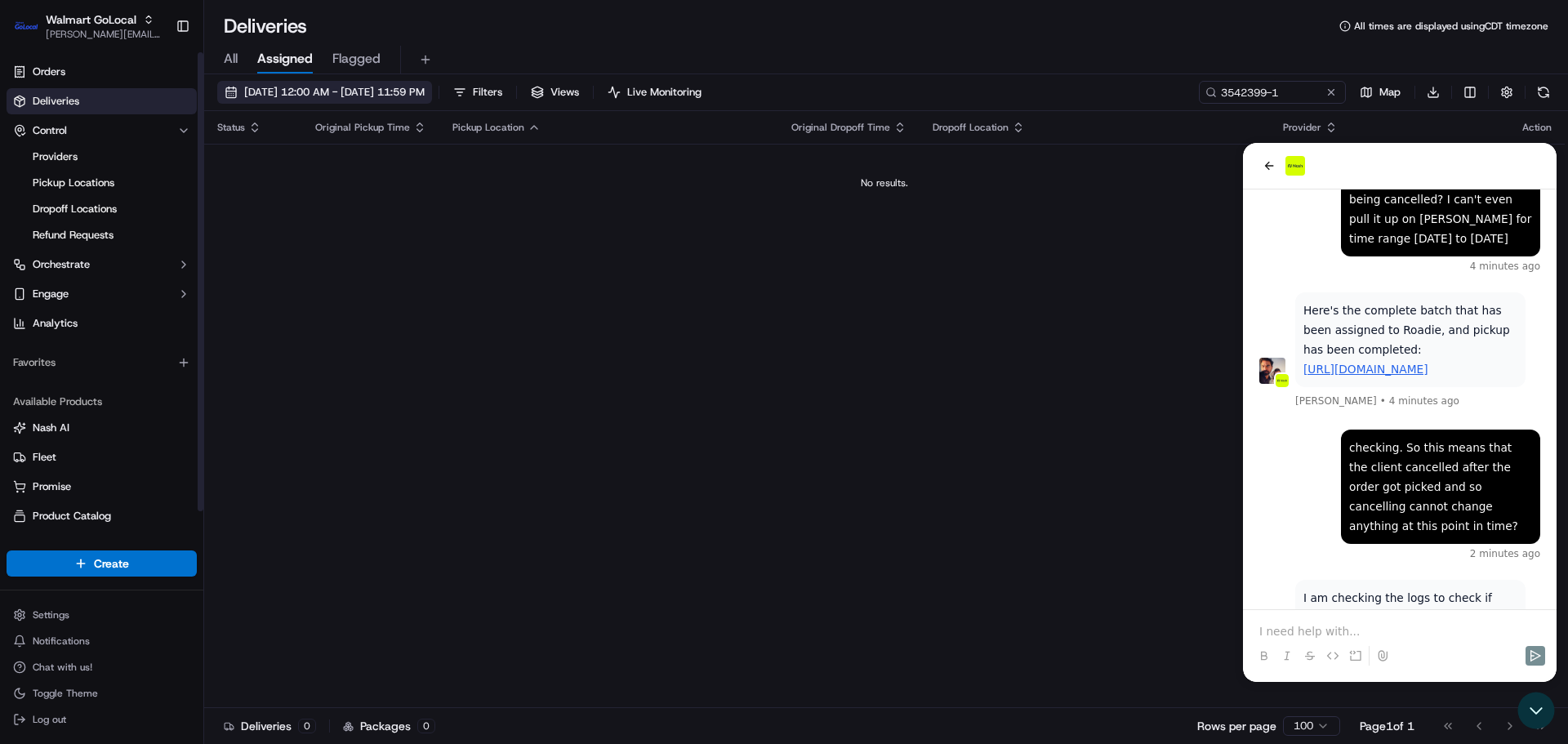
click at [355, 96] on span "09/18/2025 12:00 AM - 09/18/2025 11:59 PM" at bounding box center [334, 92] width 180 height 15
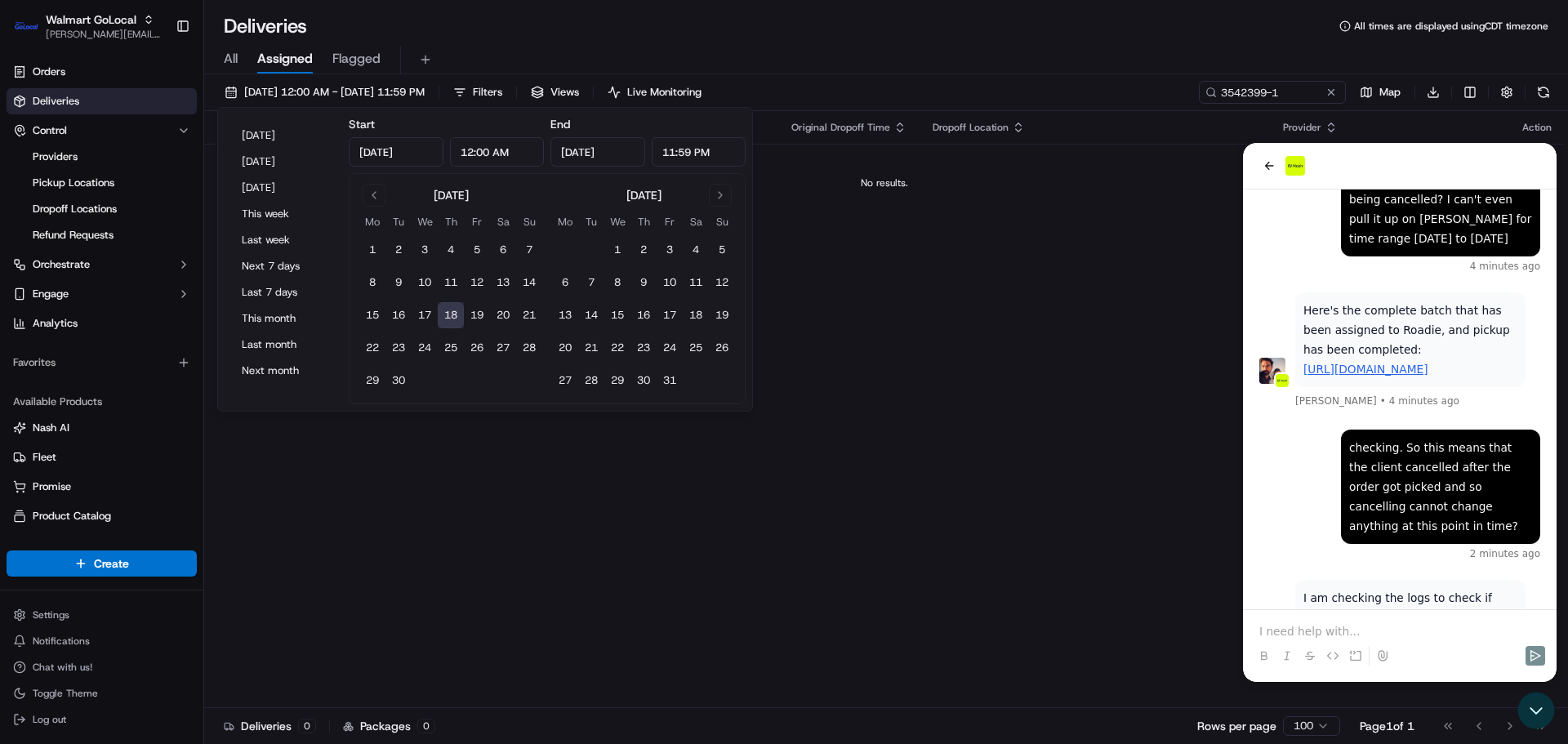
click at [454, 318] on button "18" at bounding box center [450, 315] width 26 height 26
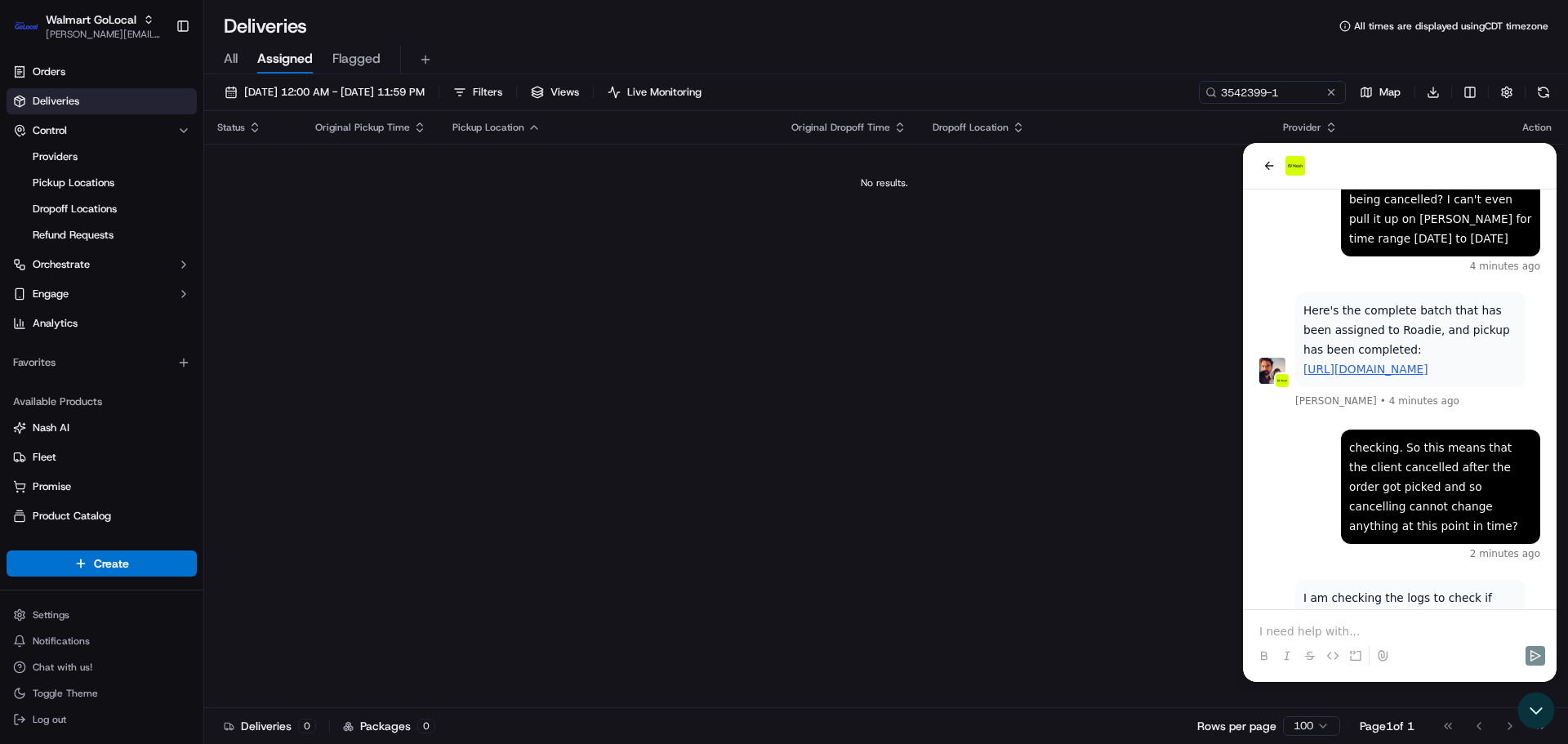
click at [437, 467] on div "Status Original Pickup Time Pickup Location Original Dropoff Time Dropoff Locat…" at bounding box center [884, 409] width 1360 height 596
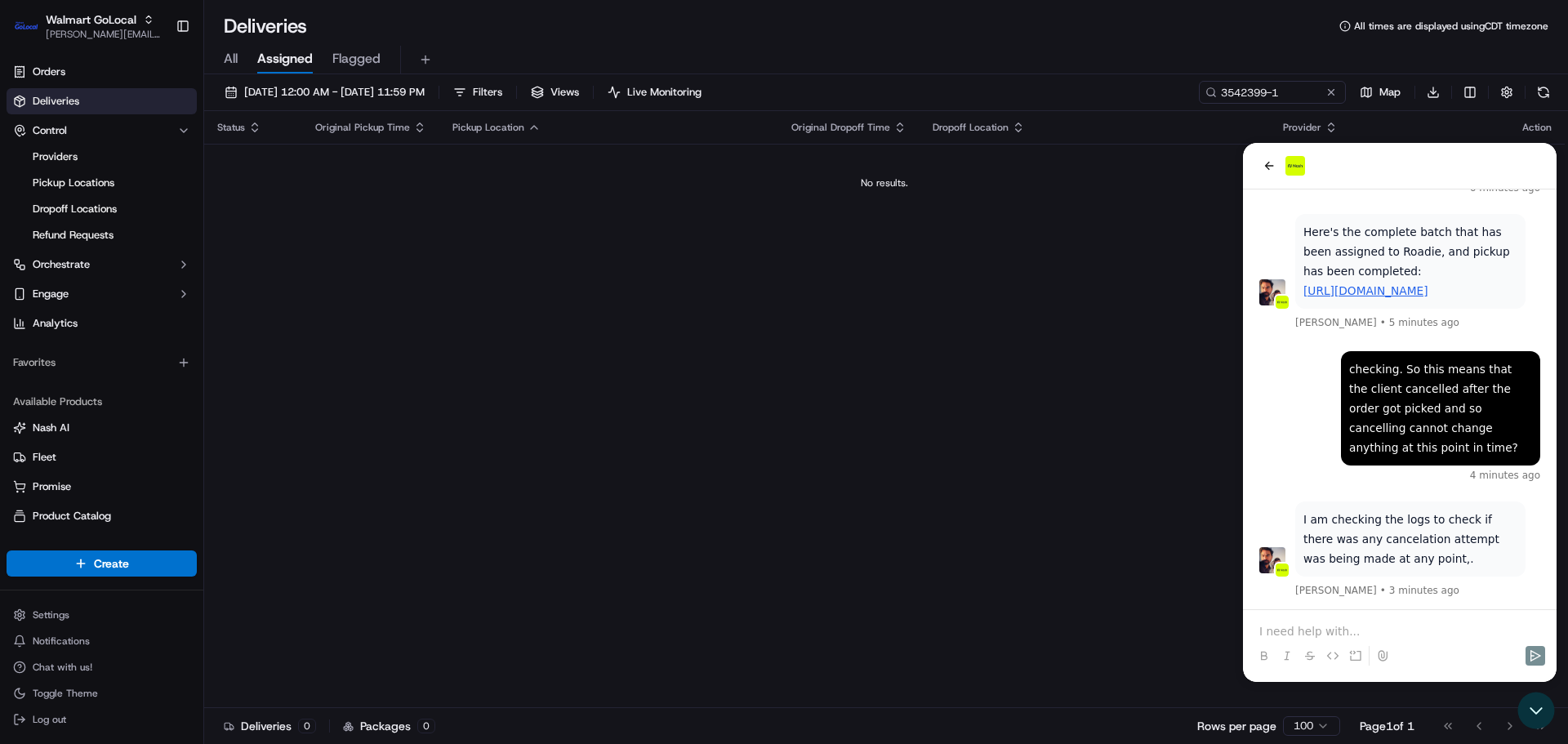
click at [1296, 636] on p at bounding box center [1399, 631] width 281 height 16
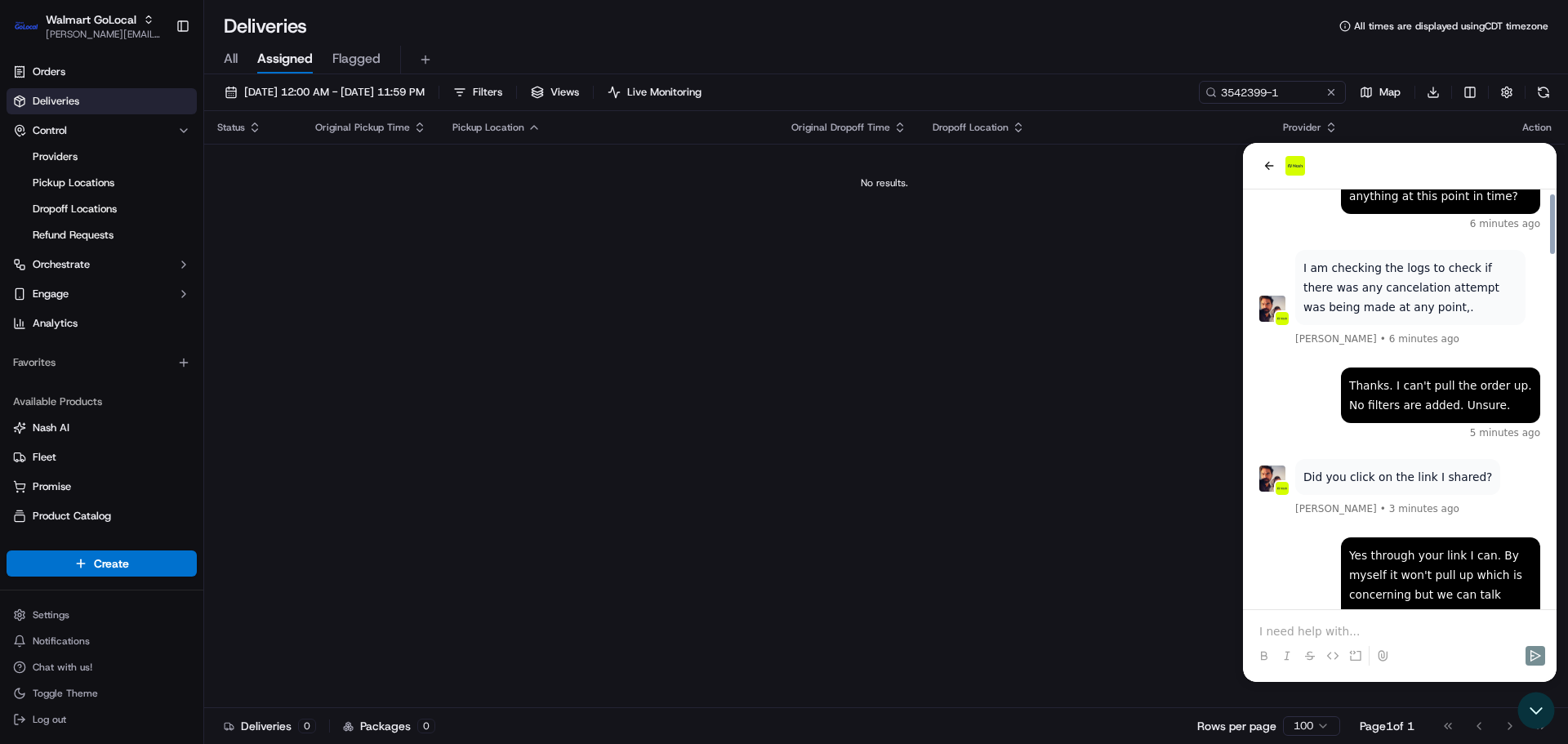
scroll to position [2470, 0]
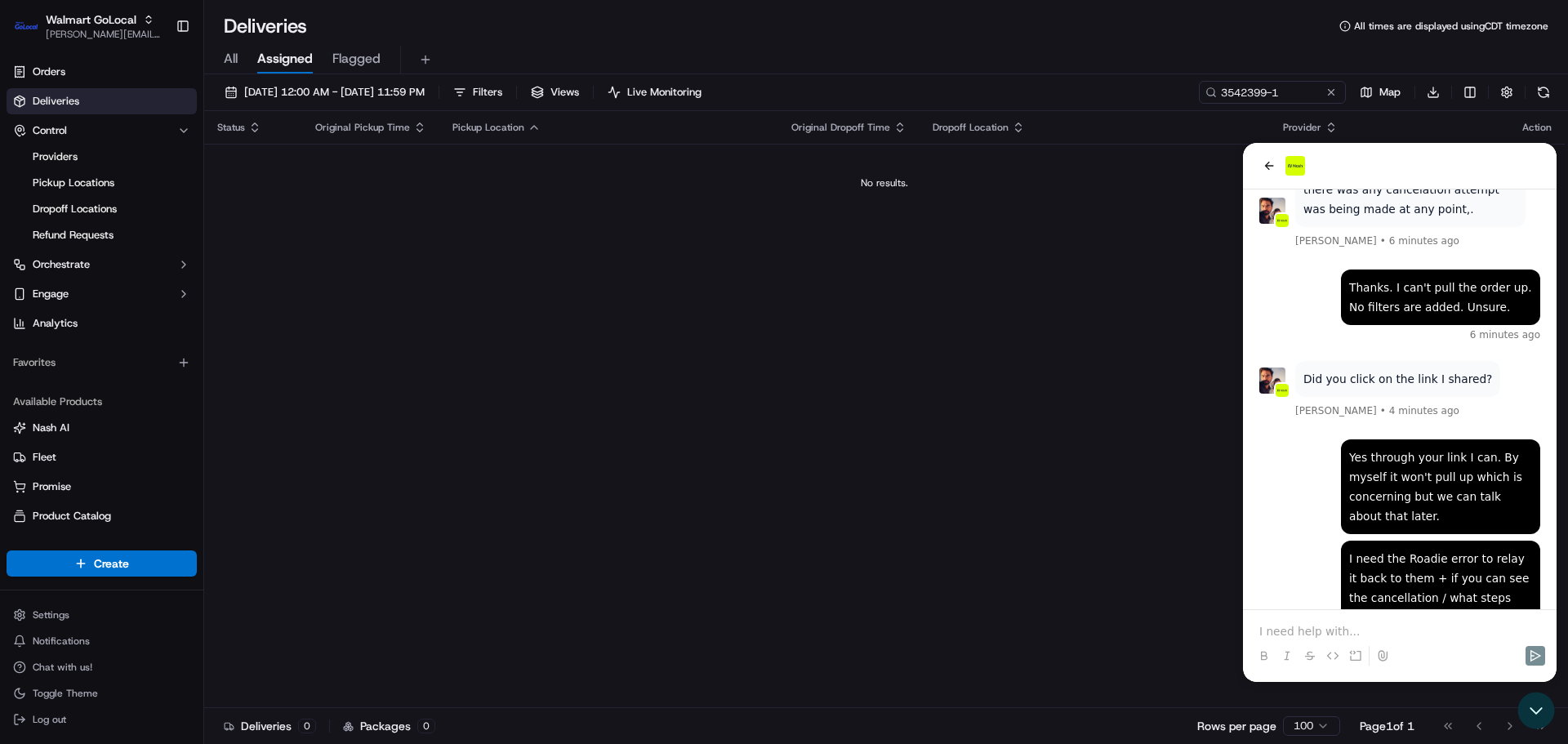
click at [1349, 627] on p at bounding box center [1399, 631] width 281 height 16
click at [1052, 512] on div "Status Original Pickup Time Pickup Location Original Dropoff Time Dropoff Locat…" at bounding box center [884, 409] width 1360 height 596
click at [113, 103] on link "Deliveries" at bounding box center [101, 101] width 190 height 26
click at [95, 37] on span "mithun.menezes0@walmart.com" at bounding box center [104, 34] width 117 height 13
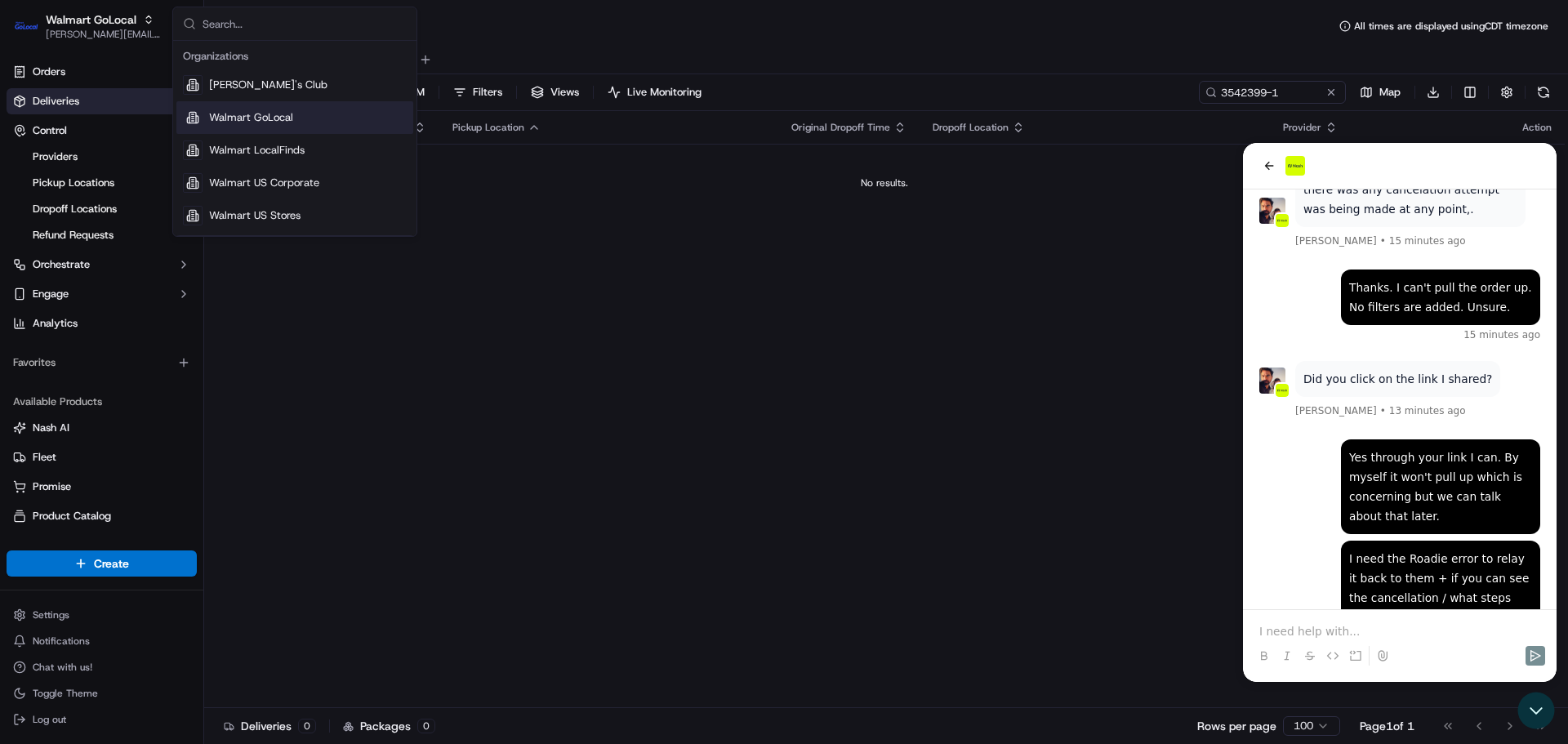
click at [253, 126] on div "Walmart GoLocal" at bounding box center [295, 117] width 237 height 33
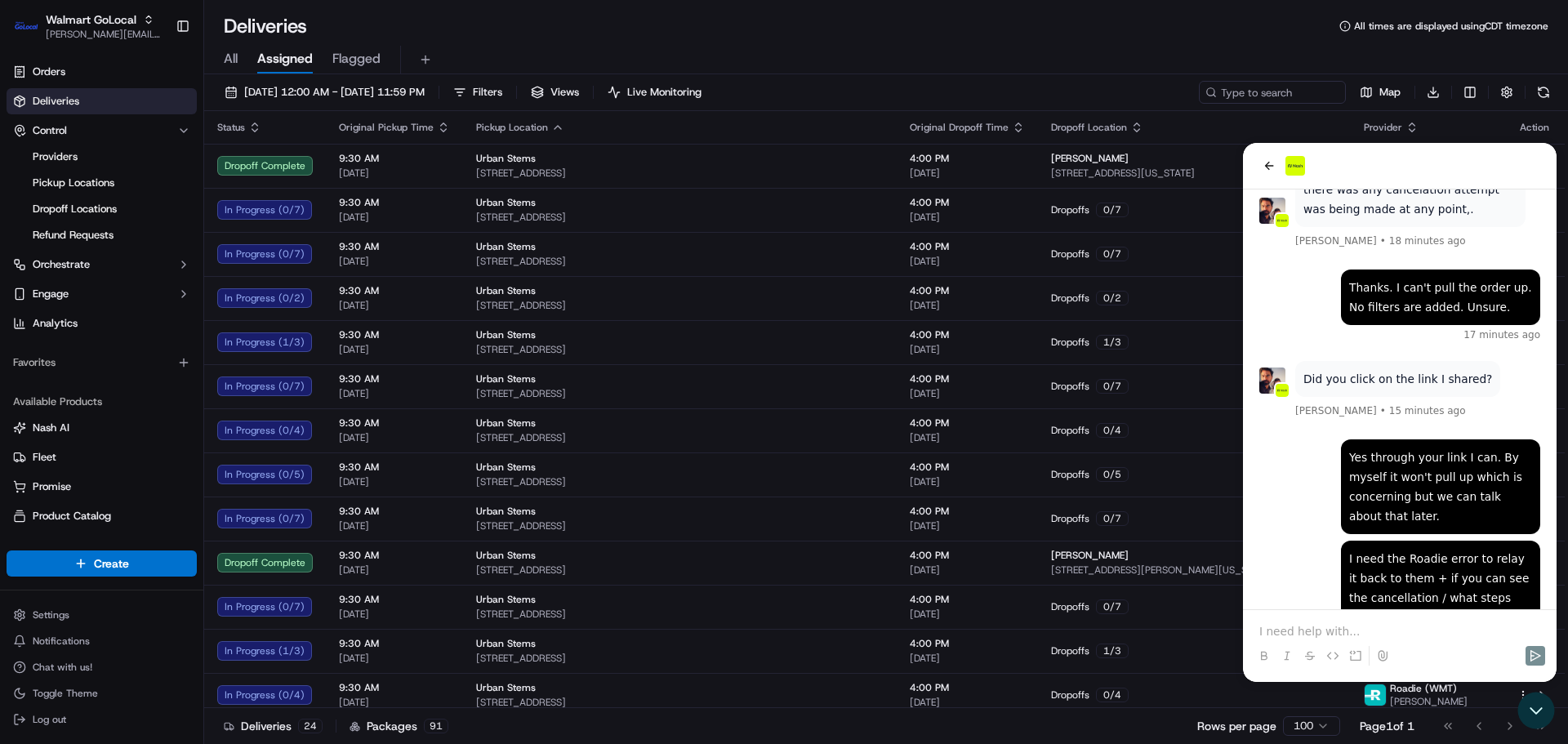
click at [1446, 627] on p at bounding box center [1399, 631] width 281 height 16
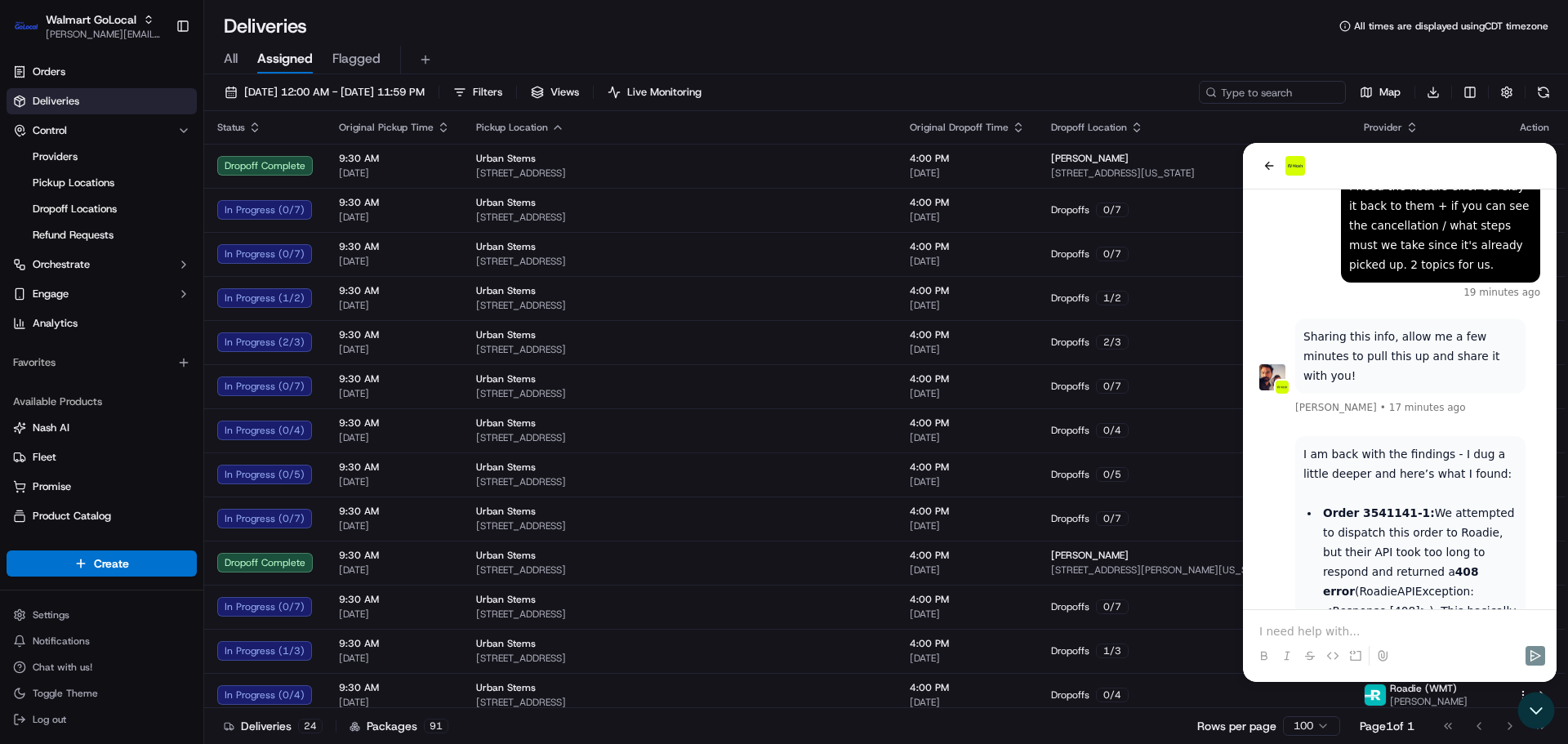
click at [1322, 633] on p at bounding box center [1399, 631] width 281 height 16
drag, startPoint x: 1454, startPoint y: 434, endPoint x: 1320, endPoint y: 312, distance: 181.2
click at [1320, 503] on li "Order 3541141-1: We attempted to dispatch this order to Roadie, but their API t…" at bounding box center [1419, 581] width 198 height 157
copy li "Order 3541141-1: We attempted to dispatch this order to Roadie, but their API t…"
click at [1369, 625] on p at bounding box center [1399, 631] width 281 height 16
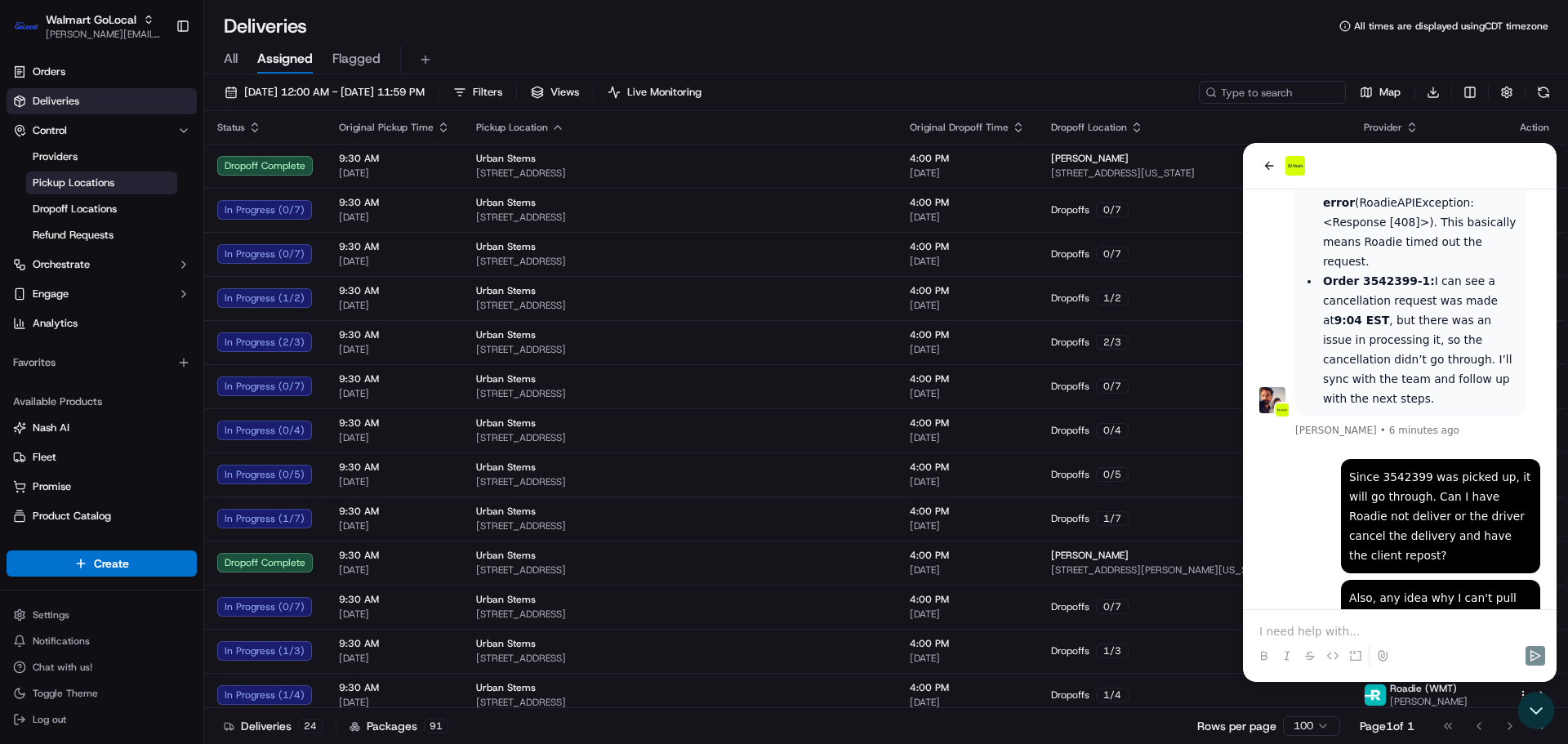
scroll to position [3293, 0]
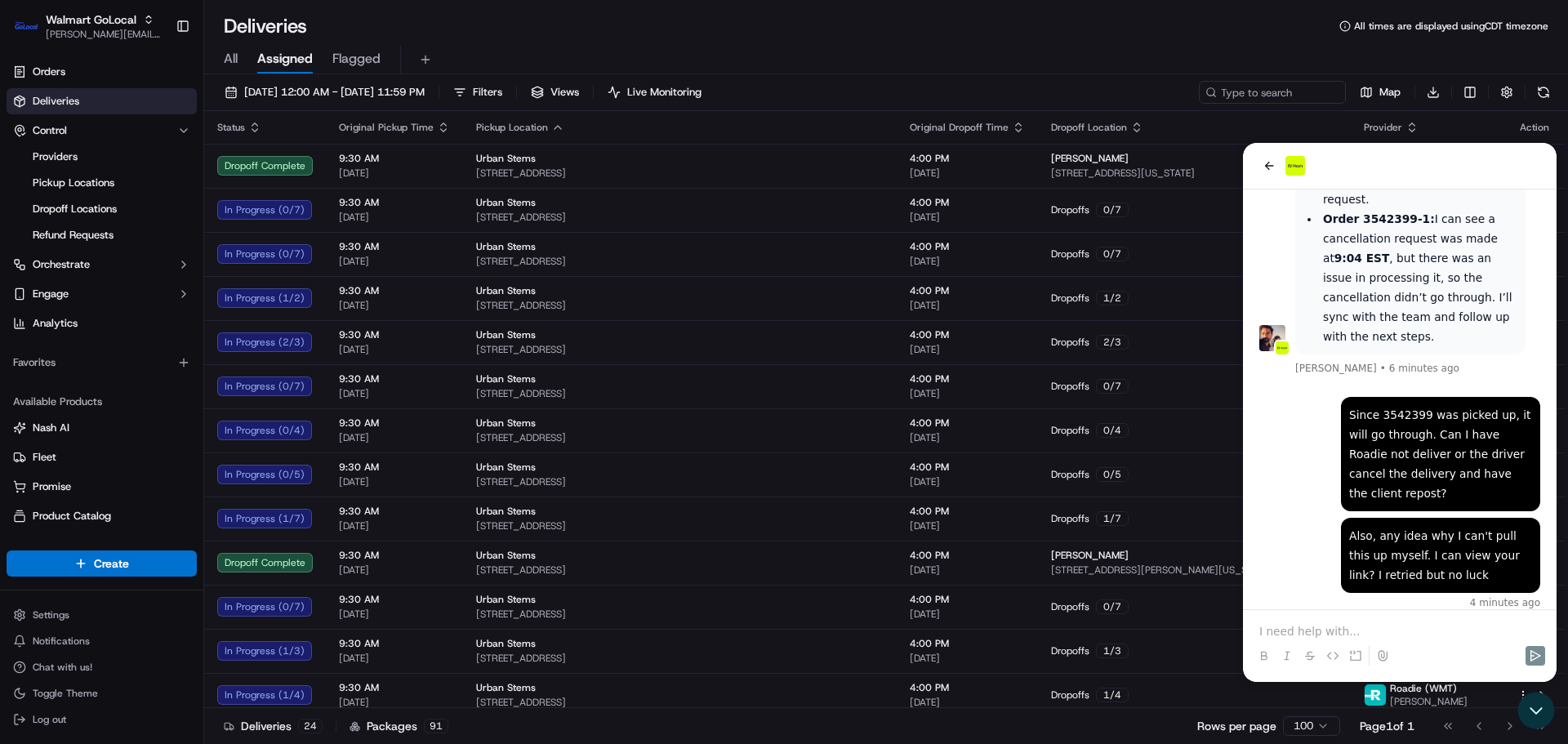
click at [1303, 634] on p at bounding box center [1399, 631] width 281 height 16
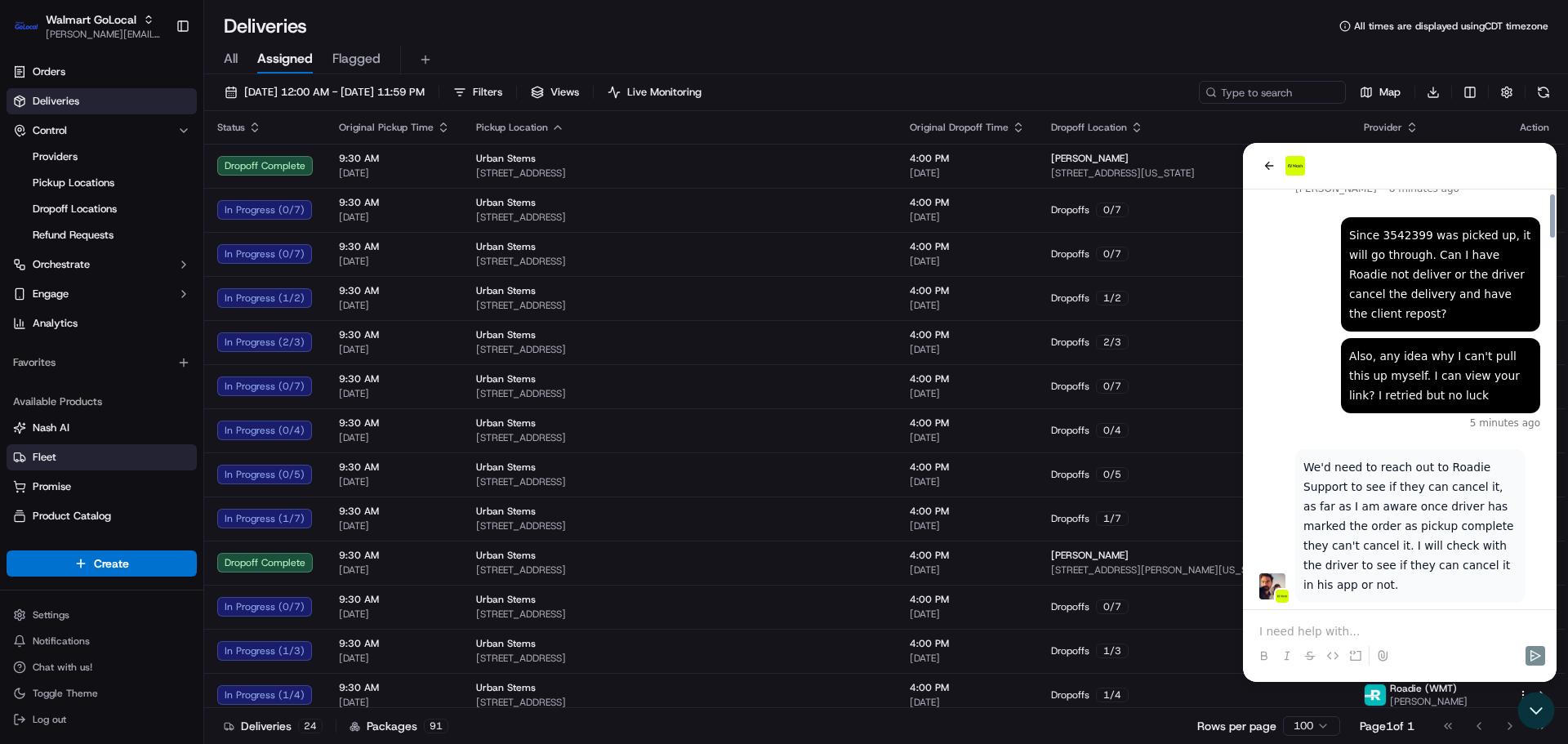
scroll to position [3528, 0]
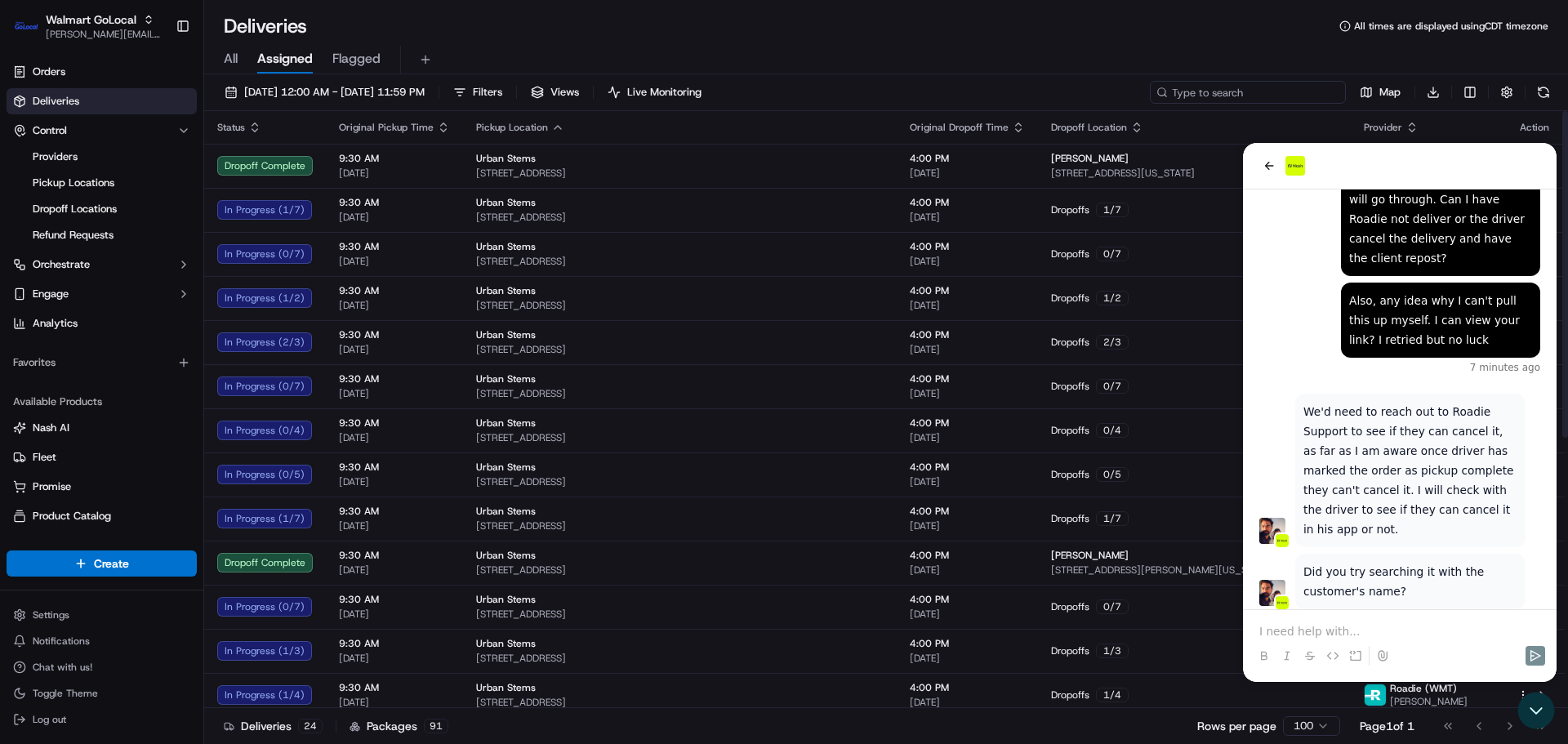
click at [1275, 91] on input at bounding box center [1247, 92] width 196 height 23
paste input "3542399-1"
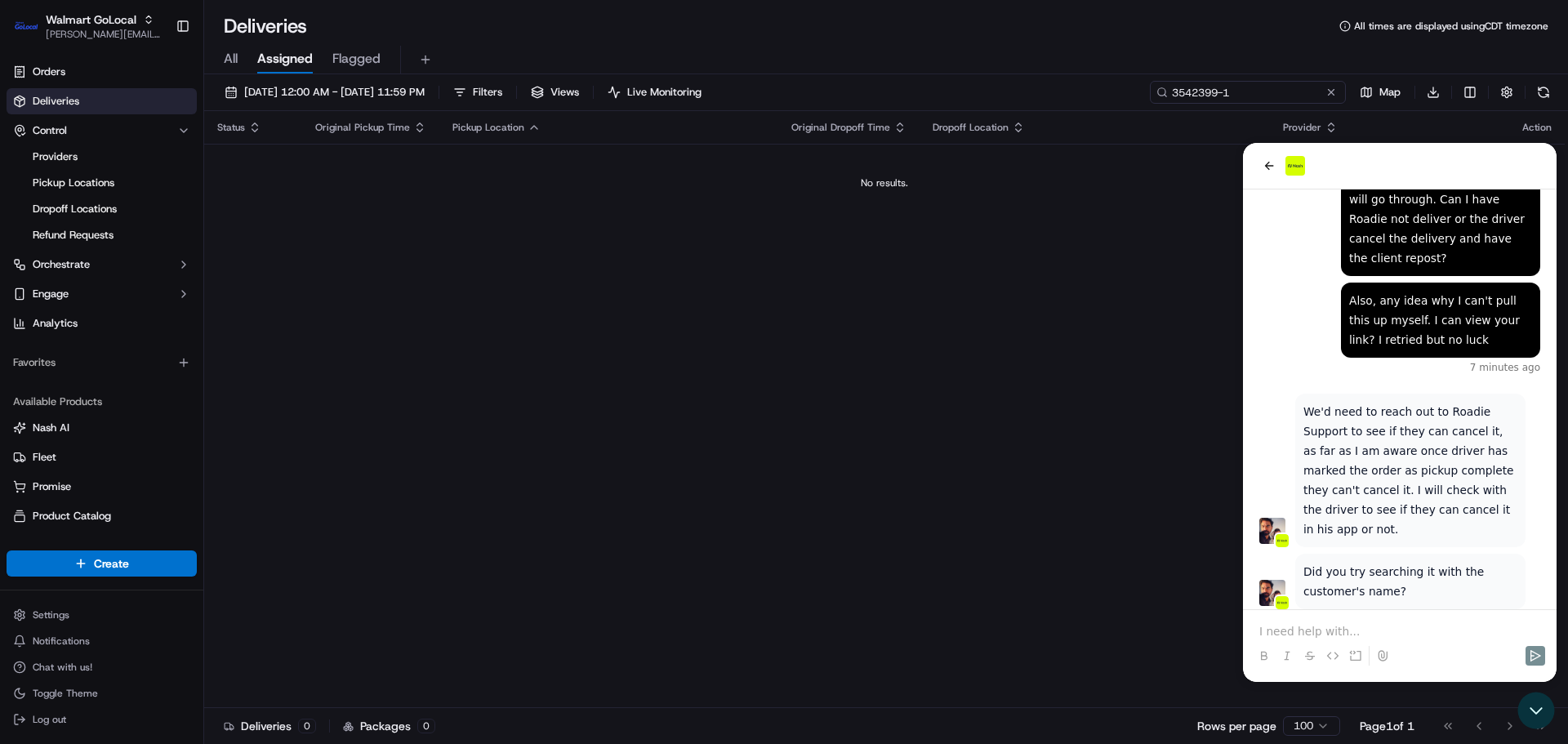
type input "3542399-1"
click at [1339, 639] on div at bounding box center [1399, 656] width 301 height 33
click at [1334, 634] on p at bounding box center [1399, 631] width 281 height 16
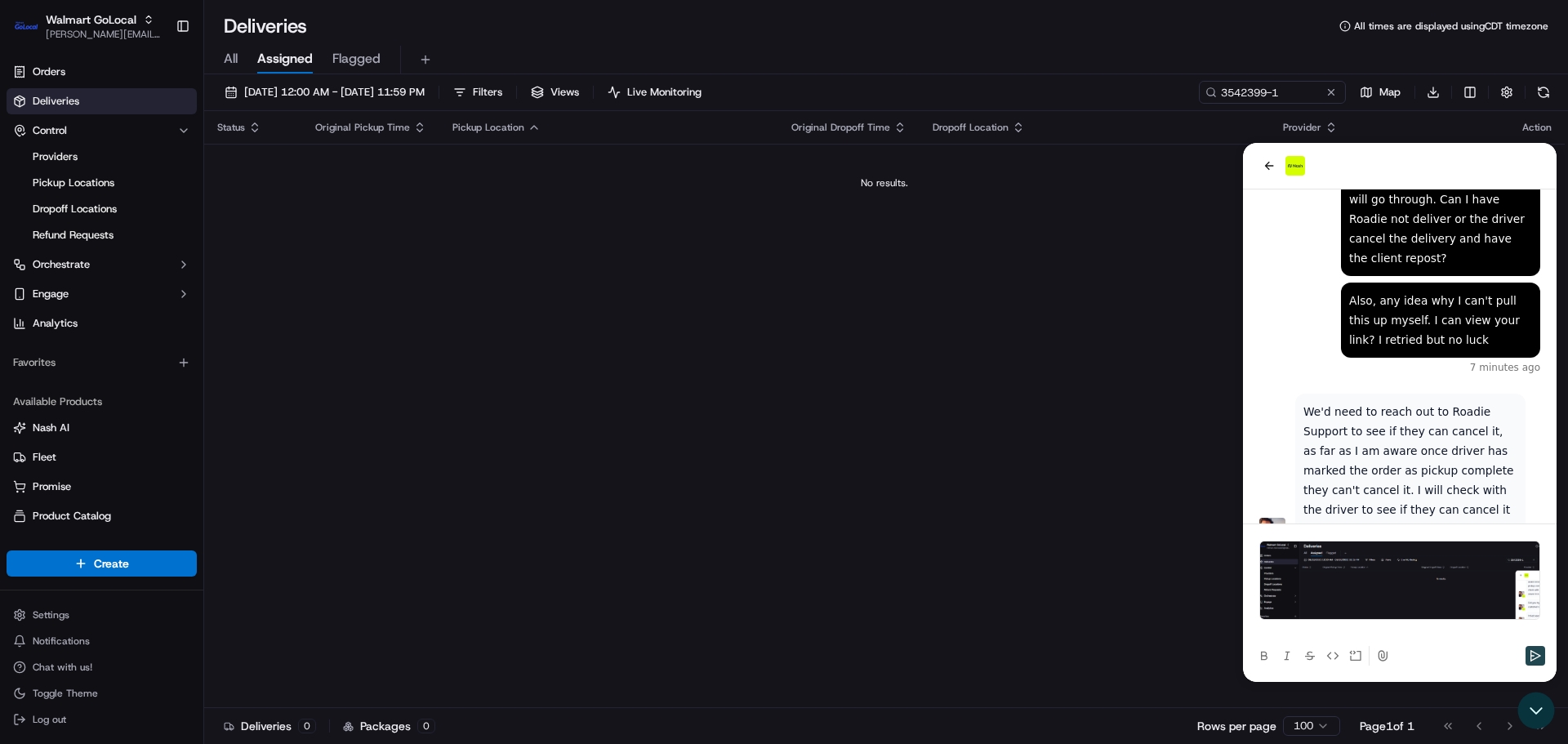
click at [1540, 659] on icon "Send" at bounding box center [1535, 656] width 13 height 13
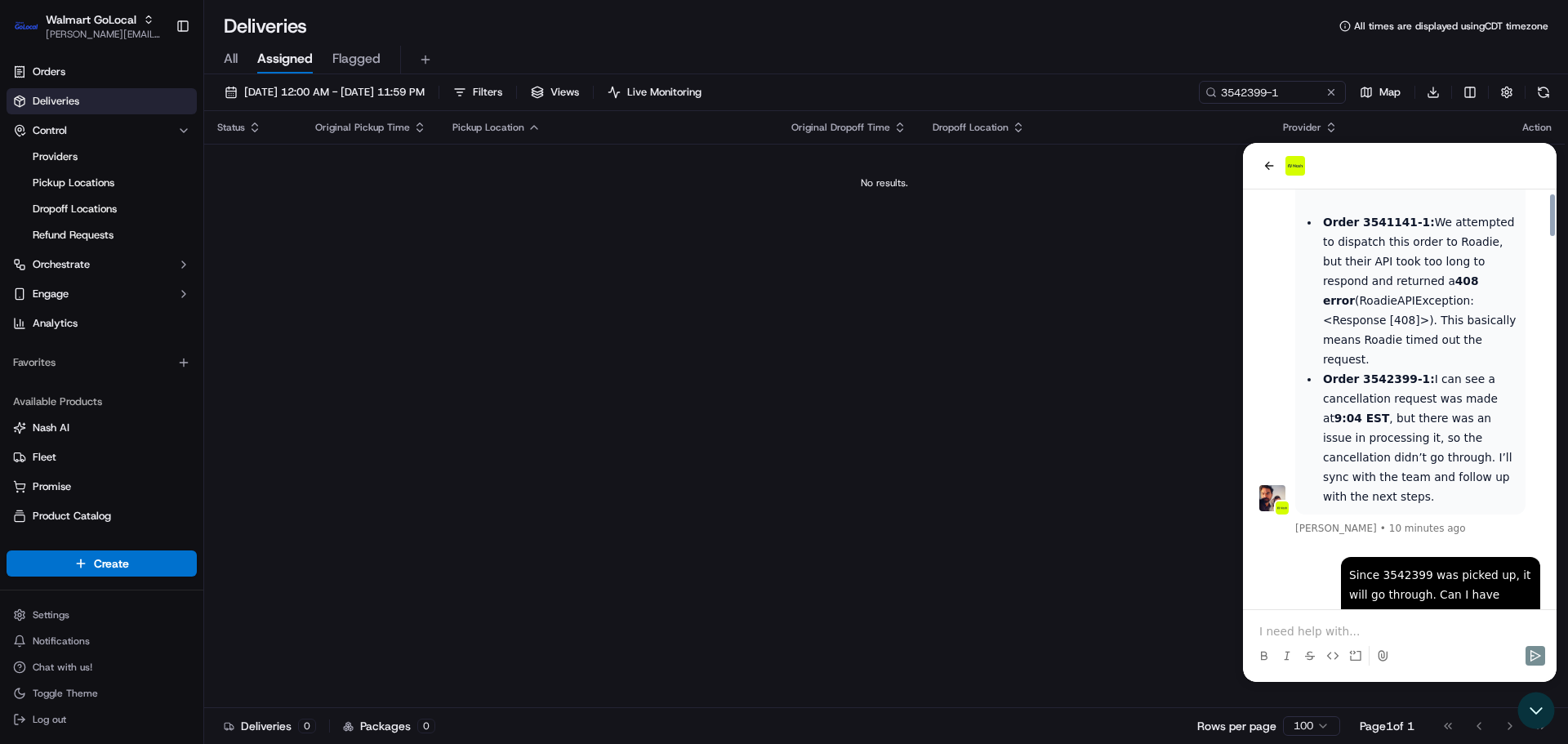
scroll to position [3123, 0]
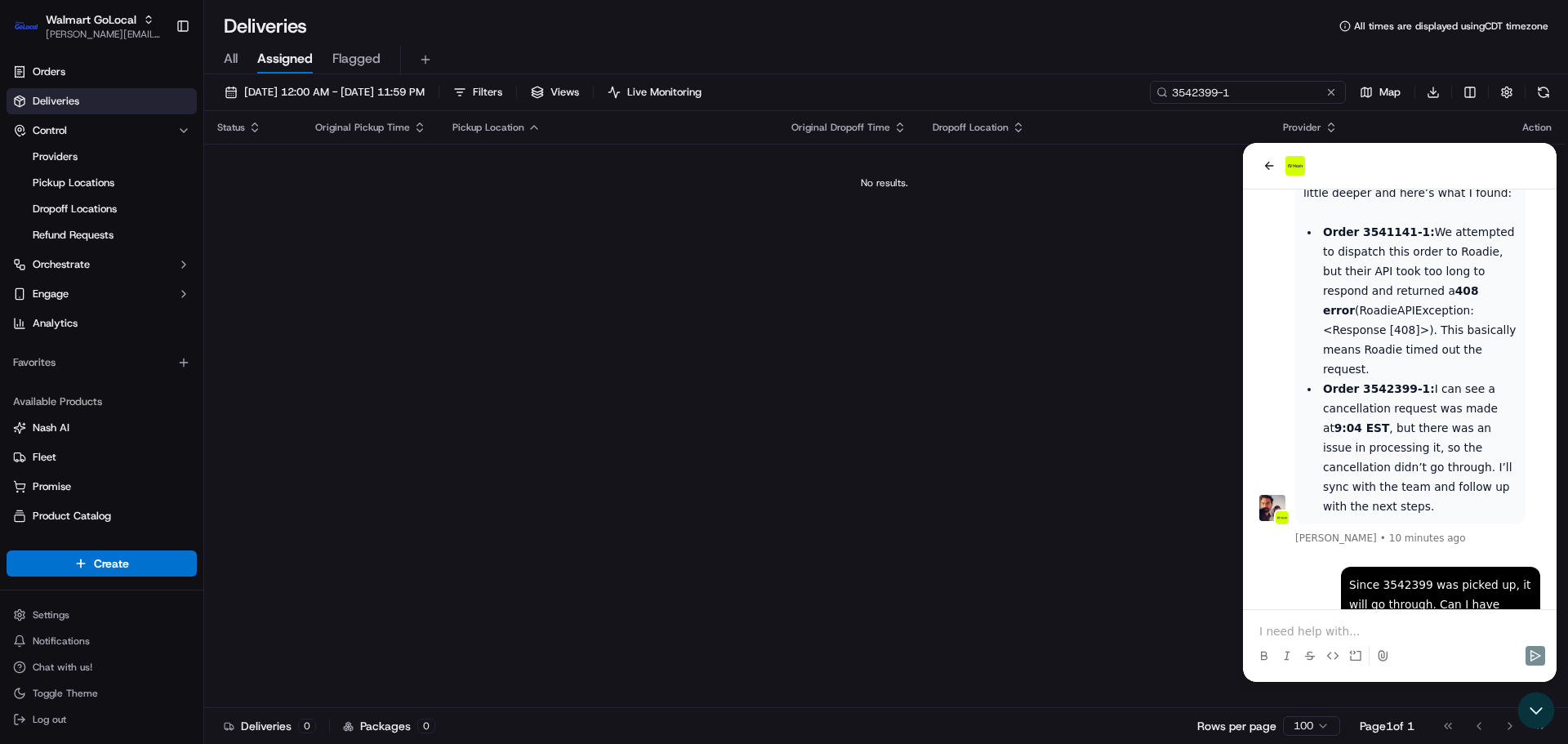
drag, startPoint x: 1288, startPoint y: 92, endPoint x: 1158, endPoint y: 92, distance: 130.0
click at [1158, 92] on div "3542399-1" at bounding box center [1247, 92] width 196 height 23
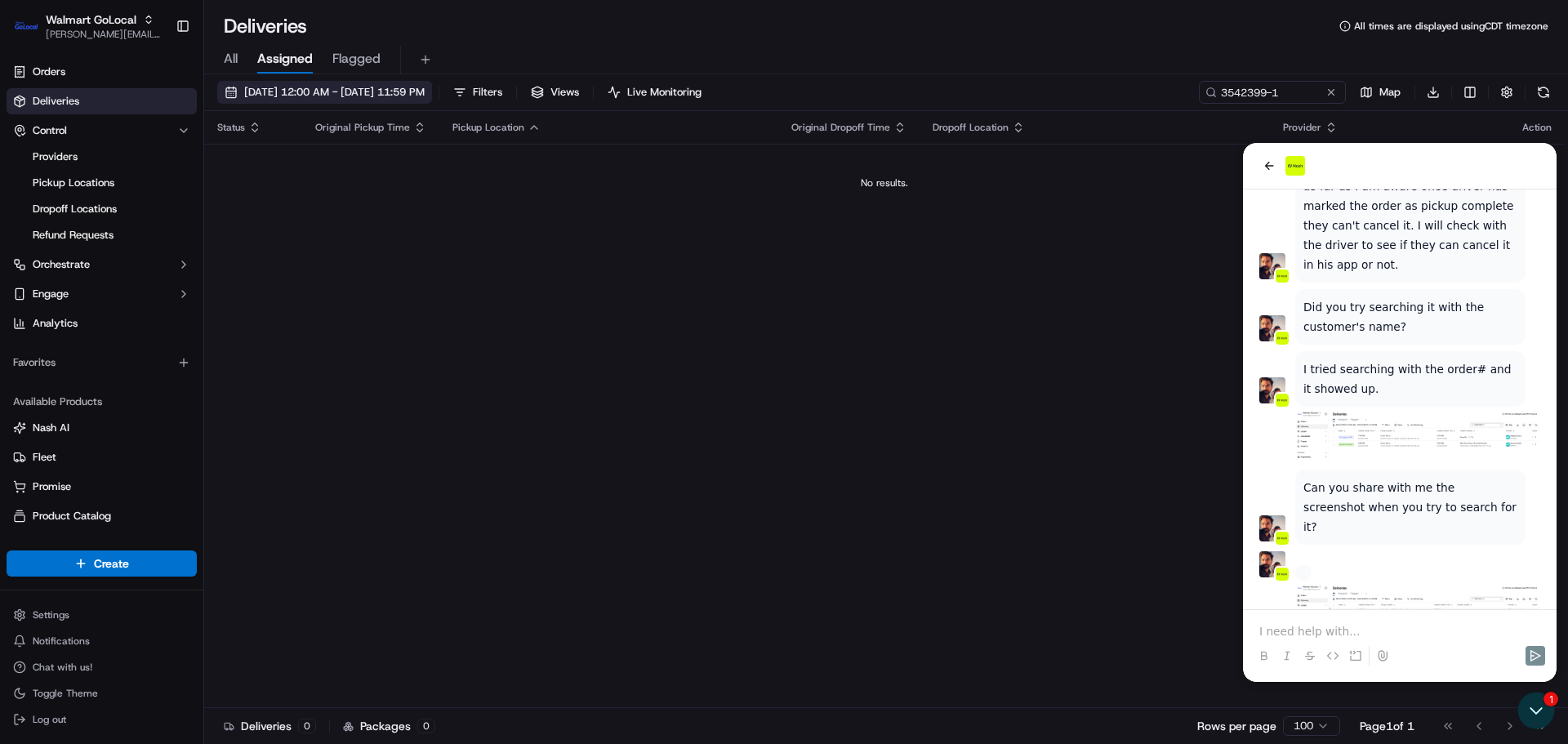
click at [330, 90] on span "09/18/2025 12:00 AM - 09/18/2025 11:59 PM" at bounding box center [334, 92] width 180 height 15
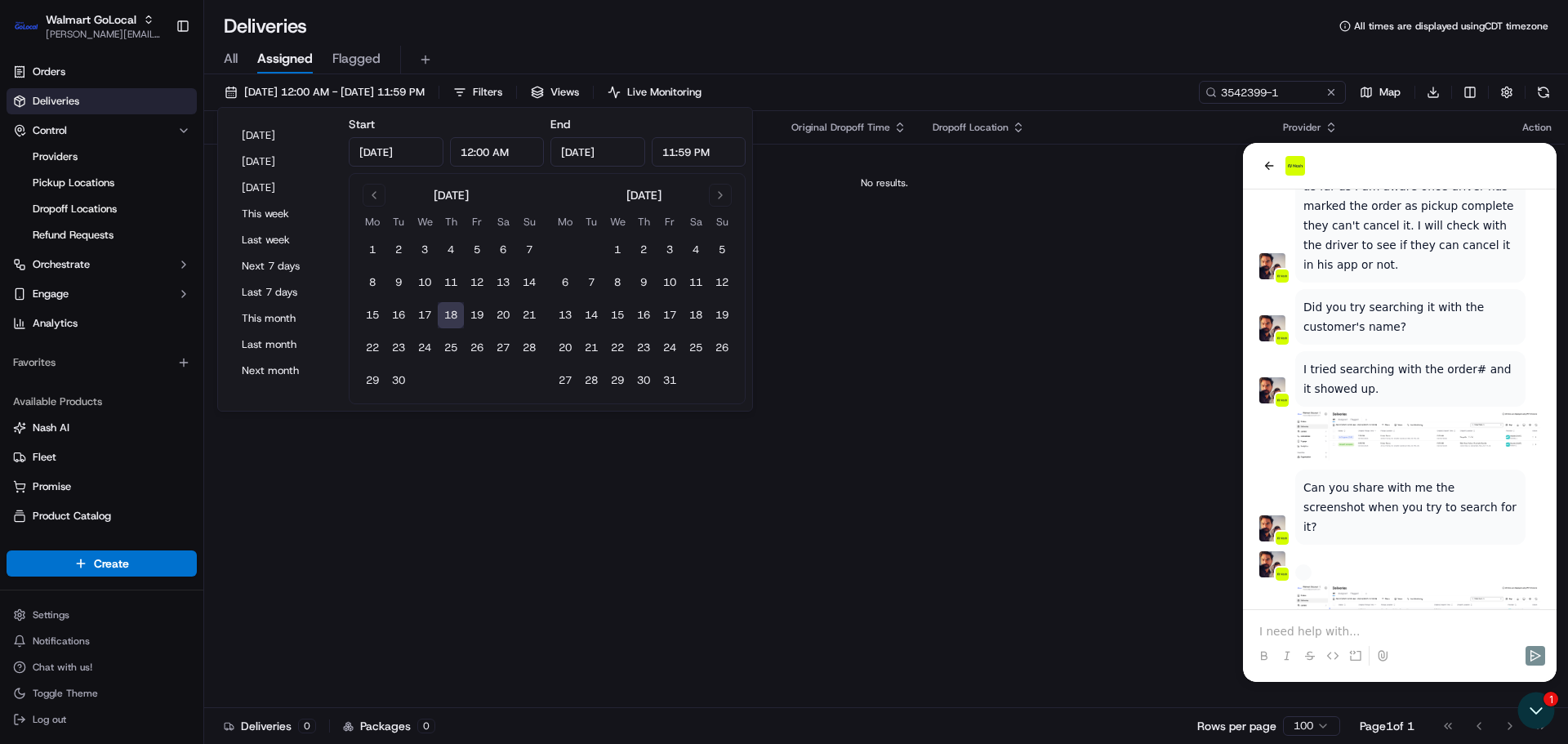
click at [1048, 267] on div "Status Original Pickup Time Pickup Location Original Dropoff Time Dropoff Locat…" at bounding box center [884, 409] width 1360 height 596
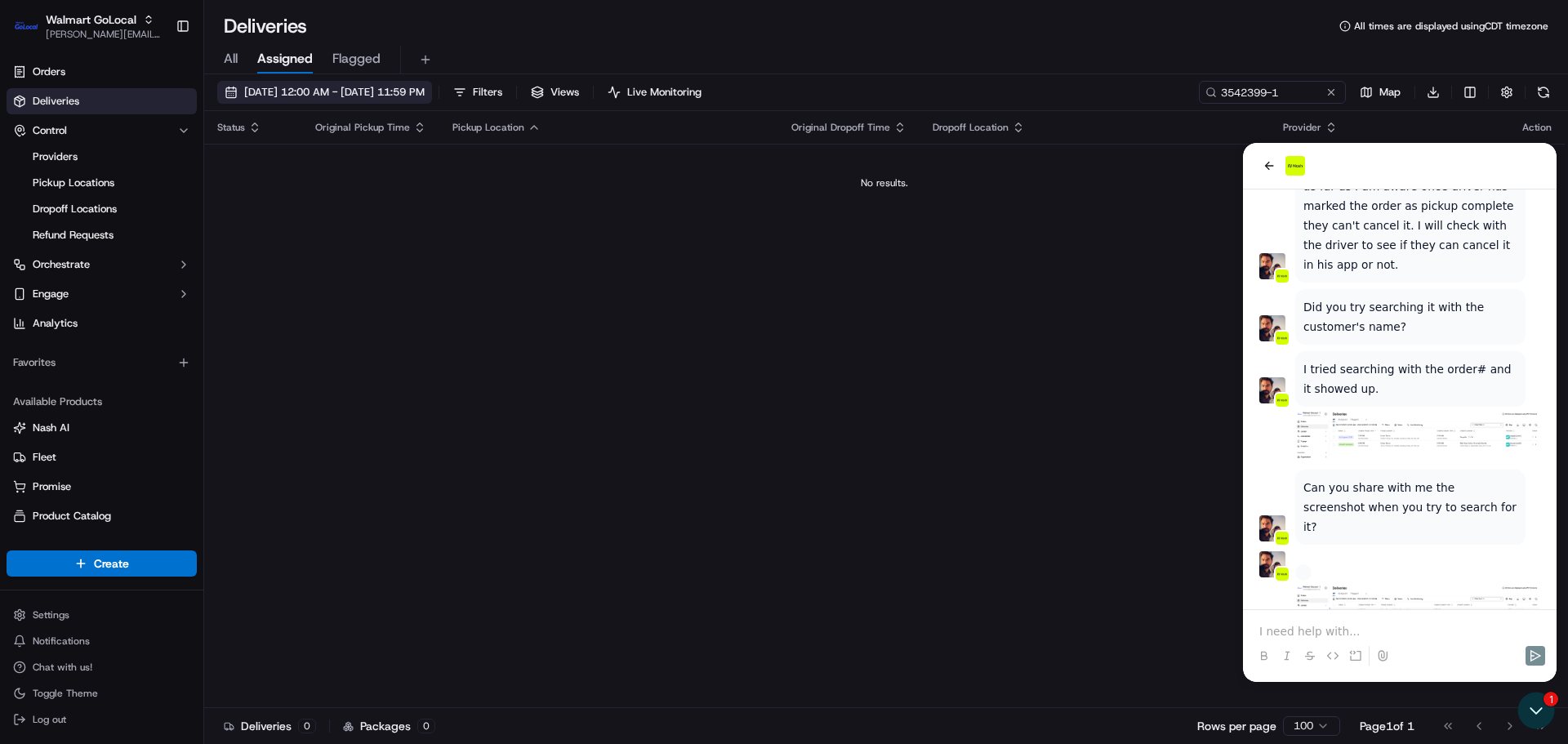
click at [386, 93] on span "09/18/2025 12:00 AM - 09/18/2025 11:59 PM" at bounding box center [334, 92] width 180 height 15
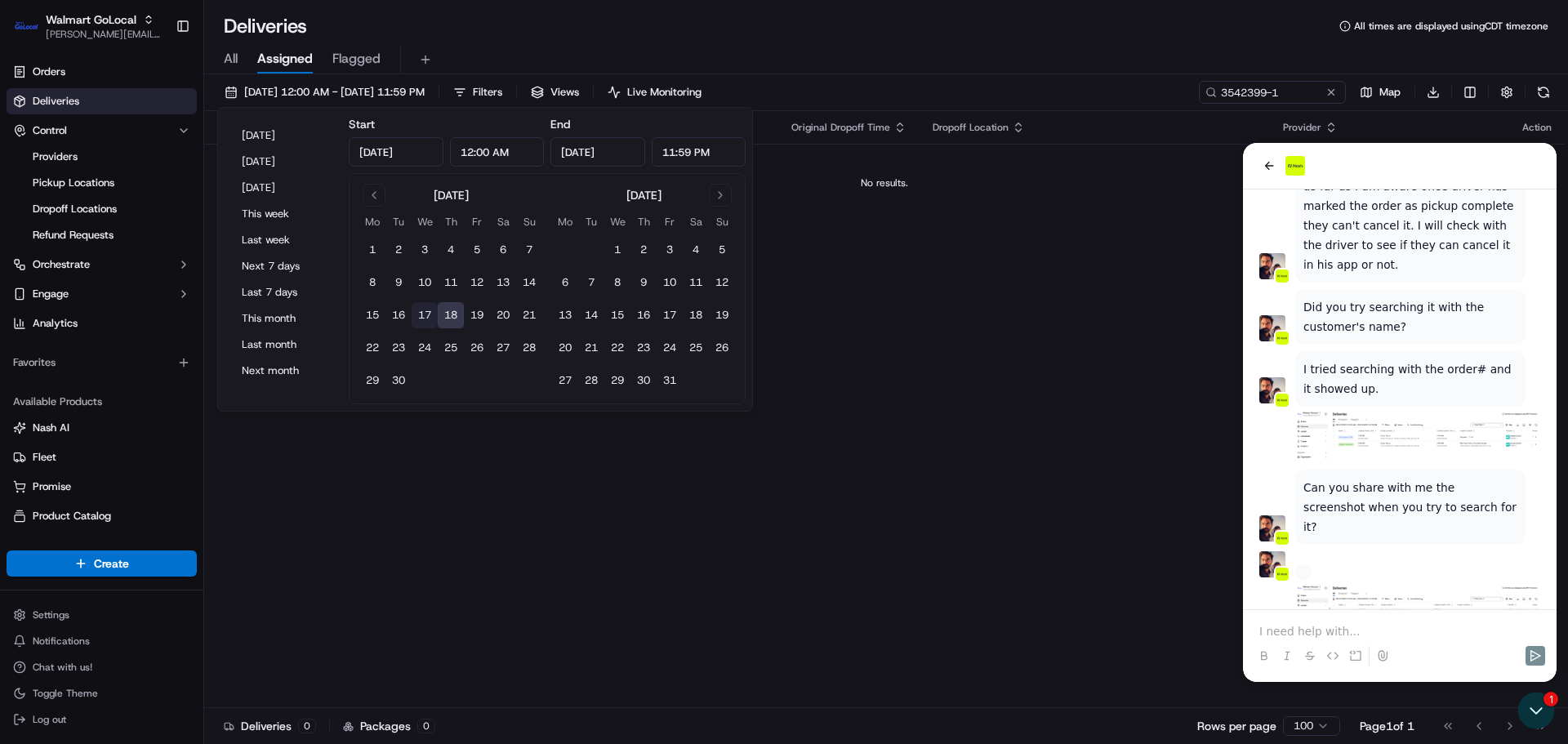
click at [422, 313] on button "17" at bounding box center [425, 315] width 26 height 26
click at [447, 313] on button "18" at bounding box center [450, 315] width 26 height 26
click at [430, 311] on button "17" at bounding box center [425, 315] width 26 height 26
type input "Sep 17, 2025"
click at [571, 43] on div "All Assigned Flagged" at bounding box center [886, 56] width 1364 height 36
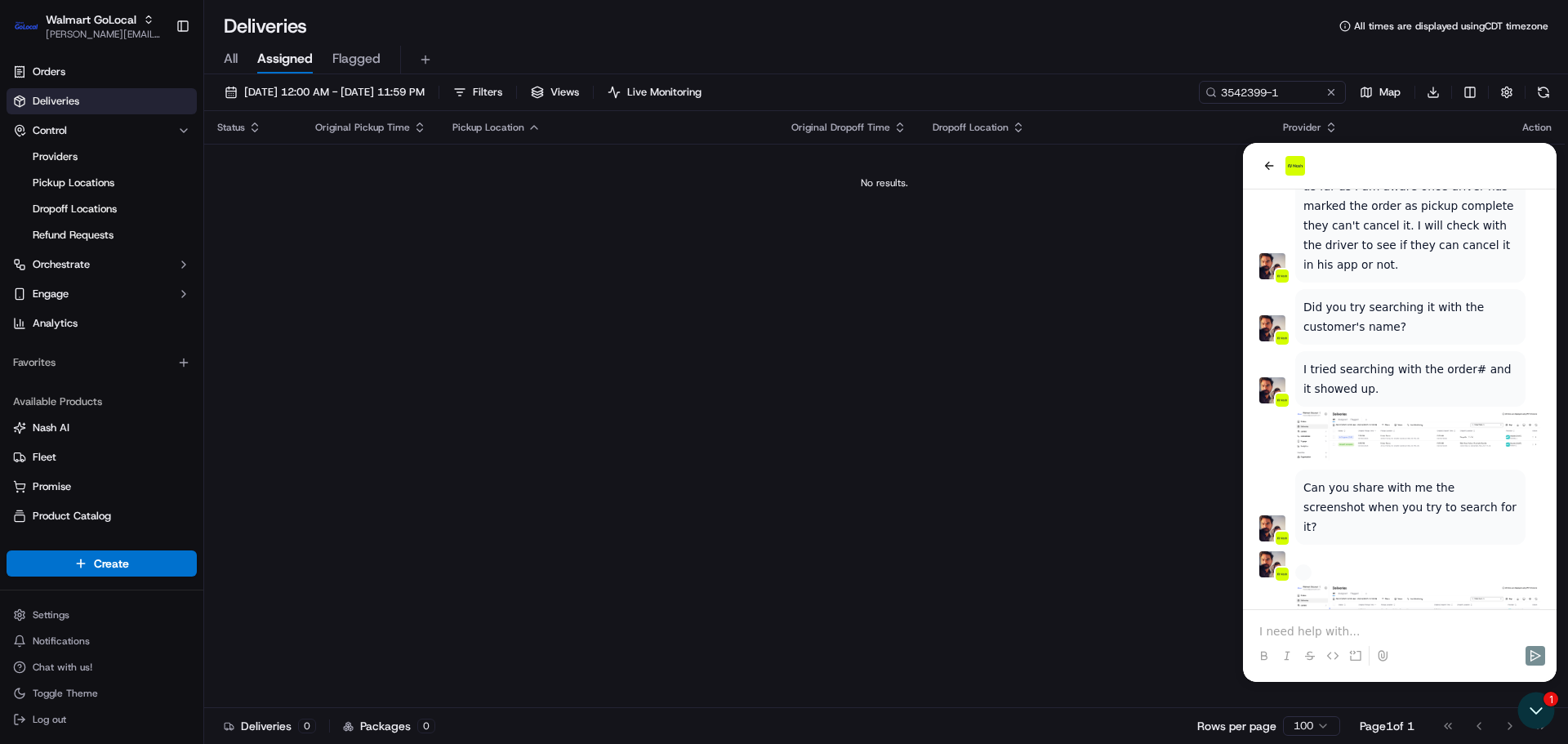
click at [1372, 623] on p at bounding box center [1399, 631] width 281 height 16
click at [1368, 625] on p at bounding box center [1399, 631] width 281 height 16
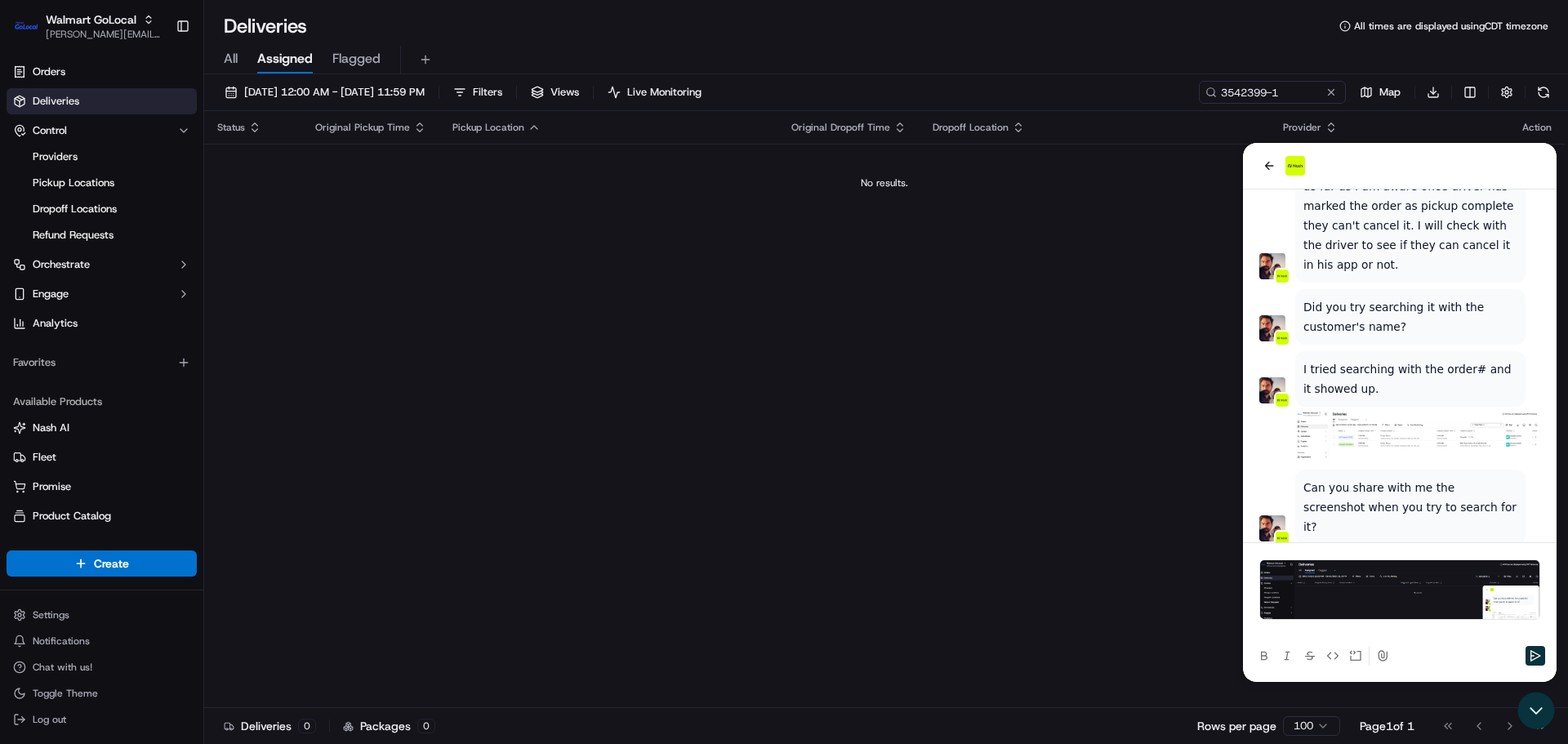
click at [1522, 649] on div at bounding box center [1399, 656] width 301 height 33
click at [1540, 655] on icon "Send" at bounding box center [1536, 655] width 11 height 12
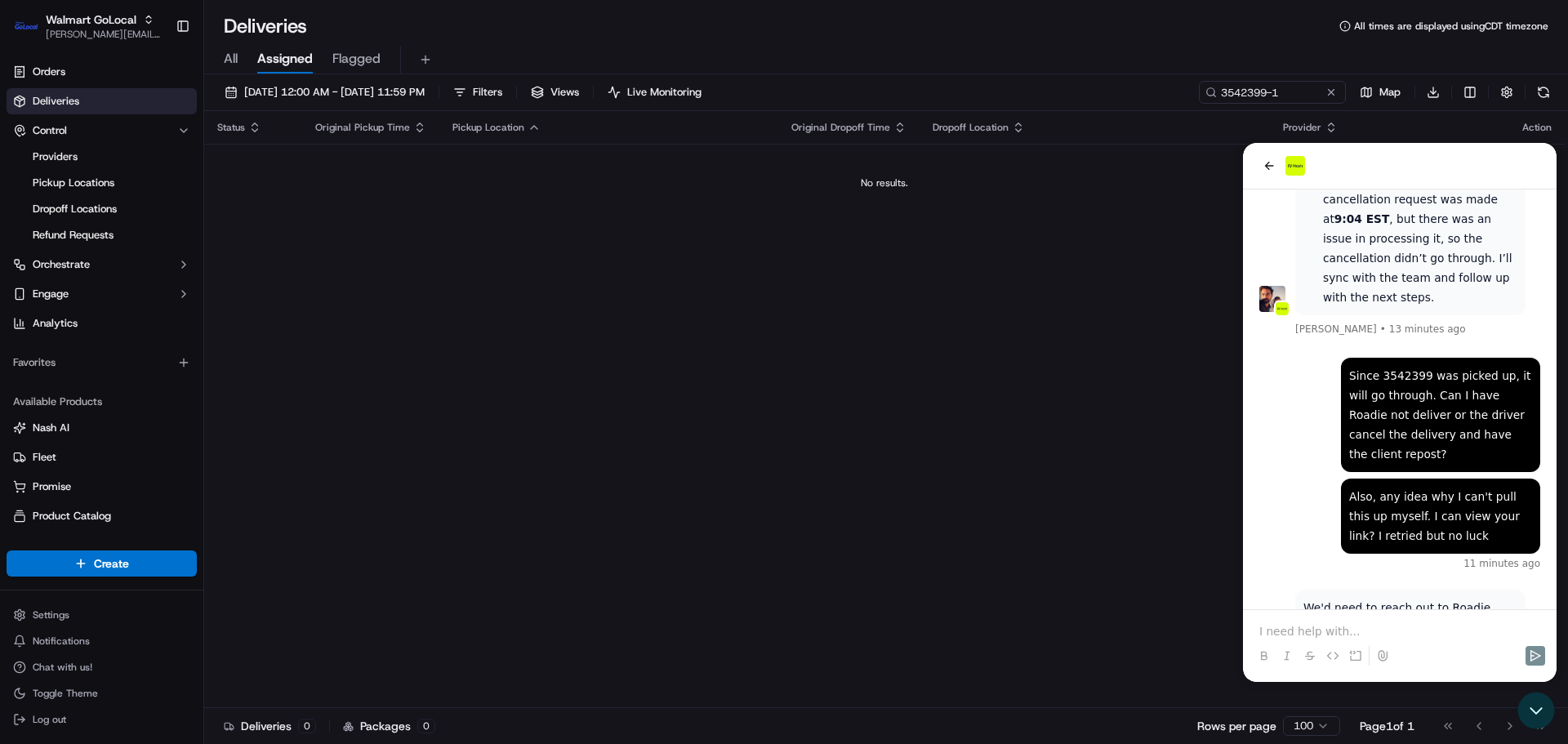
scroll to position [4001, 0]
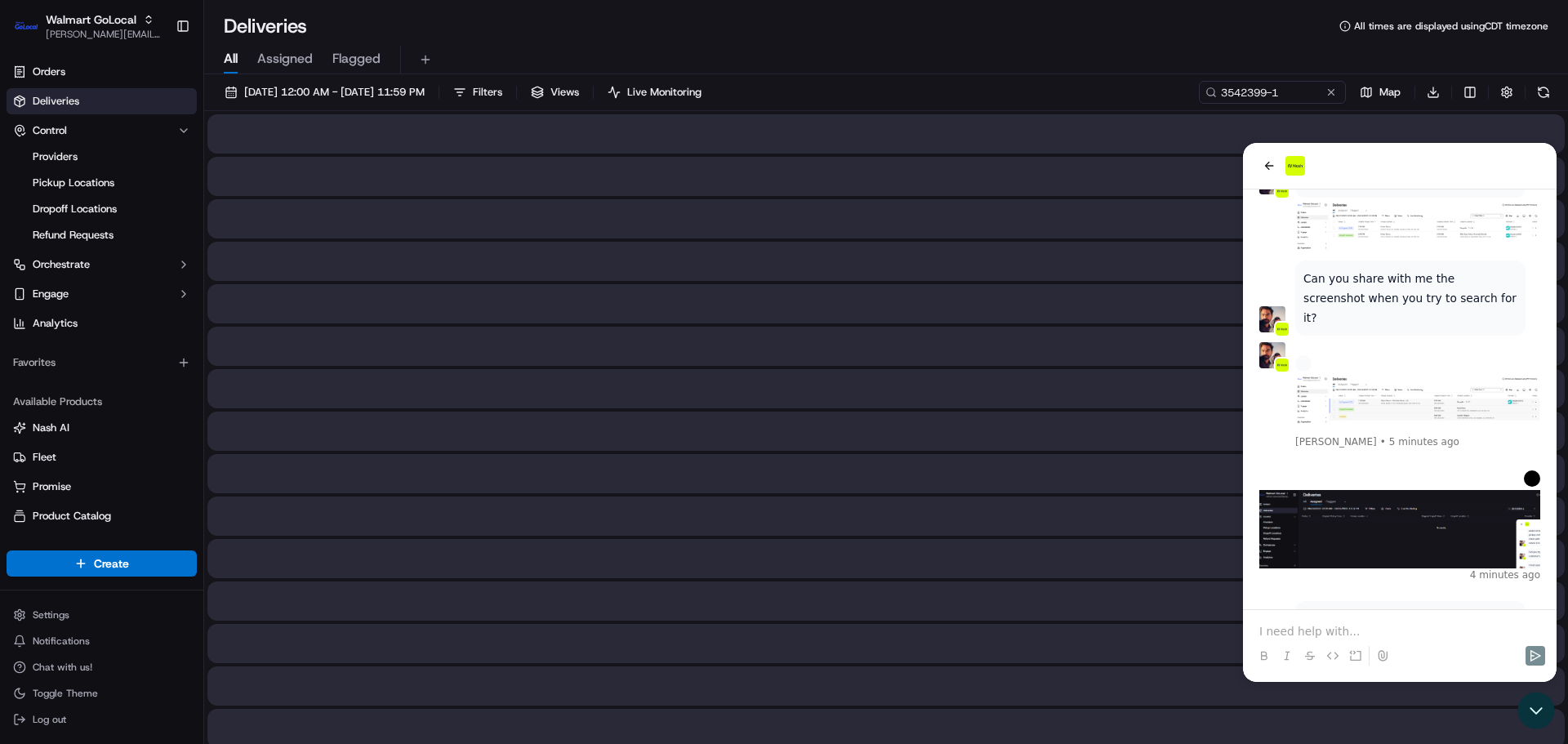
click at [231, 50] on span "All" at bounding box center [231, 59] width 14 height 20
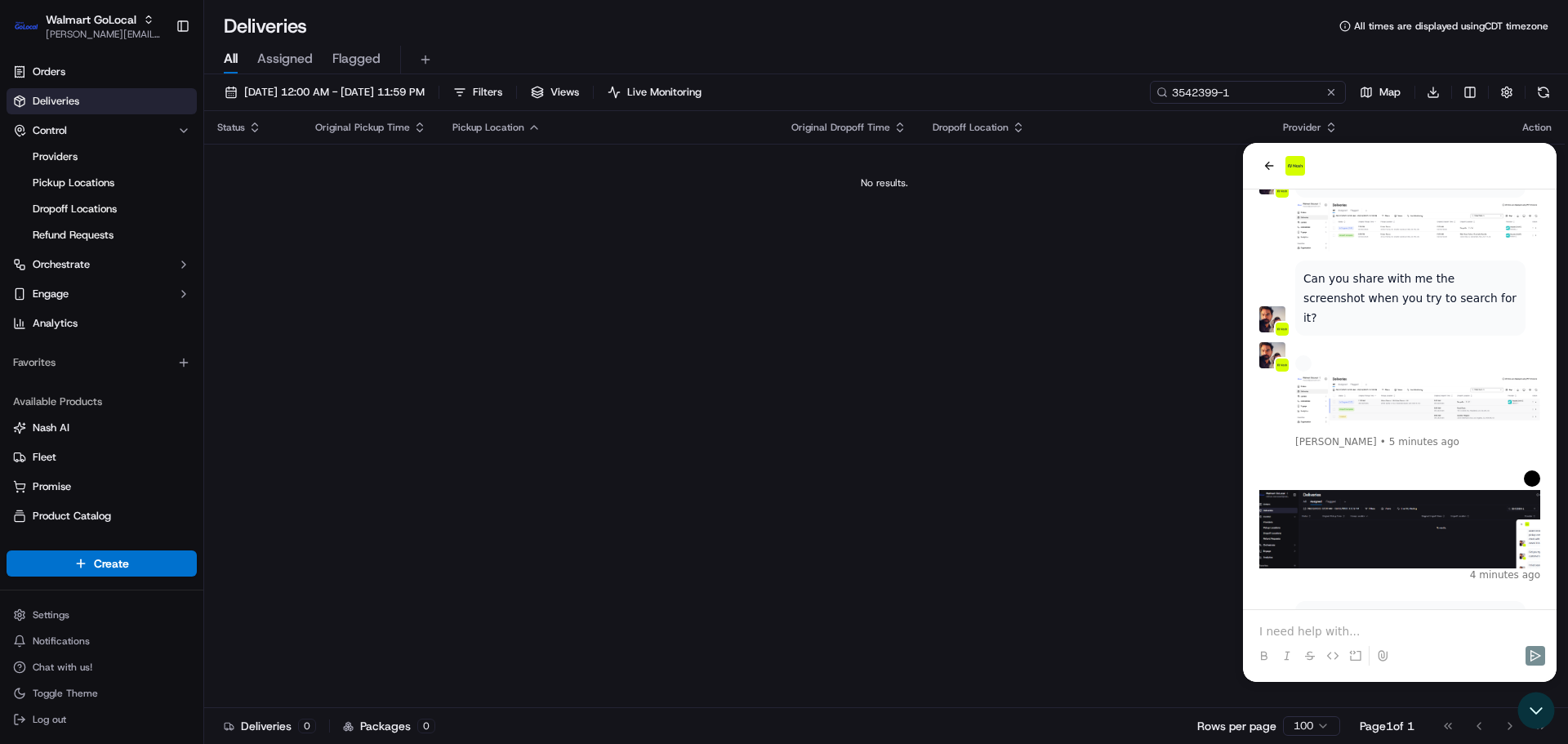
click at [1295, 86] on input "3542399-1" at bounding box center [1247, 92] width 196 height 23
click at [597, 311] on div "Status Original Pickup Time Pickup Location Original Dropoff Time Dropoff Locat…" at bounding box center [884, 409] width 1360 height 596
click at [84, 102] on link "Deliveries" at bounding box center [101, 101] width 190 height 26
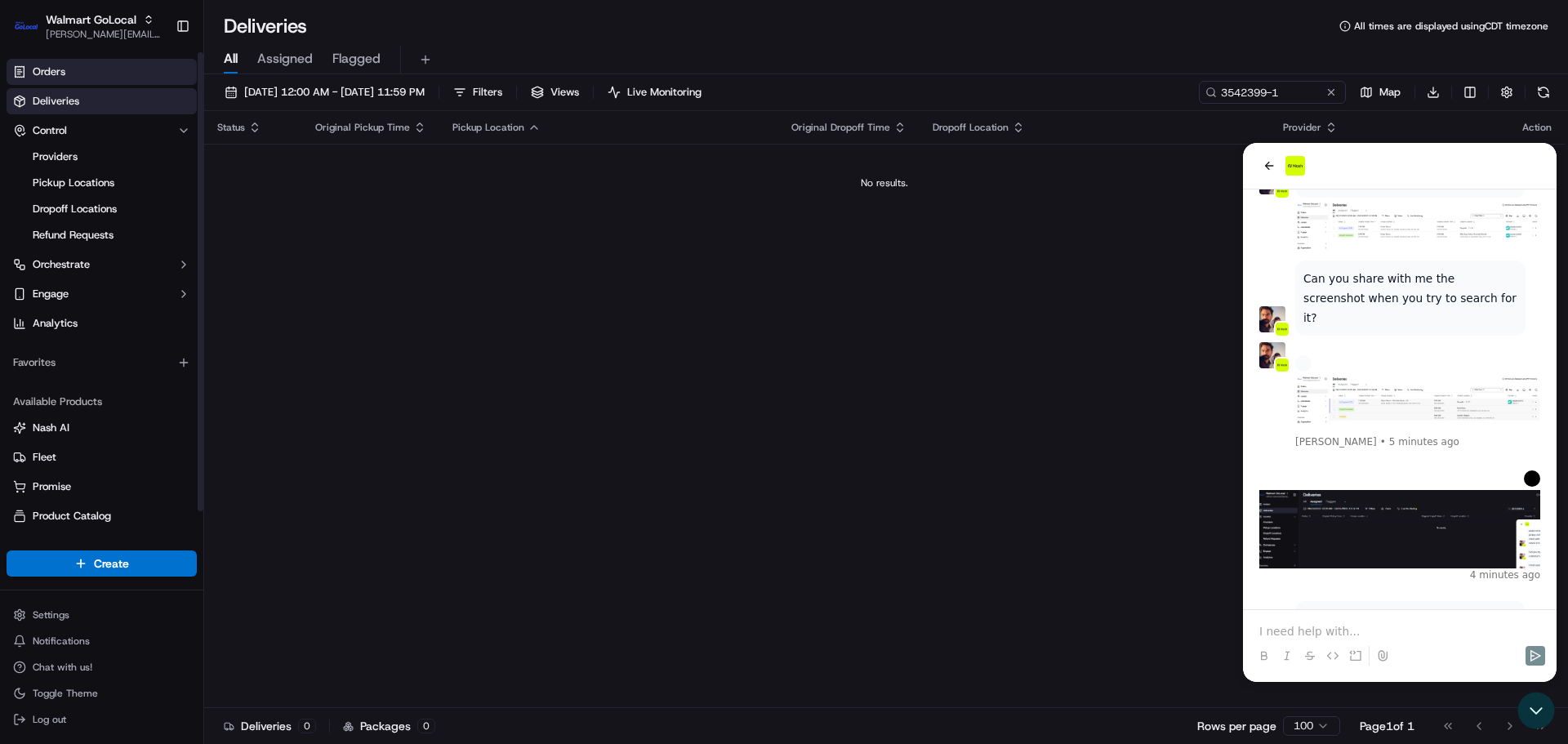
click at [67, 66] on link "Orders" at bounding box center [101, 72] width 190 height 26
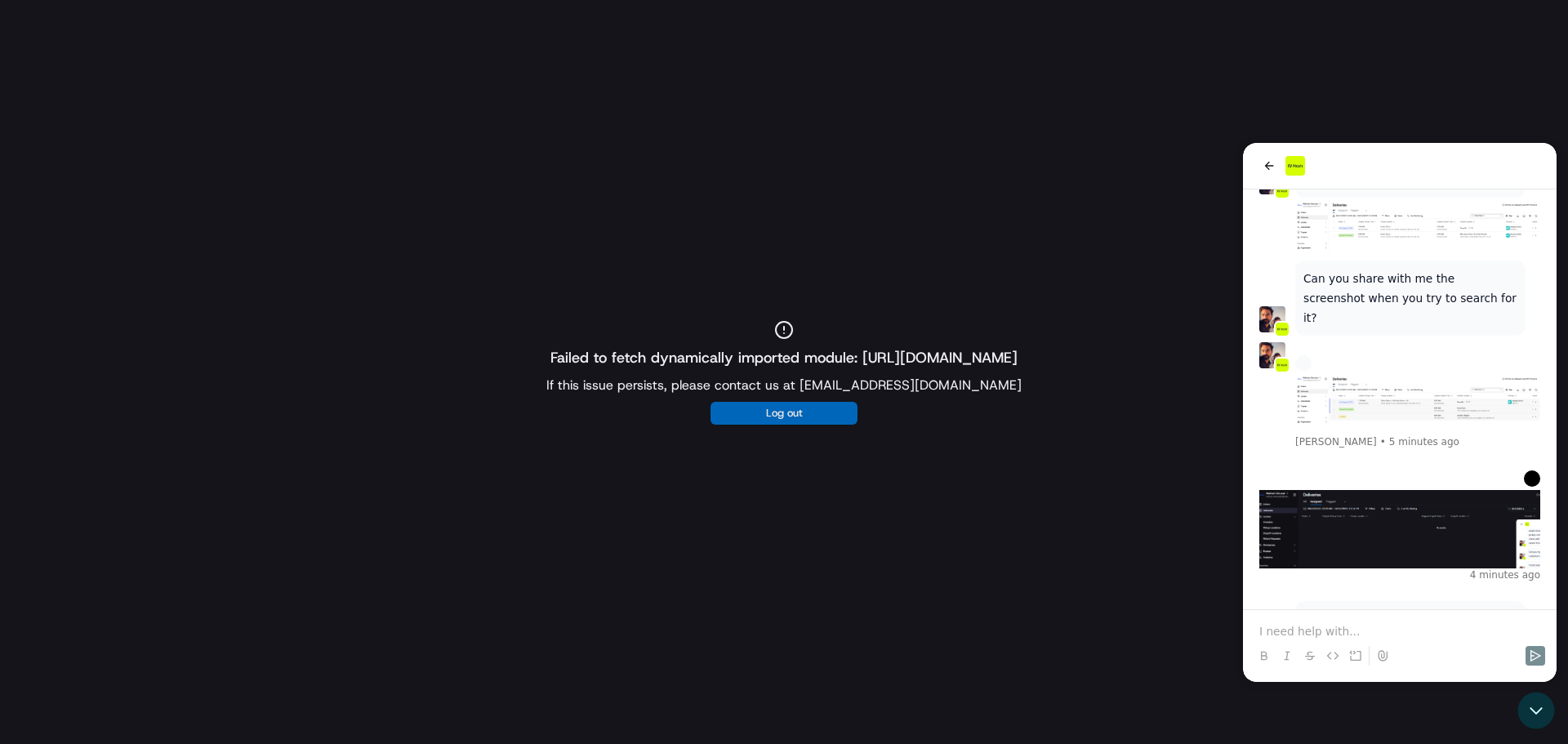
click at [735, 408] on button "Log out" at bounding box center [784, 413] width 147 height 23
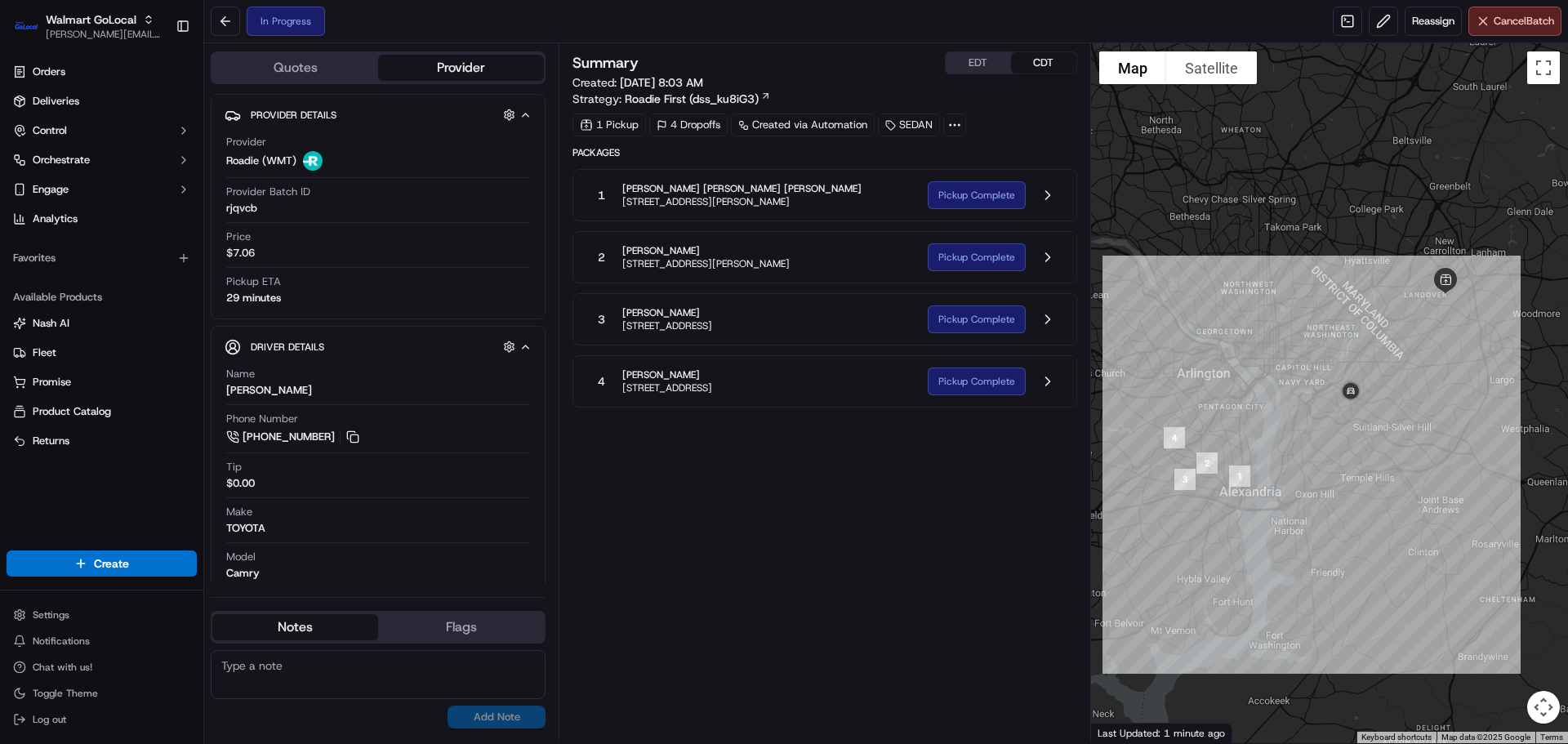
click at [869, 496] on div "Summary EDT CDT Created: 09/18/2025 8:03 AM Strategy: Roadie First (dss_ku8iG3)…" at bounding box center [824, 392] width 504 height 683
click at [702, 197] on span "1320 Braddock Pl, 3rd Floor, Alexandria, VA, 22314, US" at bounding box center [742, 201] width 240 height 13
click at [836, 201] on span "1320 Braddock Pl, 3rd Floor, Alexandria, VA, 22314, US" at bounding box center [742, 201] width 240 height 13
click at [1052, 196] on button at bounding box center [1048, 195] width 31 height 31
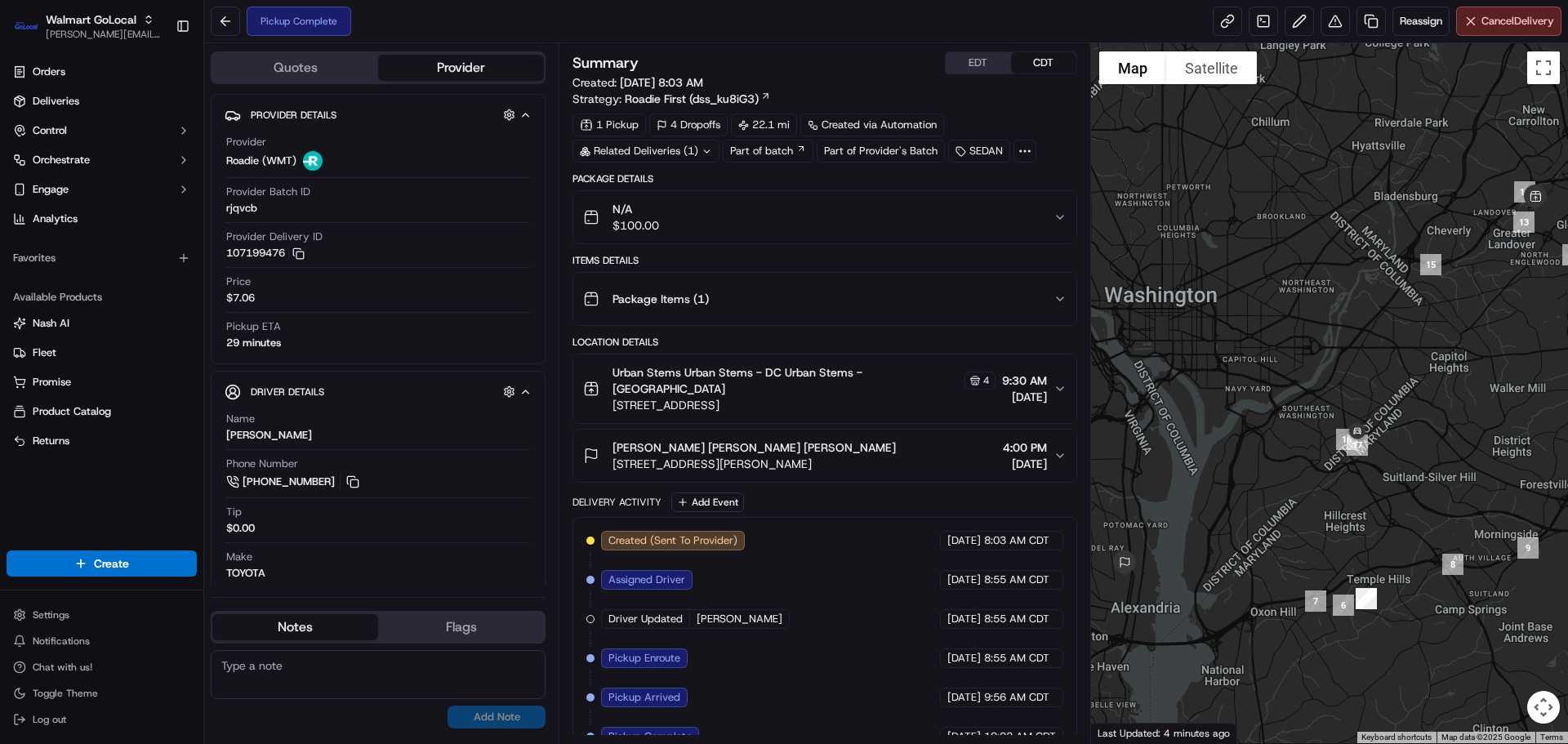
click at [768, 455] on span "1320 Braddock Pl, 3rd Floor, Alexandria, VA, 22314, US" at bounding box center [753, 464] width 283 height 16
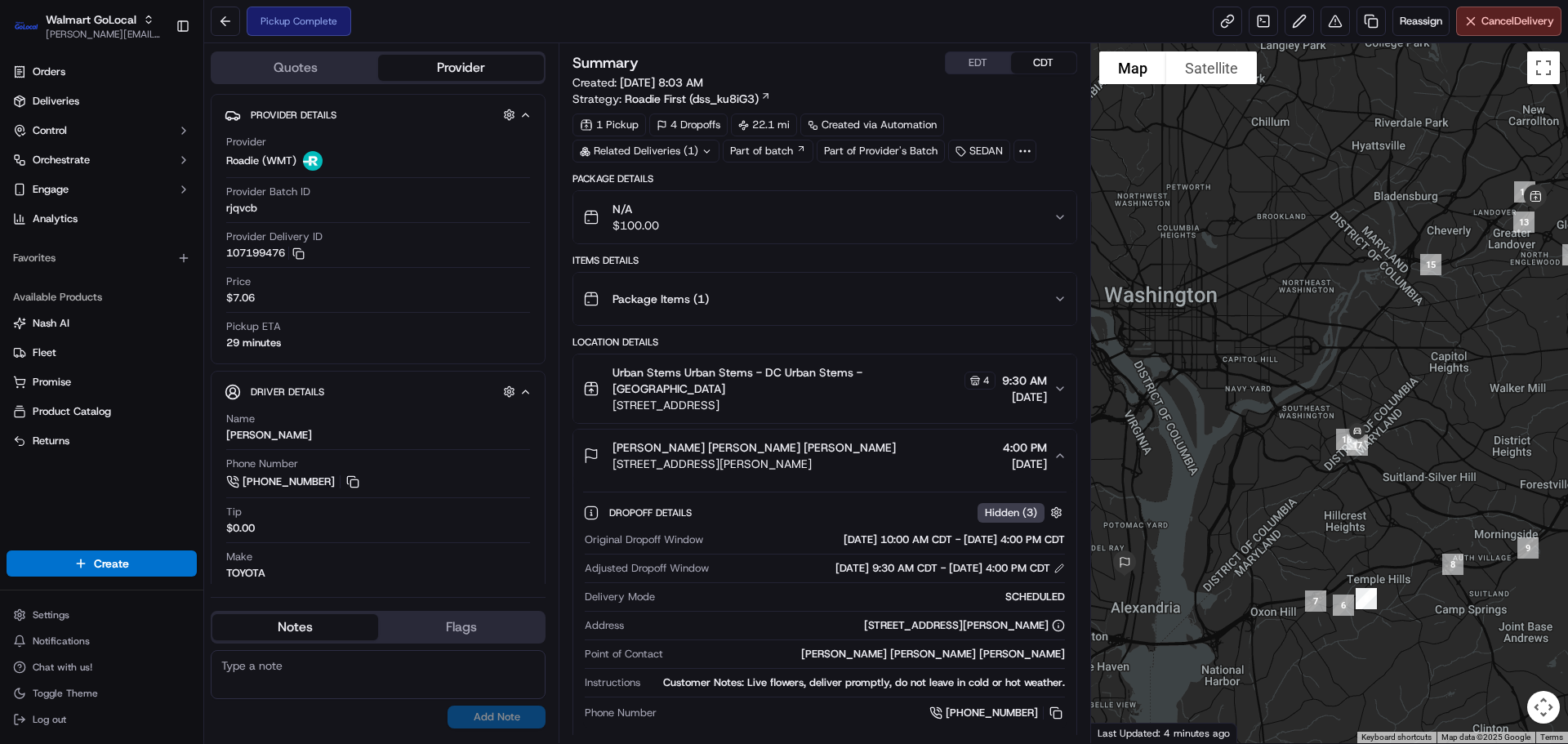
click at [721, 216] on div "N/A $100.00" at bounding box center [817, 218] width 469 height 33
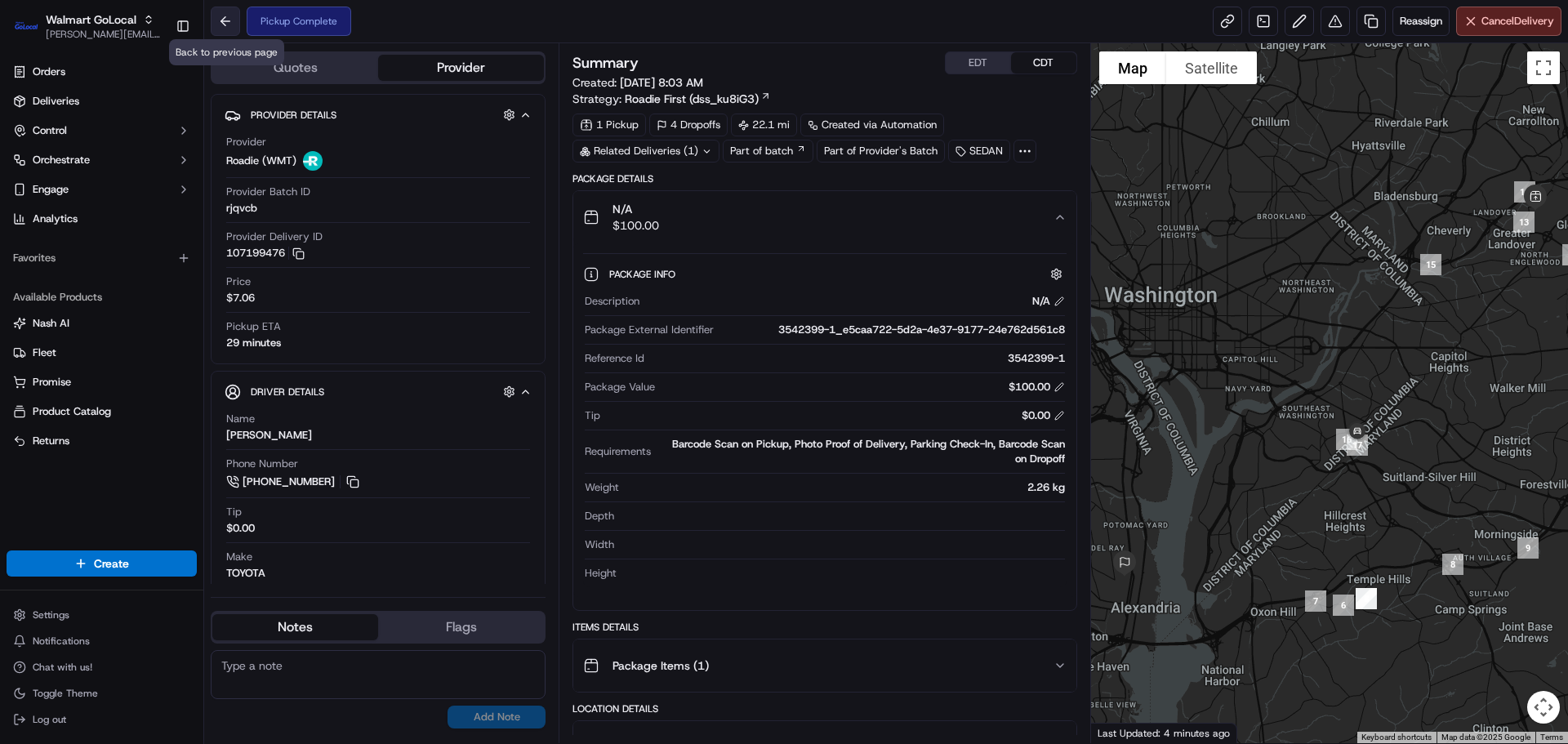
click at [226, 23] on button at bounding box center [225, 21] width 29 height 29
